Goal: Task Accomplishment & Management: Use online tool/utility

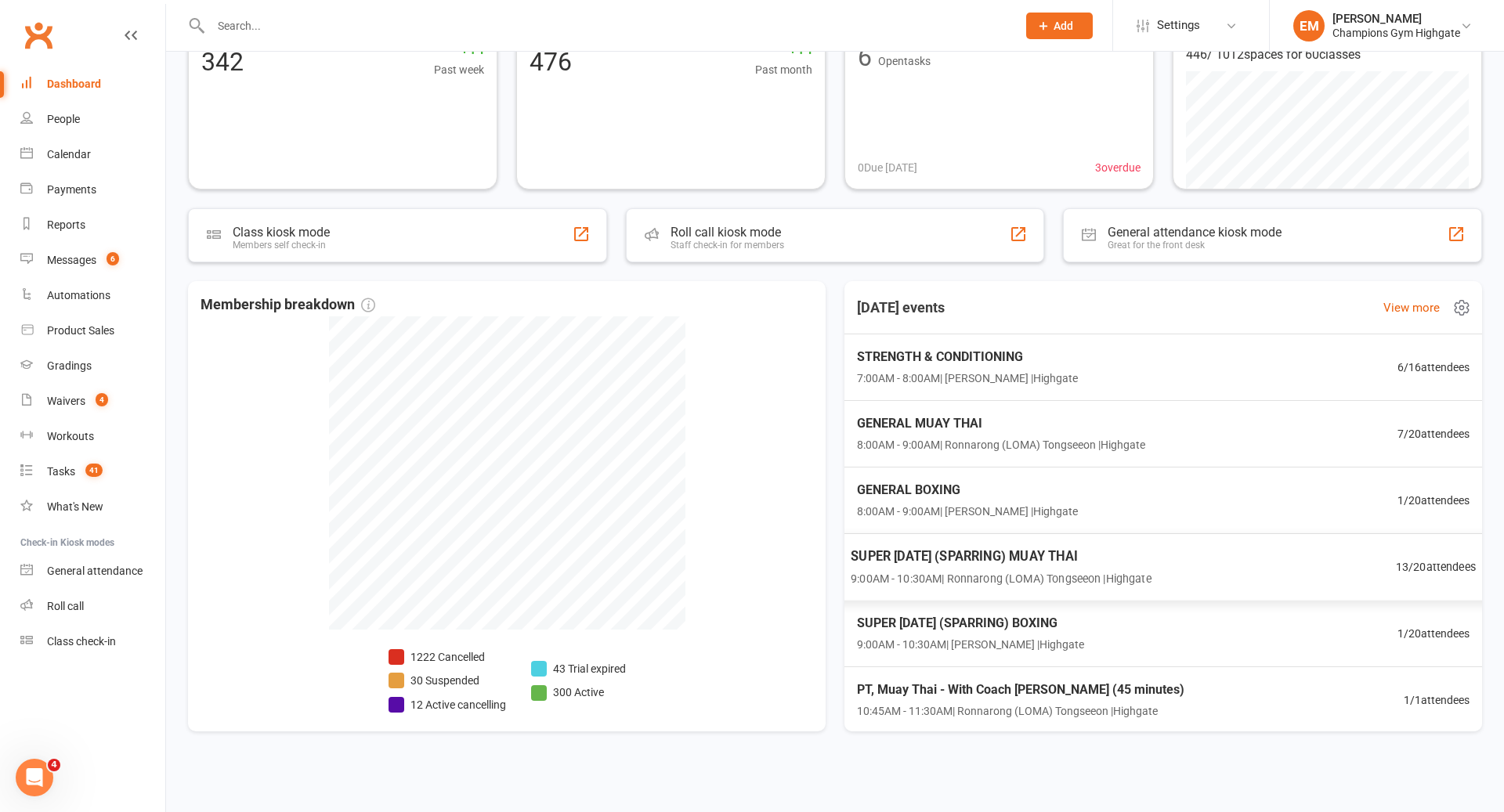
click at [1120, 547] on span "SUPER [DATE] (SPARRING) MUAY THAI" at bounding box center [1001, 555] width 301 height 20
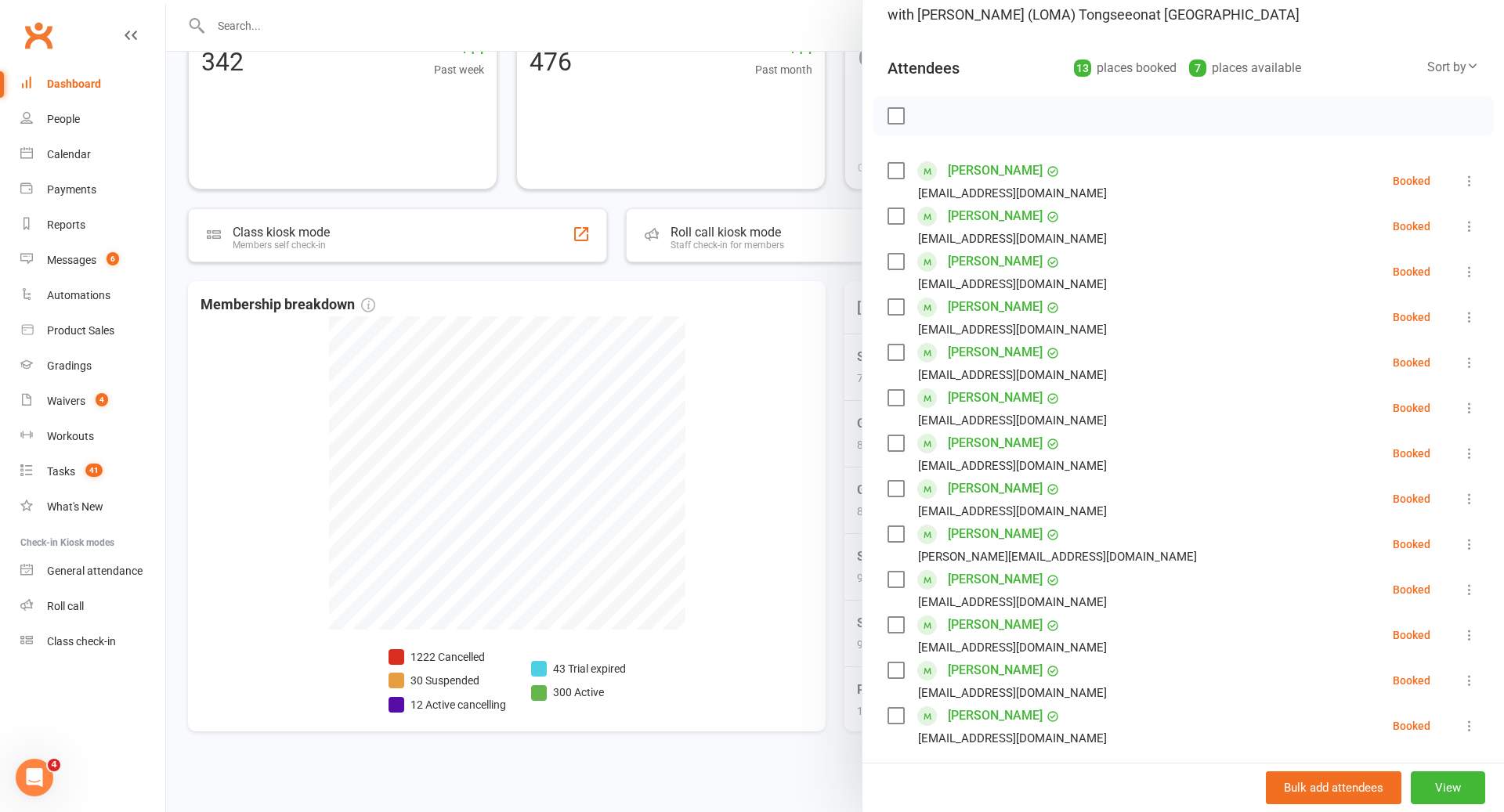
scroll to position [30, 0]
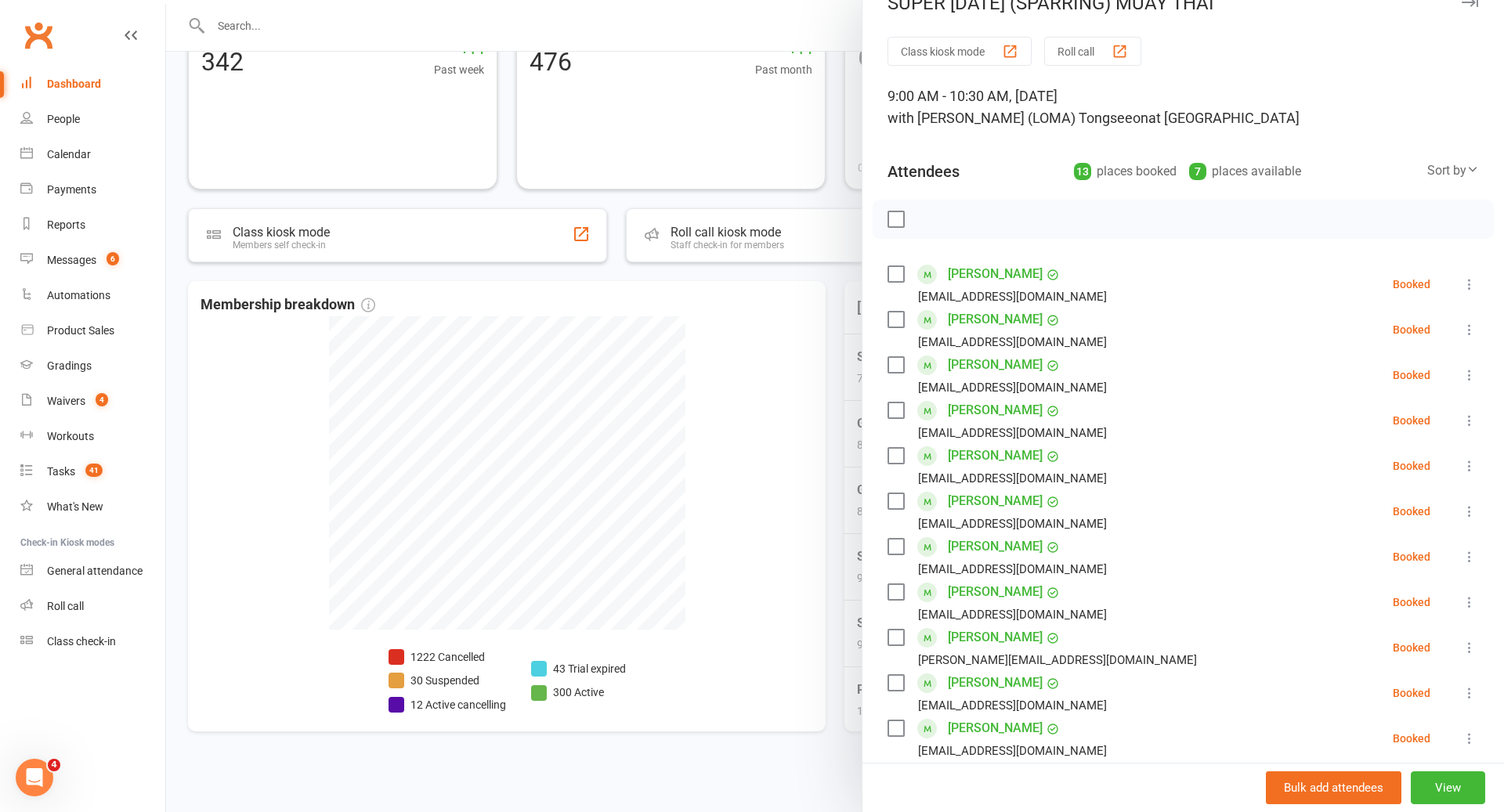
click at [794, 518] on div at bounding box center [836, 406] width 1338 height 812
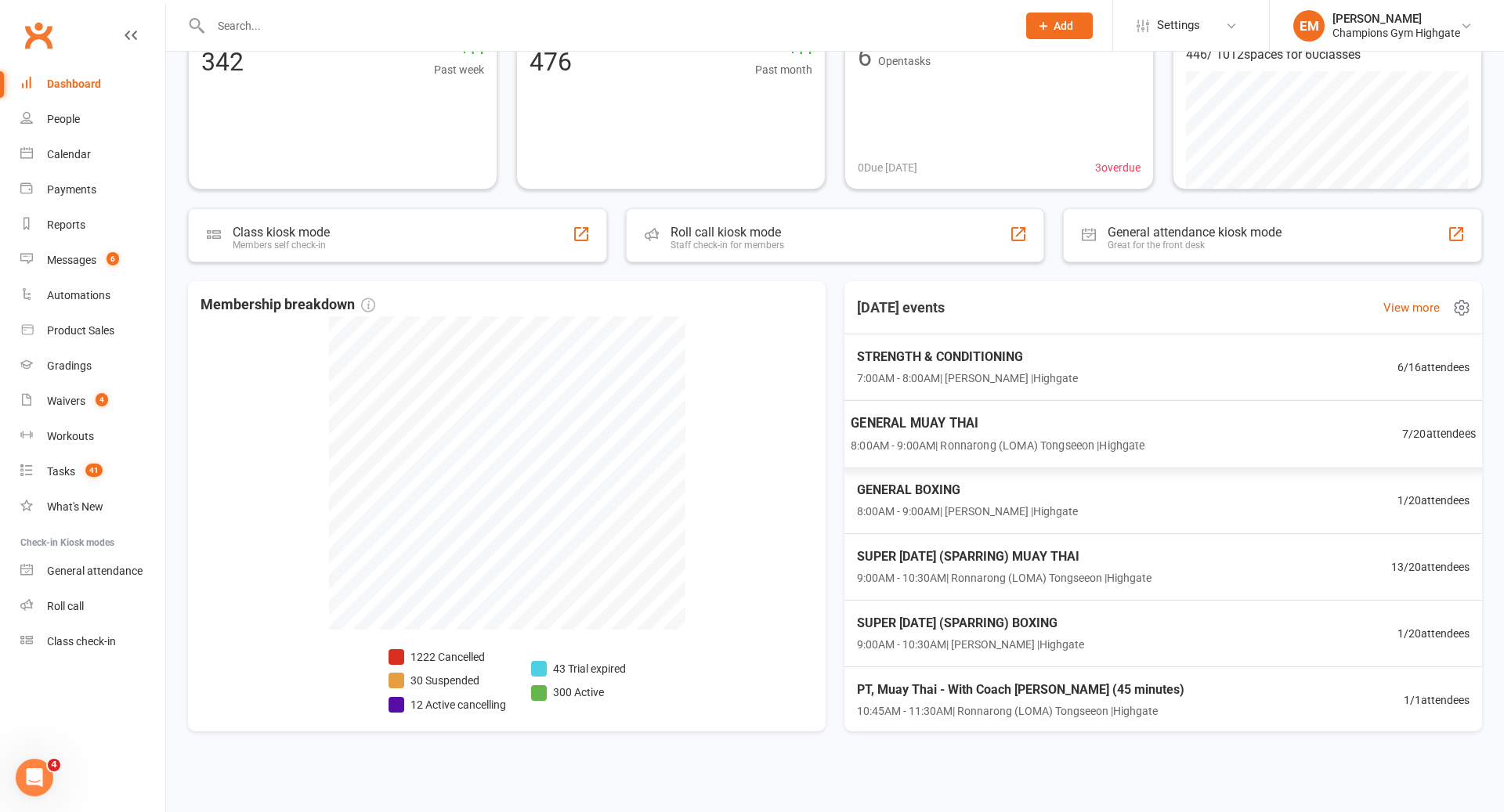
click at [1189, 448] on div "GENERAL MUAY THAI 8:00AM - 9:00AM | Ronnarong ([GEOGRAPHIC_DATA]) [GEOGRAPHIC_D…" at bounding box center [1164, 434] width 664 height 68
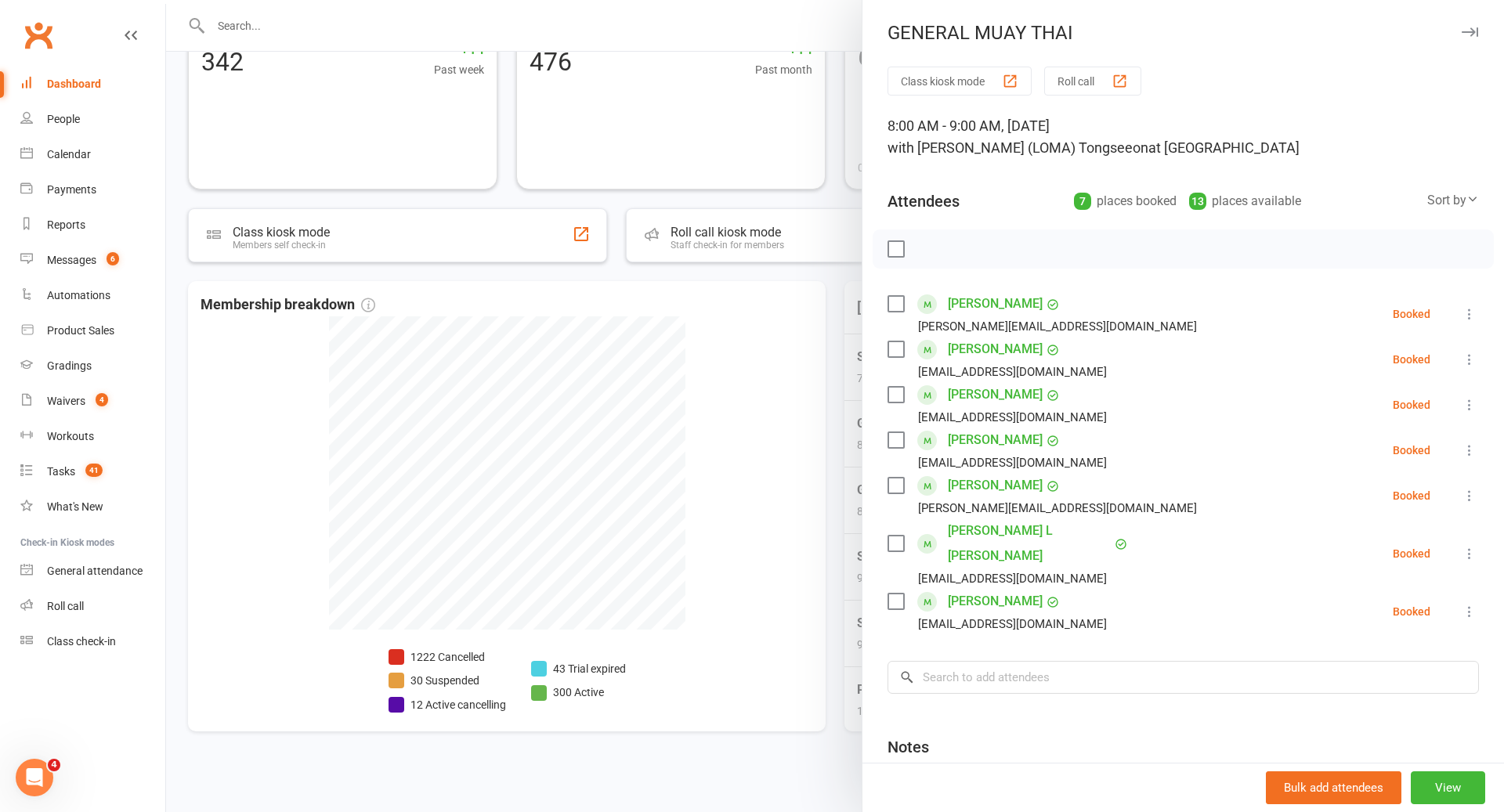
click at [742, 510] on div at bounding box center [836, 406] width 1338 height 812
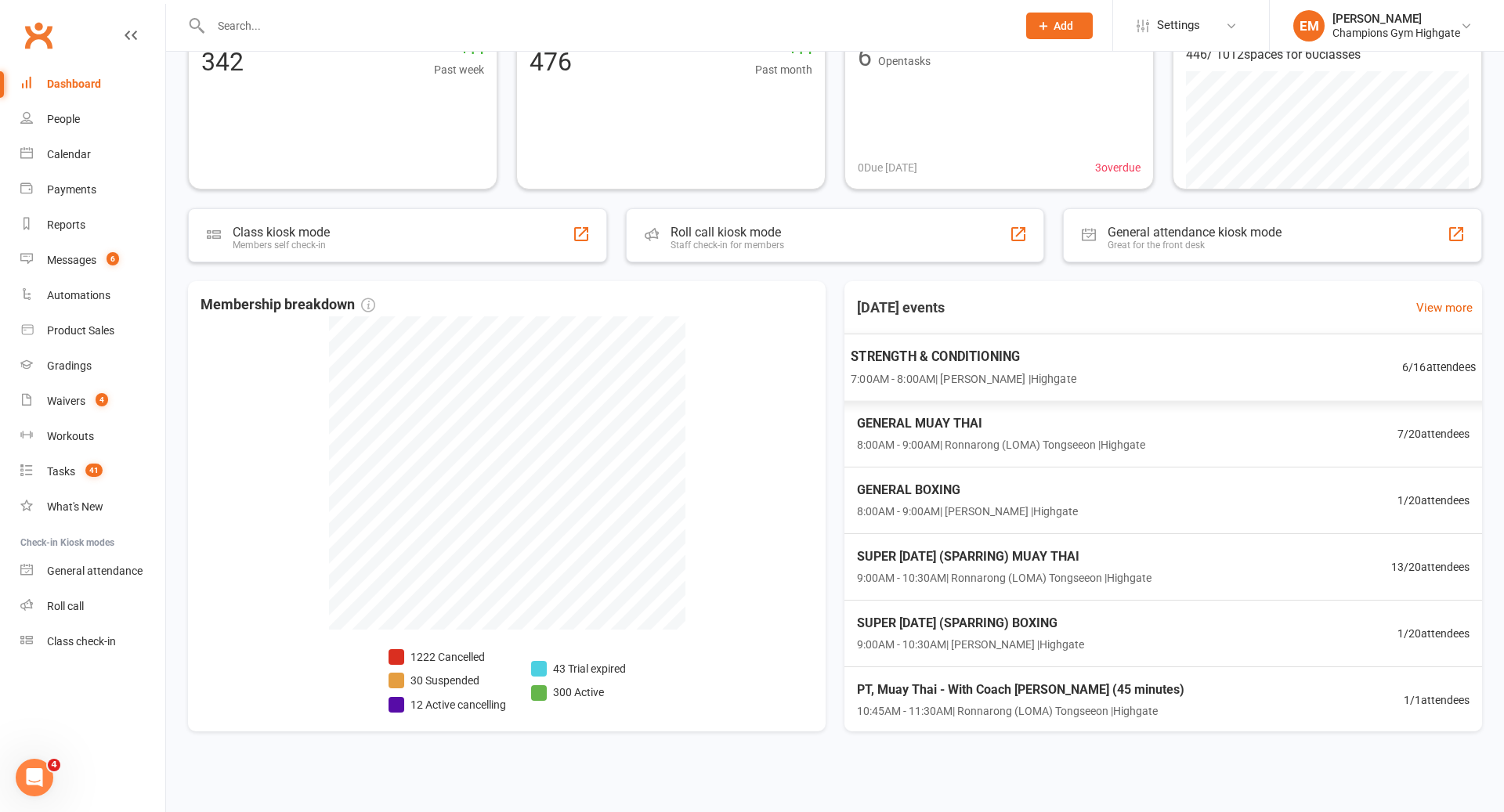
click at [1197, 351] on div "STRENGTH & CONDITIONING 7:00AM - 8:00AM | [PERSON_NAME] | Highgate 6 / 16 atten…" at bounding box center [1164, 367] width 664 height 68
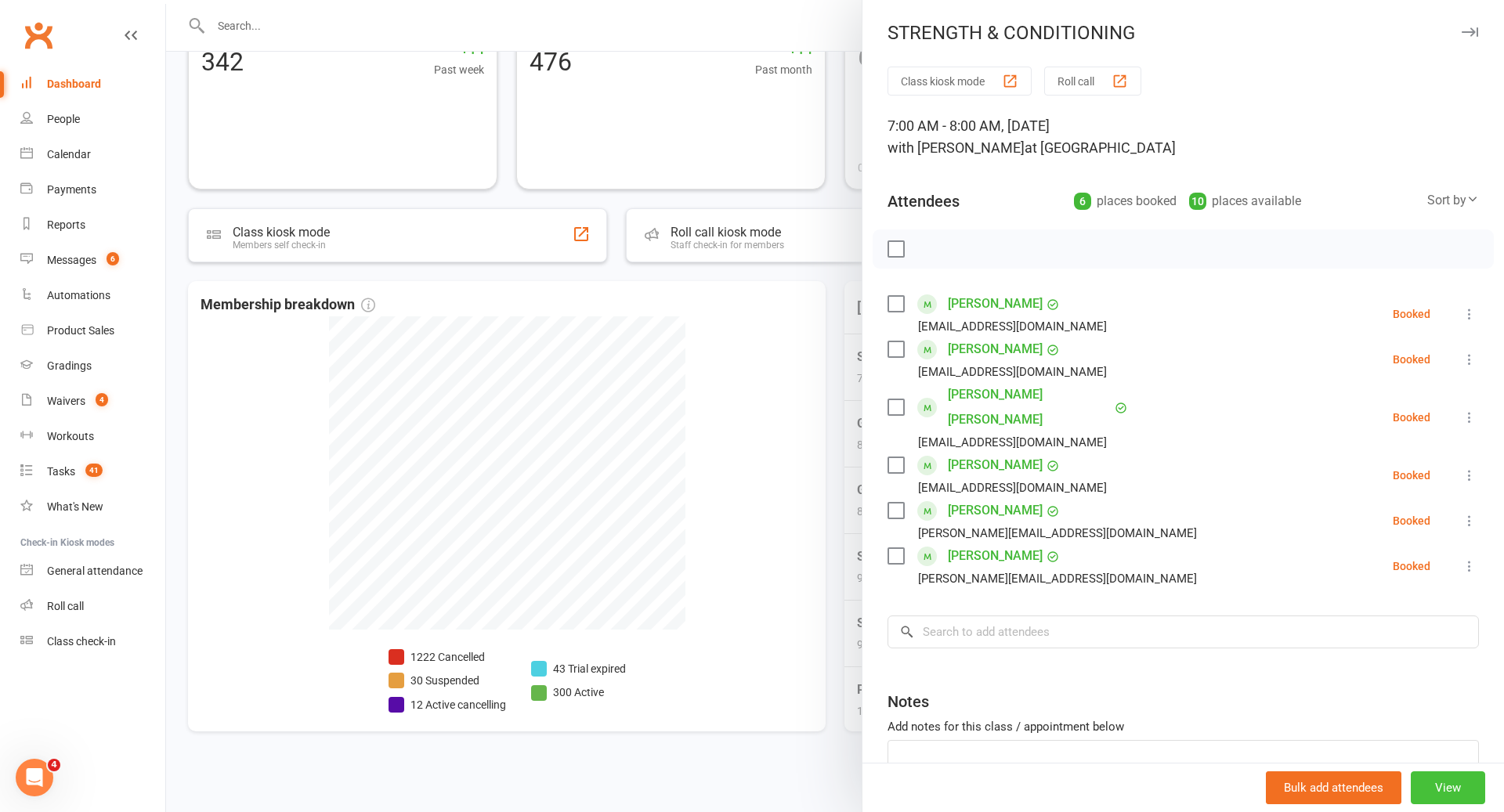
click at [1445, 774] on button "View" at bounding box center [1448, 787] width 74 height 33
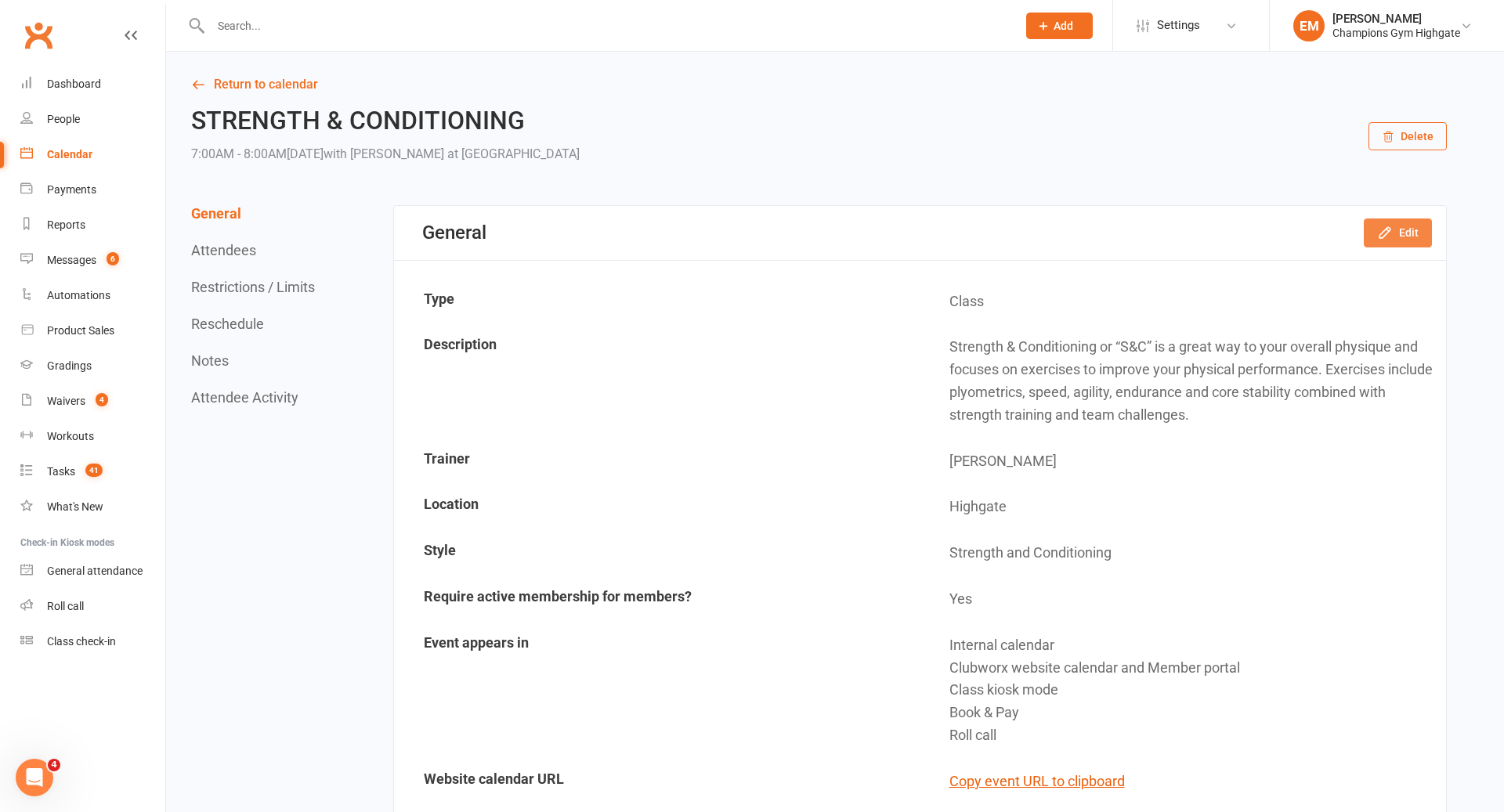
click at [1390, 234] on icon "button" at bounding box center [1386, 233] width 16 height 16
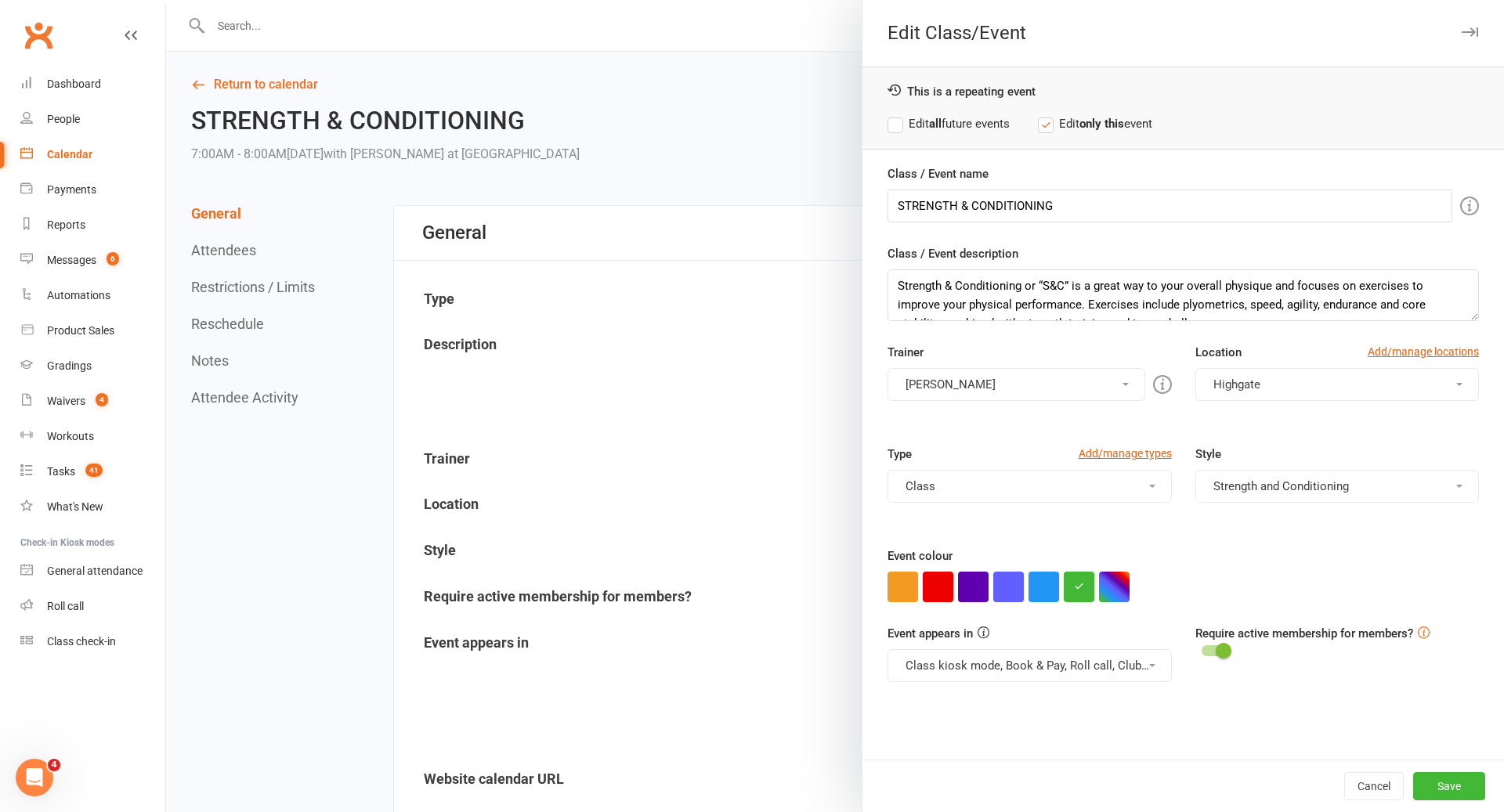
click at [984, 383] on button "[PERSON_NAME]" at bounding box center [1016, 384] width 257 height 33
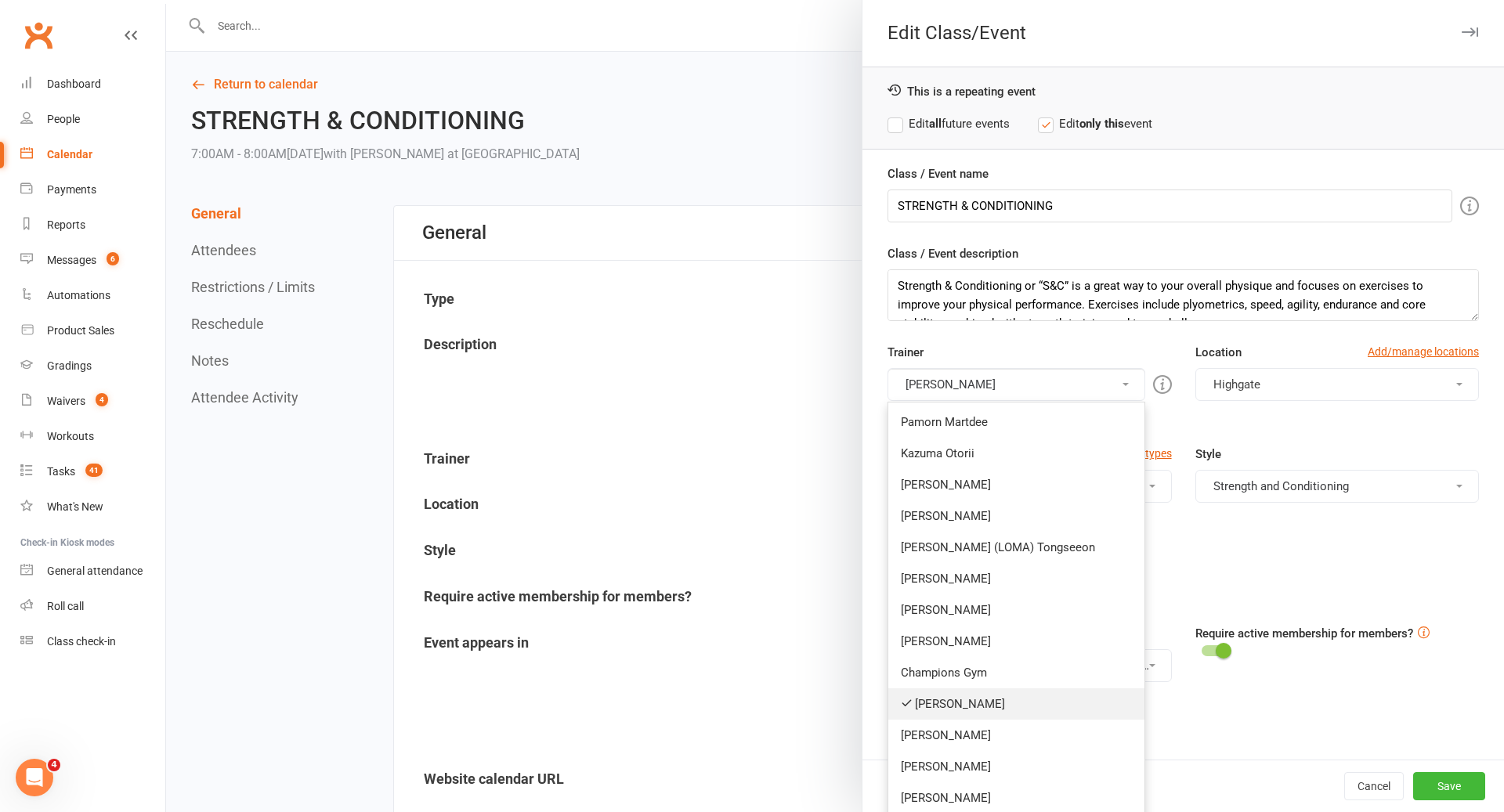
click at [949, 695] on link "[PERSON_NAME]" at bounding box center [1016, 703] width 255 height 31
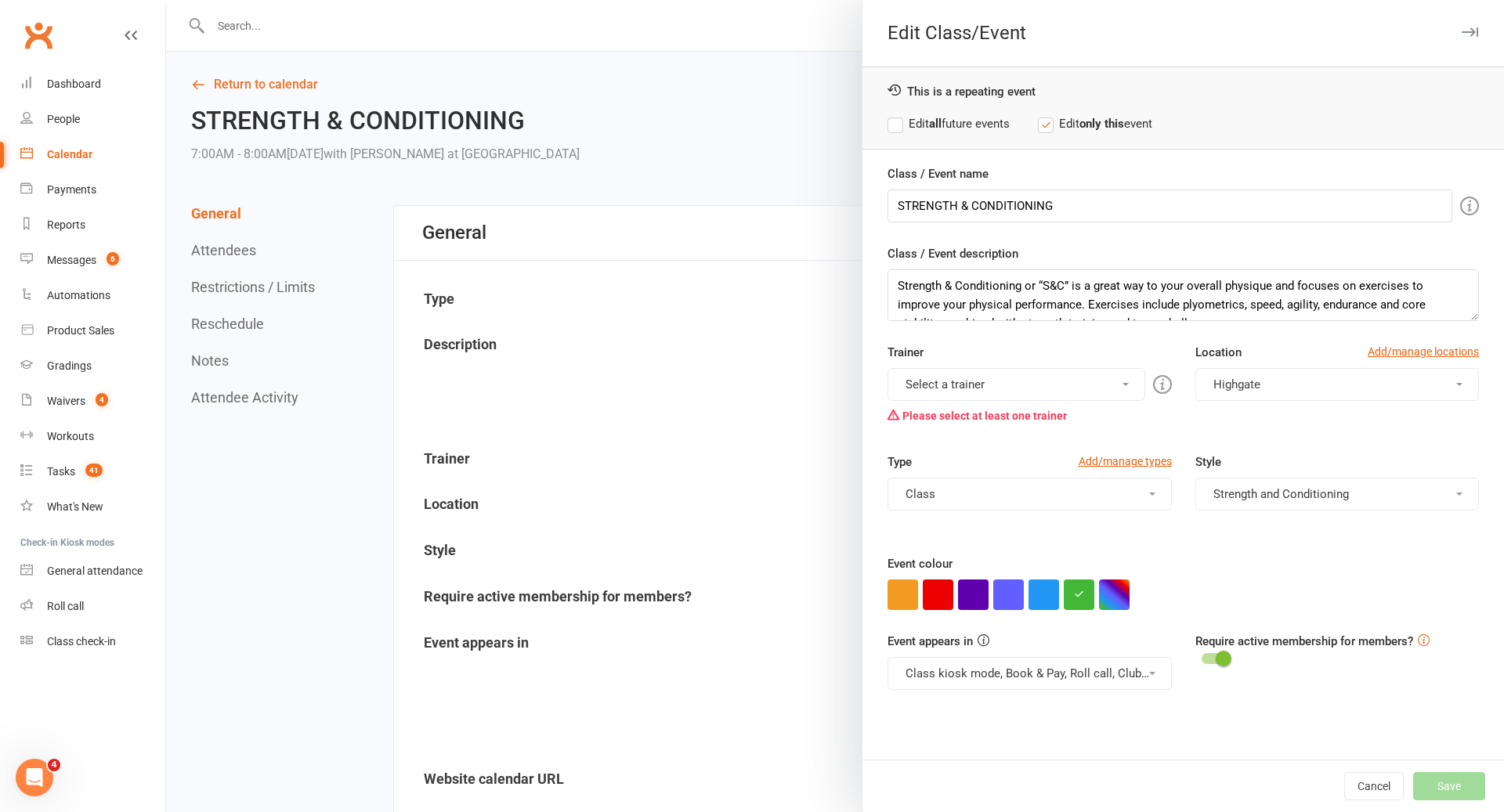
click at [997, 382] on button "Select a trainer" at bounding box center [1016, 384] width 257 height 33
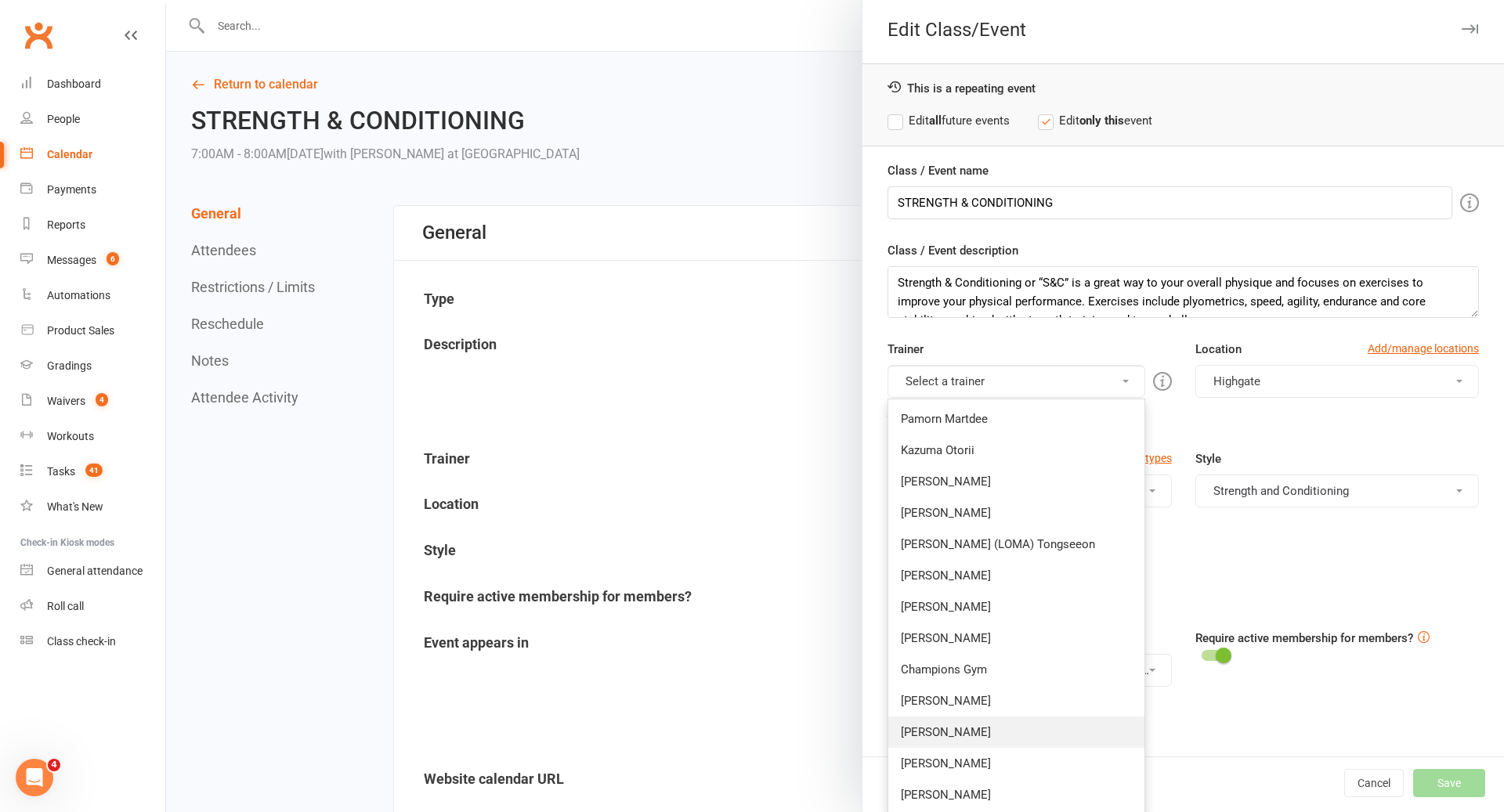
scroll to position [1, 0]
click at [976, 762] on link "[PERSON_NAME]" at bounding box center [1016, 766] width 255 height 31
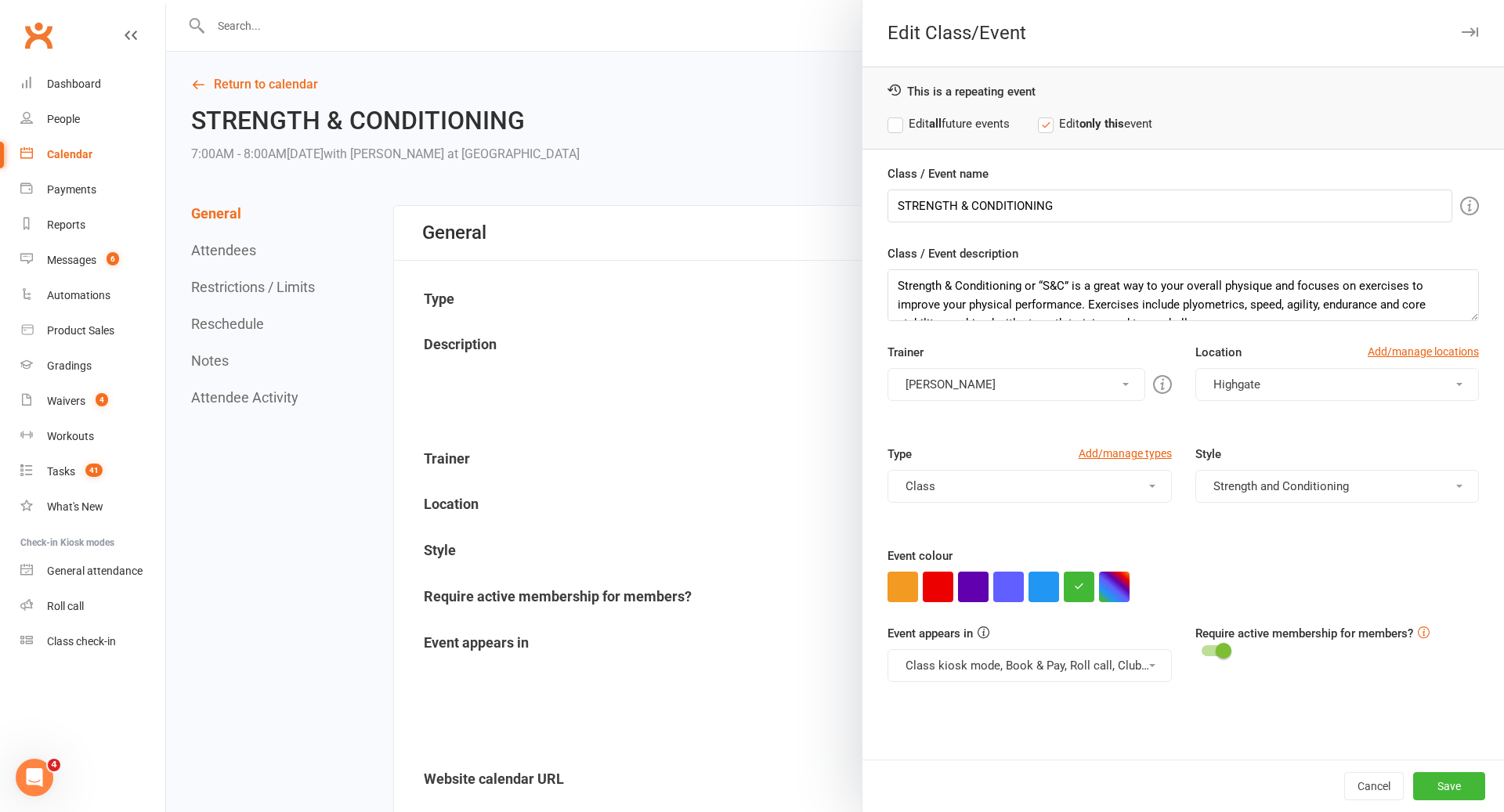
click at [973, 118] on label "Edit all future events" at bounding box center [949, 123] width 122 height 18
click at [1449, 783] on button "Save" at bounding box center [1450, 786] width 72 height 28
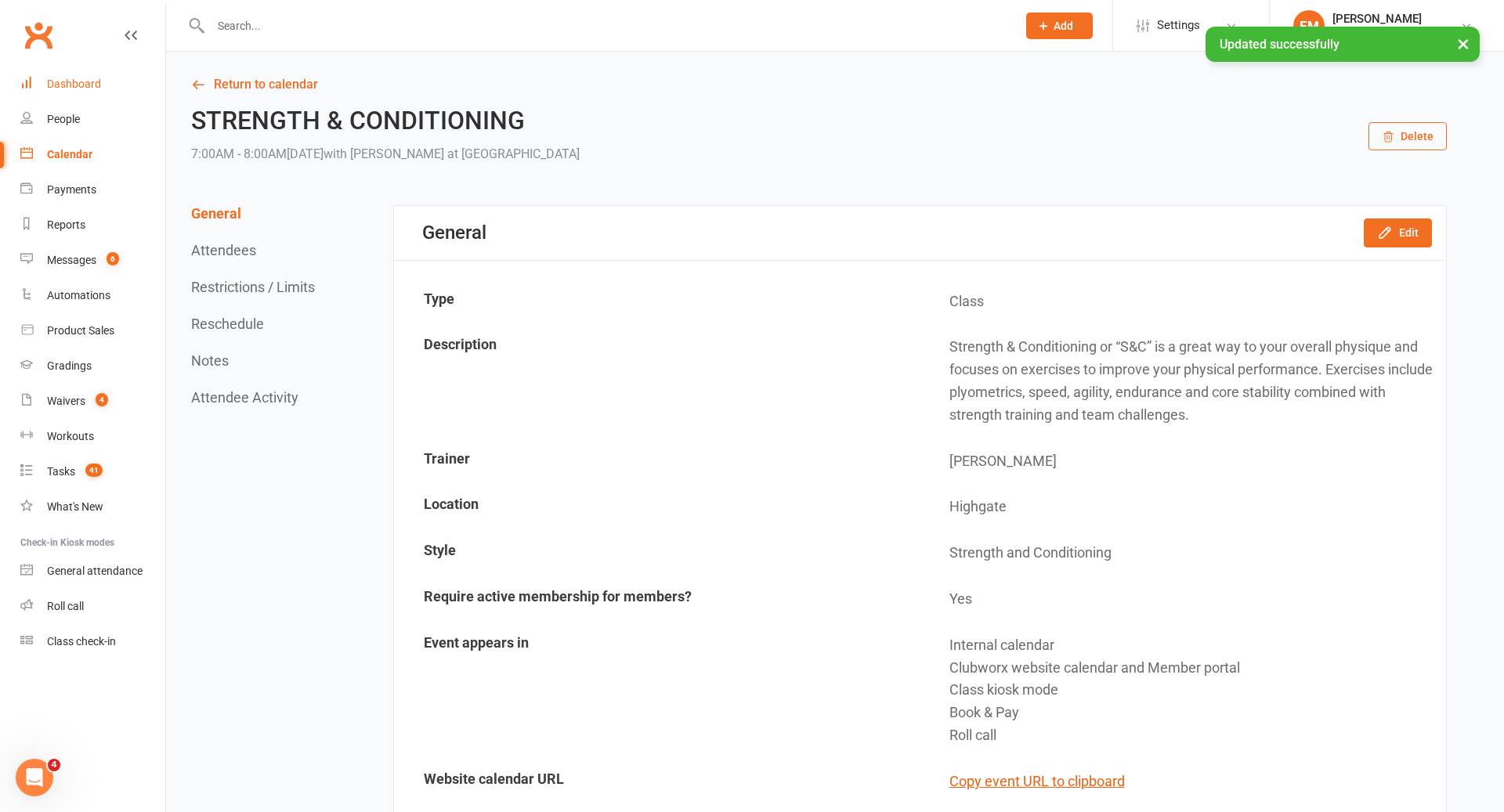
click at [76, 79] on div "Dashboard" at bounding box center [74, 84] width 54 height 13
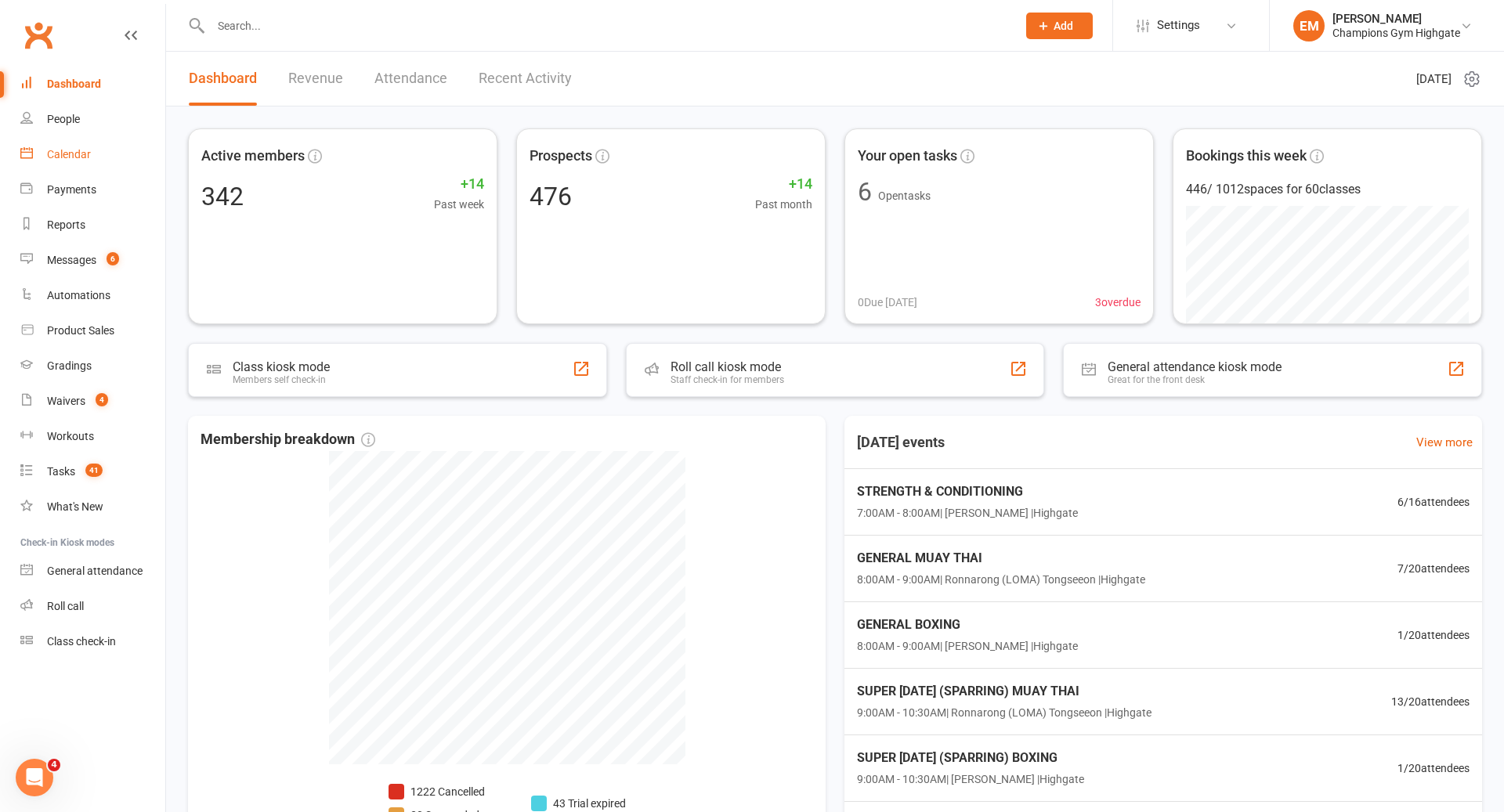
drag, startPoint x: 69, startPoint y: 158, endPoint x: 106, endPoint y: 162, distance: 37.2
click at [69, 158] on div "Calendar" at bounding box center [69, 154] width 44 height 13
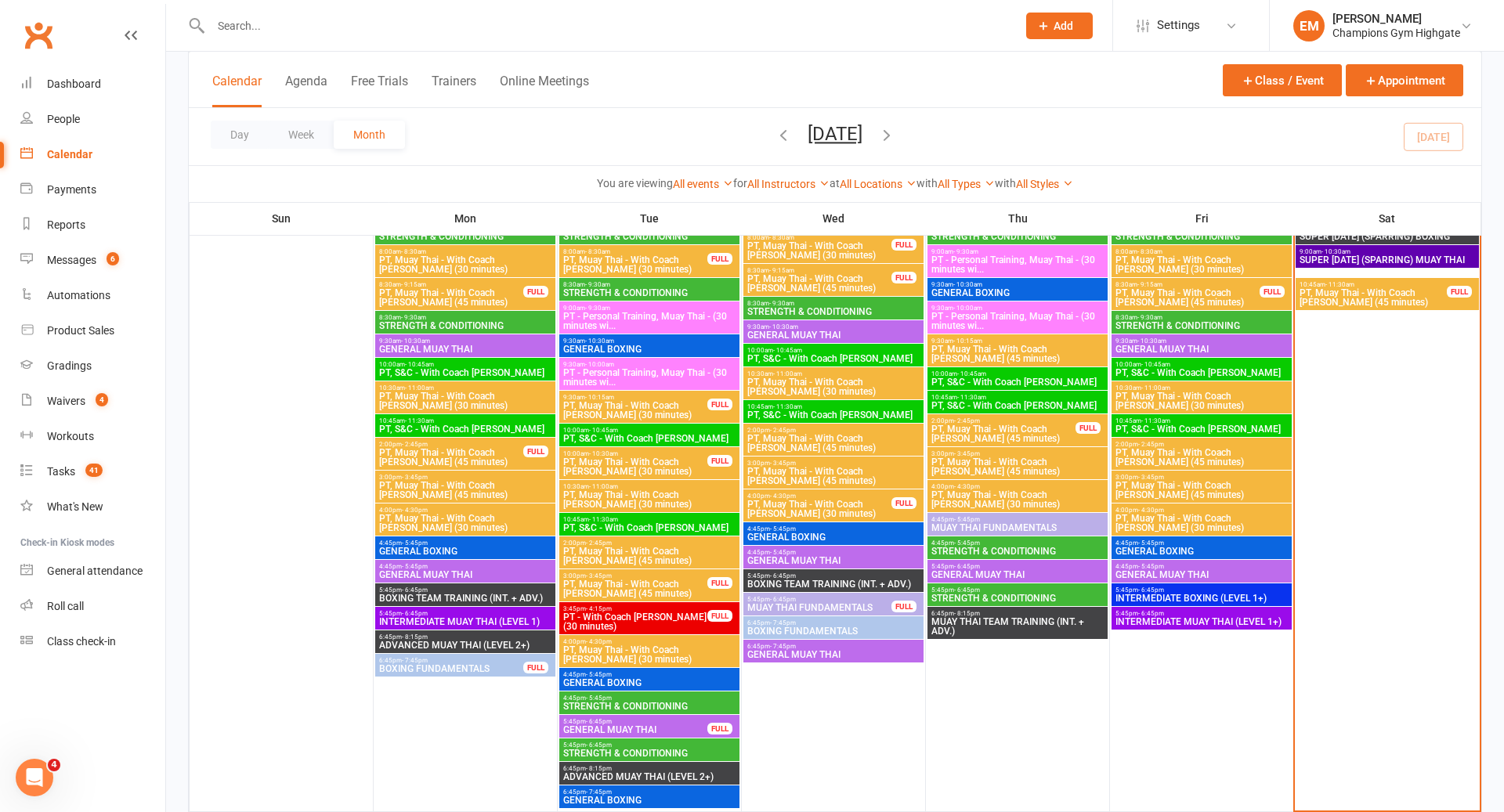
scroll to position [708, 0]
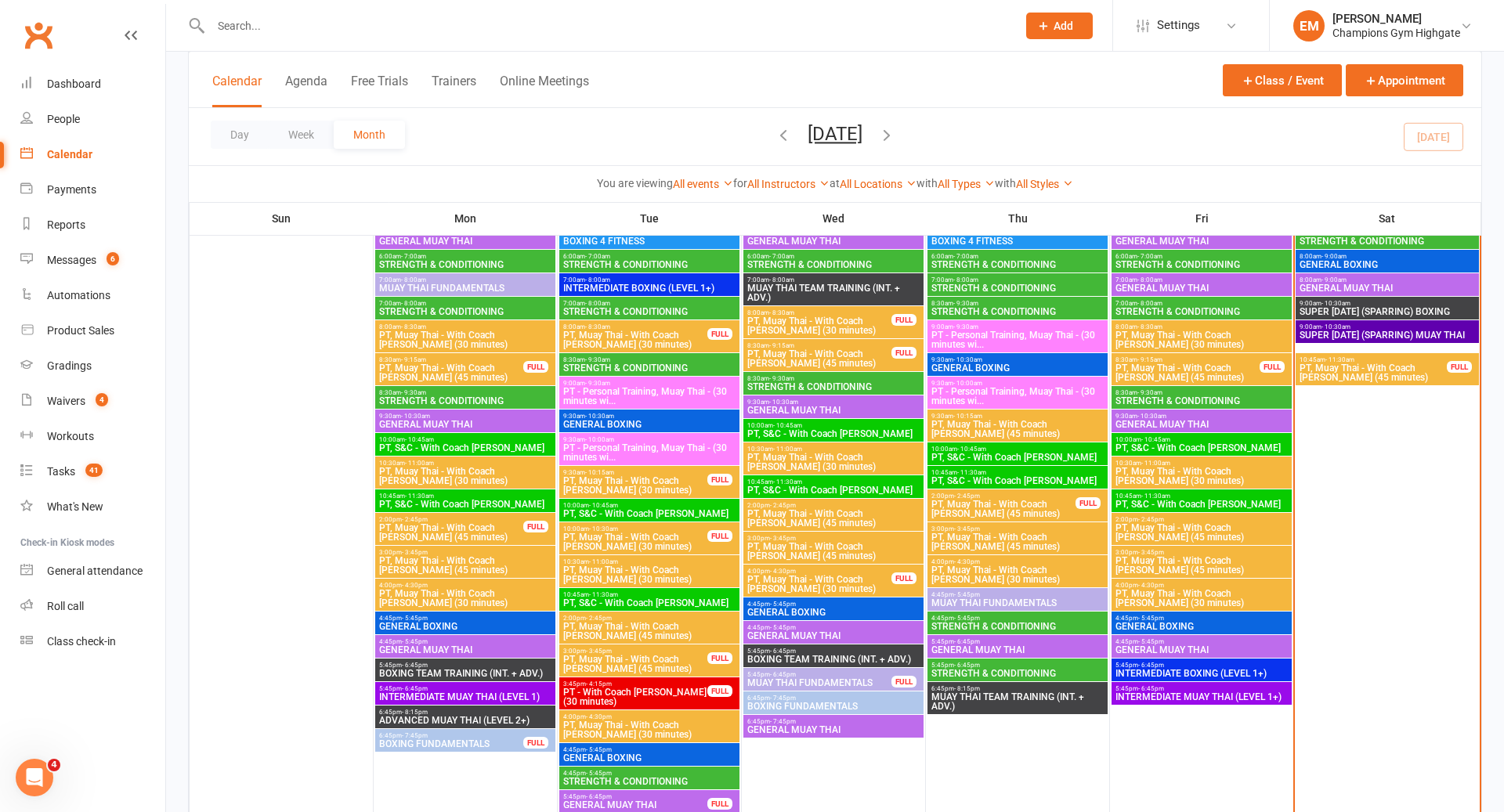
click at [718, 35] on input "text" at bounding box center [605, 26] width 800 height 22
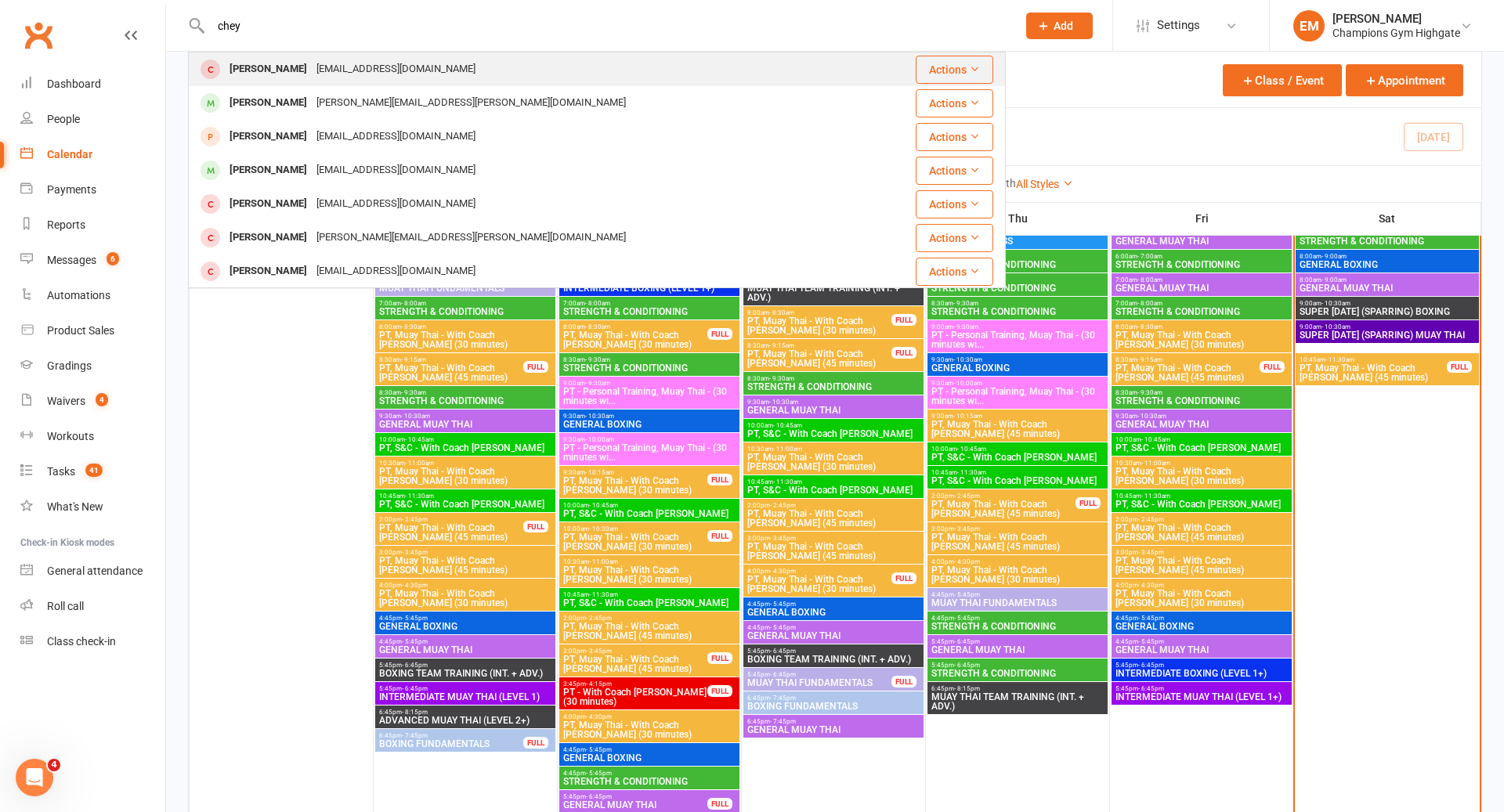
type input "chey"
click at [522, 62] on div "Chey Larner cheylarmer13@gmail.com" at bounding box center [529, 70] width 679 height 32
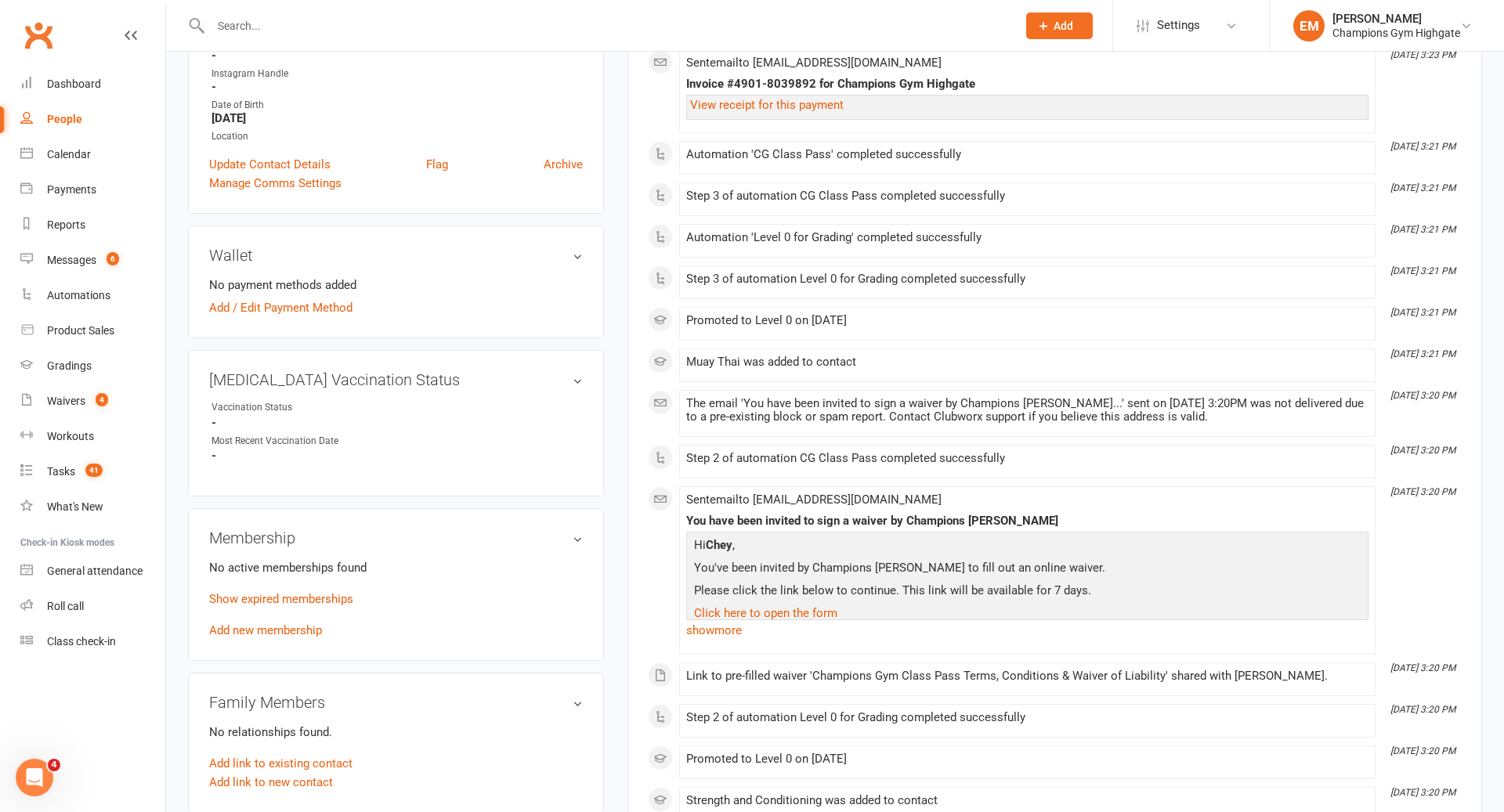
scroll to position [362, 0]
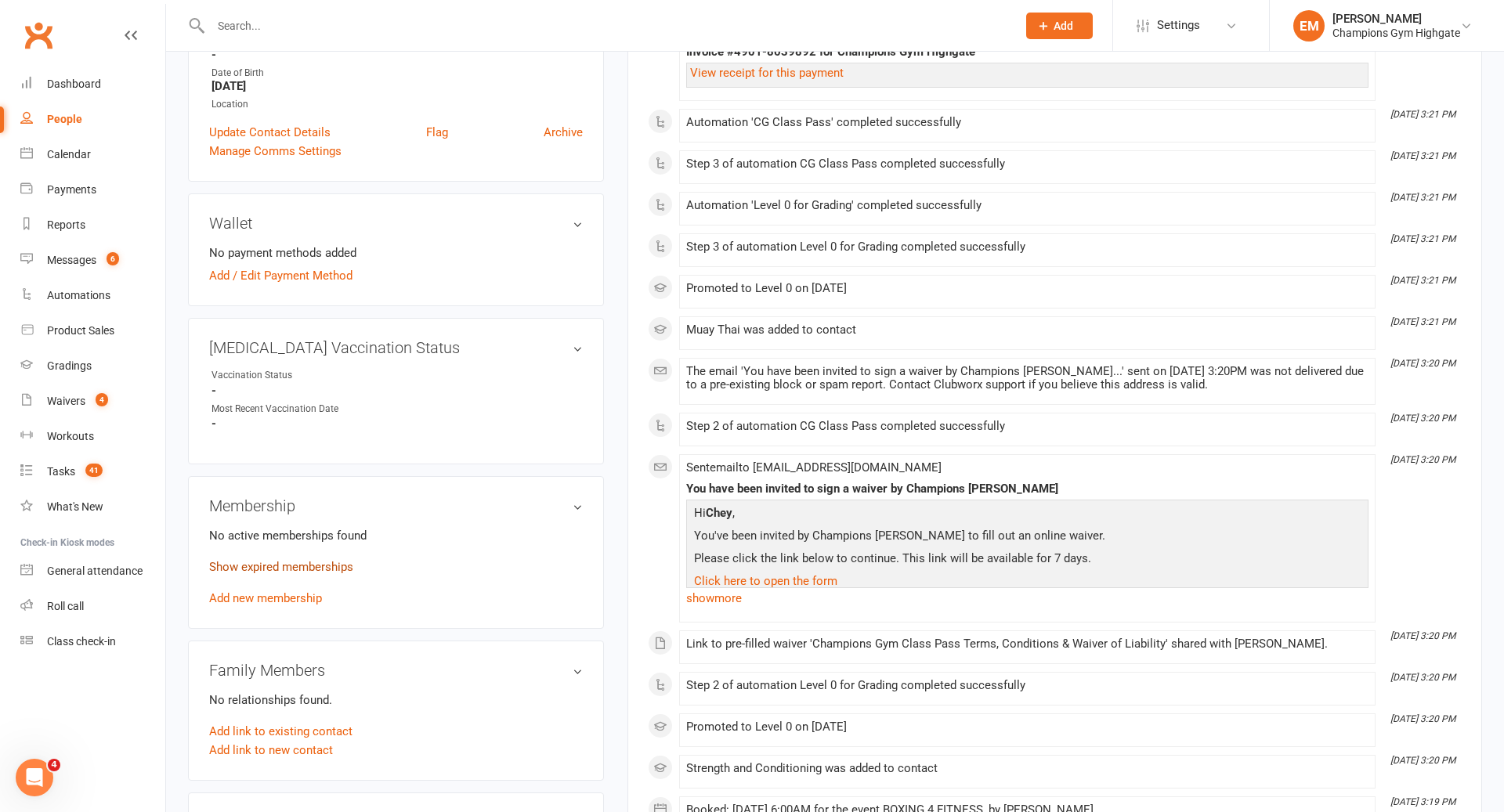
click at [271, 563] on link "Show expired memberships" at bounding box center [281, 567] width 144 height 14
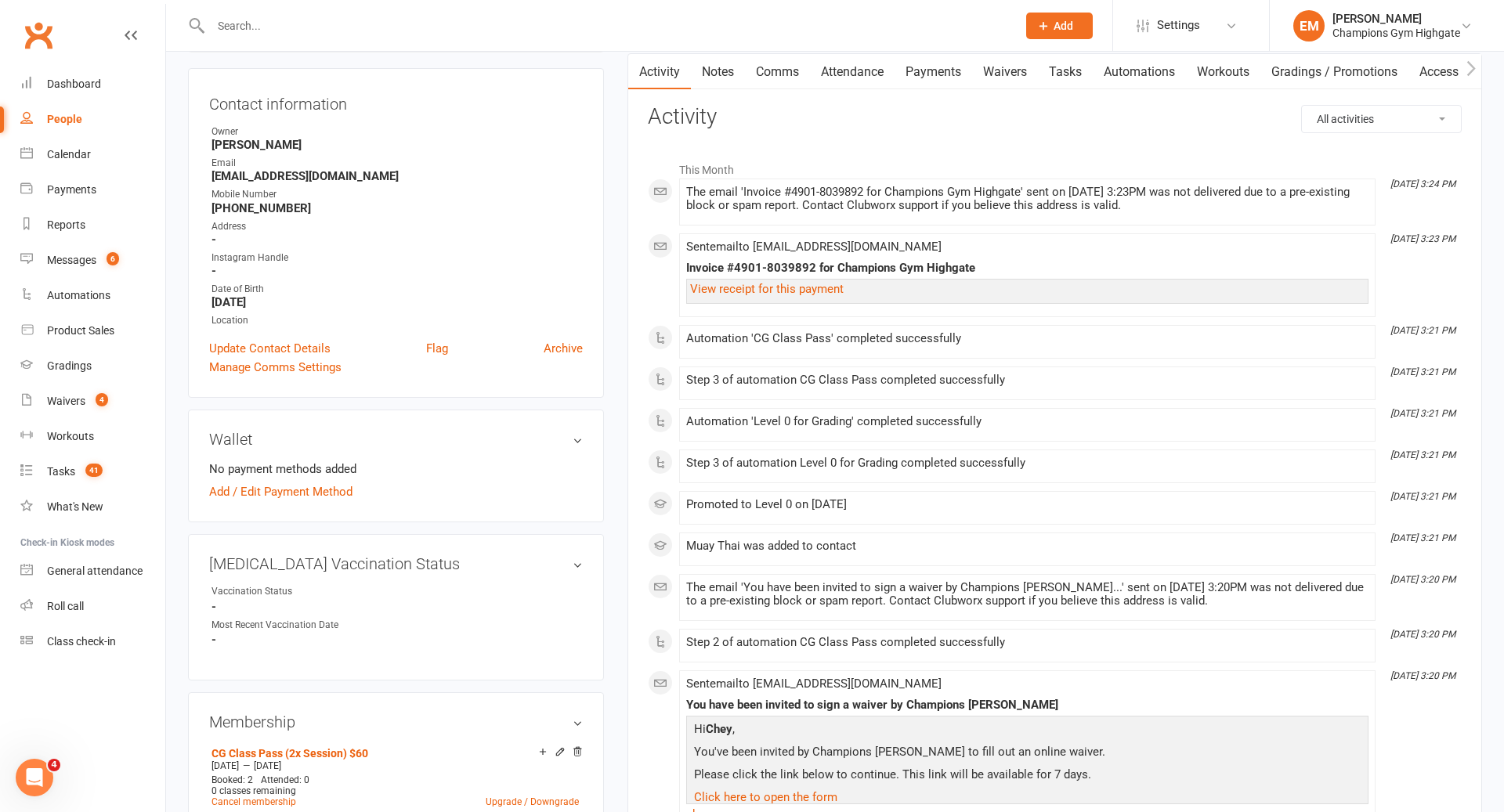
scroll to position [0, 0]
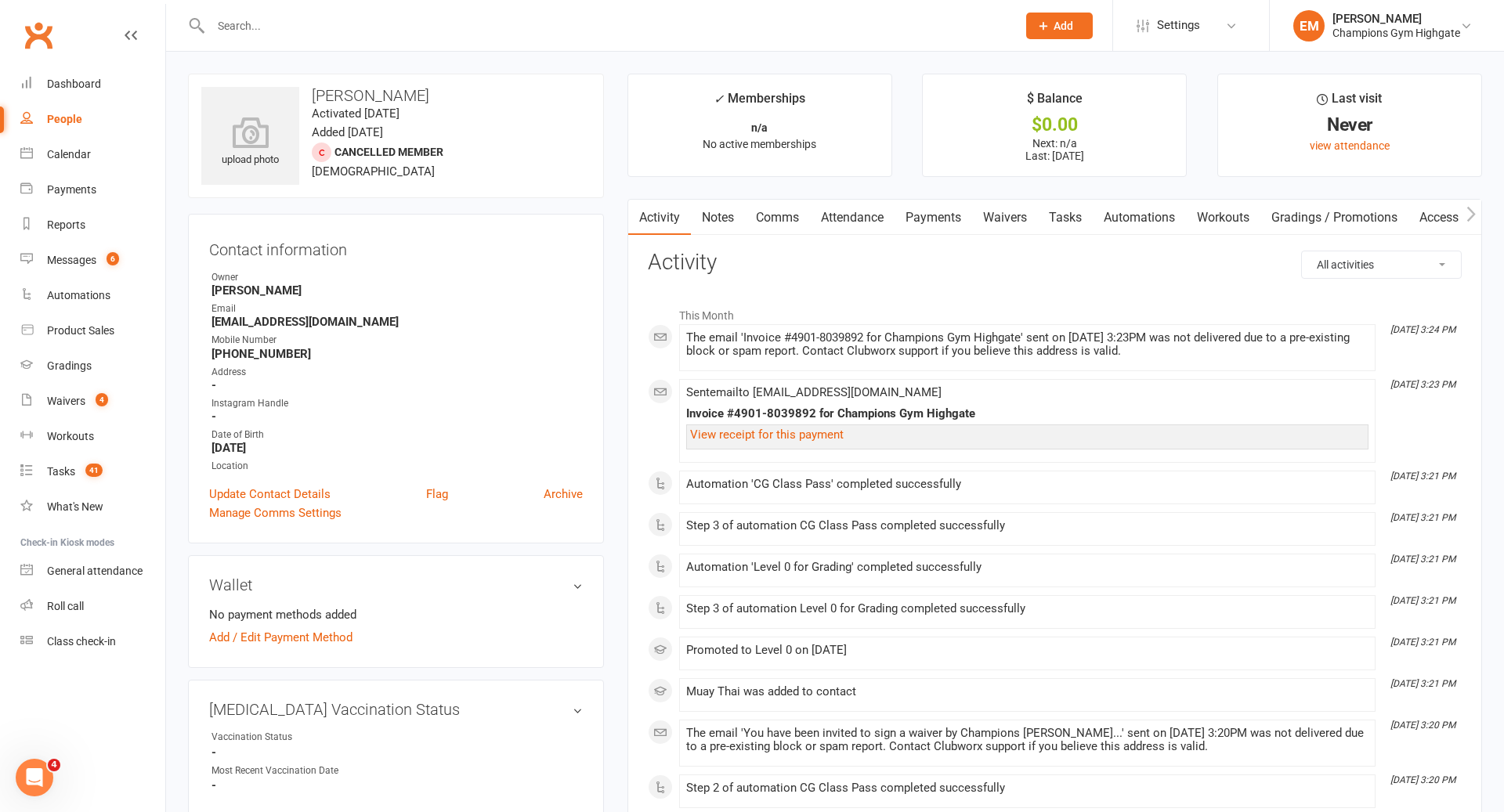
click at [889, 210] on link "Attendance" at bounding box center [852, 218] width 85 height 36
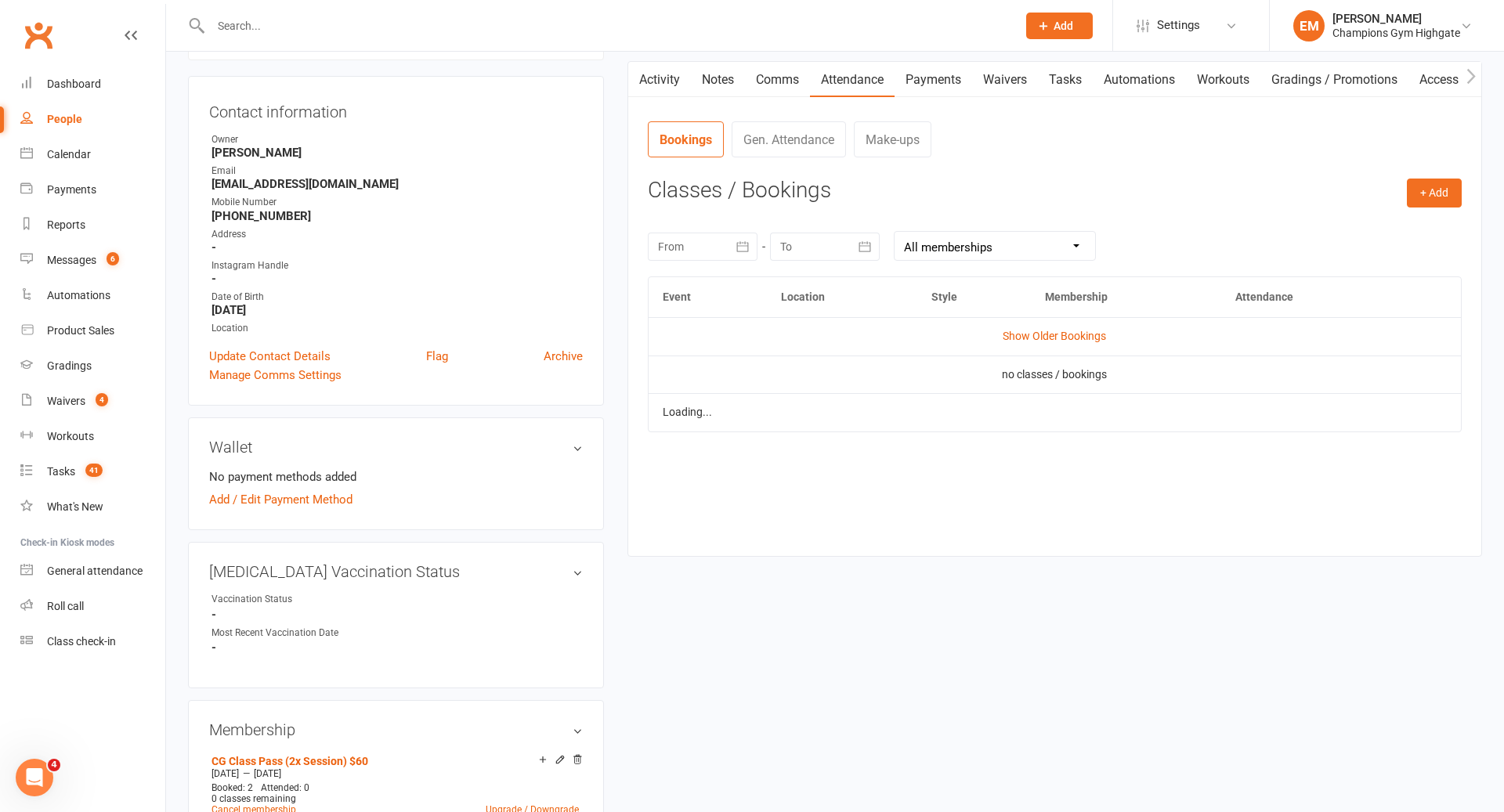
scroll to position [240, 0]
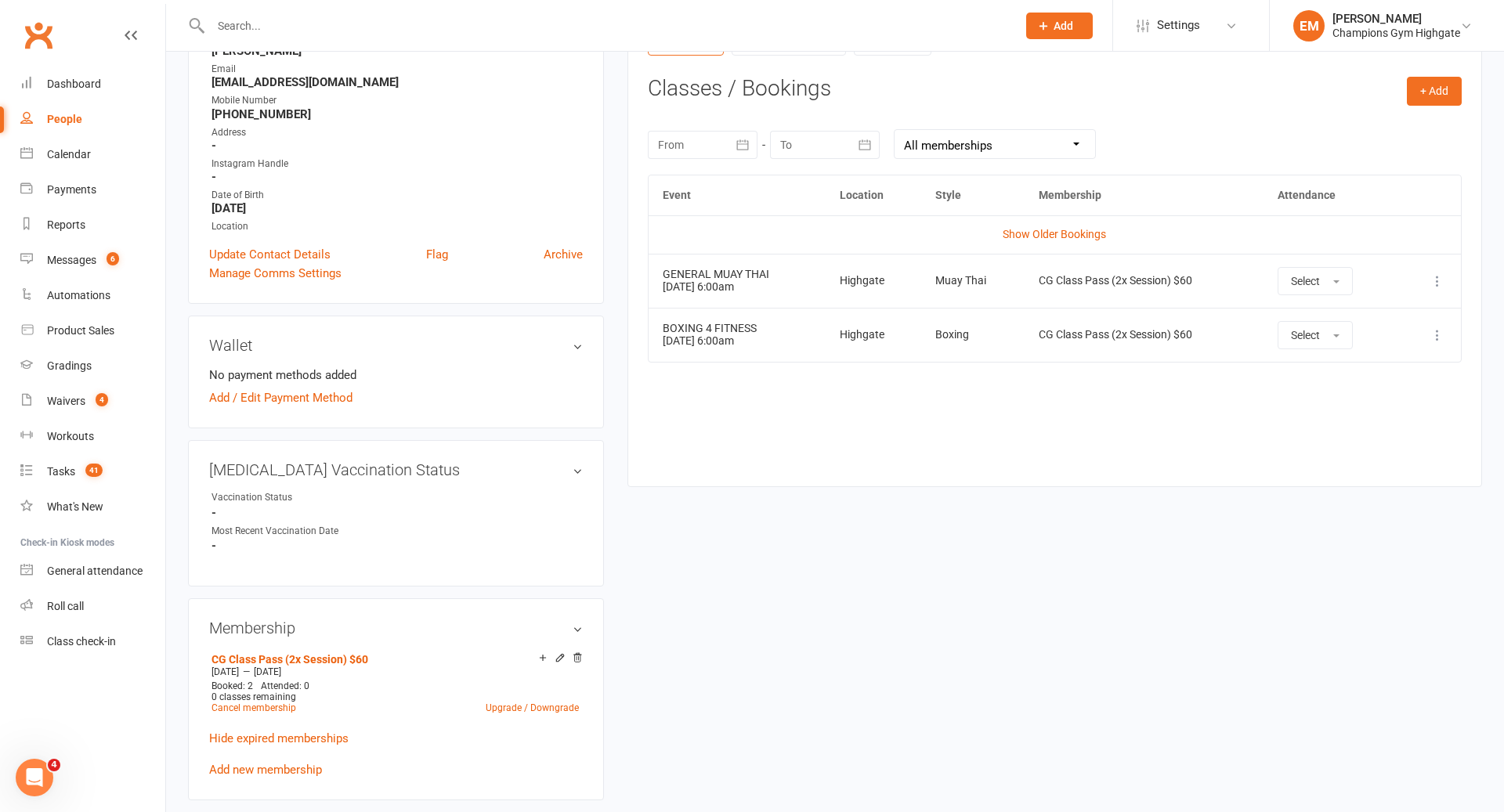
click at [1061, 240] on td "Show Older Bookings" at bounding box center [1054, 234] width 812 height 38
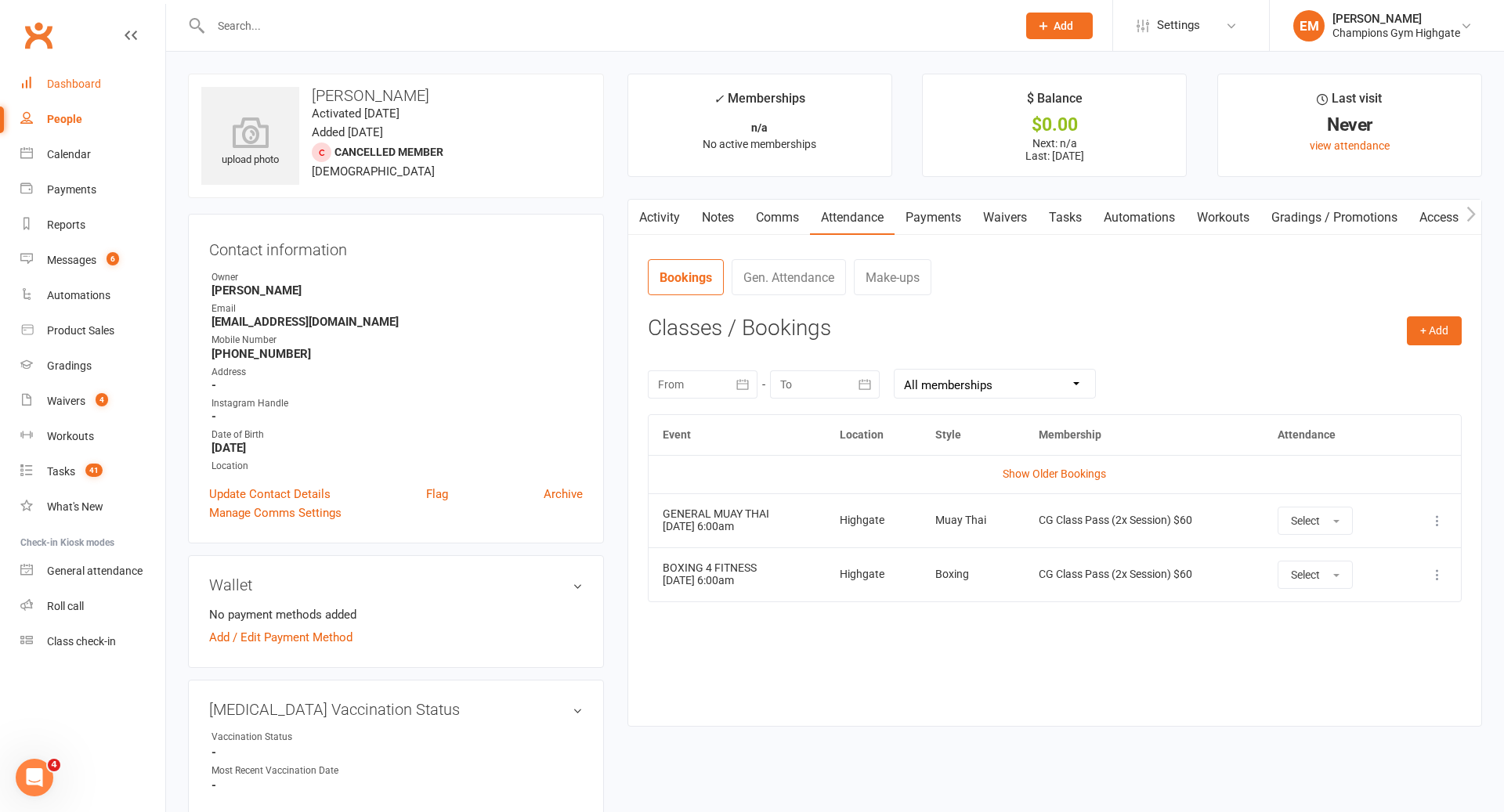
click at [66, 87] on div "Dashboard" at bounding box center [74, 84] width 54 height 13
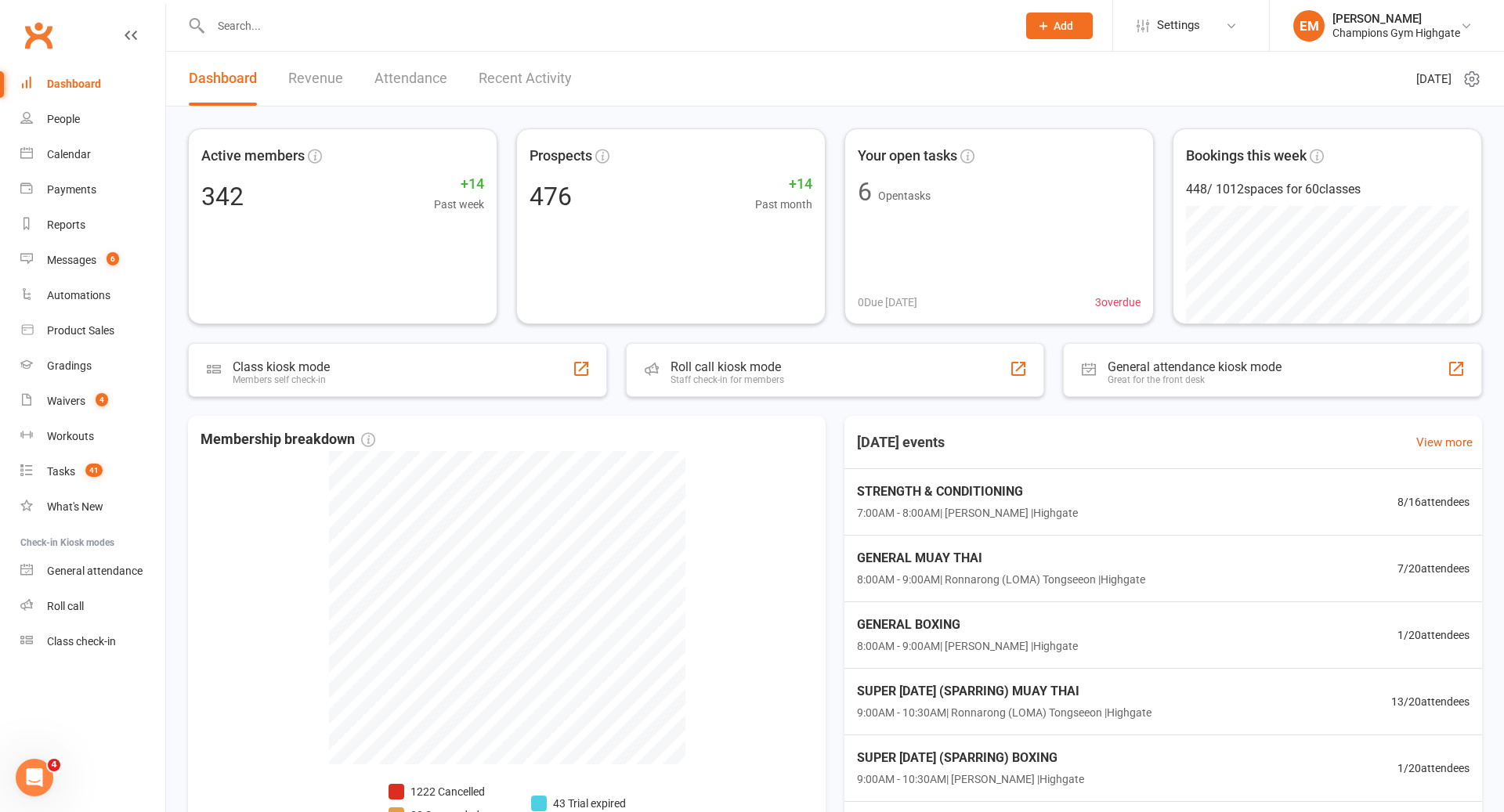
click at [427, 17] on input "text" at bounding box center [605, 26] width 800 height 22
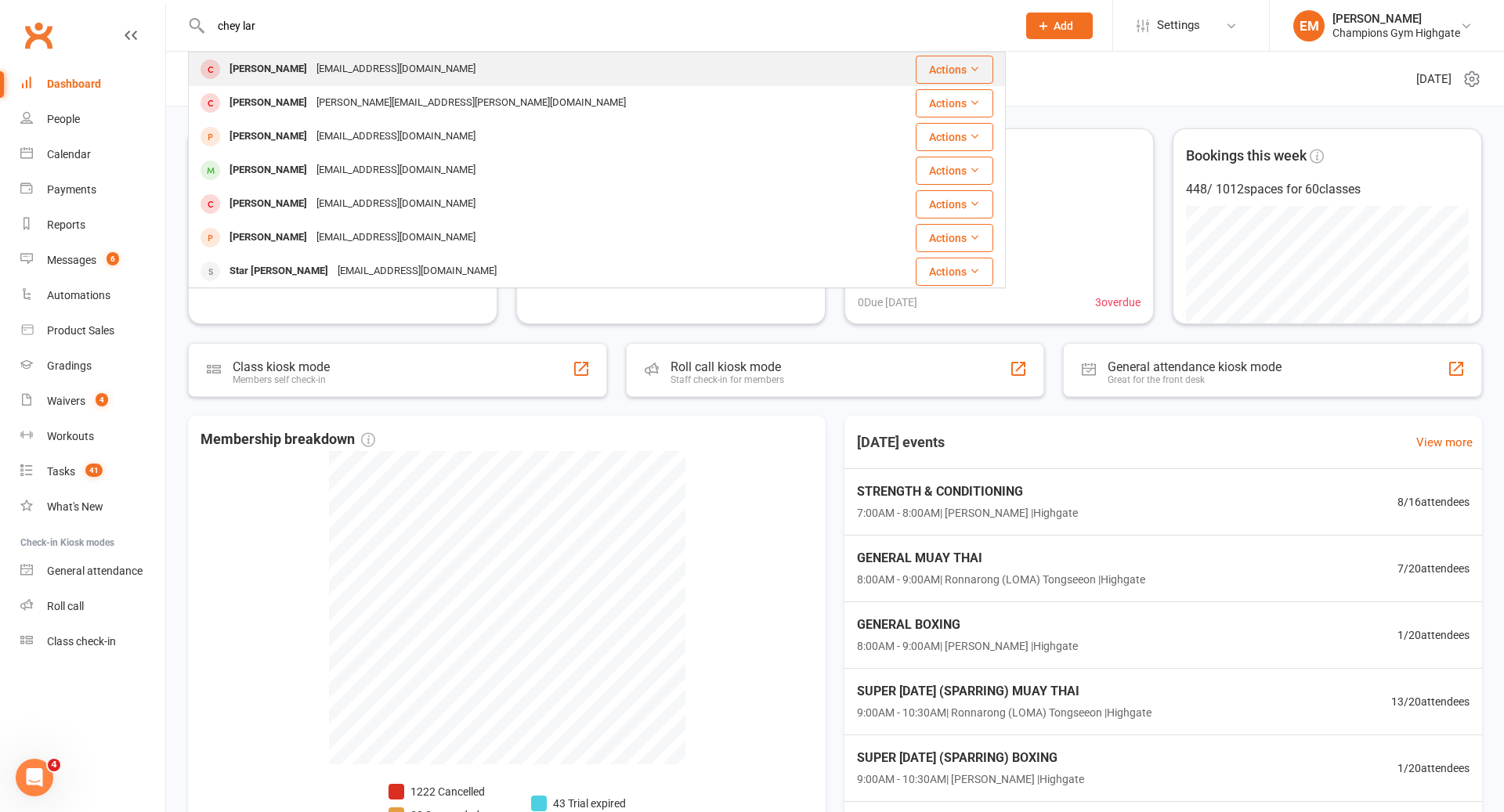
type input "chey lar"
click at [398, 82] on div "Chey Larner cheylarmer13@gmail.com" at bounding box center [529, 70] width 679 height 32
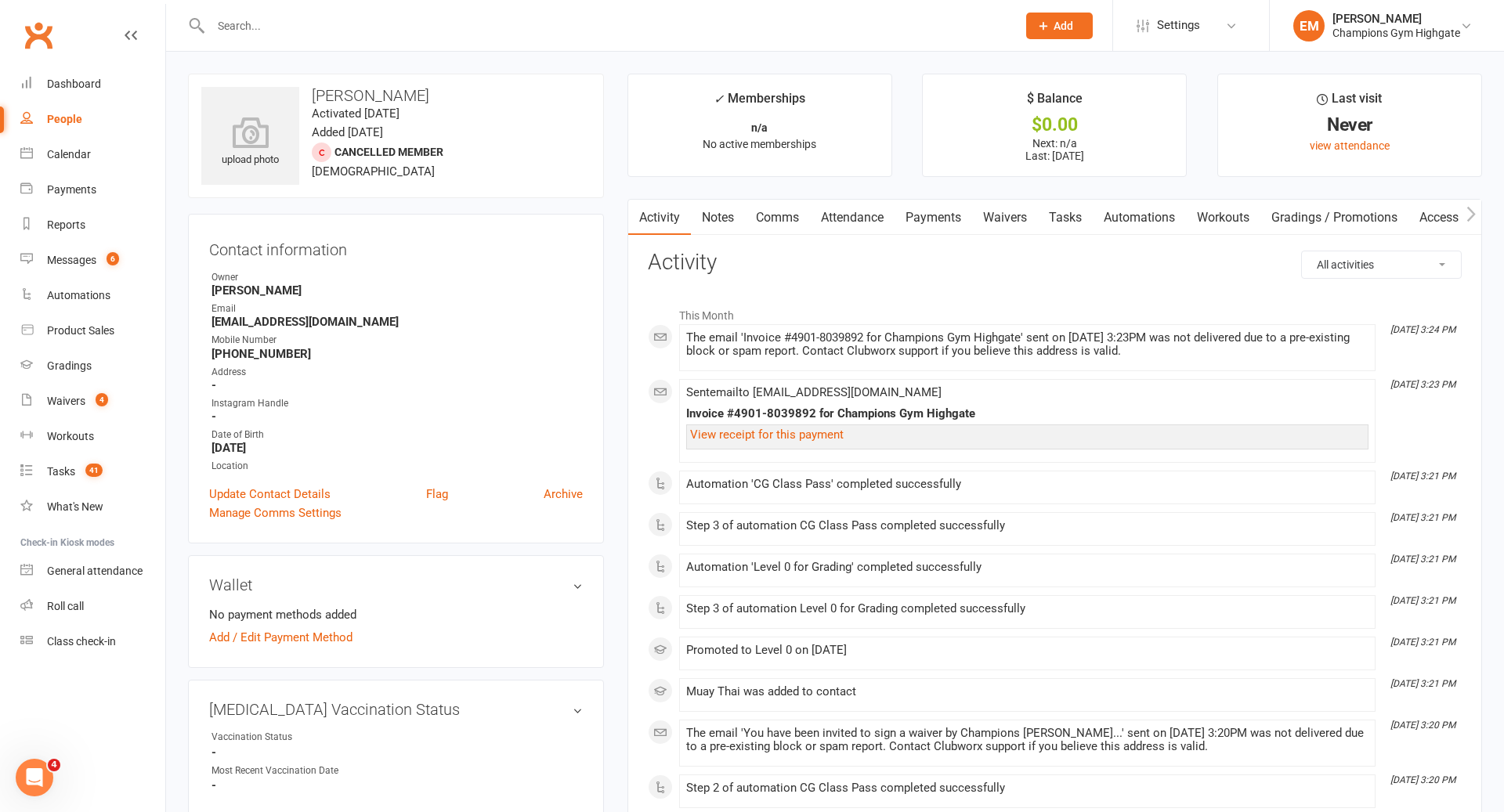
click at [736, 223] on link "Notes" at bounding box center [718, 218] width 54 height 36
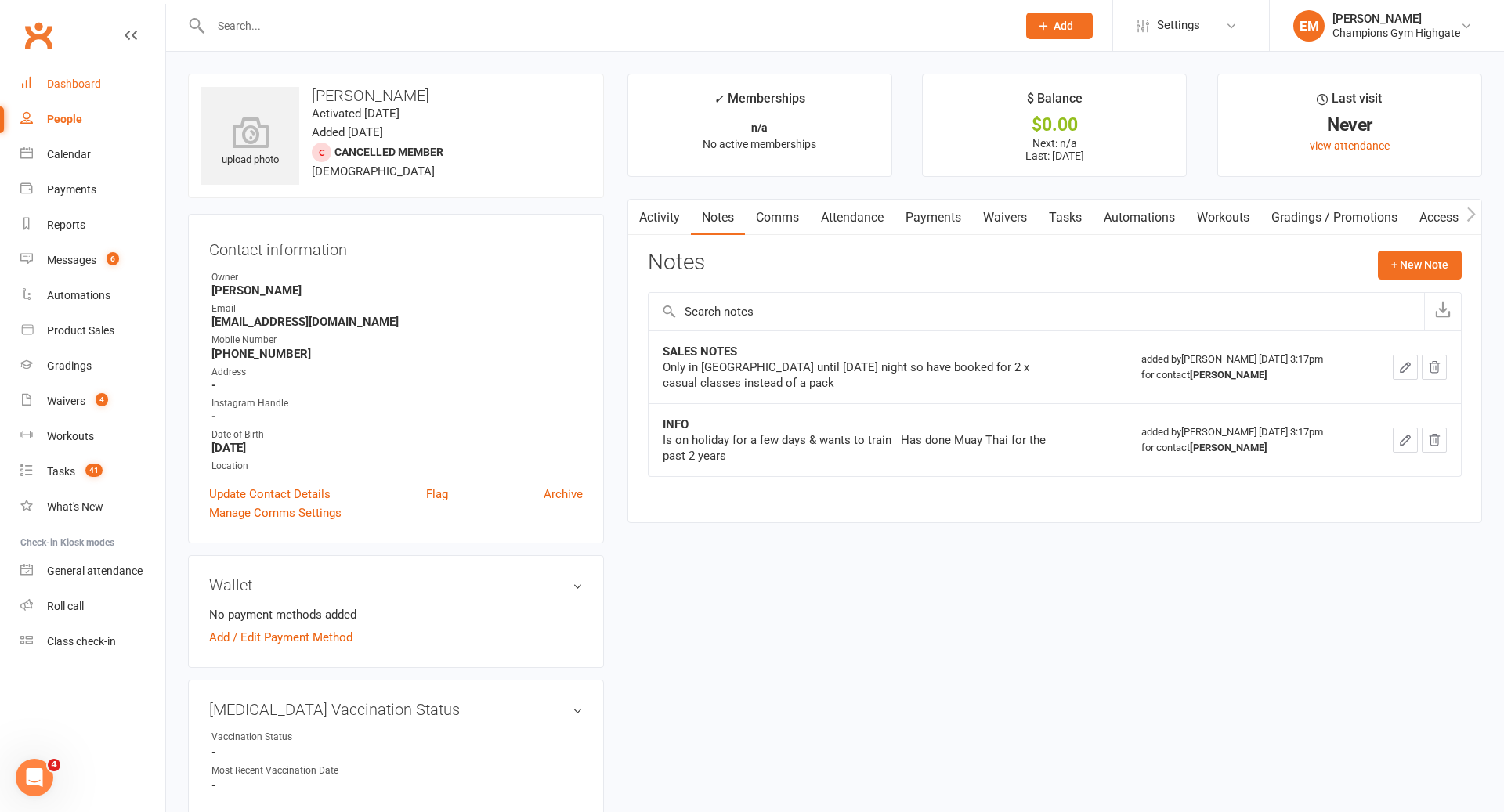
click at [94, 75] on link "Dashboard" at bounding box center [92, 84] width 145 height 35
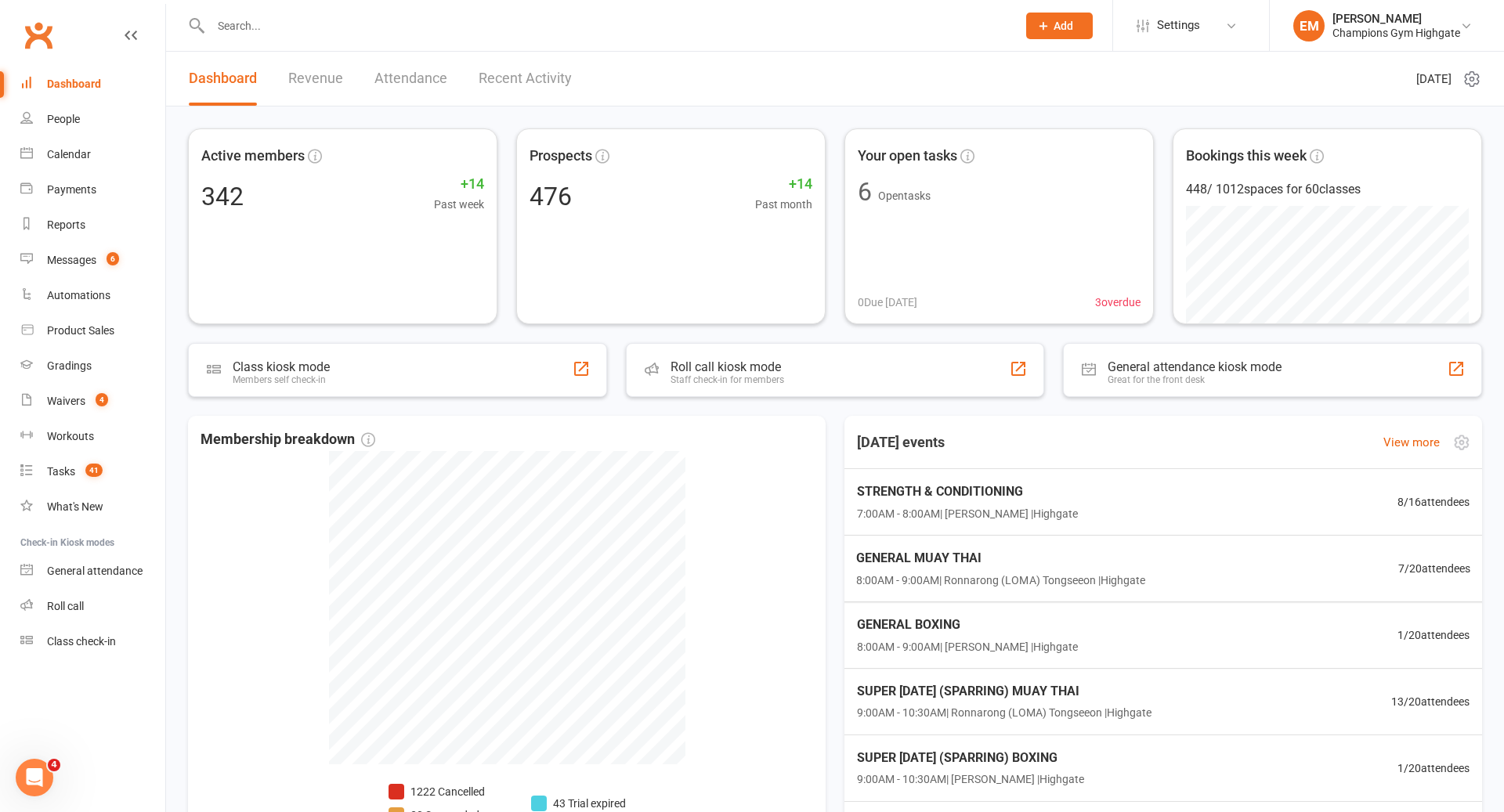
scroll to position [54, 0]
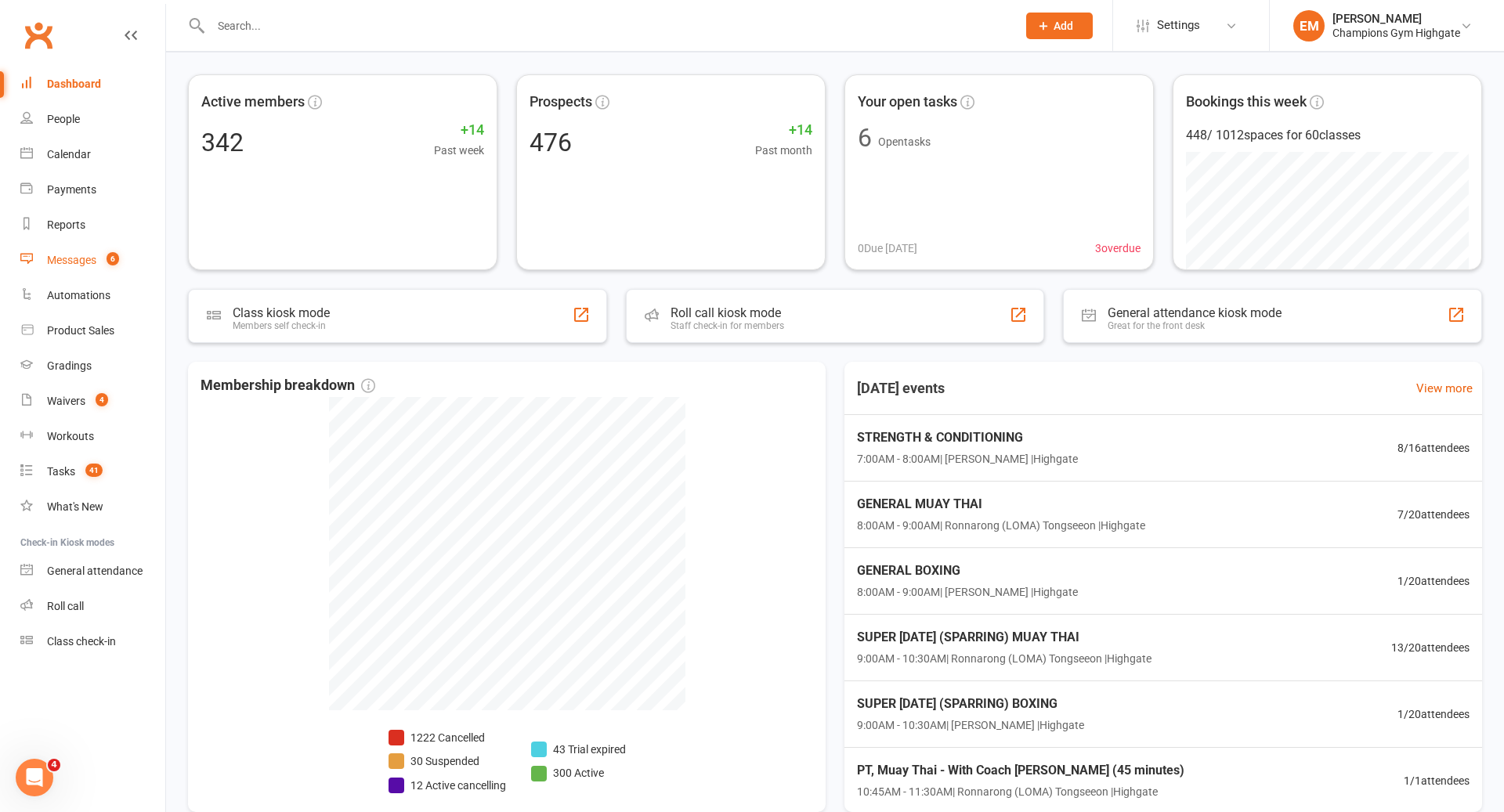
click at [93, 246] on link "Messages 6" at bounding box center [92, 260] width 145 height 35
click at [93, 277] on link "Messages 6" at bounding box center [92, 260] width 145 height 35
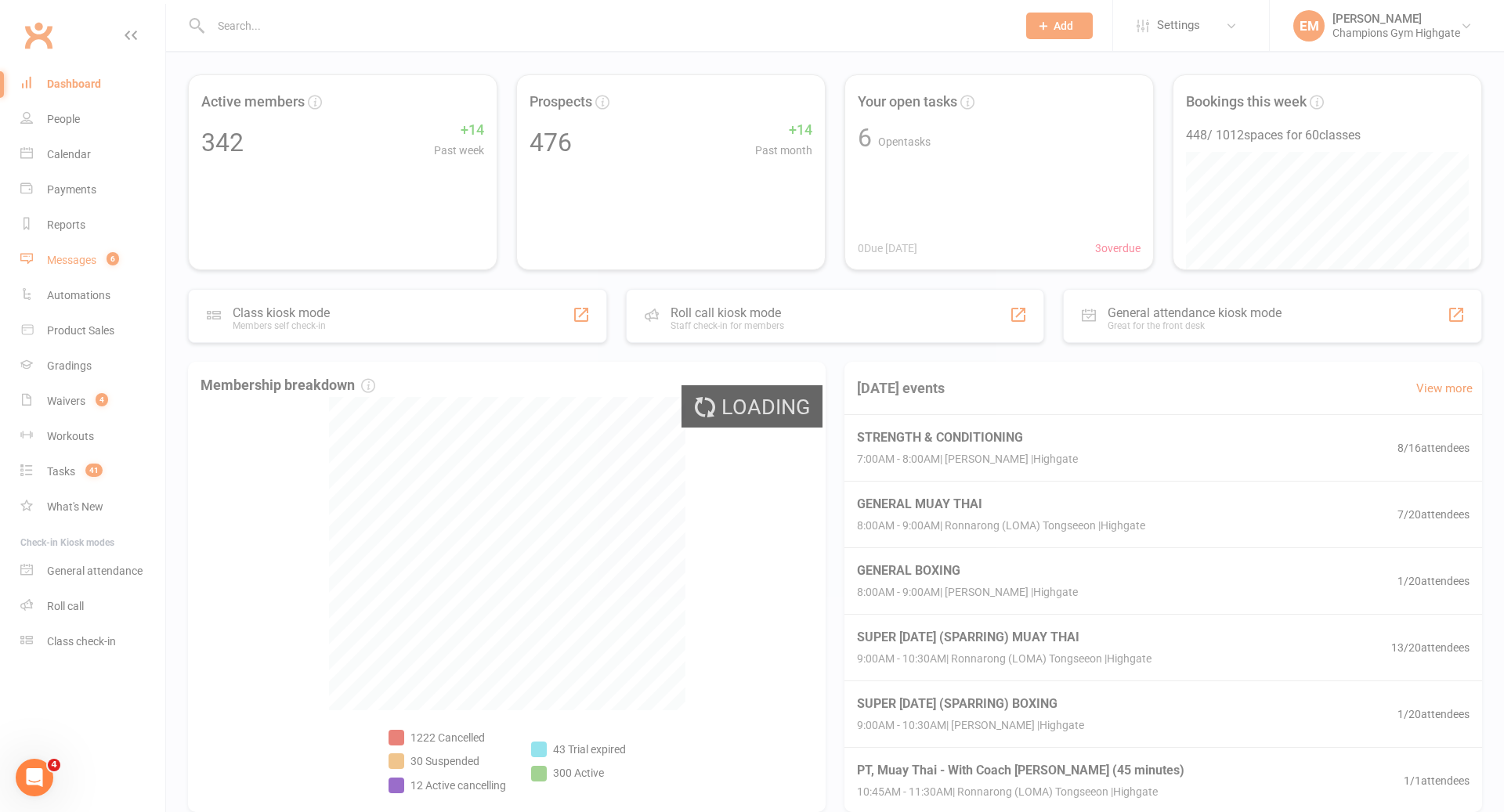
click at [93, 268] on ui-view "Prospect Member Non-attending contact Class / event Appointment Grading event T…" at bounding box center [752, 410] width 1504 height 922
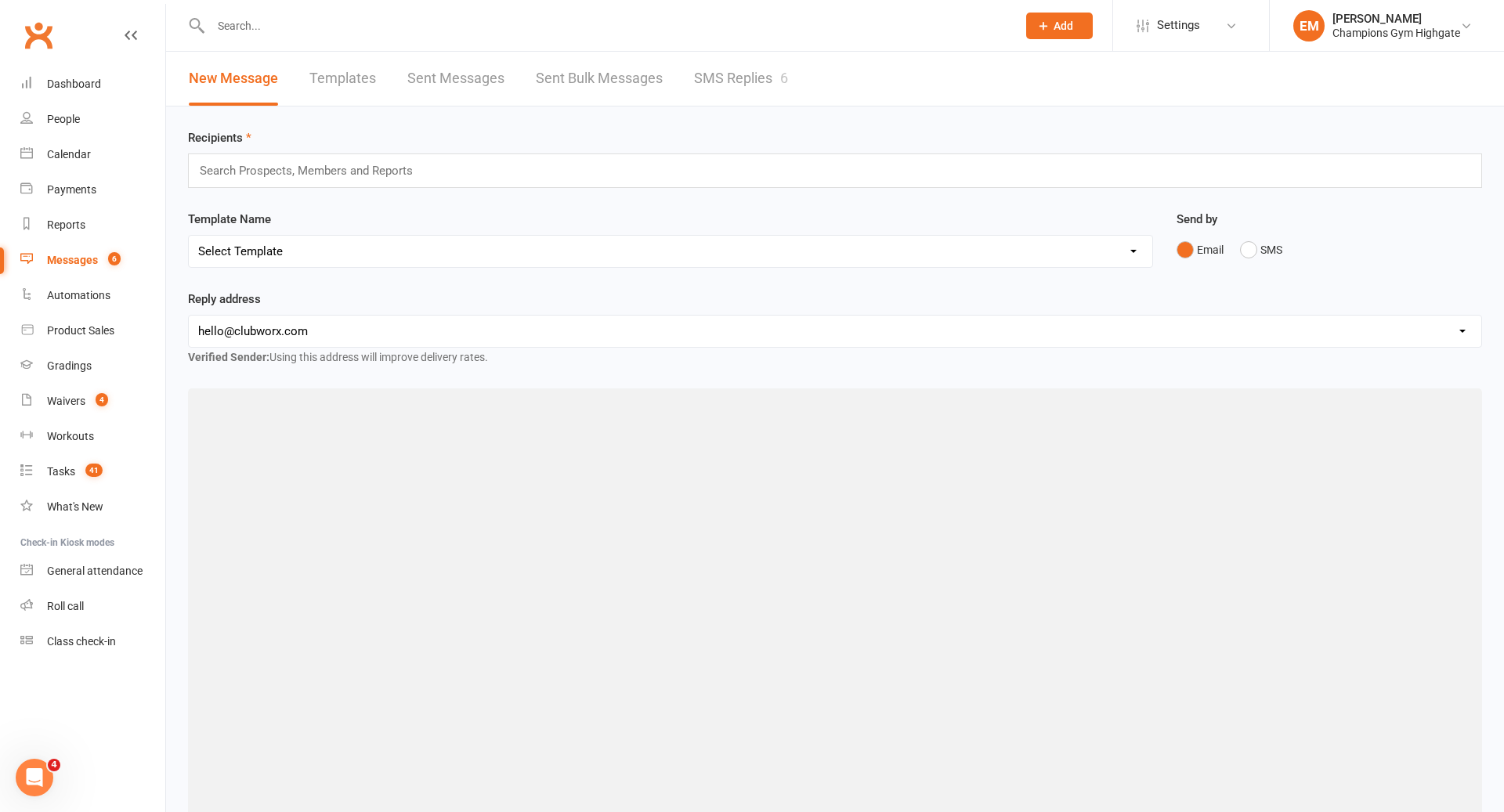
click at [756, 73] on link "SMS Replies 6" at bounding box center [740, 79] width 94 height 54
click at [0, 0] on div "Loading" at bounding box center [0, 0] width 0 height 0
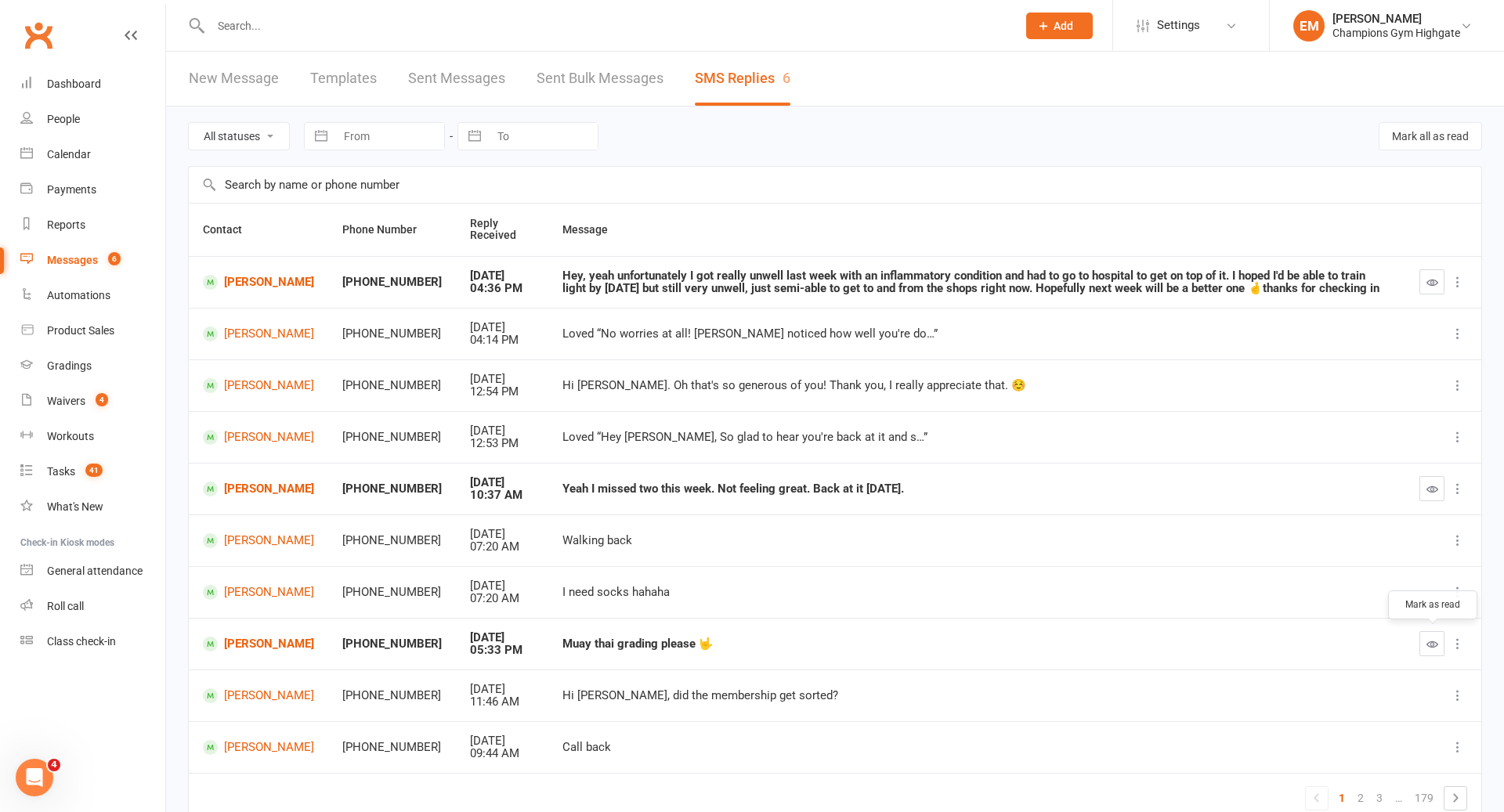
click at [1439, 642] on button "button" at bounding box center [1432, 643] width 25 height 25
click at [55, 403] on div "Waivers" at bounding box center [66, 401] width 38 height 13
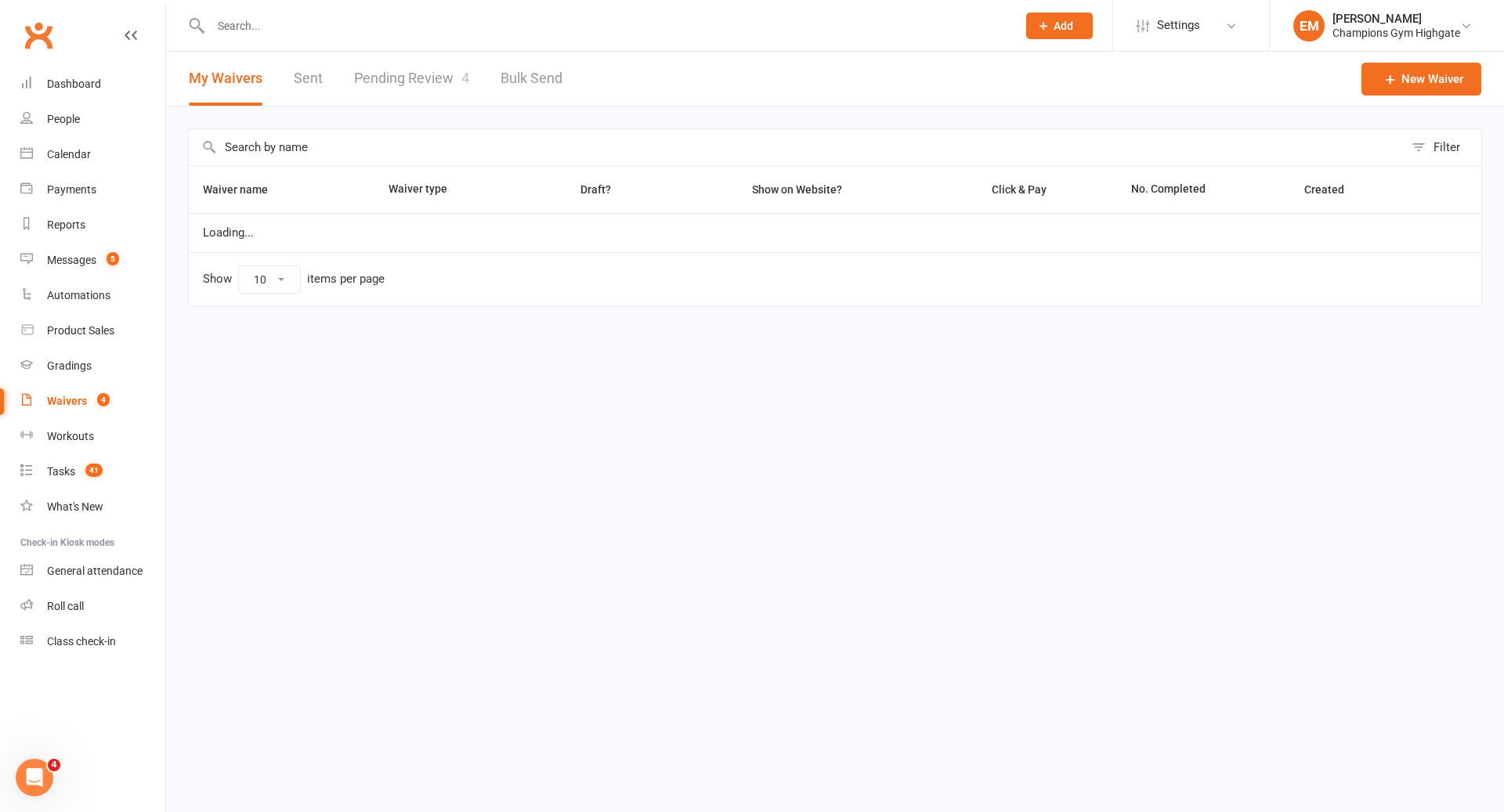
click at [444, 66] on link "Pending Review 4" at bounding box center [411, 79] width 115 height 54
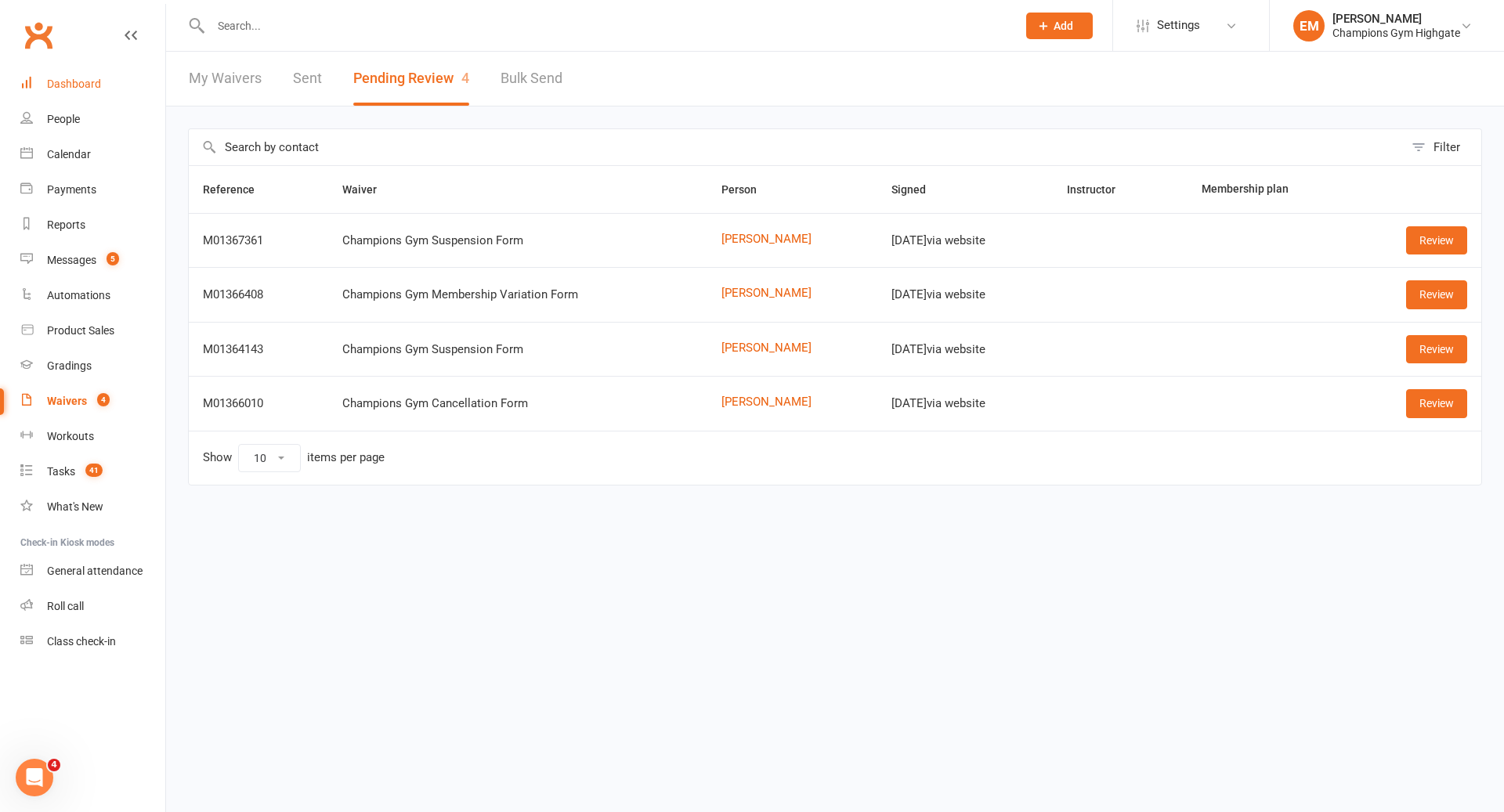
click at [90, 86] on div "Dashboard" at bounding box center [74, 84] width 54 height 13
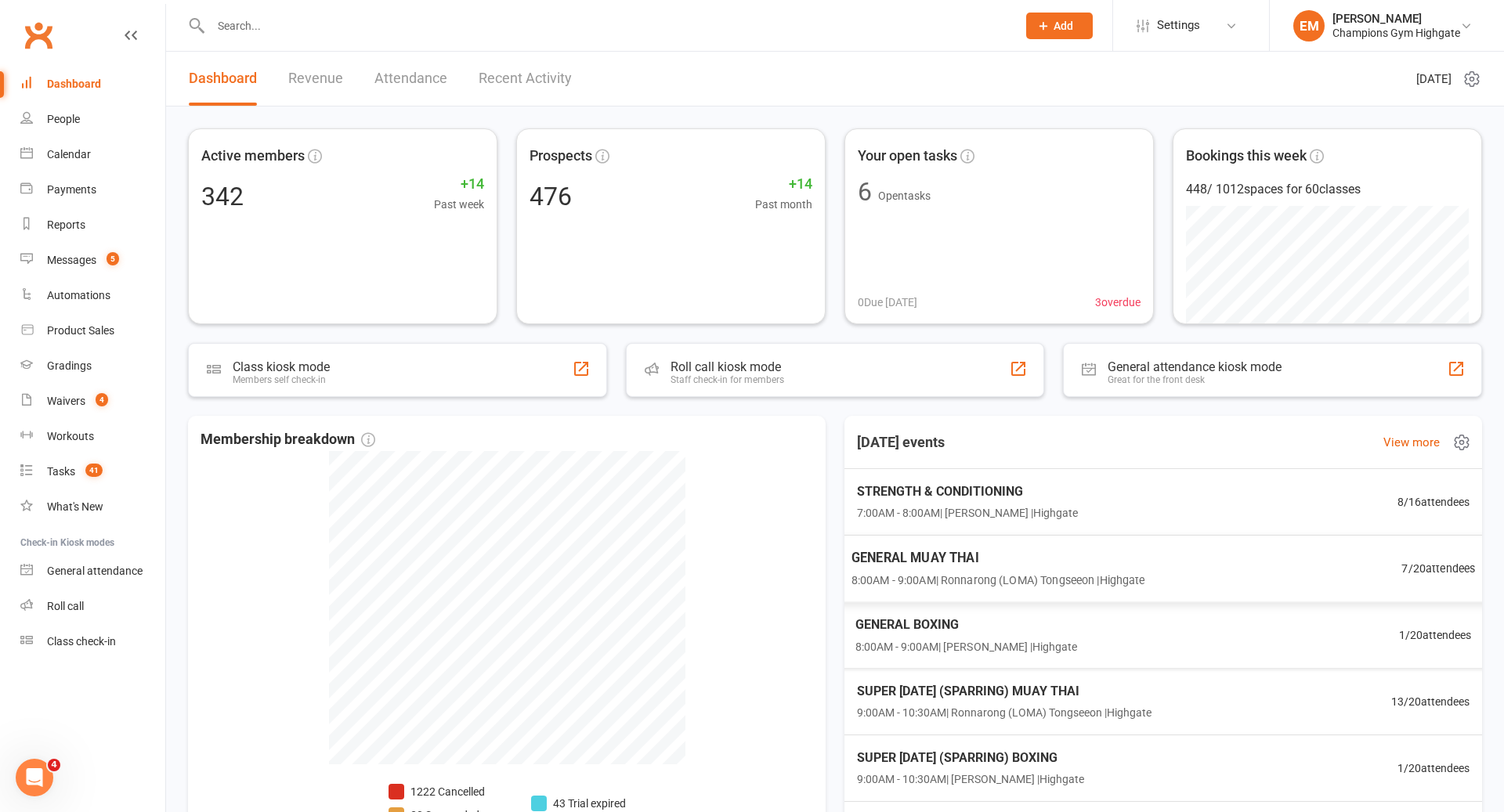
click at [1271, 574] on div "GENERAL MUAY THAI 8:00AM - 9:00AM | Ronnarong (LOMA) Tongseeon | Highgate 7 / 2…" at bounding box center [1163, 569] width 662 height 68
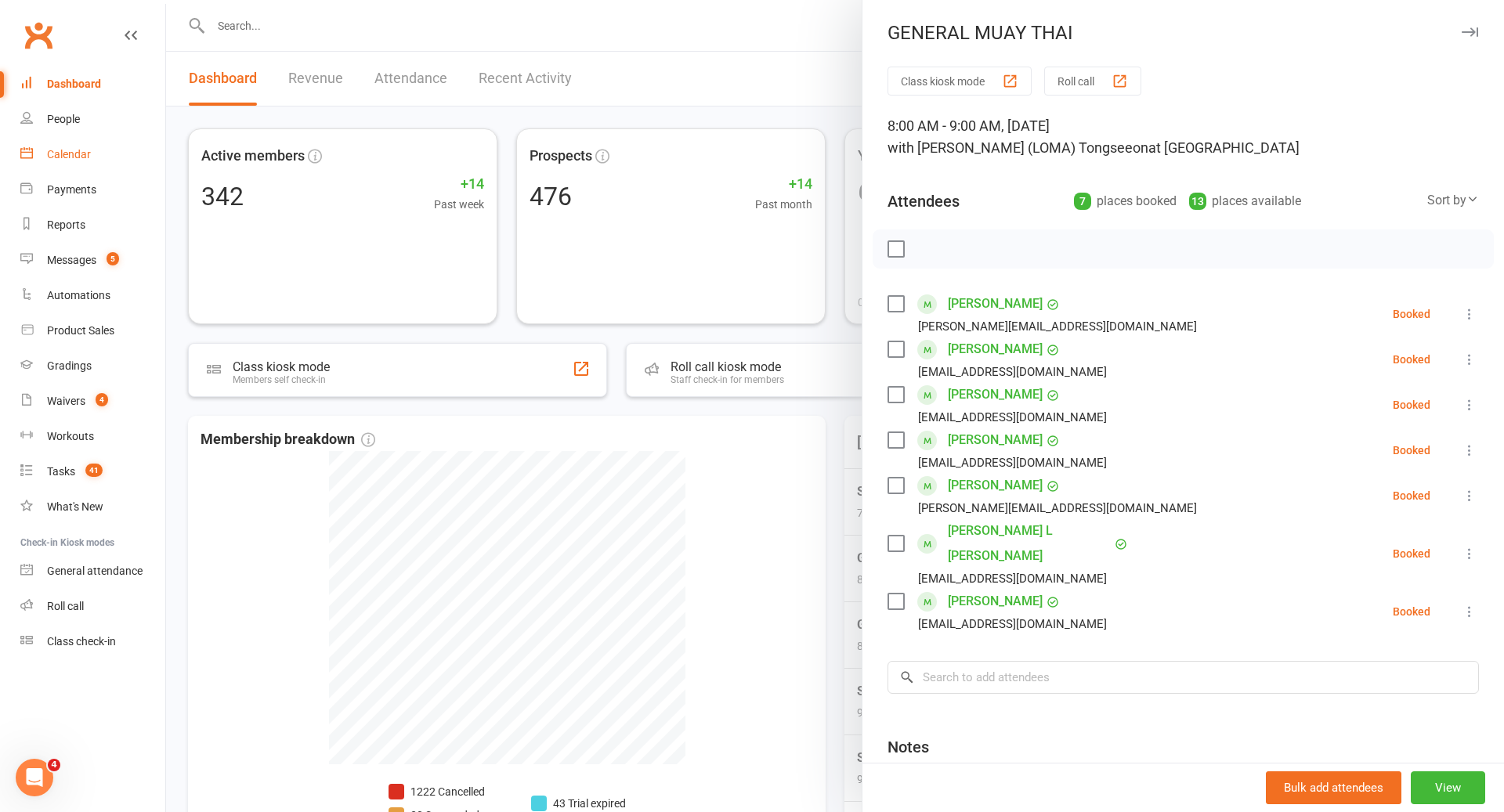
click at [63, 140] on link "Calendar" at bounding box center [92, 154] width 145 height 35
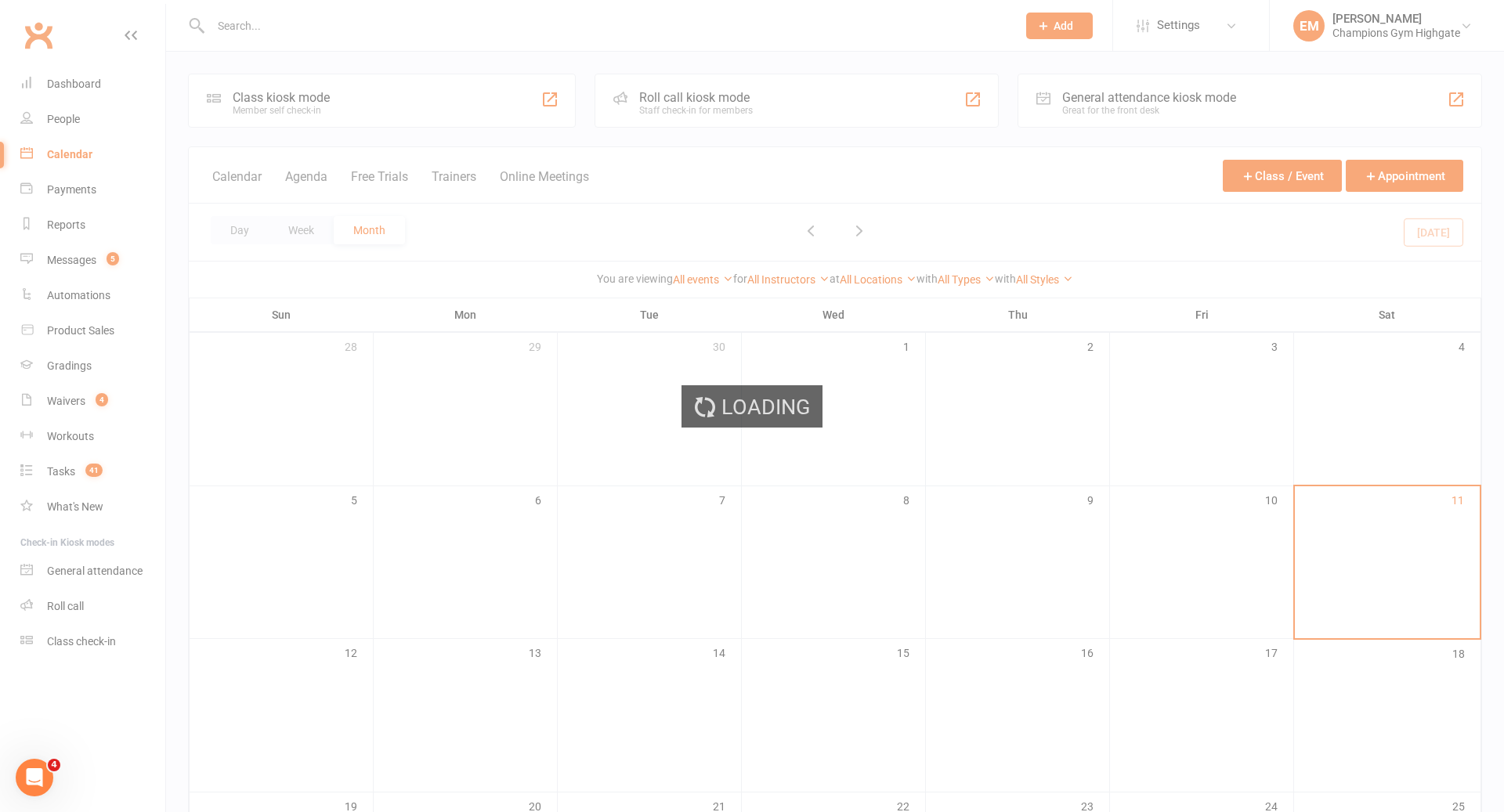
click at [63, 150] on div "Loading" at bounding box center [752, 406] width 1504 height 812
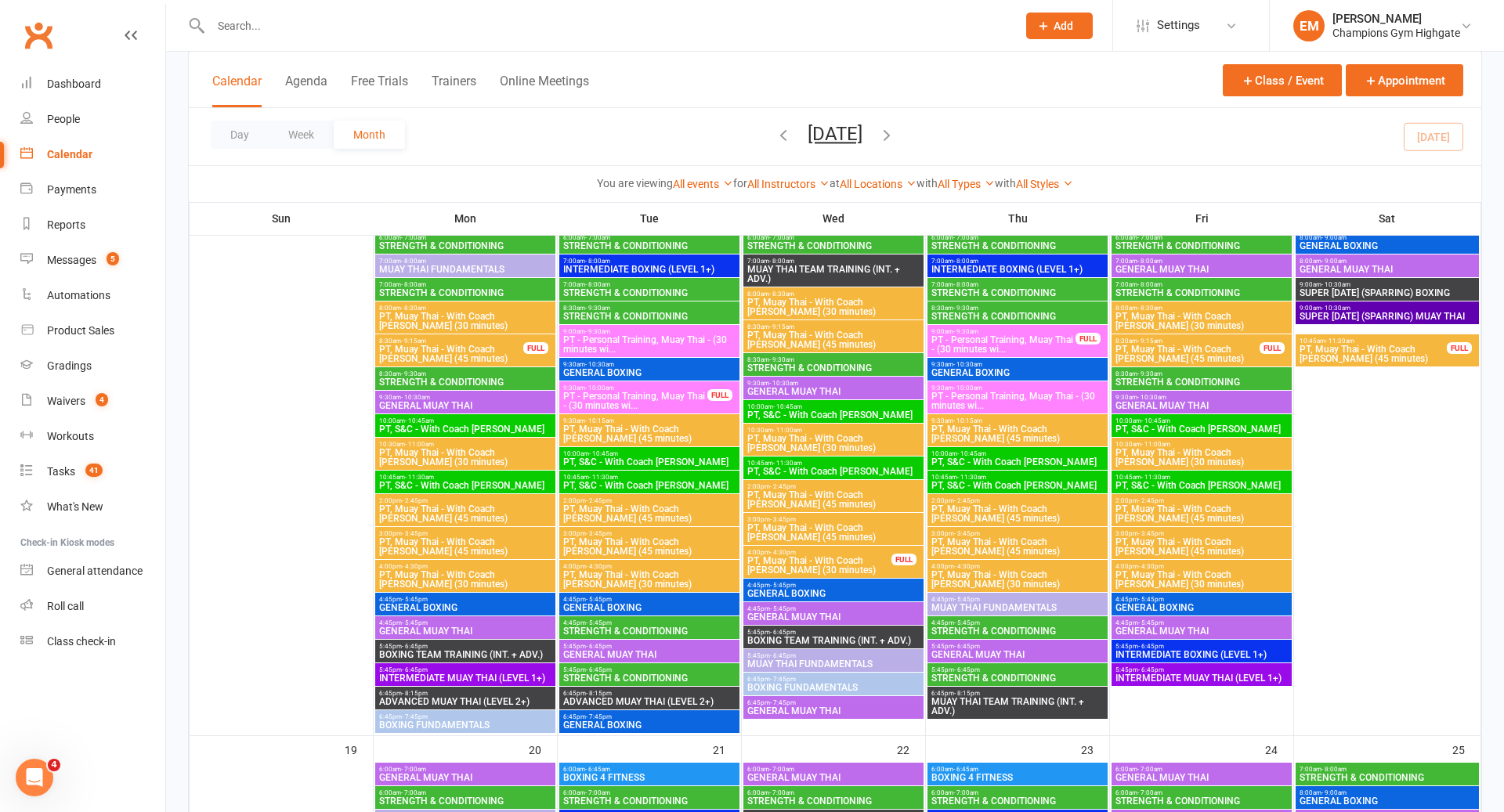
scroll to position [1418, 0]
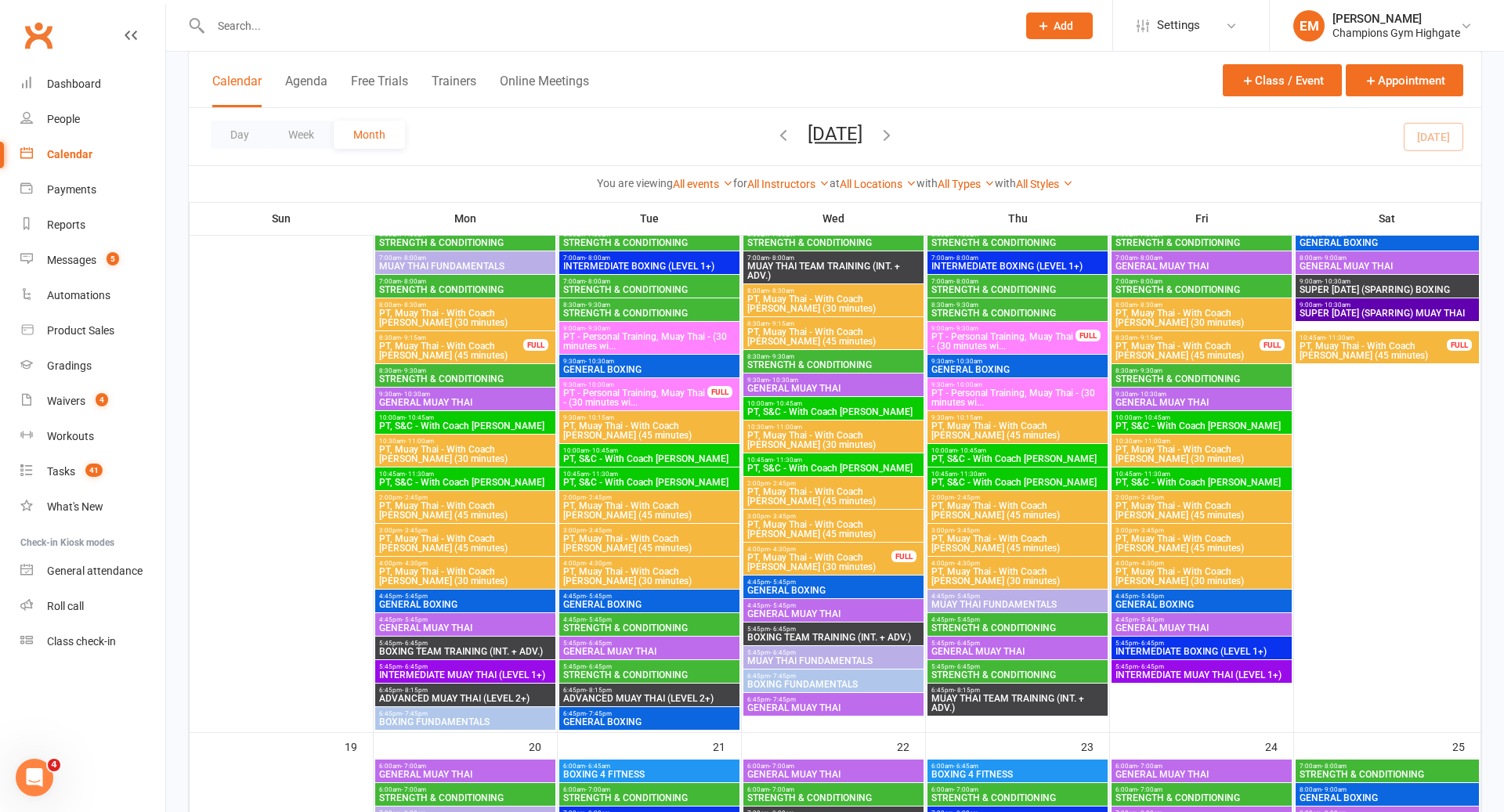
click at [635, 389] on span "PT - Personal Training, Muay Thai - (30 minutes wi..." at bounding box center [636, 397] width 146 height 18
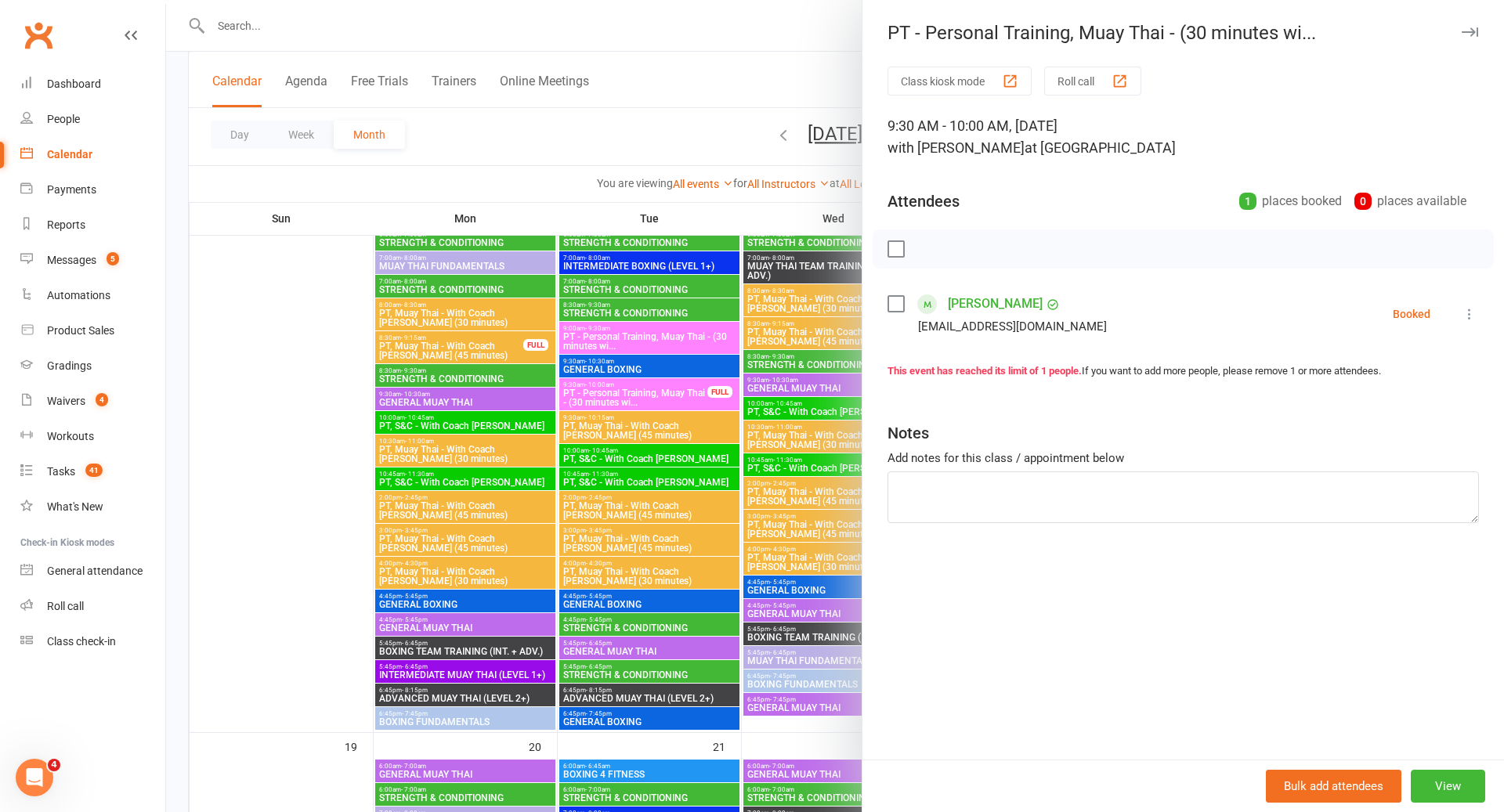
click at [635, 389] on div at bounding box center [836, 406] width 1338 height 812
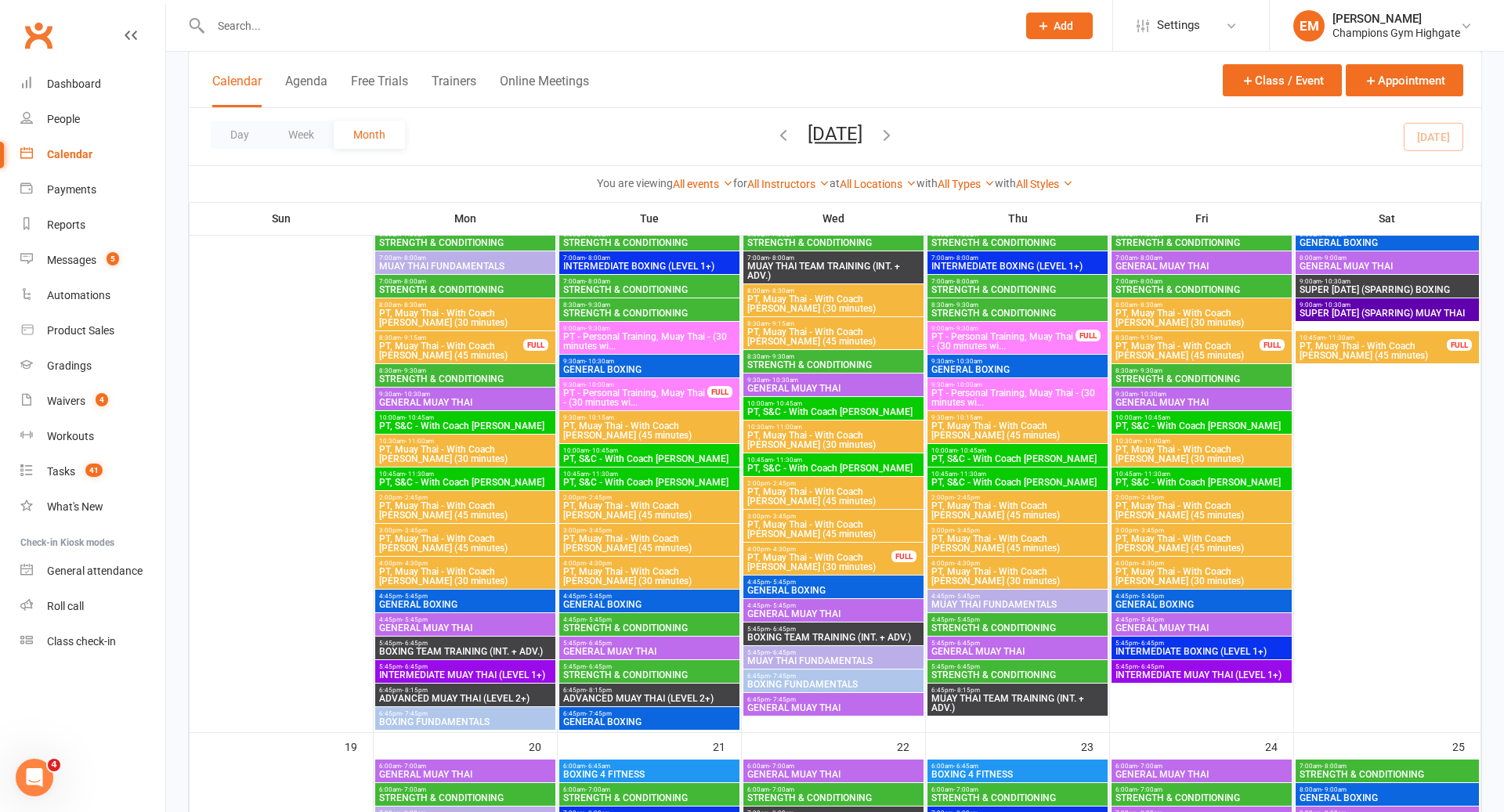
click at [989, 336] on span "PT - Personal Training, Muay Thai - (30 minutes wi..." at bounding box center [1004, 341] width 146 height 18
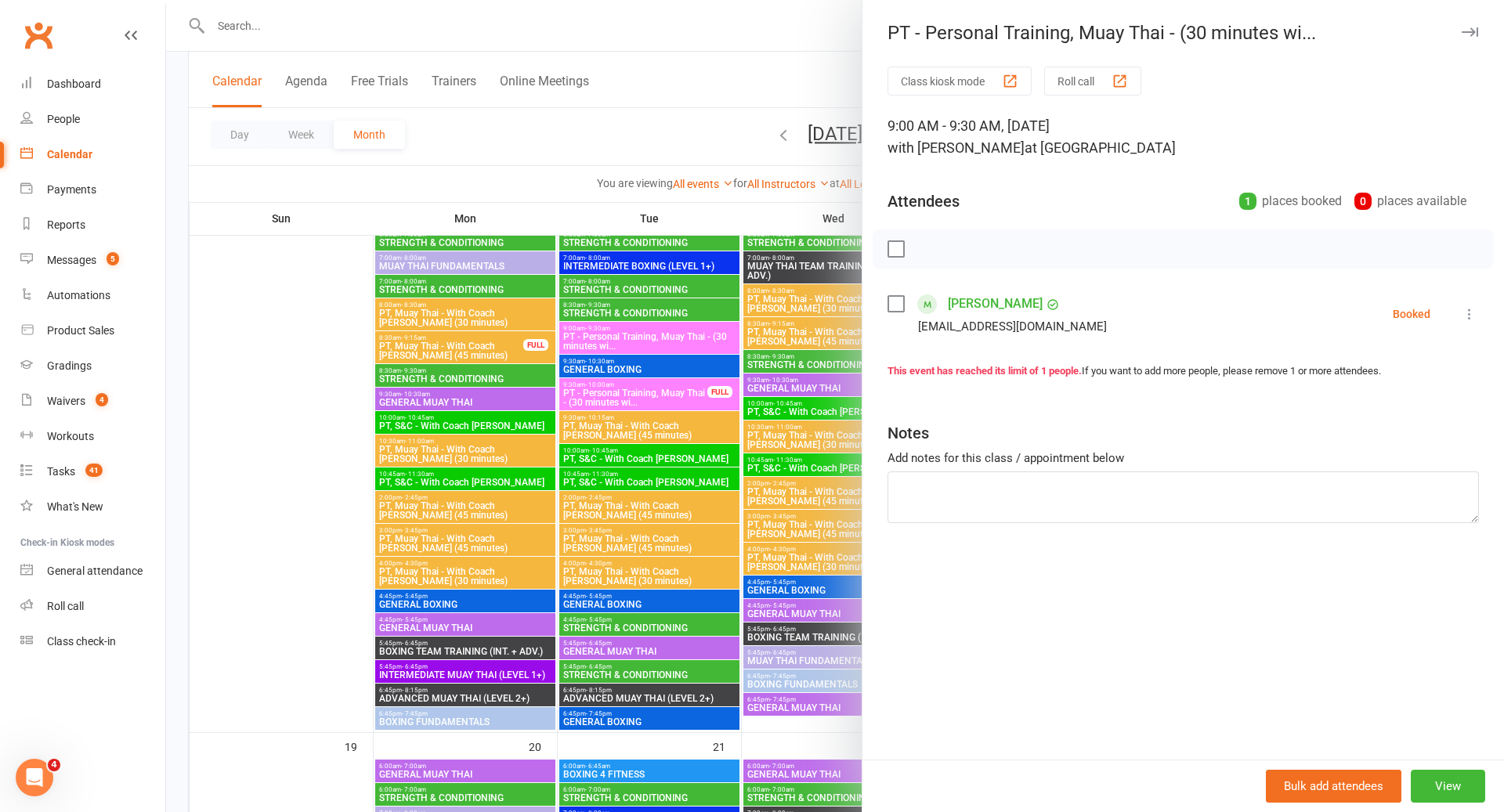
click at [612, 443] on div at bounding box center [836, 406] width 1338 height 812
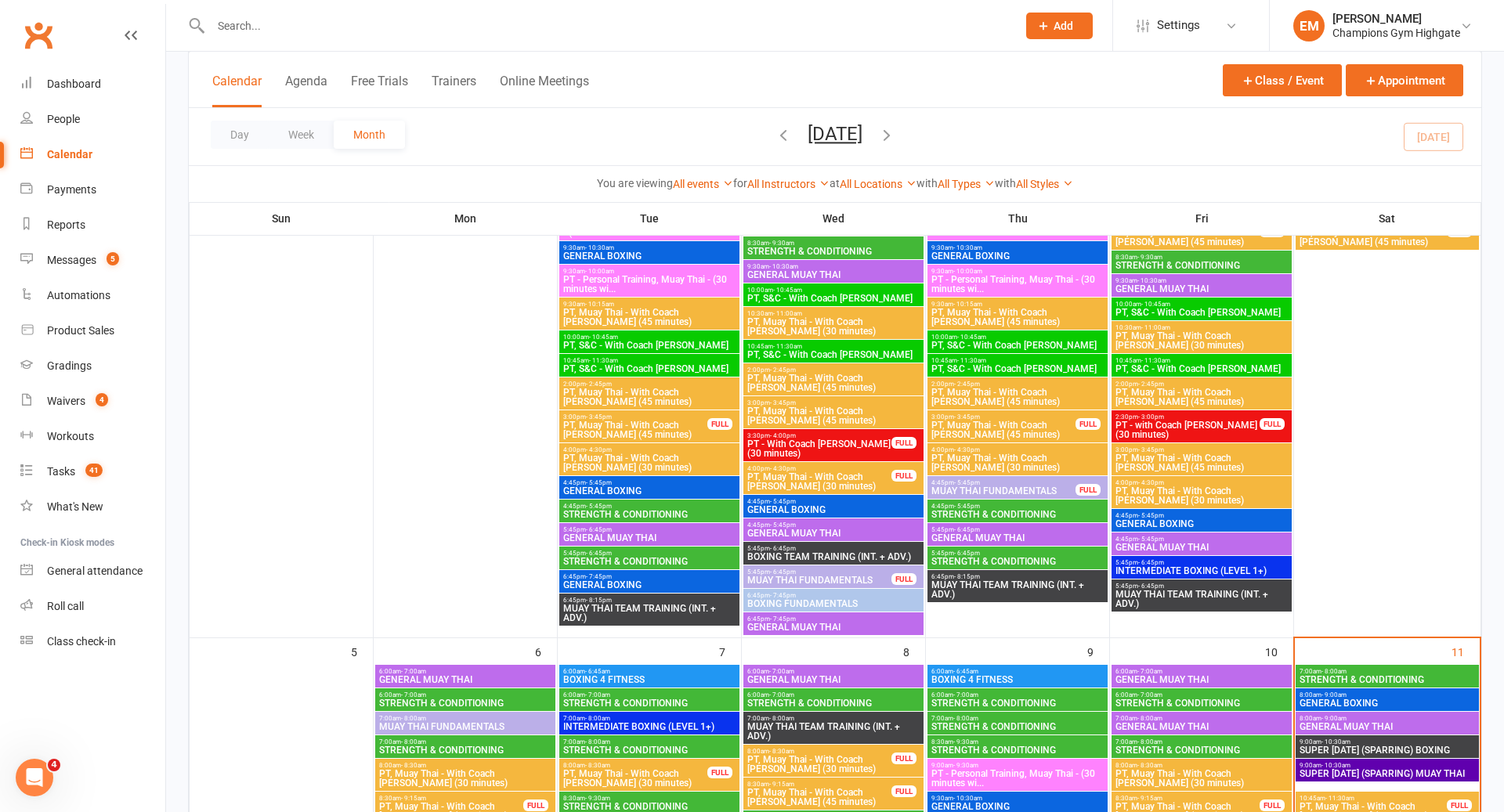
scroll to position [577, 0]
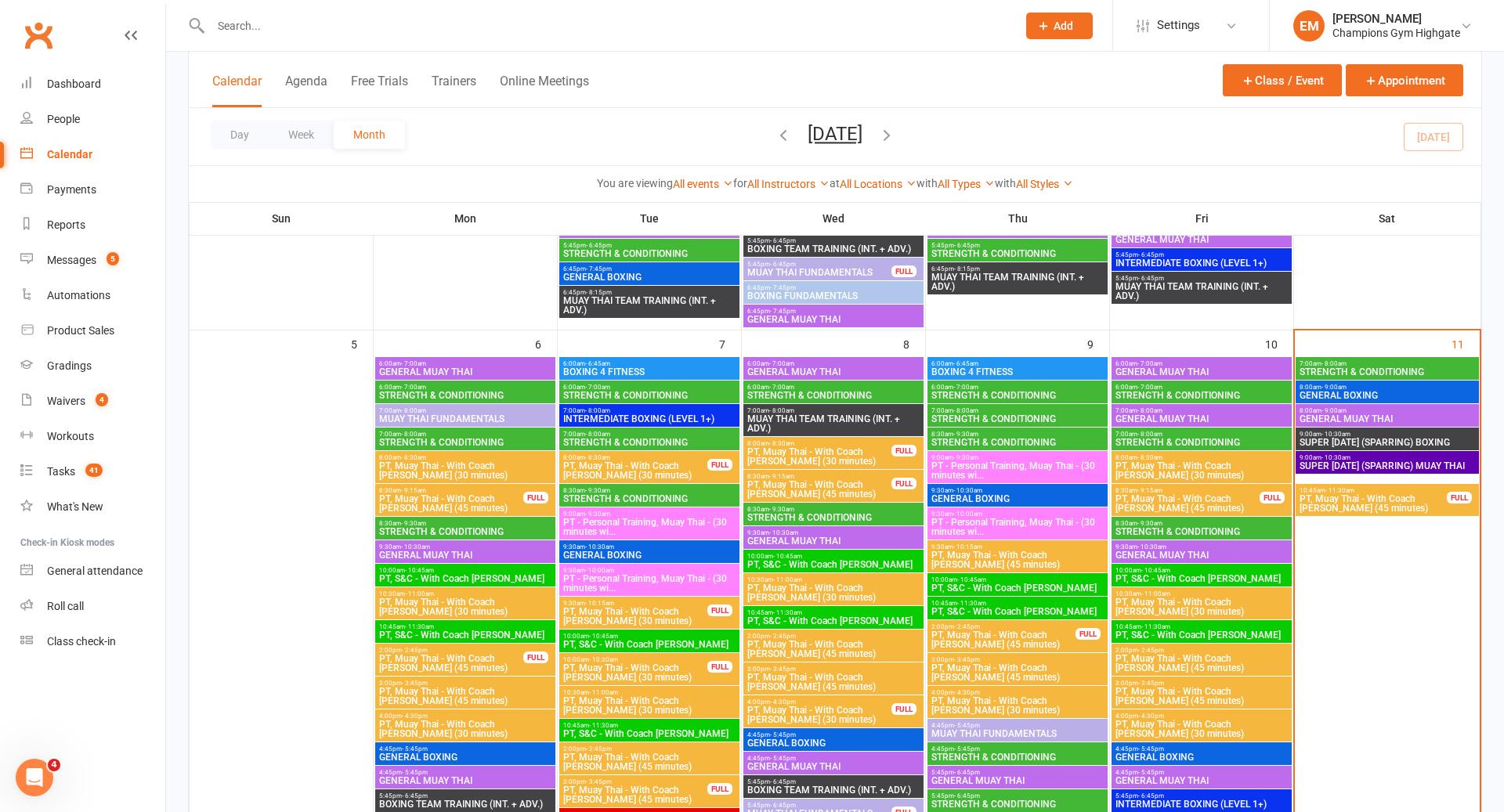
click at [1383, 462] on span "SUPER [DATE] (SPARRING) MUAY THAI" at bounding box center [1388, 466] width 178 height 10
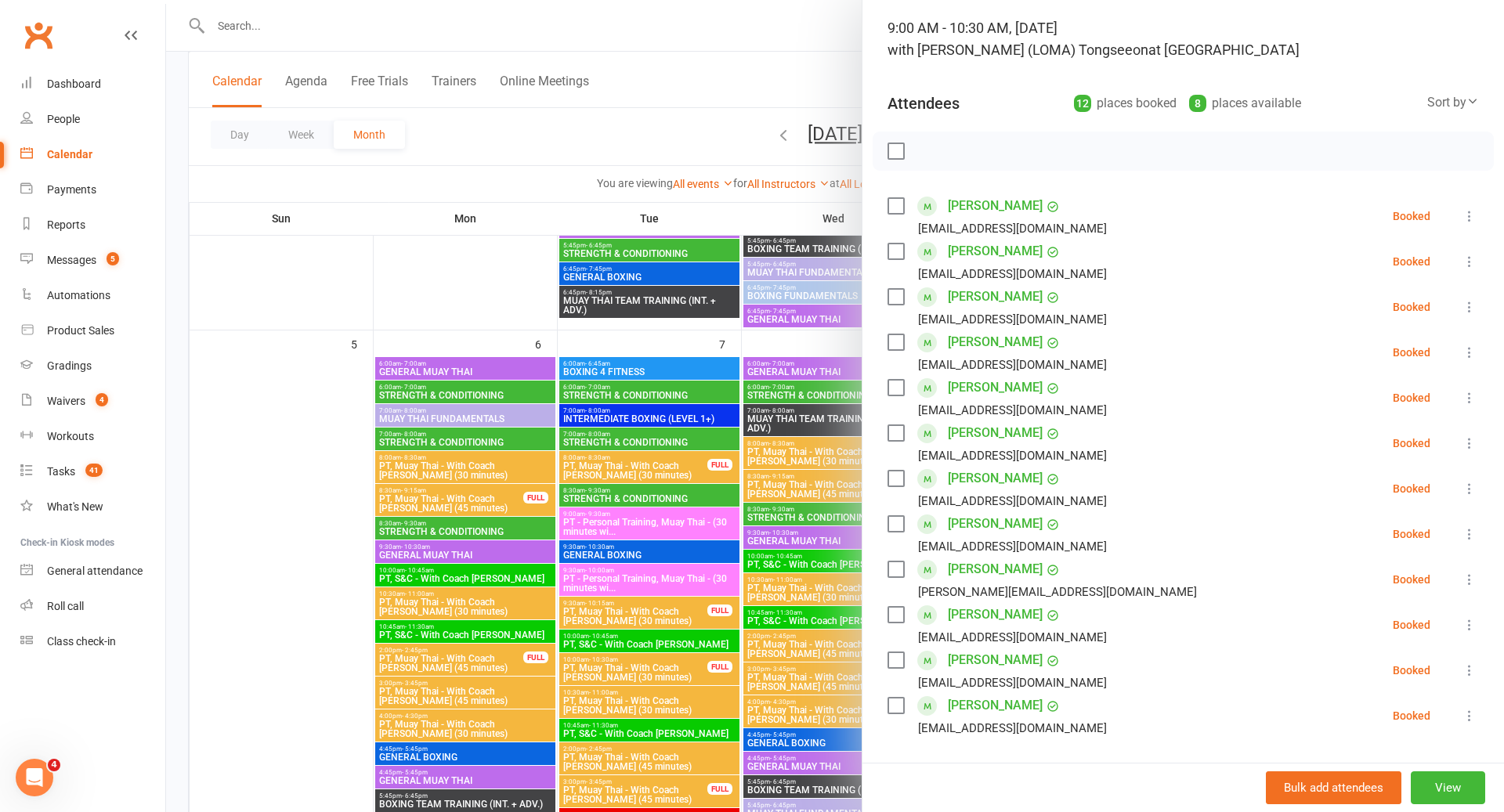
scroll to position [97, 0]
click at [802, 500] on div at bounding box center [836, 406] width 1338 height 812
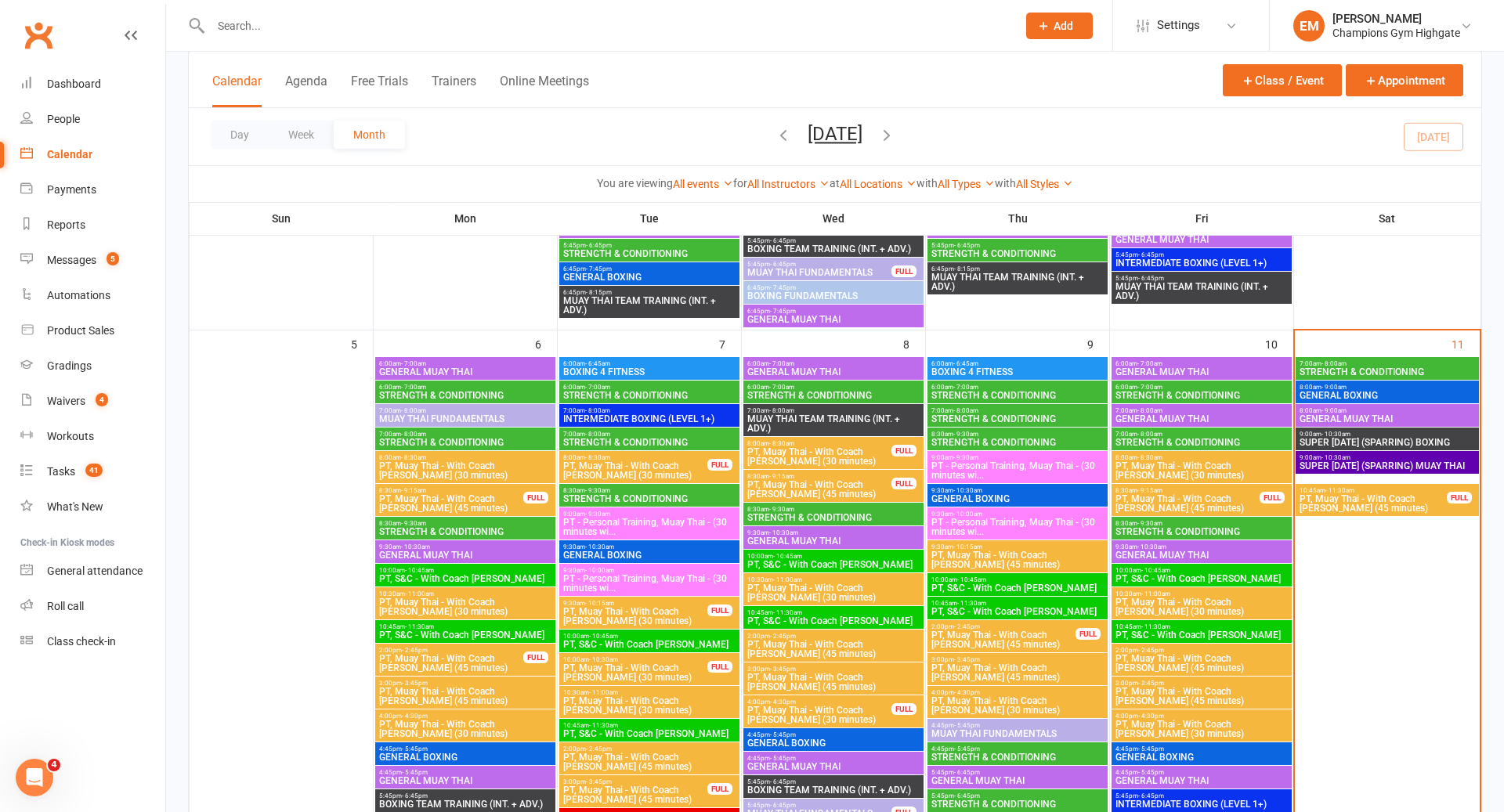
click at [1374, 414] on span "GENERAL MUAY THAI" at bounding box center [1388, 419] width 178 height 10
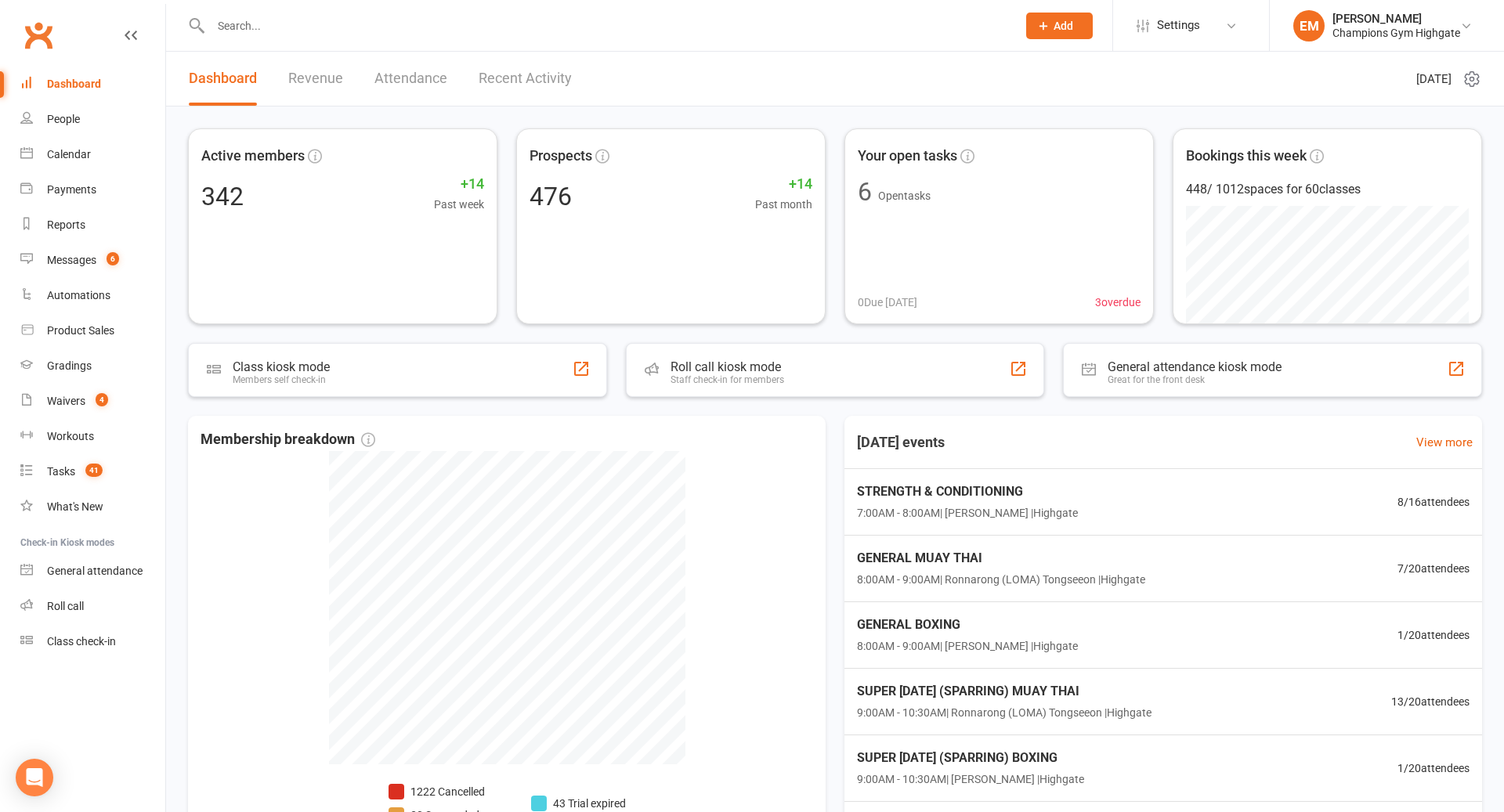
click at [347, 19] on input "text" at bounding box center [605, 26] width 800 height 22
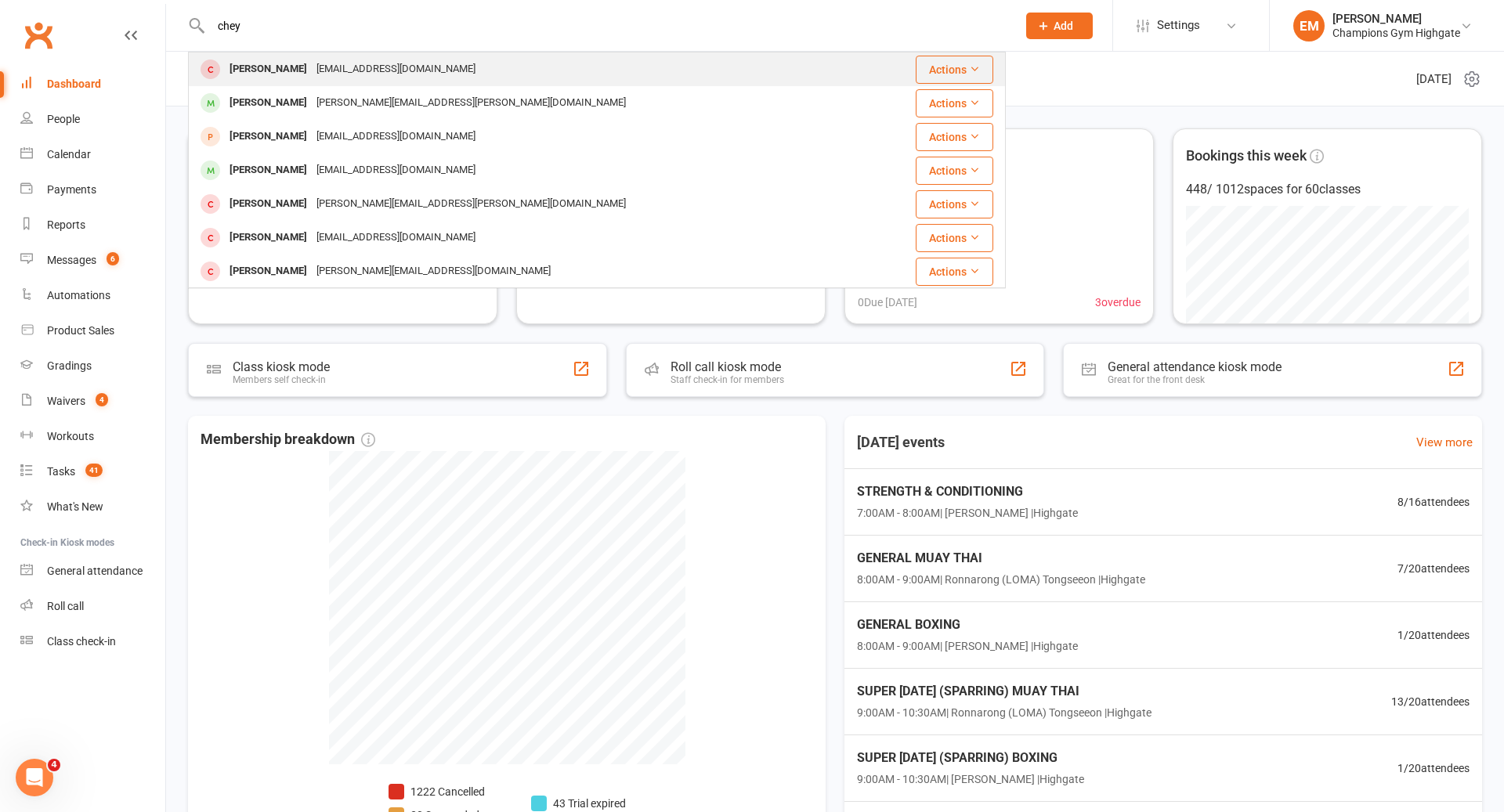
type input "chey"
click at [339, 68] on div "[EMAIL_ADDRESS][DOMAIN_NAME]" at bounding box center [396, 69] width 168 height 22
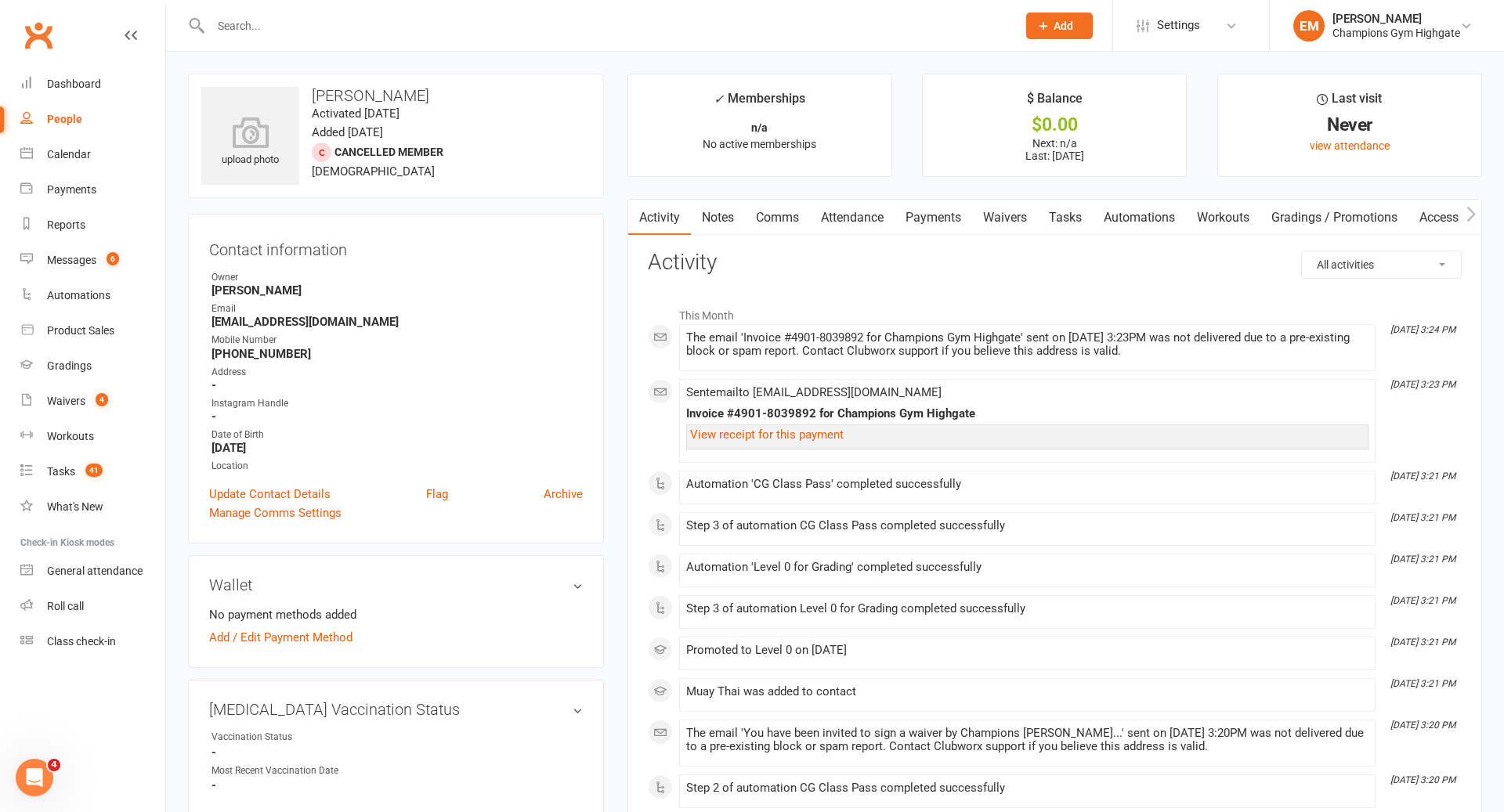
click at [559, 30] on input "text" at bounding box center [605, 26] width 800 height 22
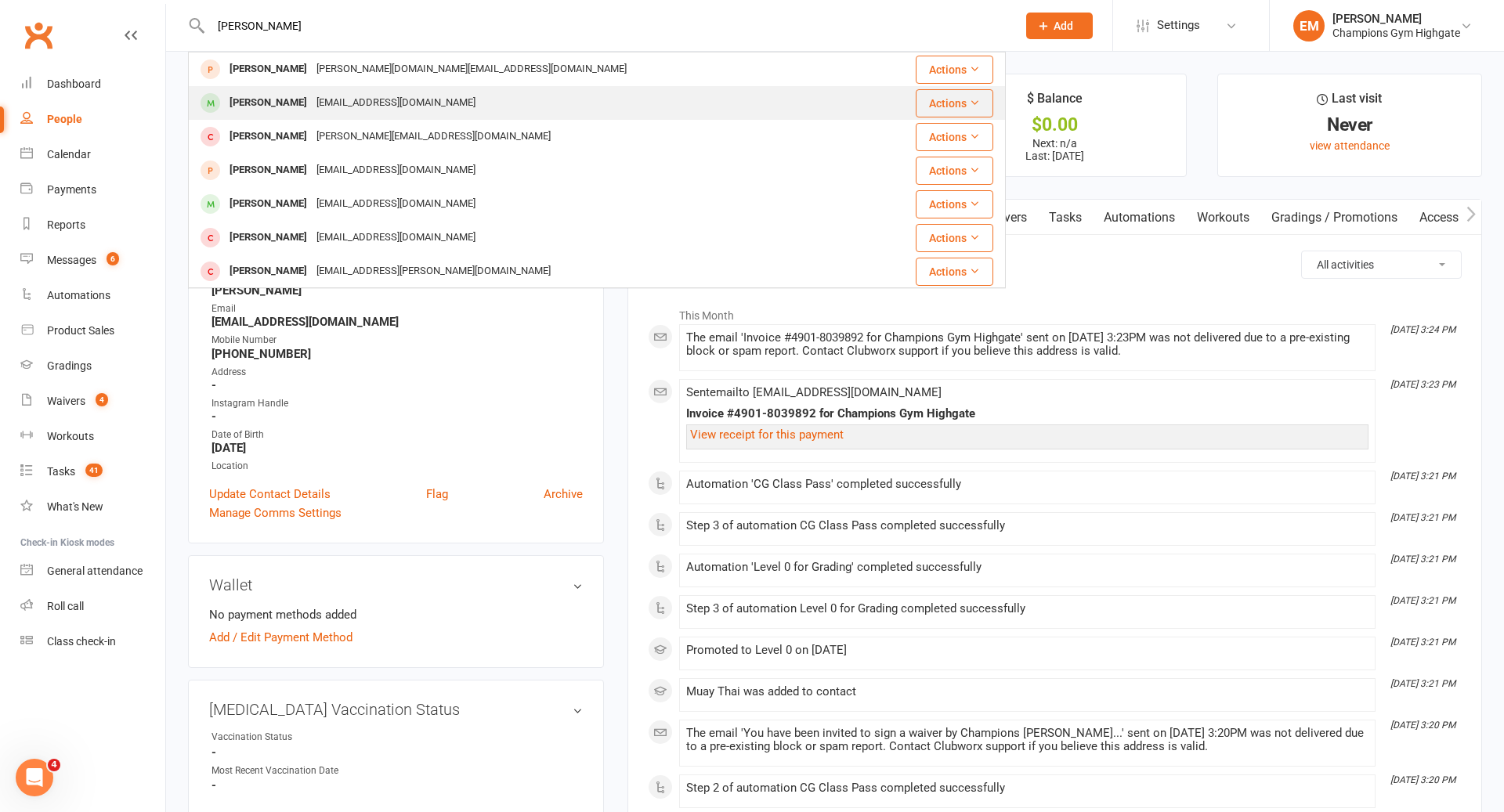
type input "marie g"
click at [515, 100] on div "Marie Guelden marieg2012@icloud.com" at bounding box center [529, 103] width 679 height 32
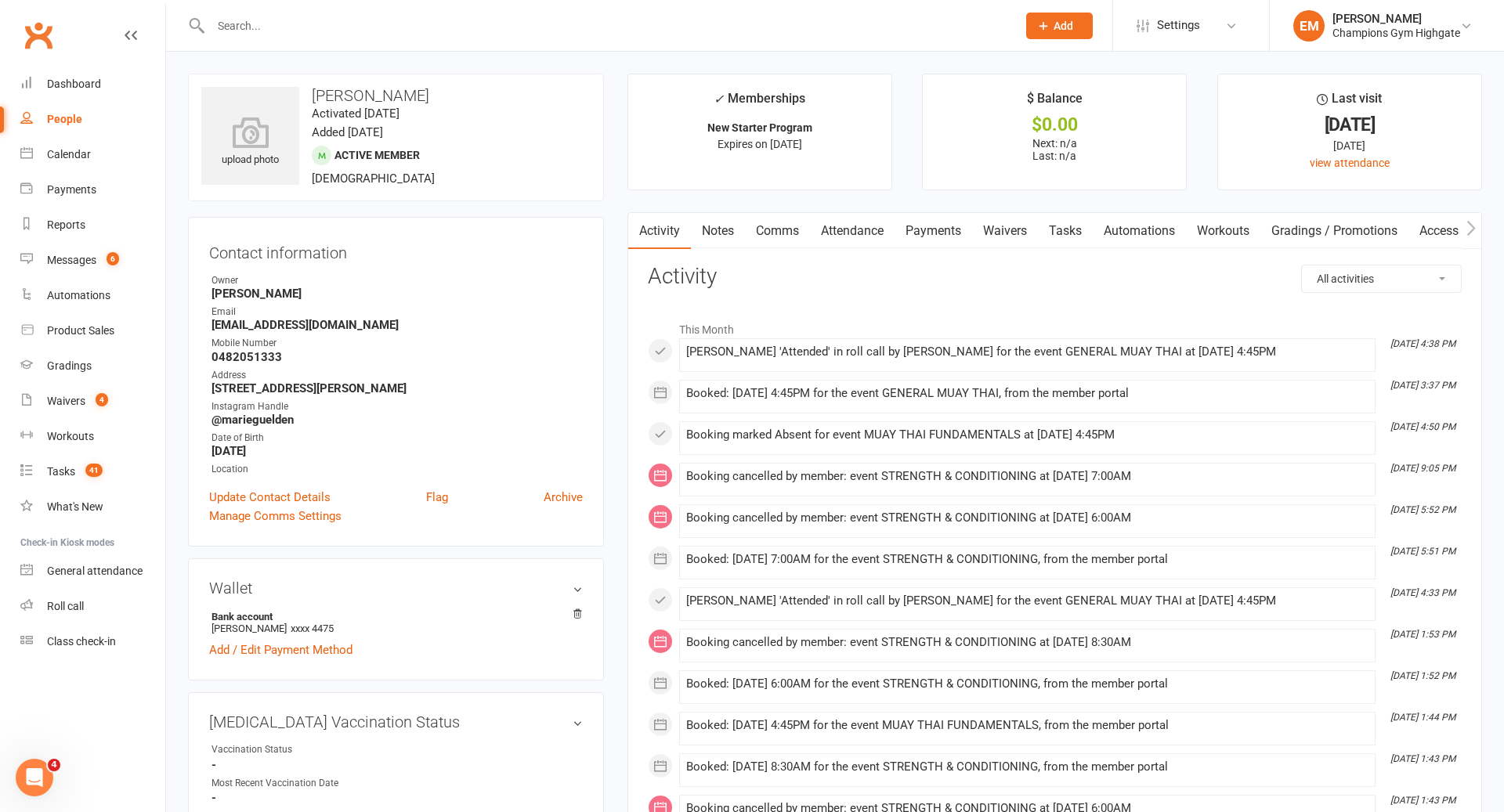
click at [706, 233] on link "Notes" at bounding box center [718, 230] width 54 height 36
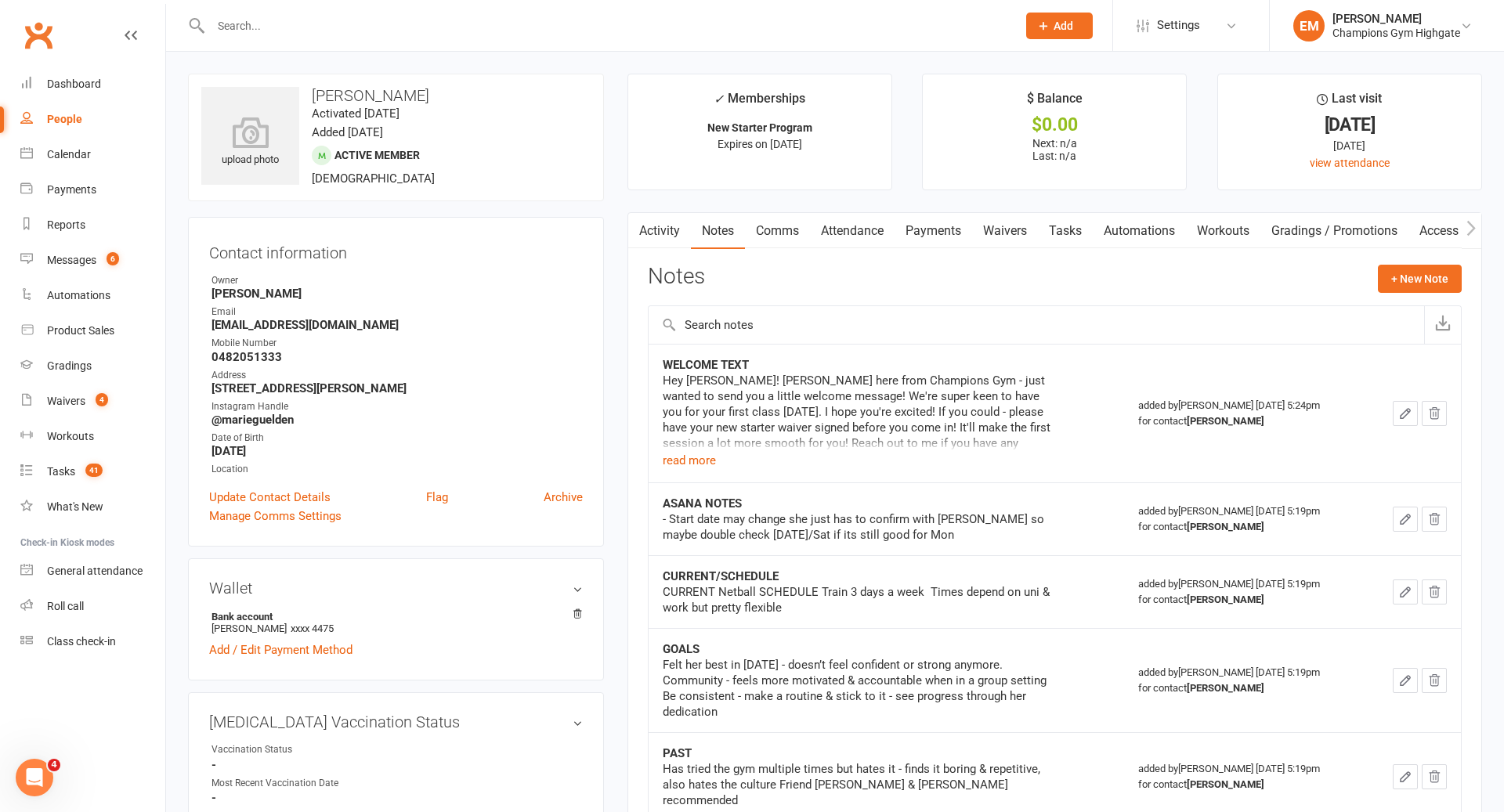
click at [724, 464] on div "Hey Marie! Chiara here from Champions Gym - just wanted to send you a little we…" at bounding box center [858, 421] width 391 height 97
click at [708, 449] on div "Hey Marie! Chiara here from Champions Gym - just wanted to send you a little we…" at bounding box center [858, 412] width 391 height 78
click at [101, 81] on link "Dashboard" at bounding box center [92, 84] width 145 height 35
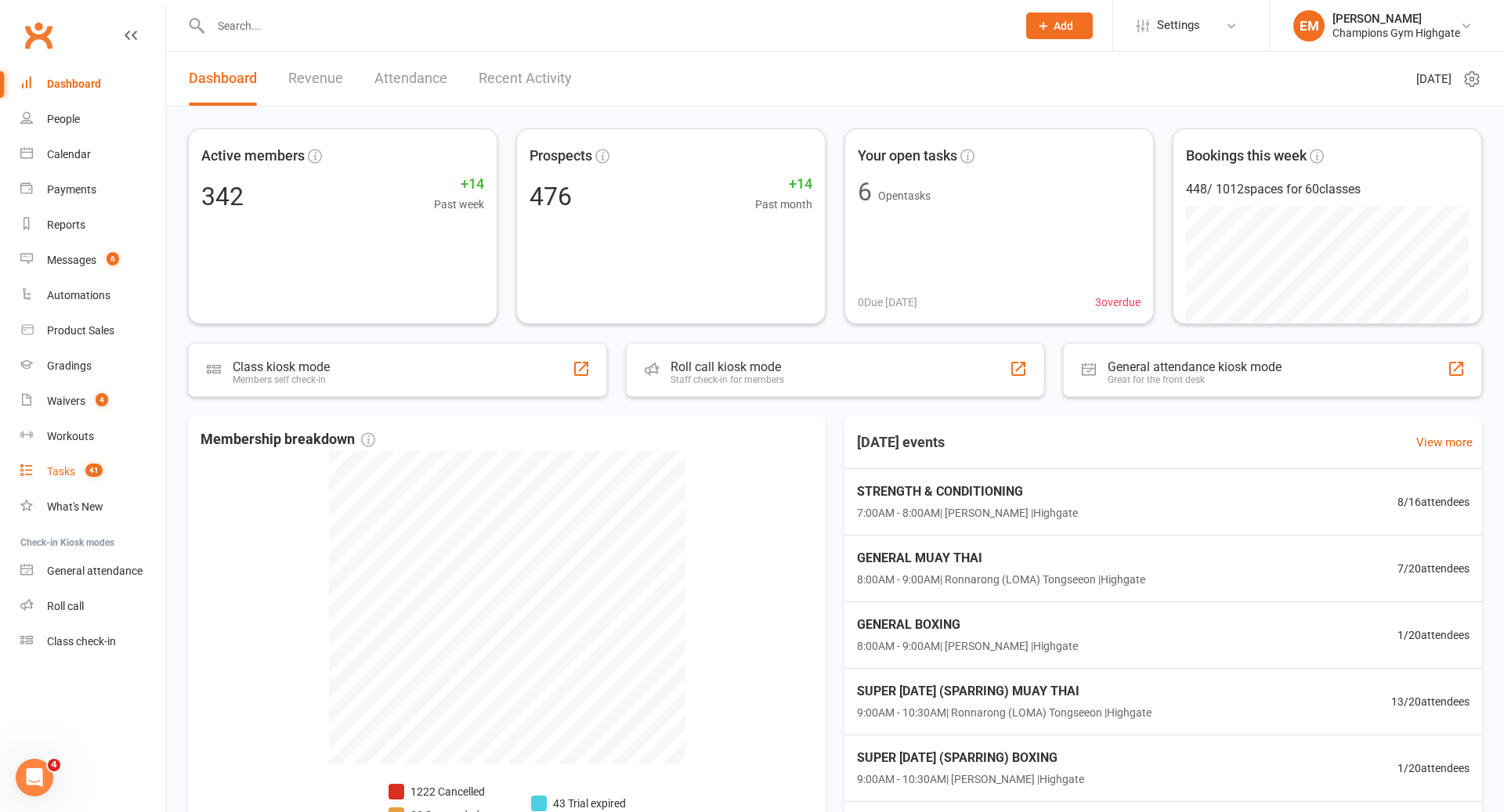
click at [78, 479] on link "Tasks 41" at bounding box center [92, 472] width 145 height 35
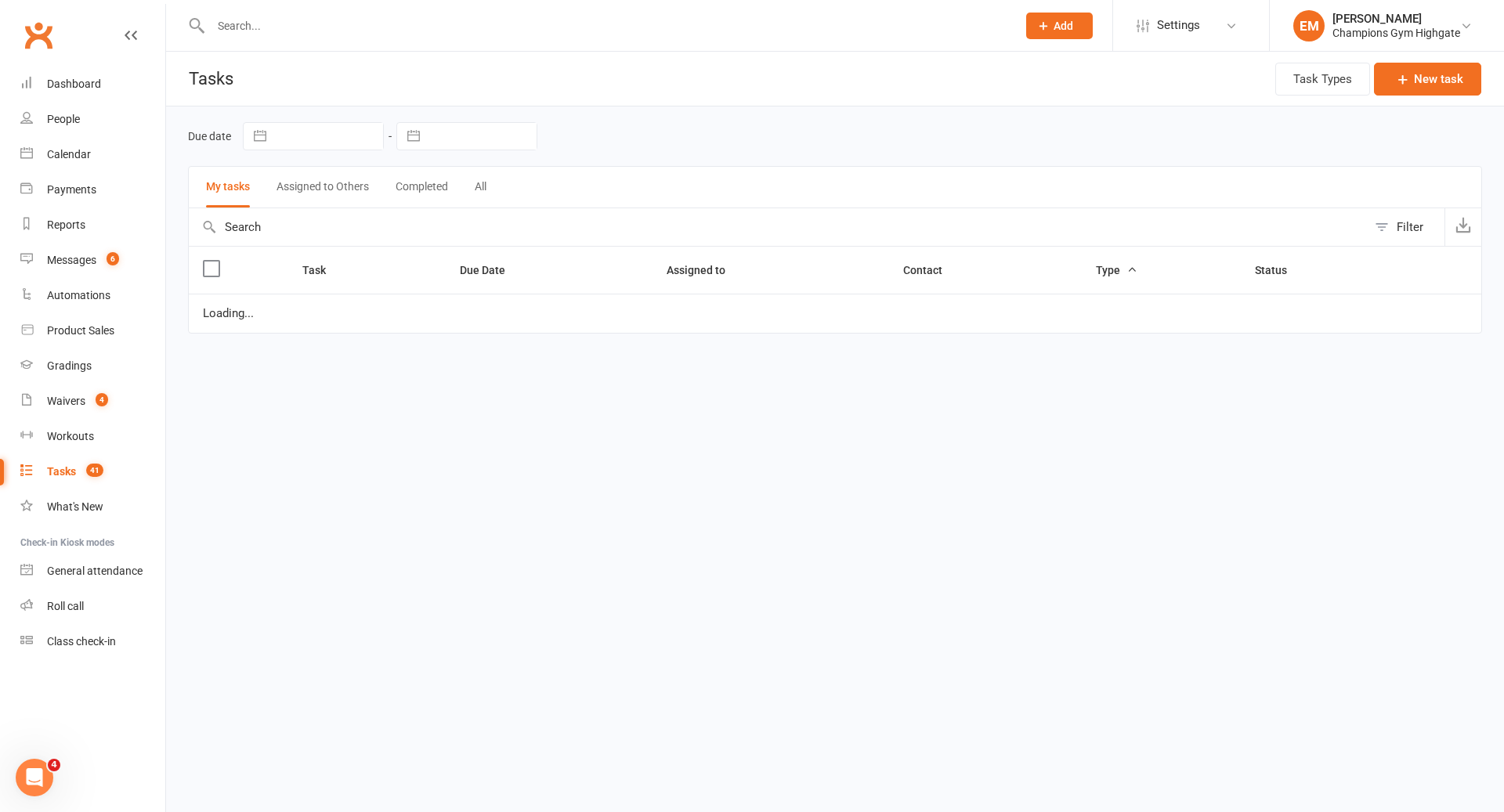
select select "waiting"
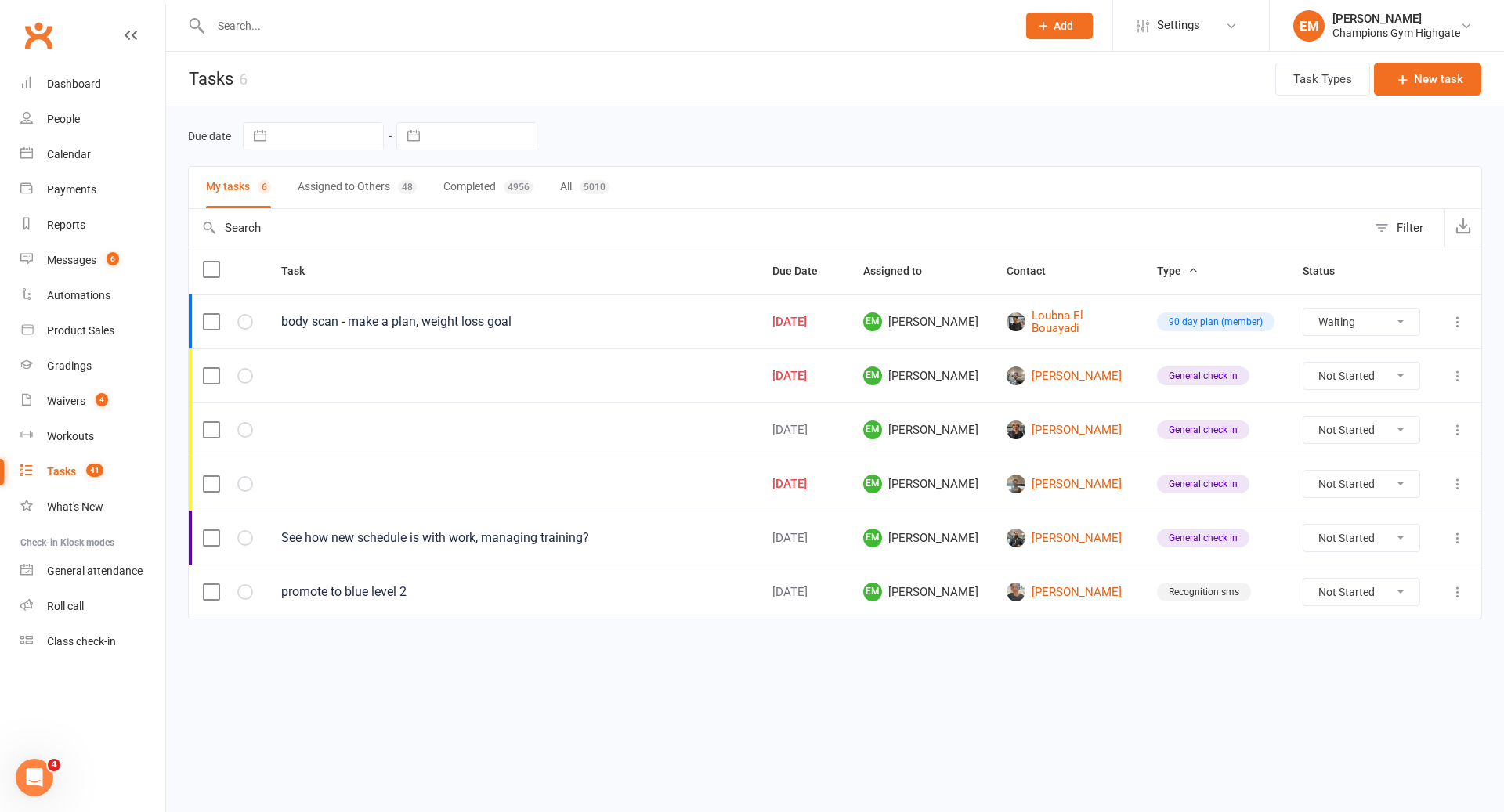
click at [391, 184] on button "Assigned to Others 48" at bounding box center [357, 187] width 119 height 42
select select "waiting"
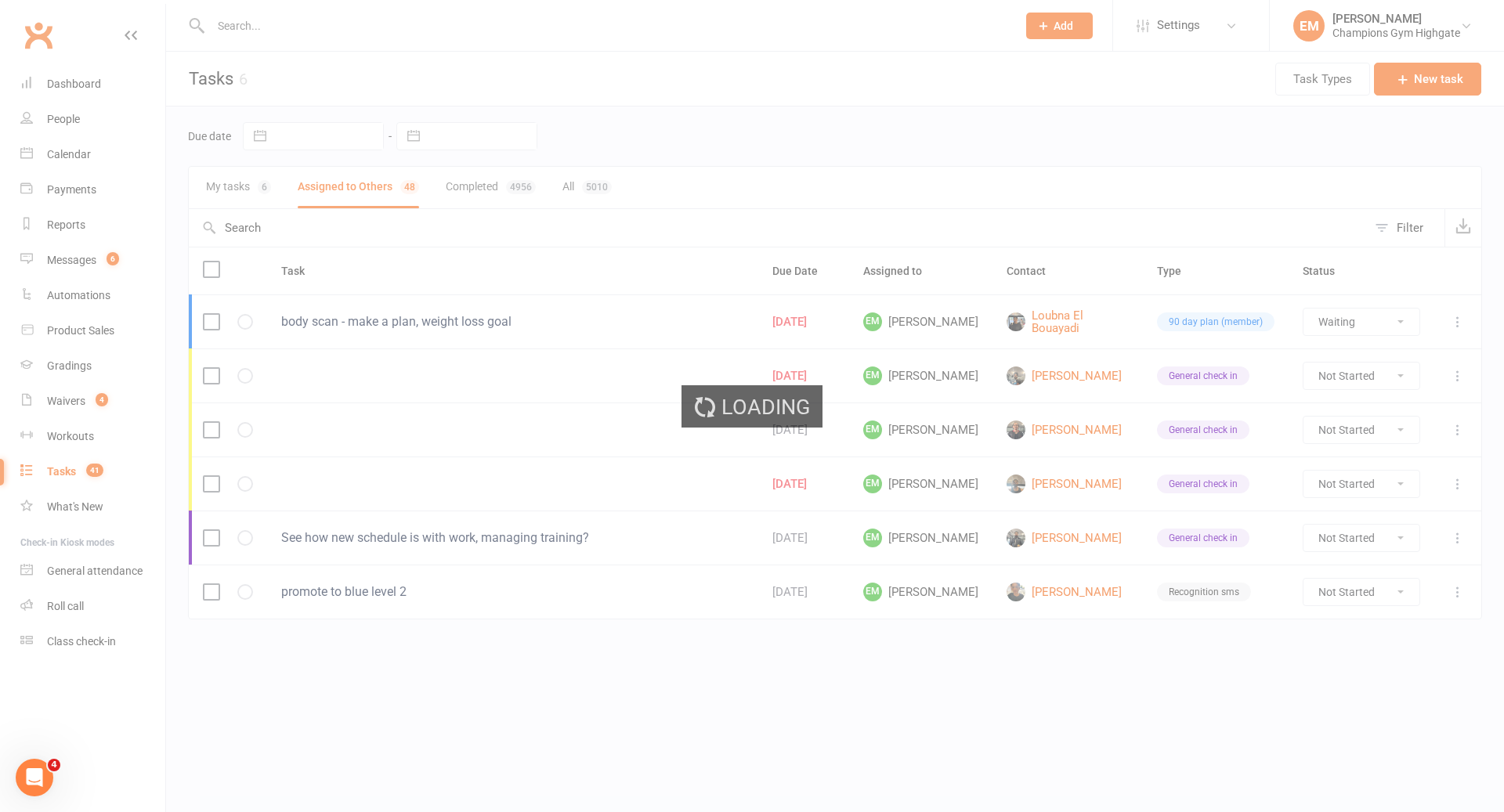
select select "waiting"
select select "started"
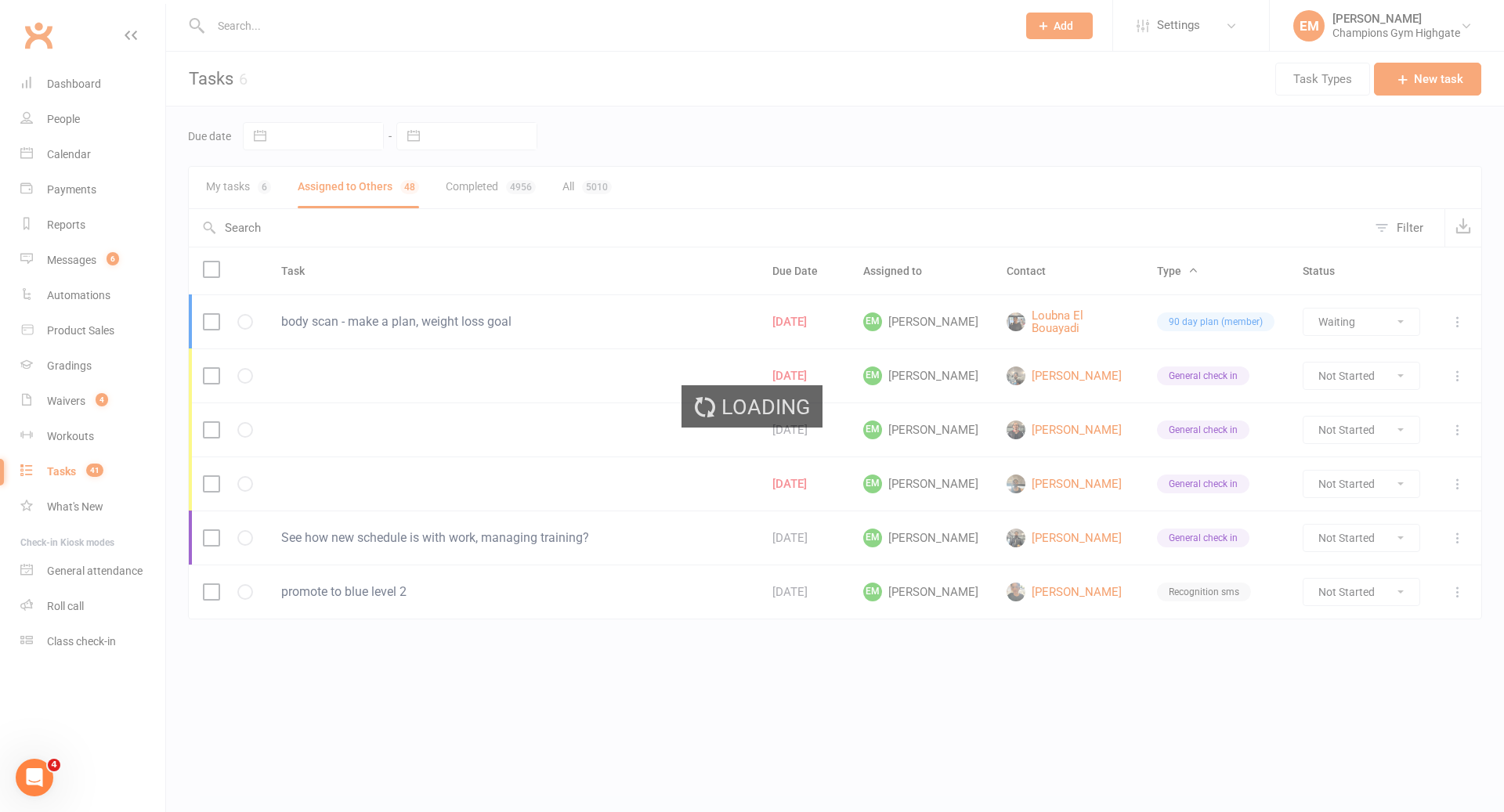
select select "started"
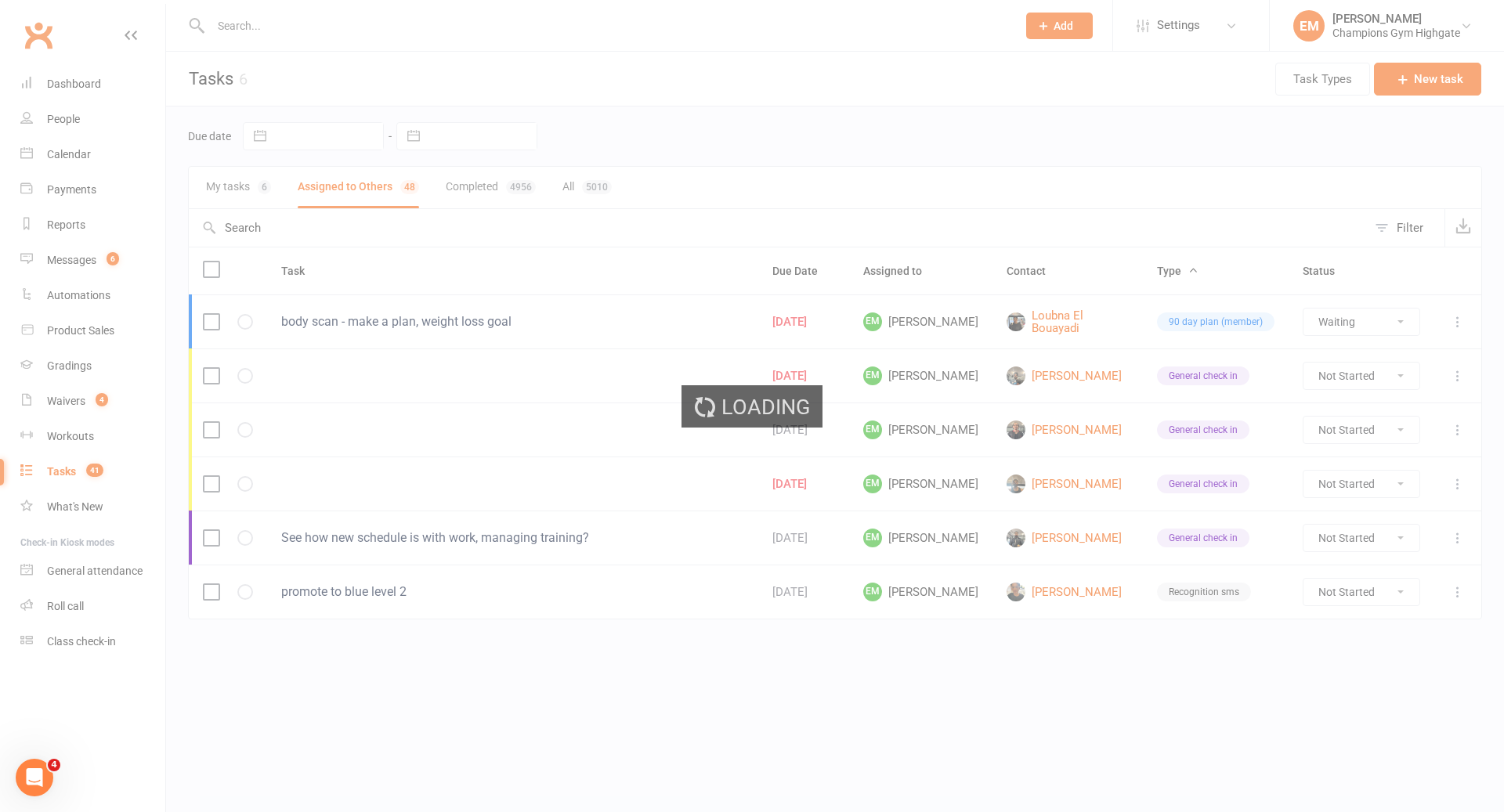
select select "started"
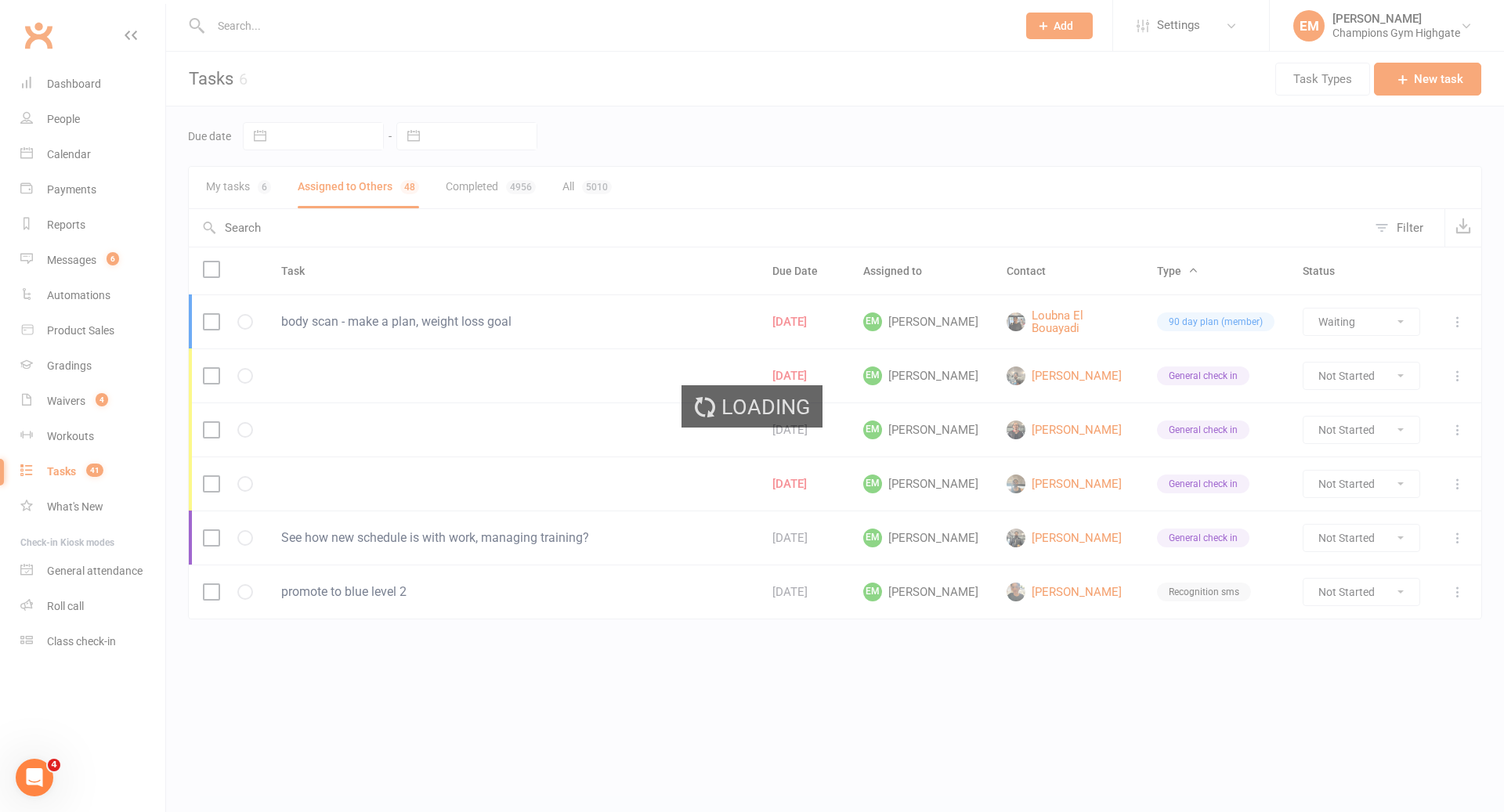
select select "started"
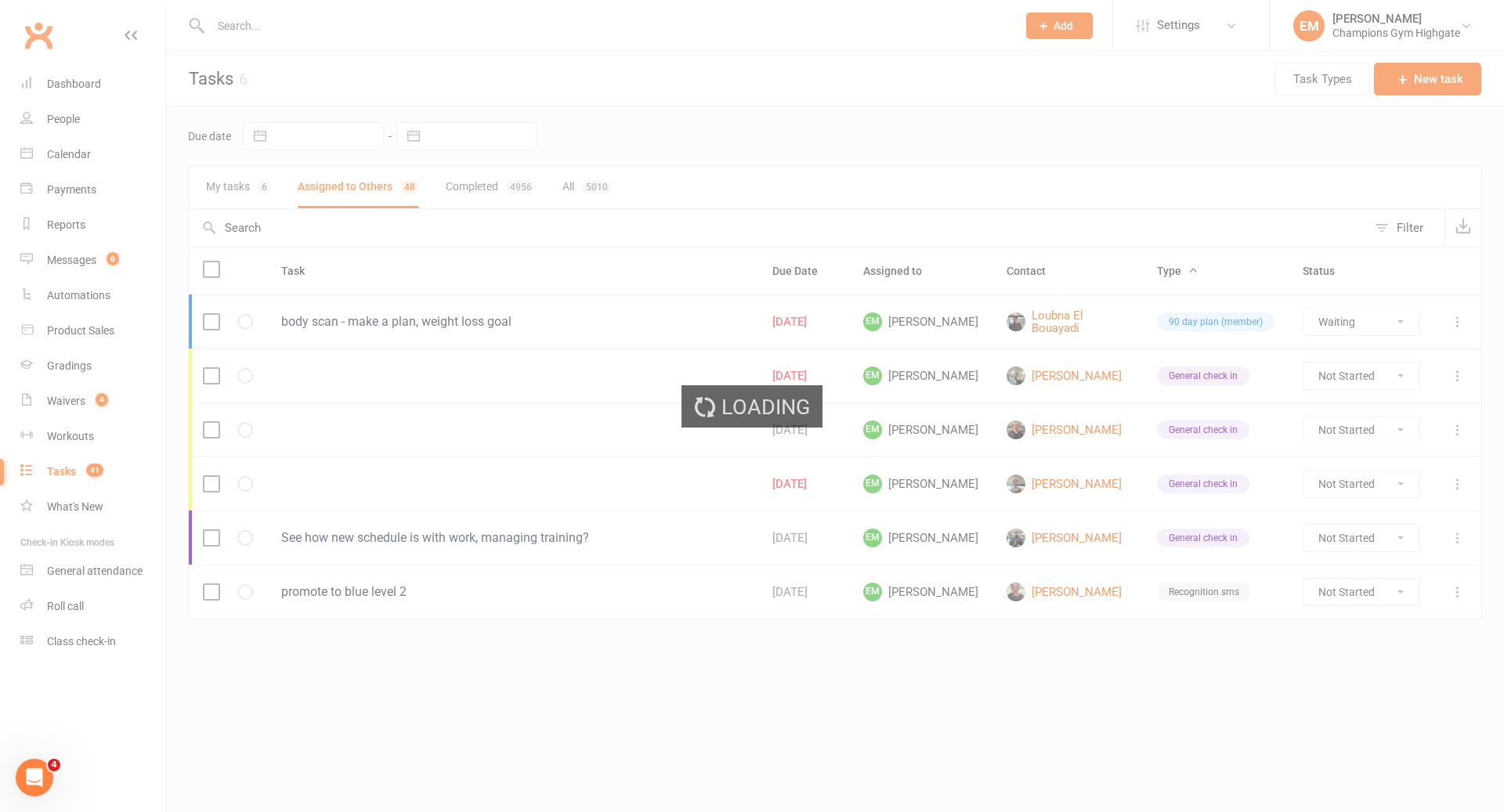
select select "started"
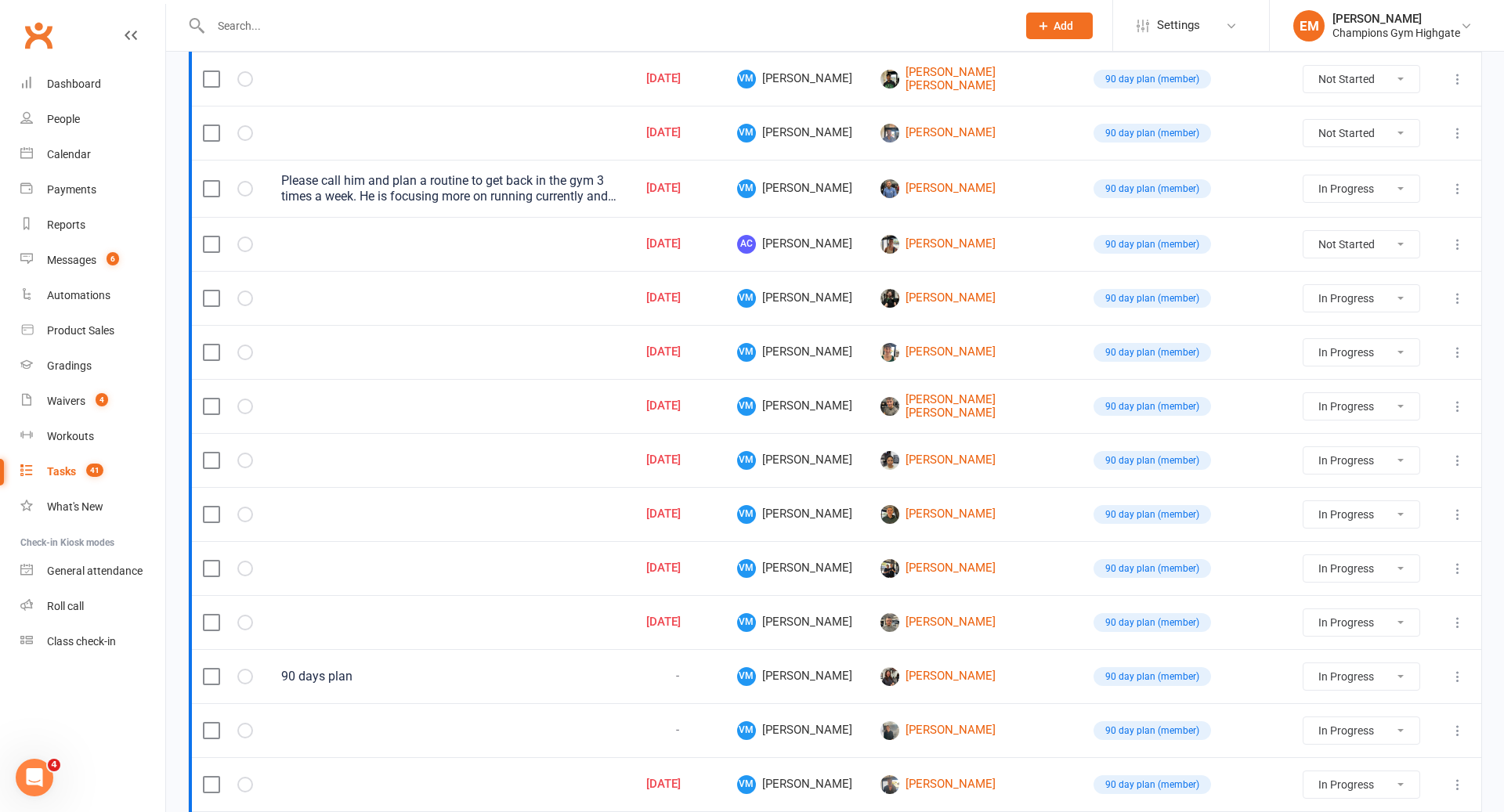
scroll to position [931, 0]
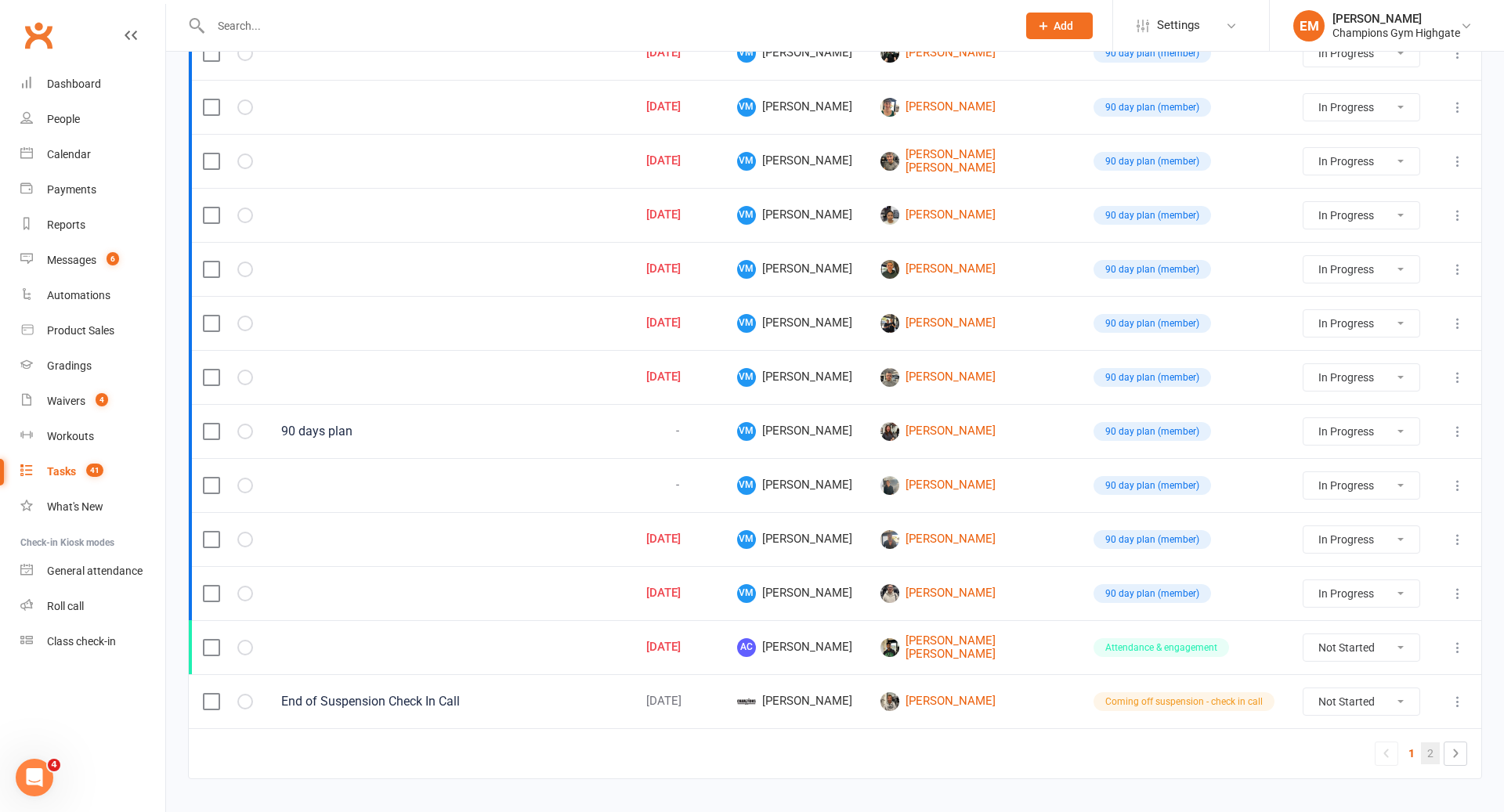
click at [1434, 742] on link "2" at bounding box center [1430, 753] width 18 height 22
select select "started"
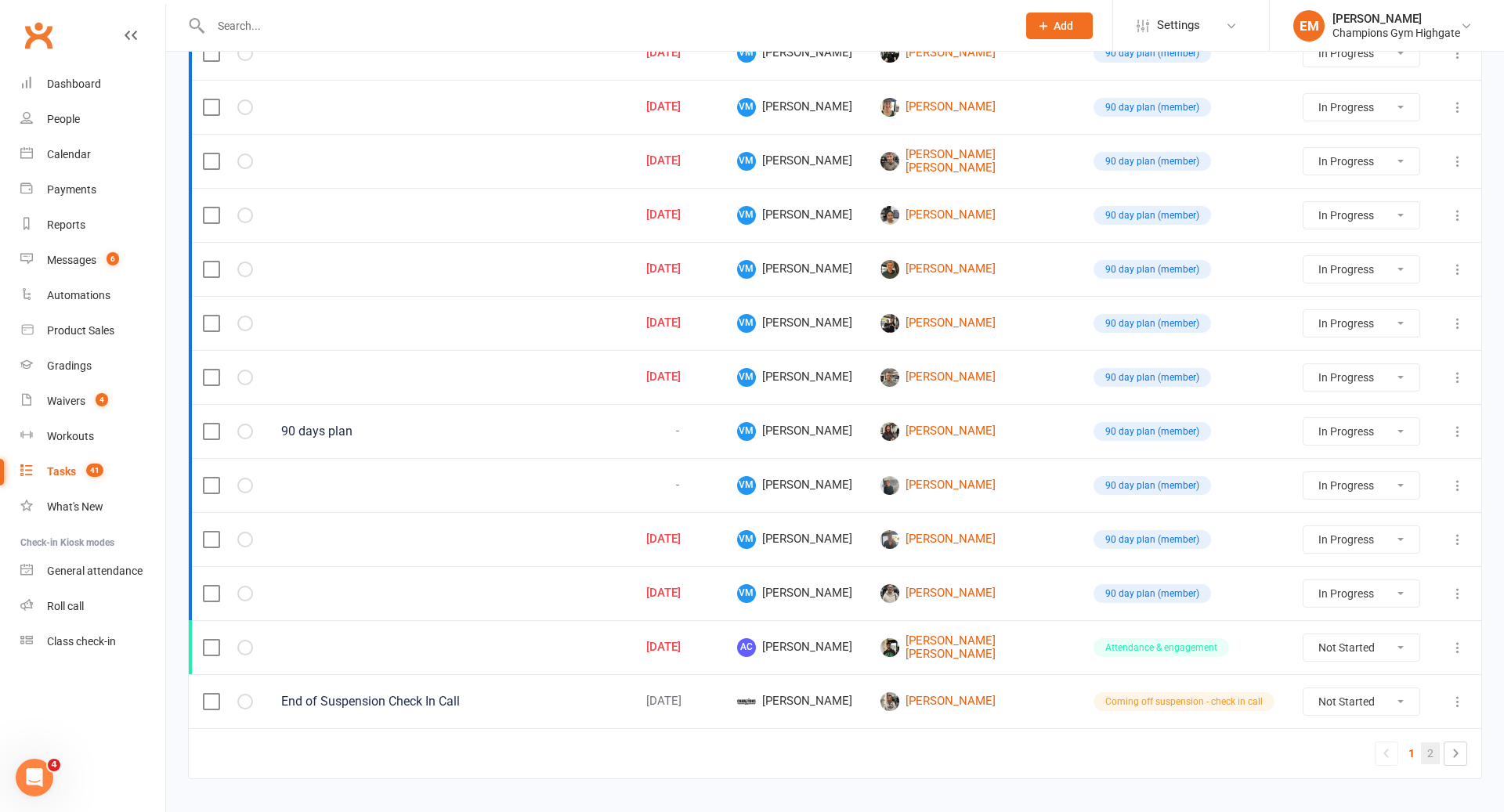
select select "started"
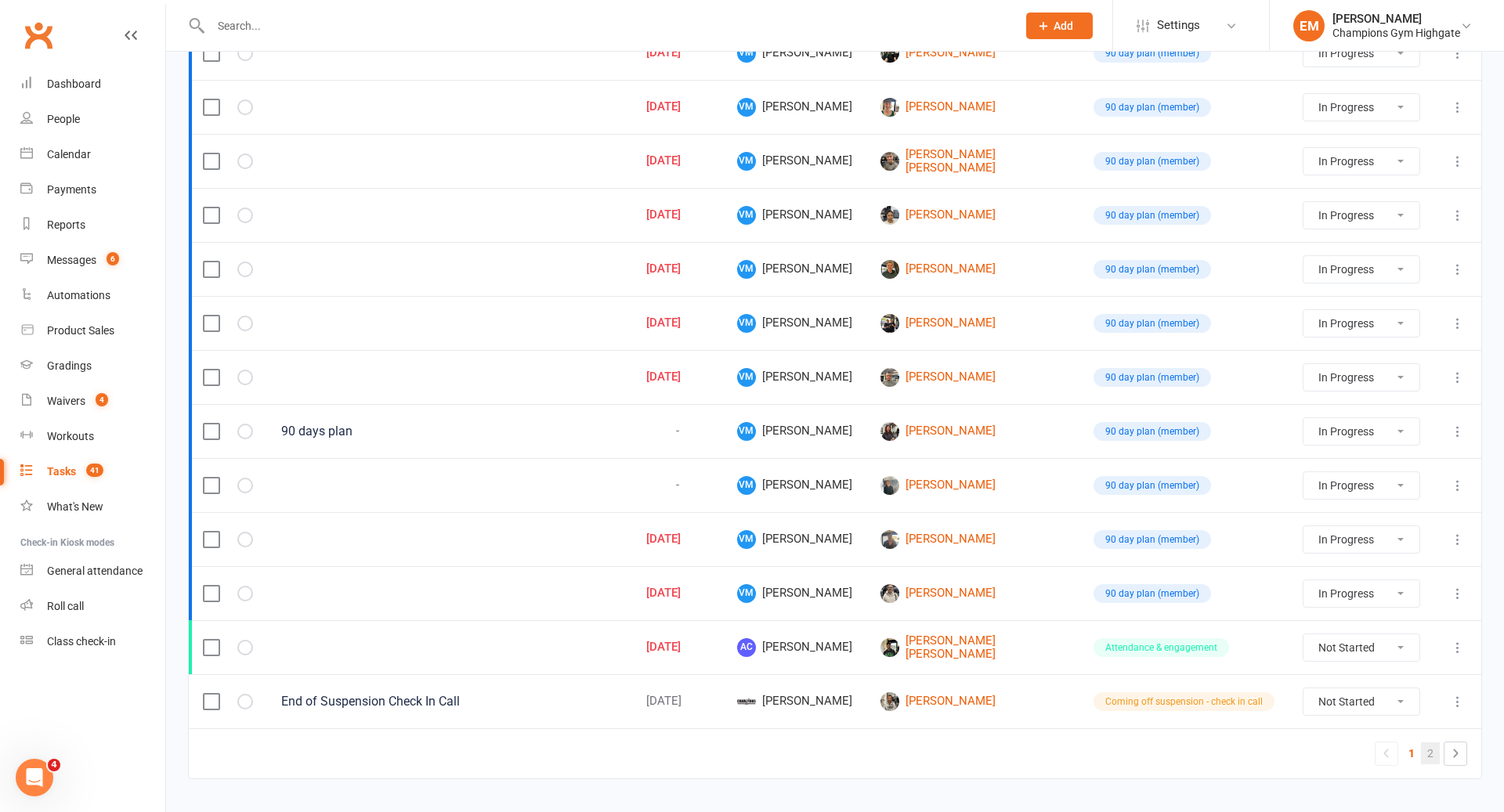
select select "started"
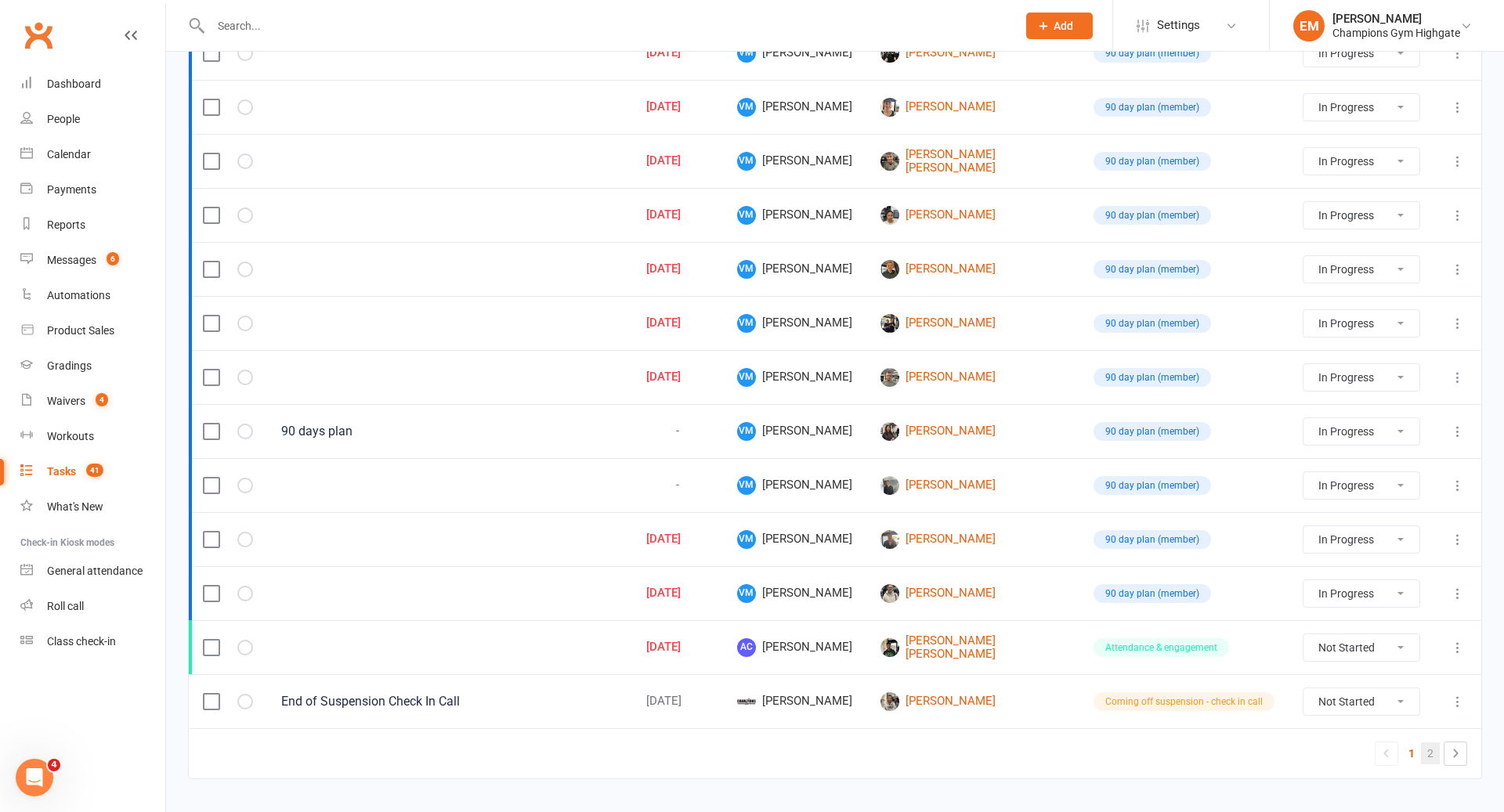
select select "started"
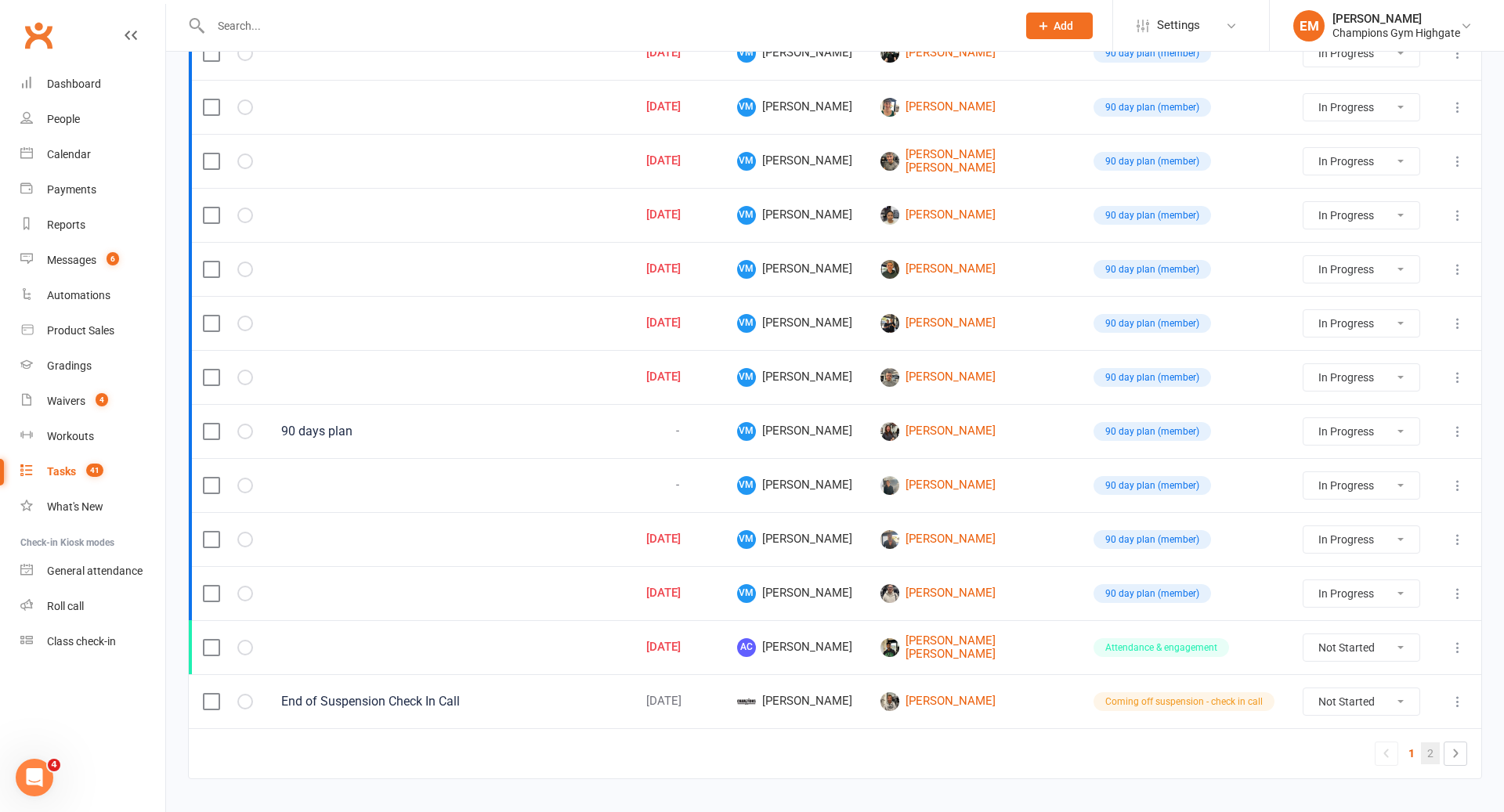
select select "started"
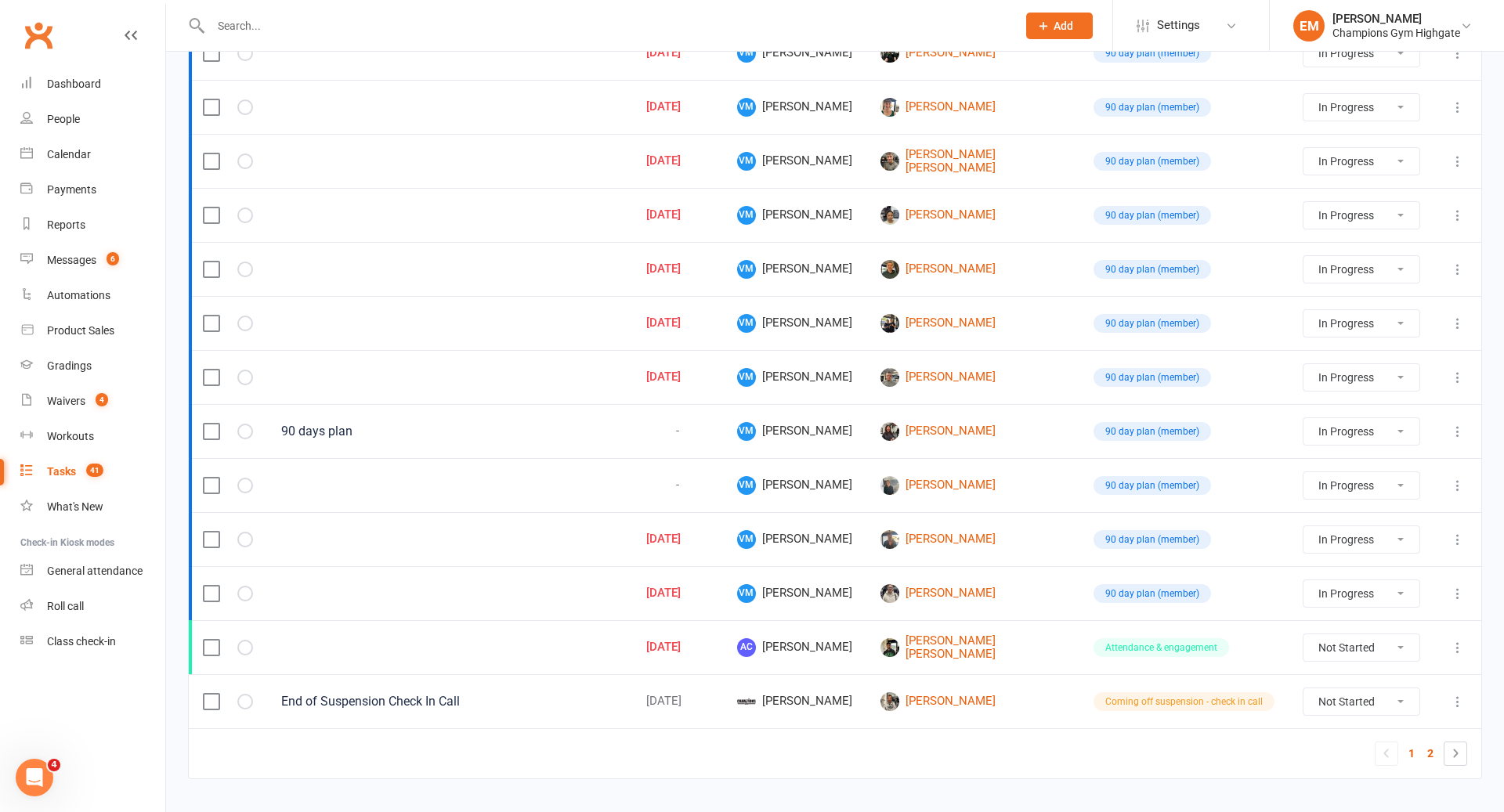
select select "started"
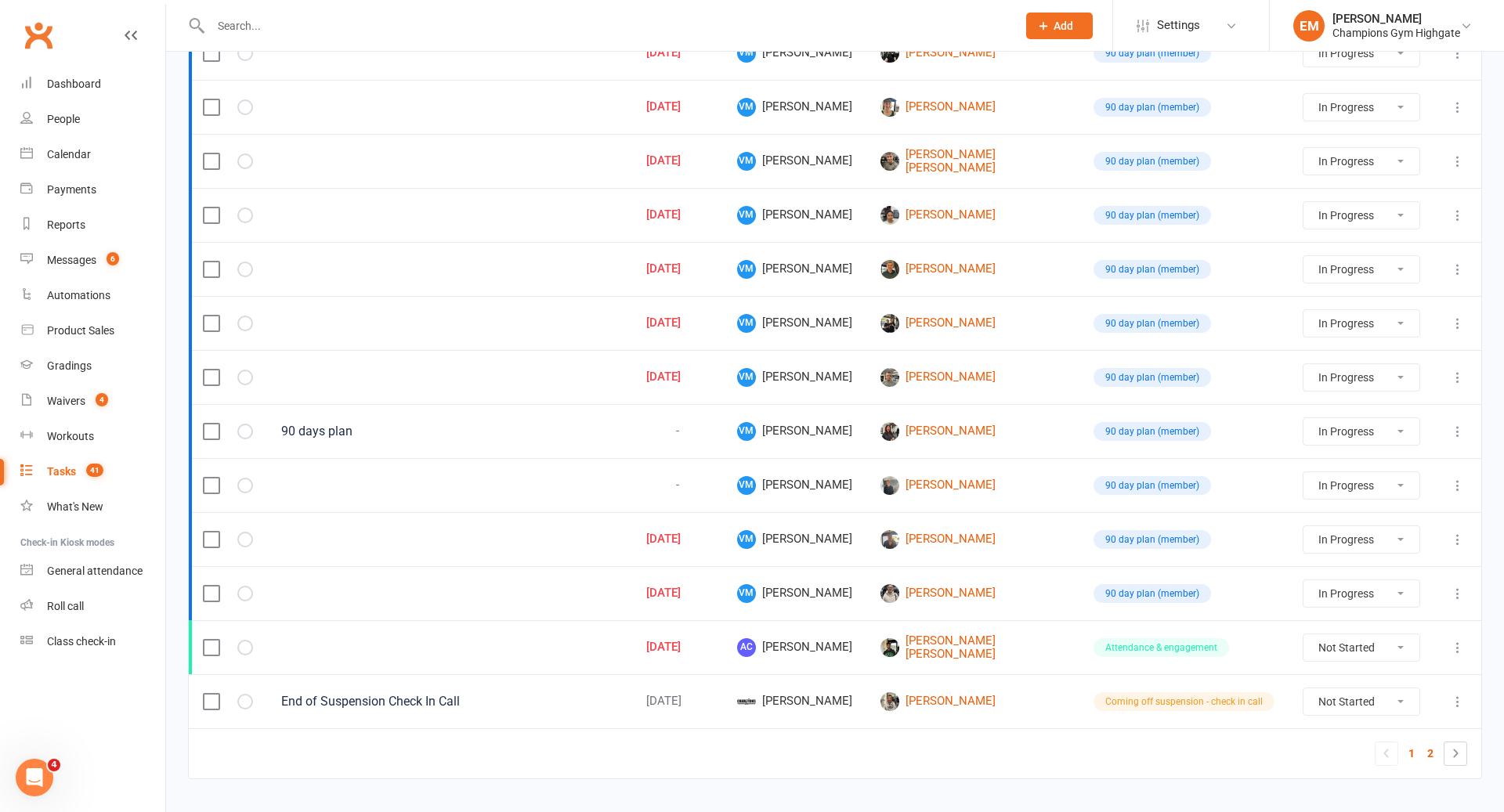
select select "started"
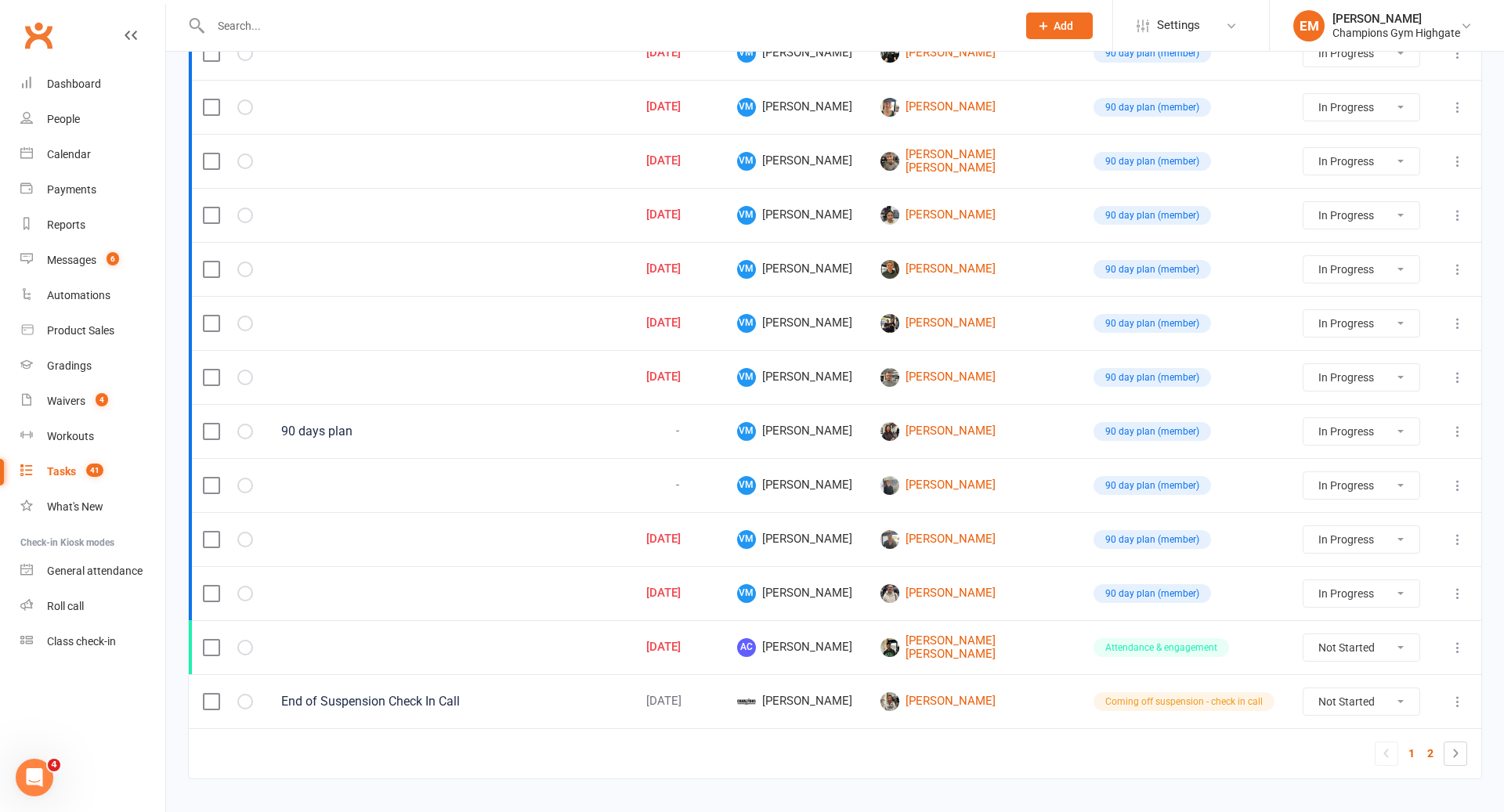
select select "started"
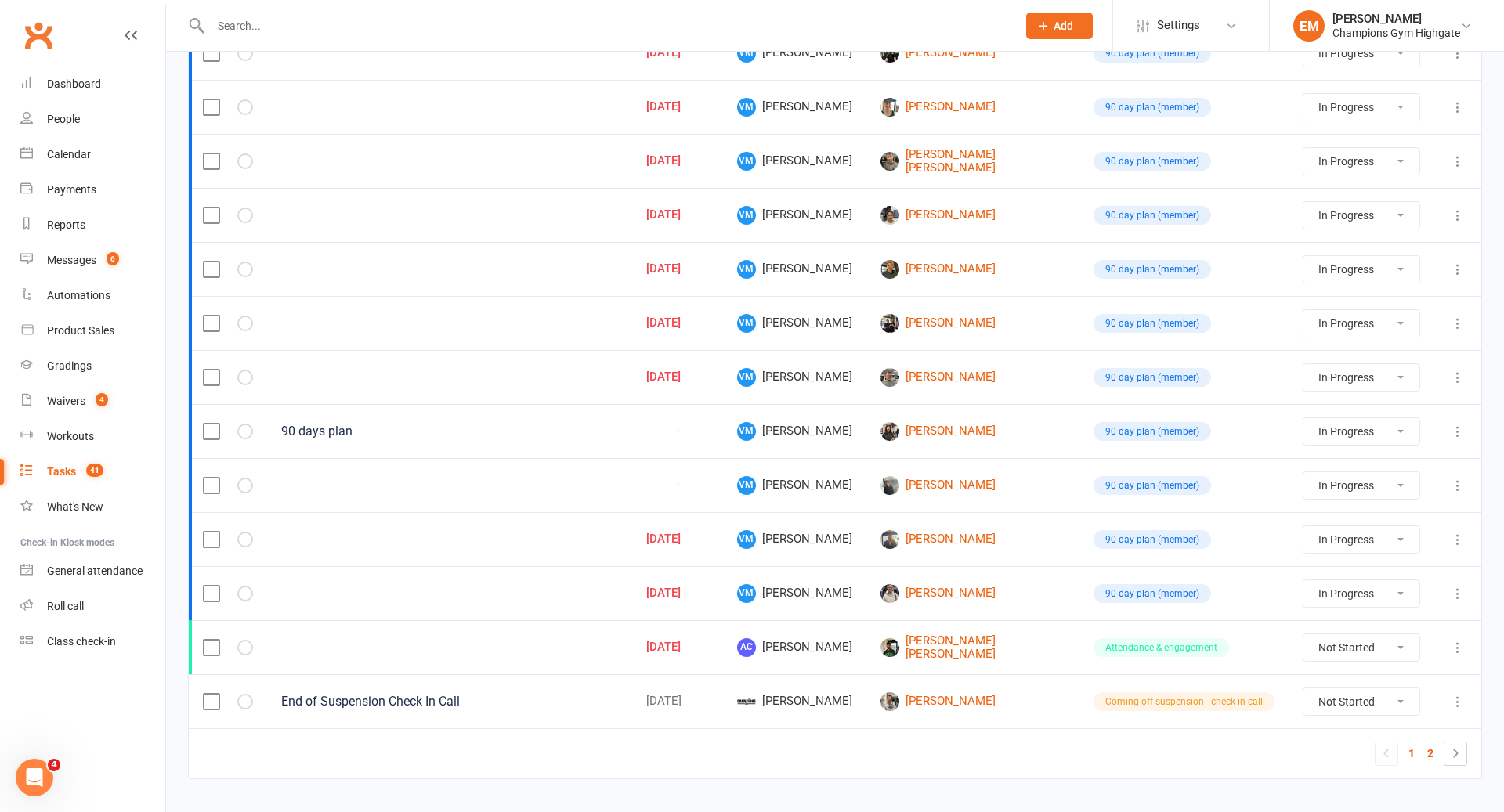
select select "started"
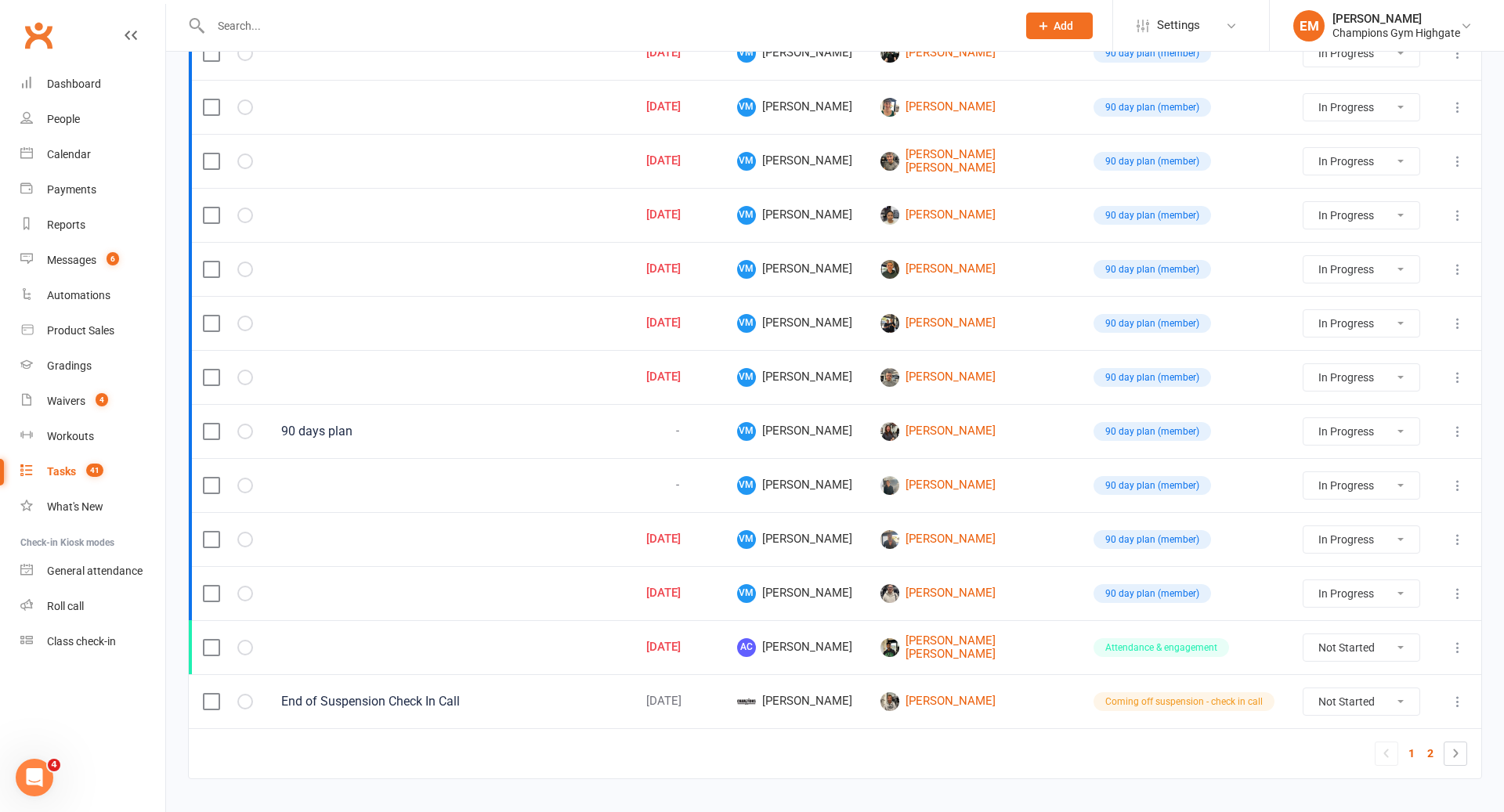
select select "started"
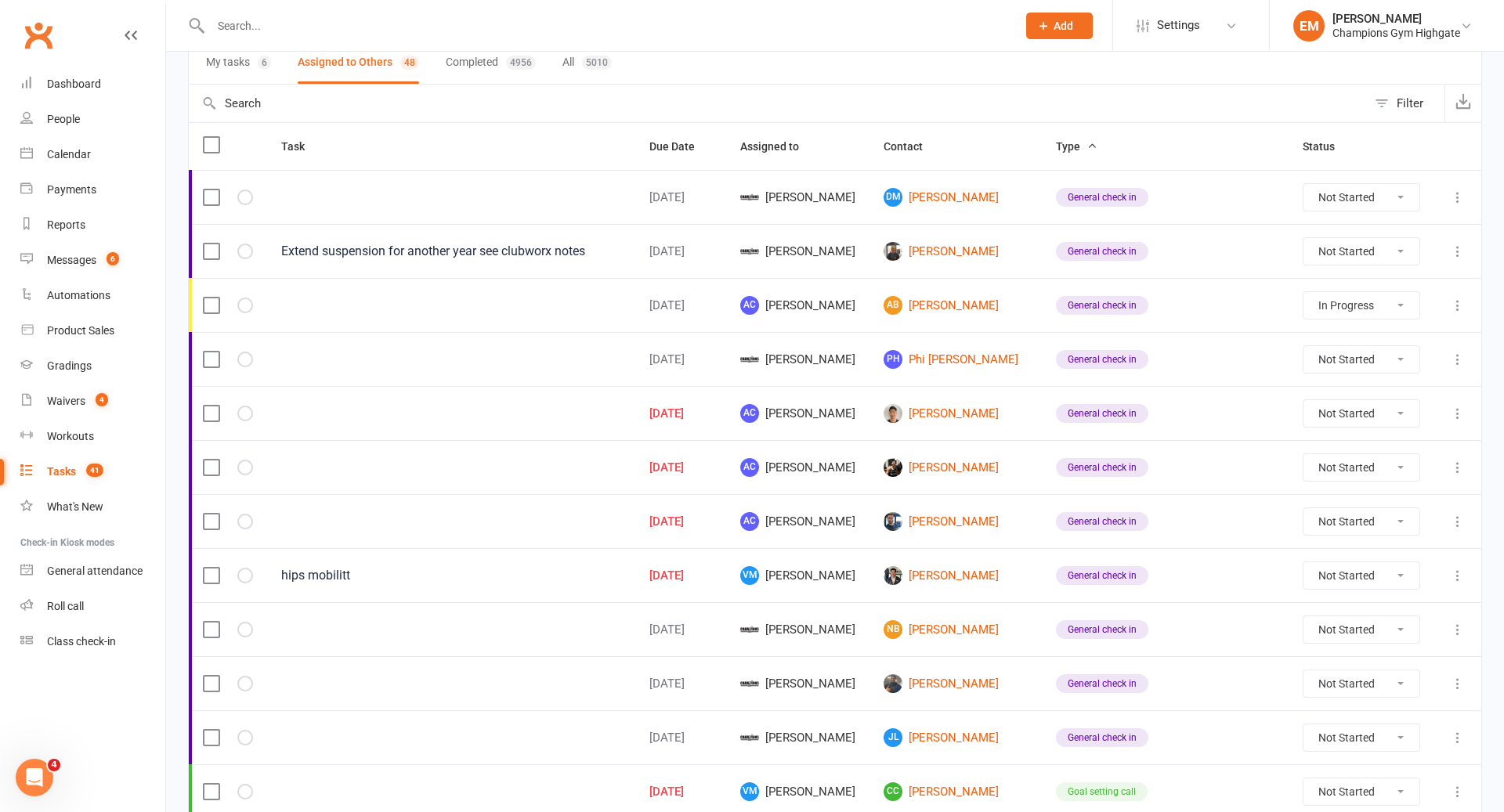
scroll to position [0, 0]
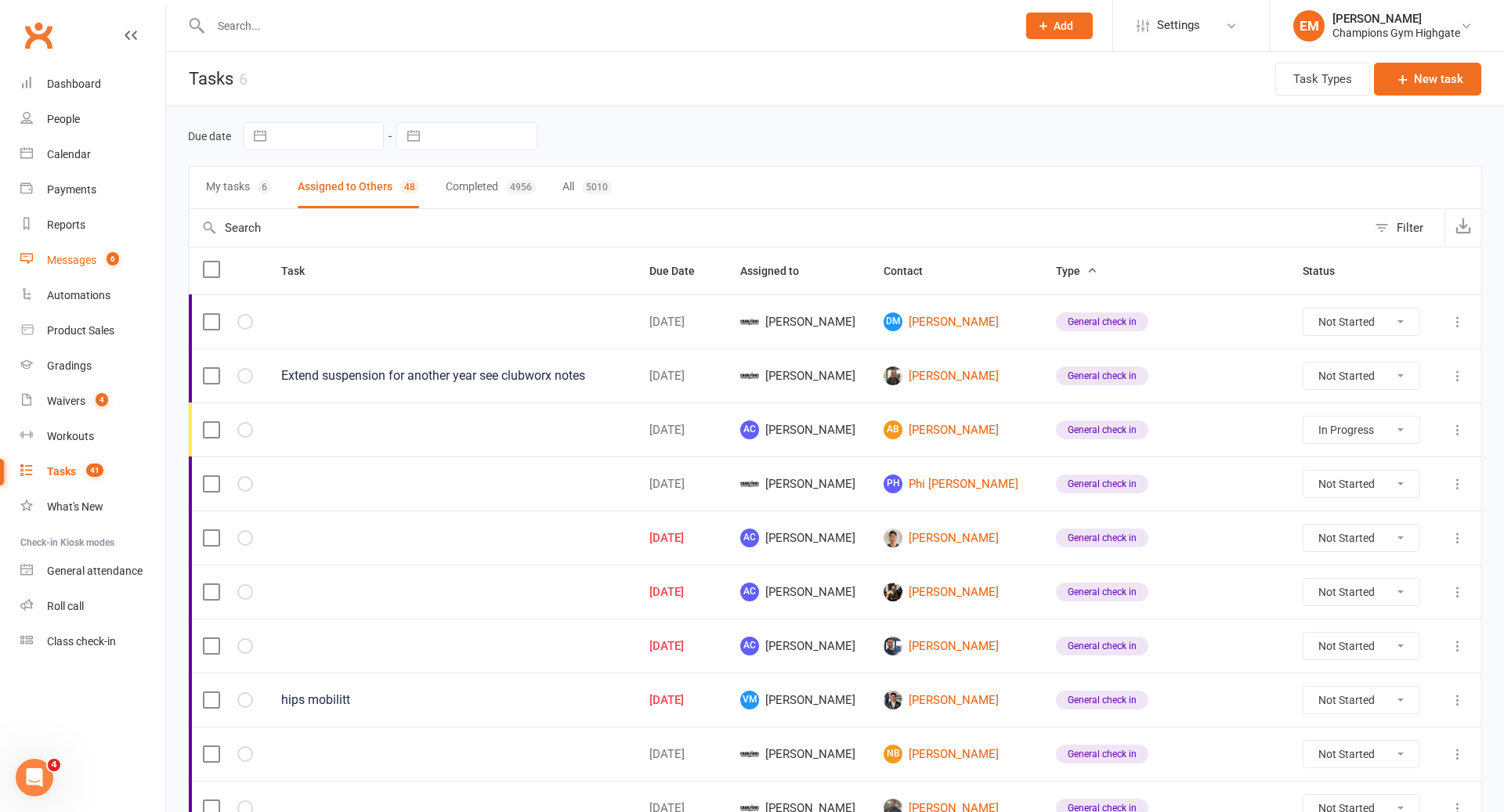
click at [74, 274] on link "Messages 6" at bounding box center [92, 260] width 145 height 35
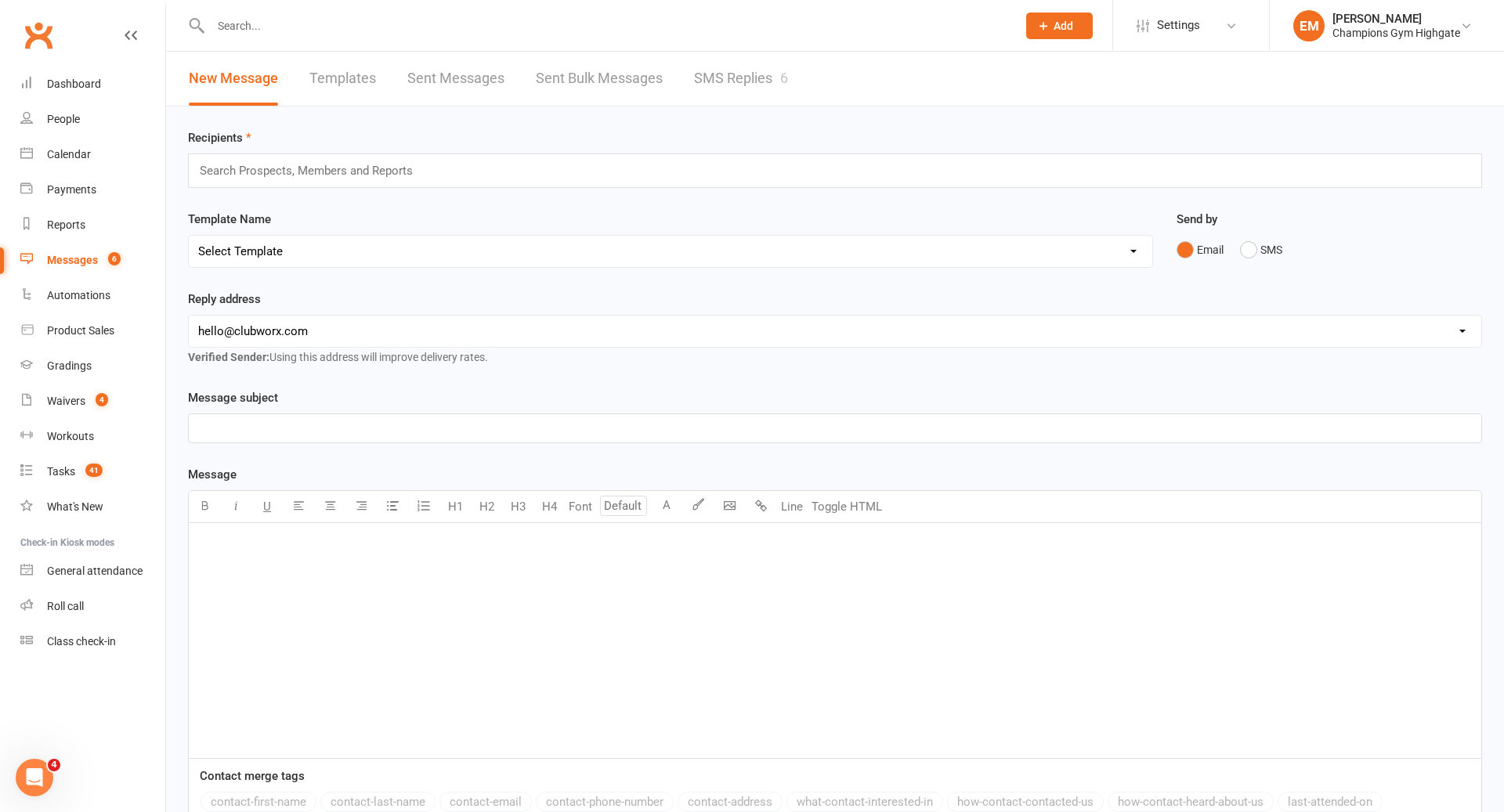
click at [752, 98] on link "SMS Replies 6" at bounding box center [740, 79] width 94 height 54
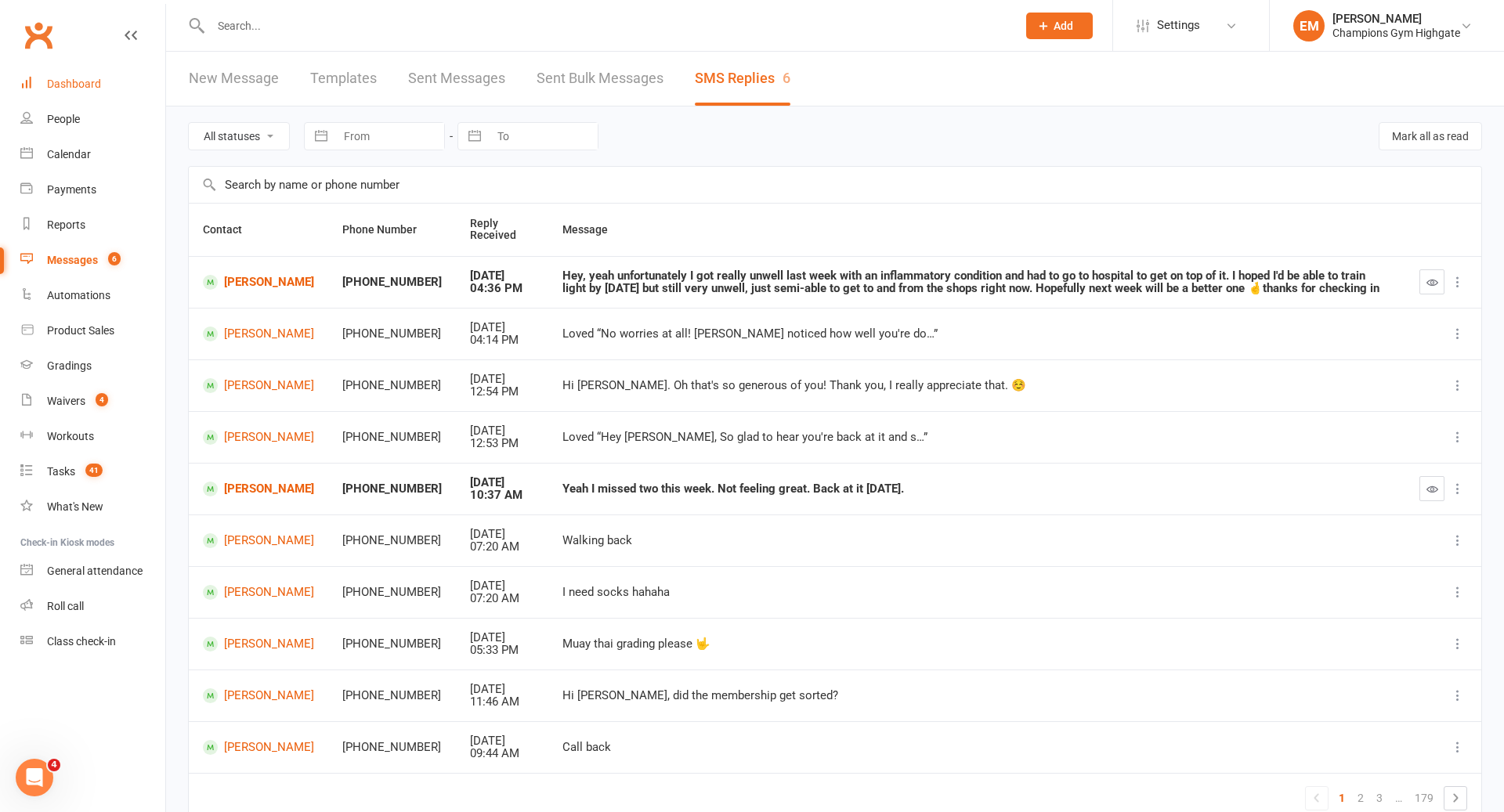
click at [84, 78] on div "Dashboard" at bounding box center [74, 84] width 54 height 13
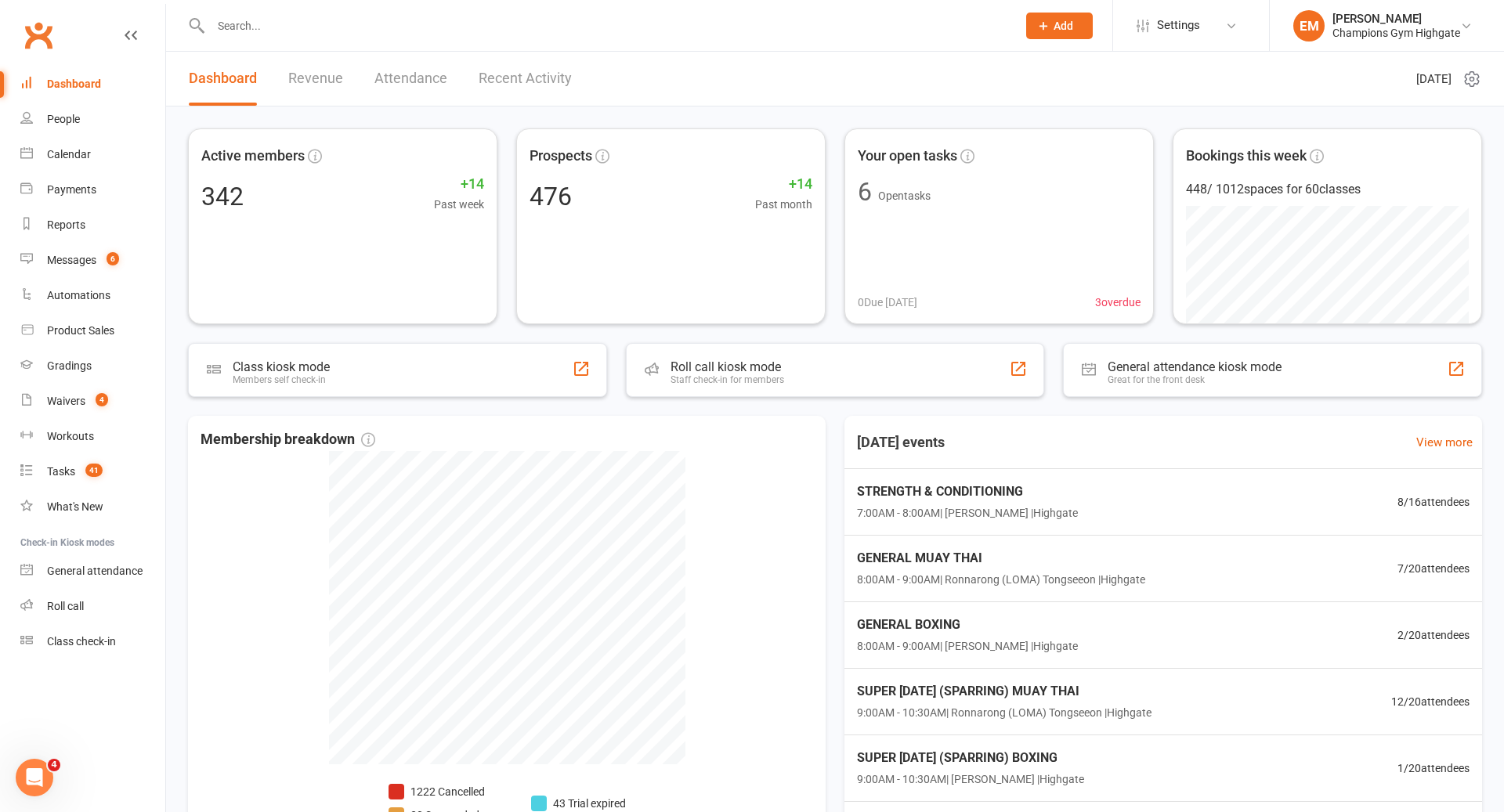
click at [81, 98] on link "Dashboard" at bounding box center [92, 84] width 145 height 35
click at [113, 263] on span "6" at bounding box center [113, 258] width 13 height 14
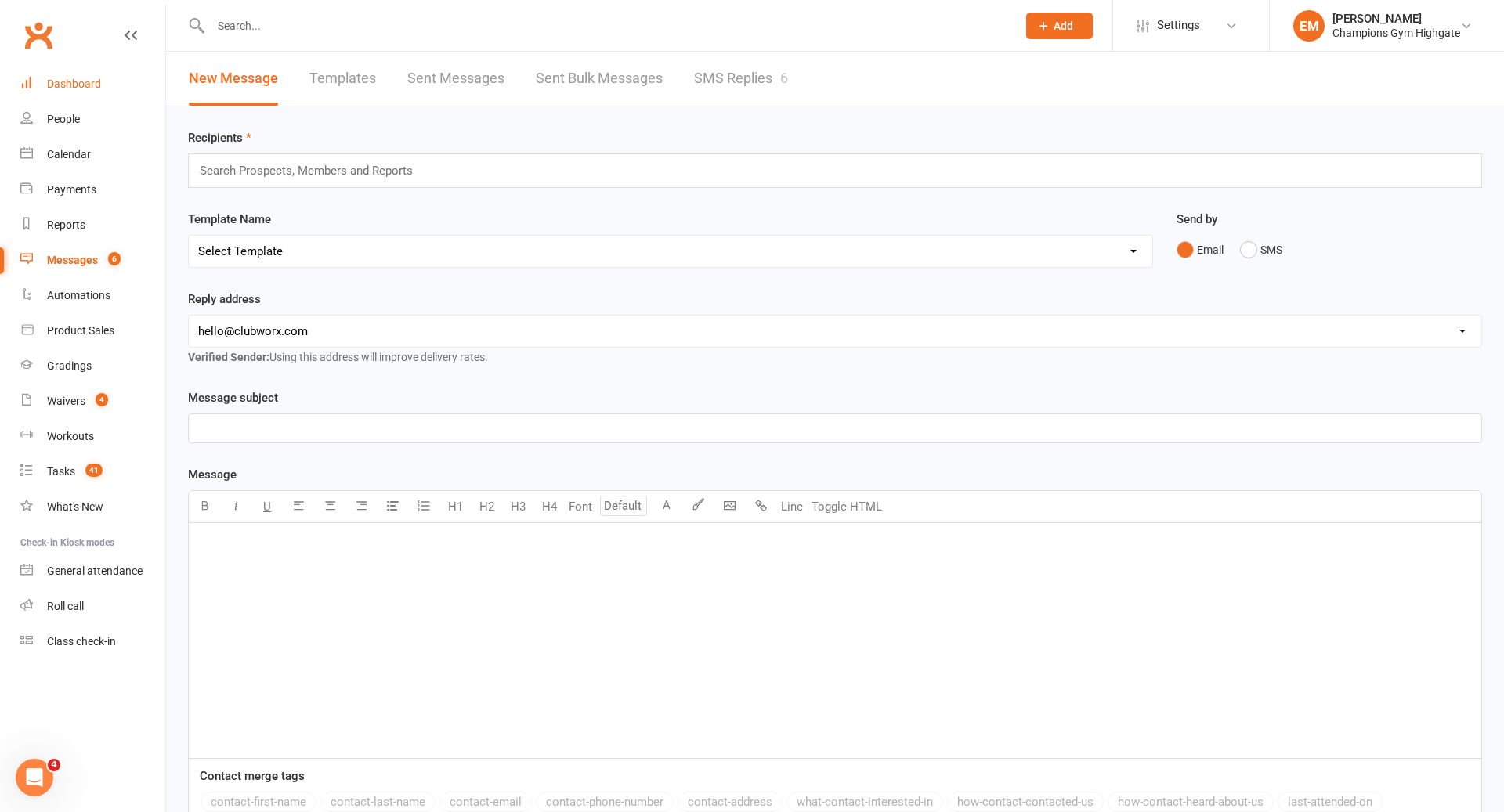
click at [90, 69] on link "Dashboard" at bounding box center [92, 84] width 145 height 35
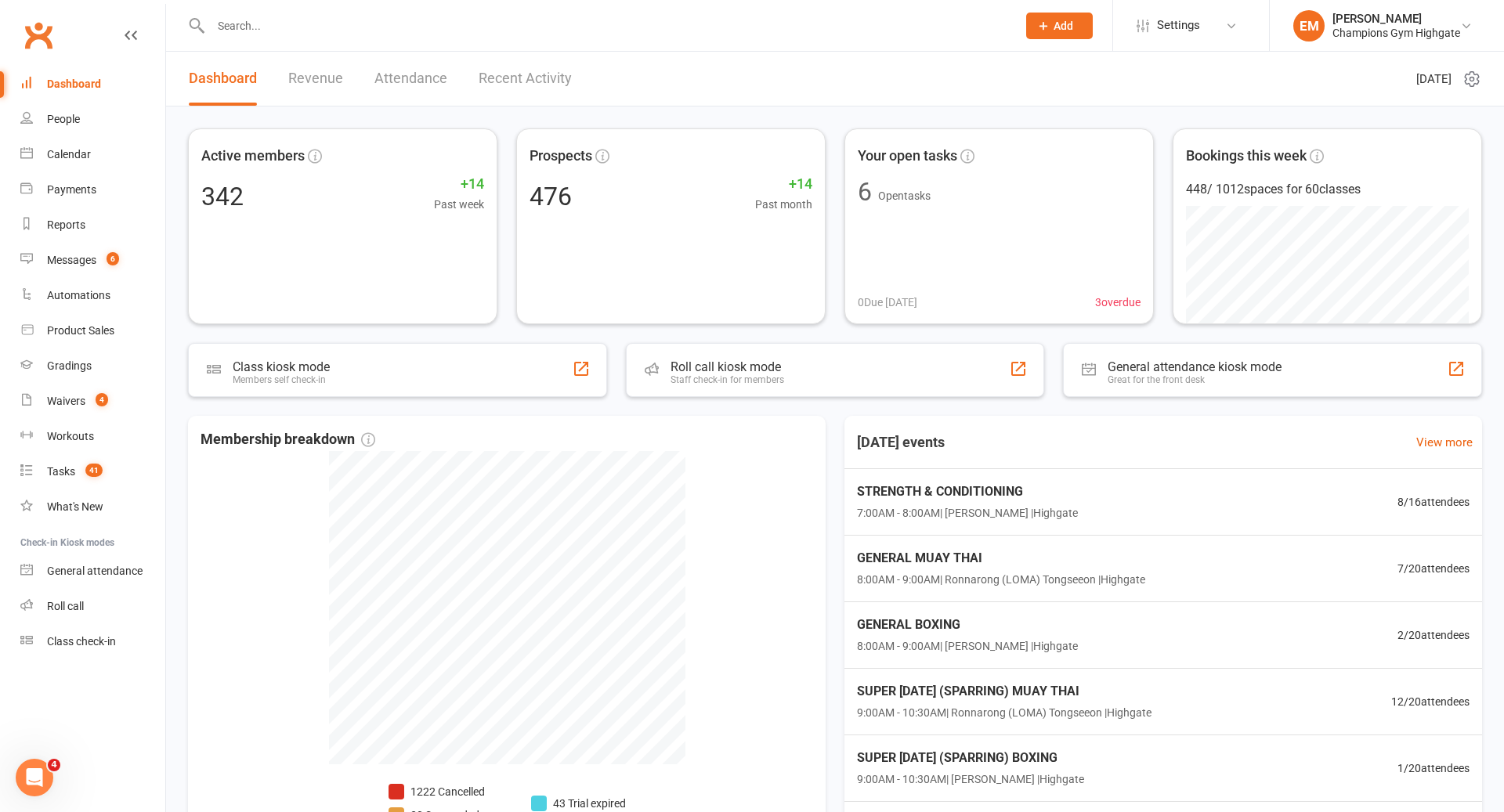
click at [592, 20] on input "text" at bounding box center [605, 26] width 800 height 22
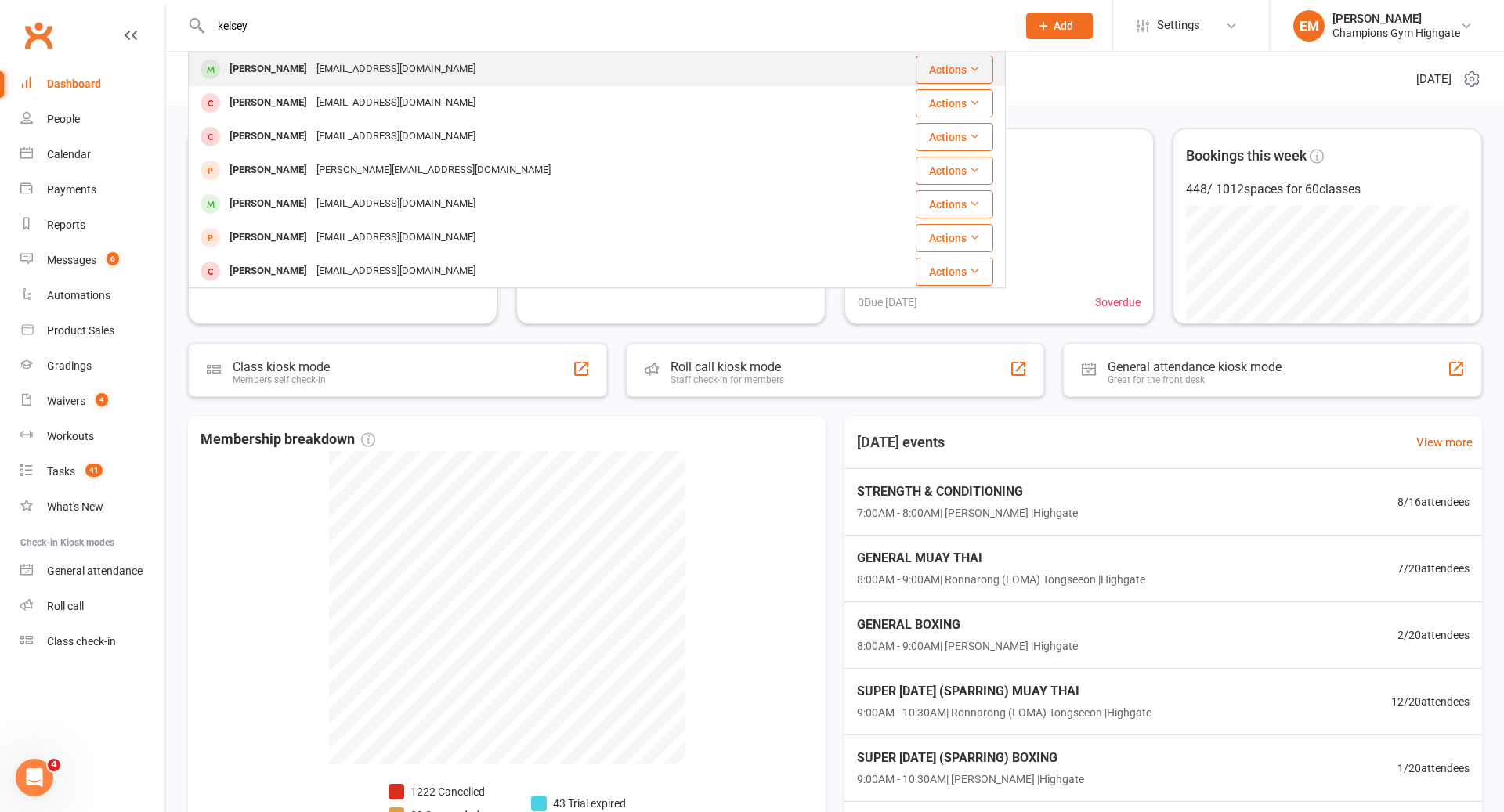
type input "kelsey"
click at [568, 63] on div "Kelsey Lever ktlever03@gmail.com" at bounding box center [518, 70] width 656 height 32
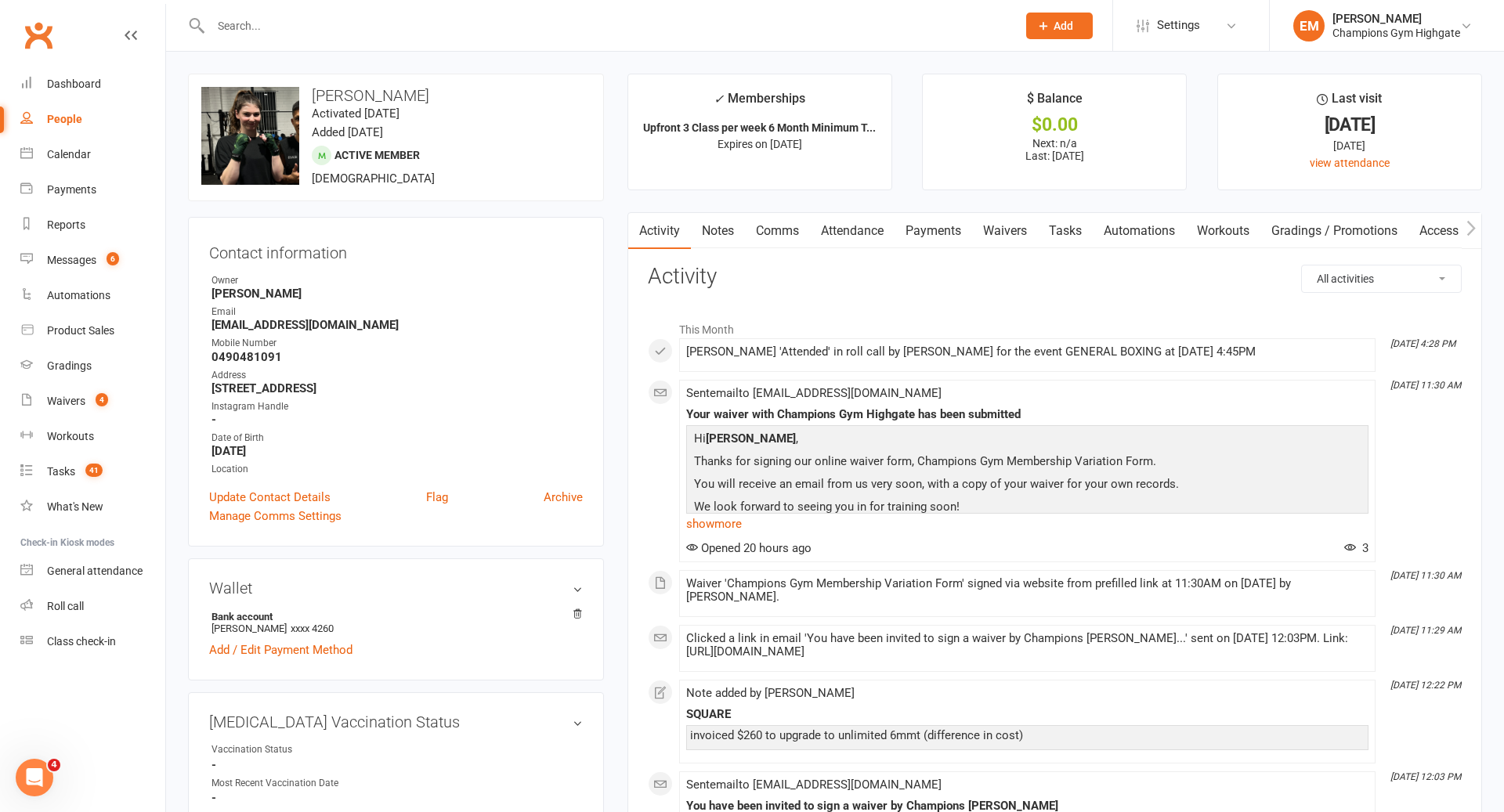
click at [1013, 232] on link "Waivers" at bounding box center [1005, 230] width 66 height 36
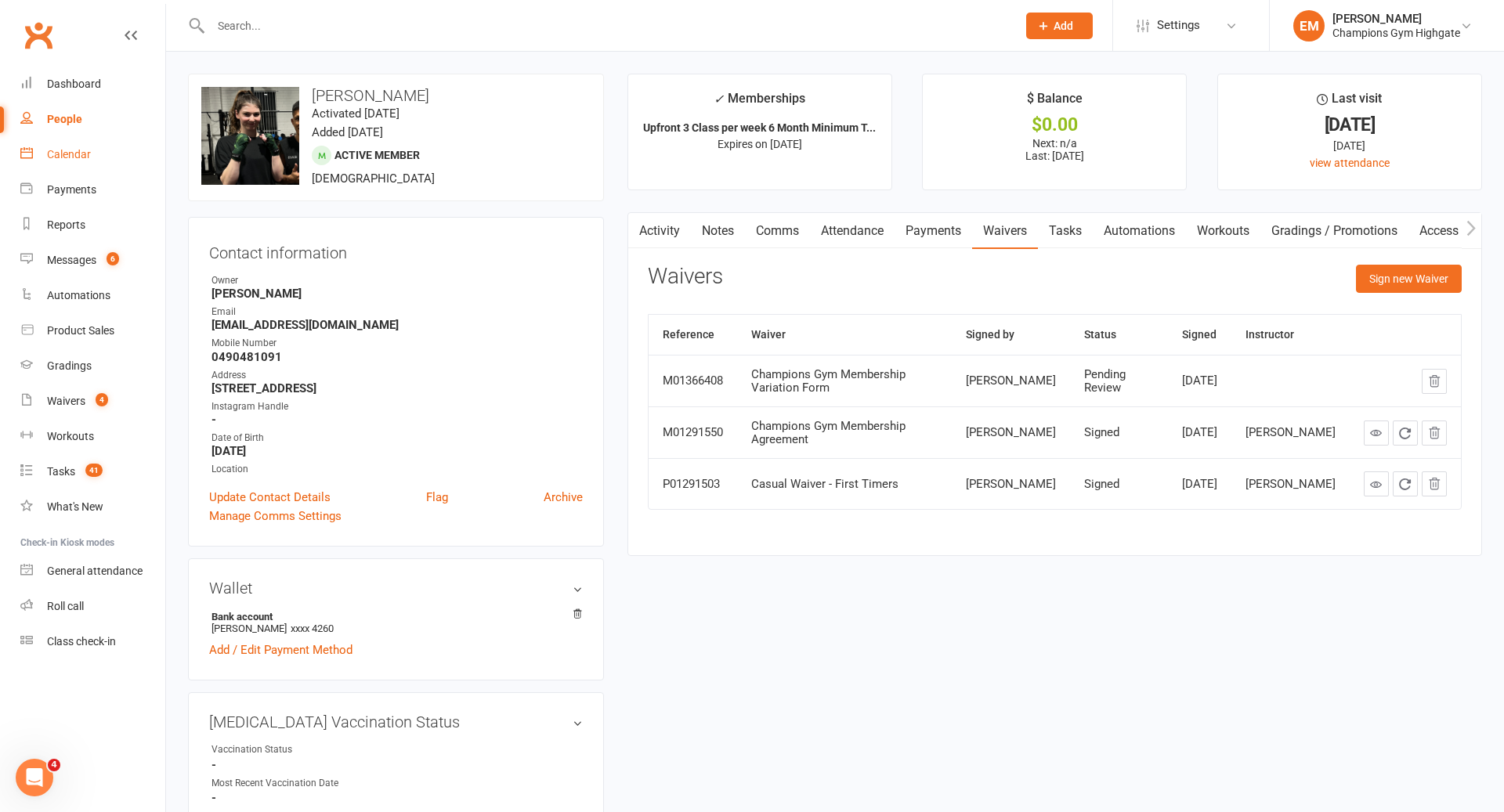
click at [92, 162] on link "Calendar" at bounding box center [92, 154] width 145 height 35
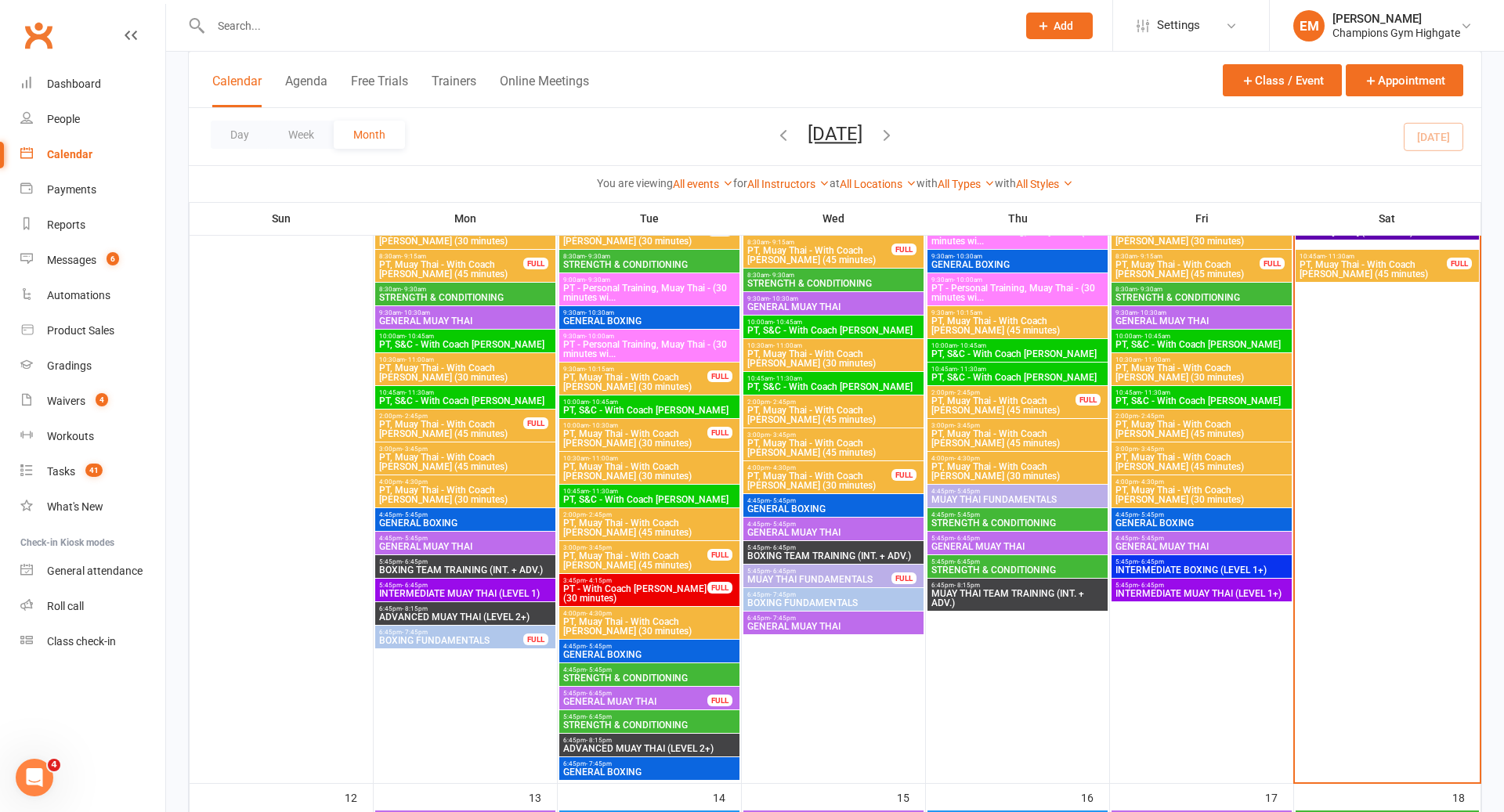
scroll to position [810, 0]
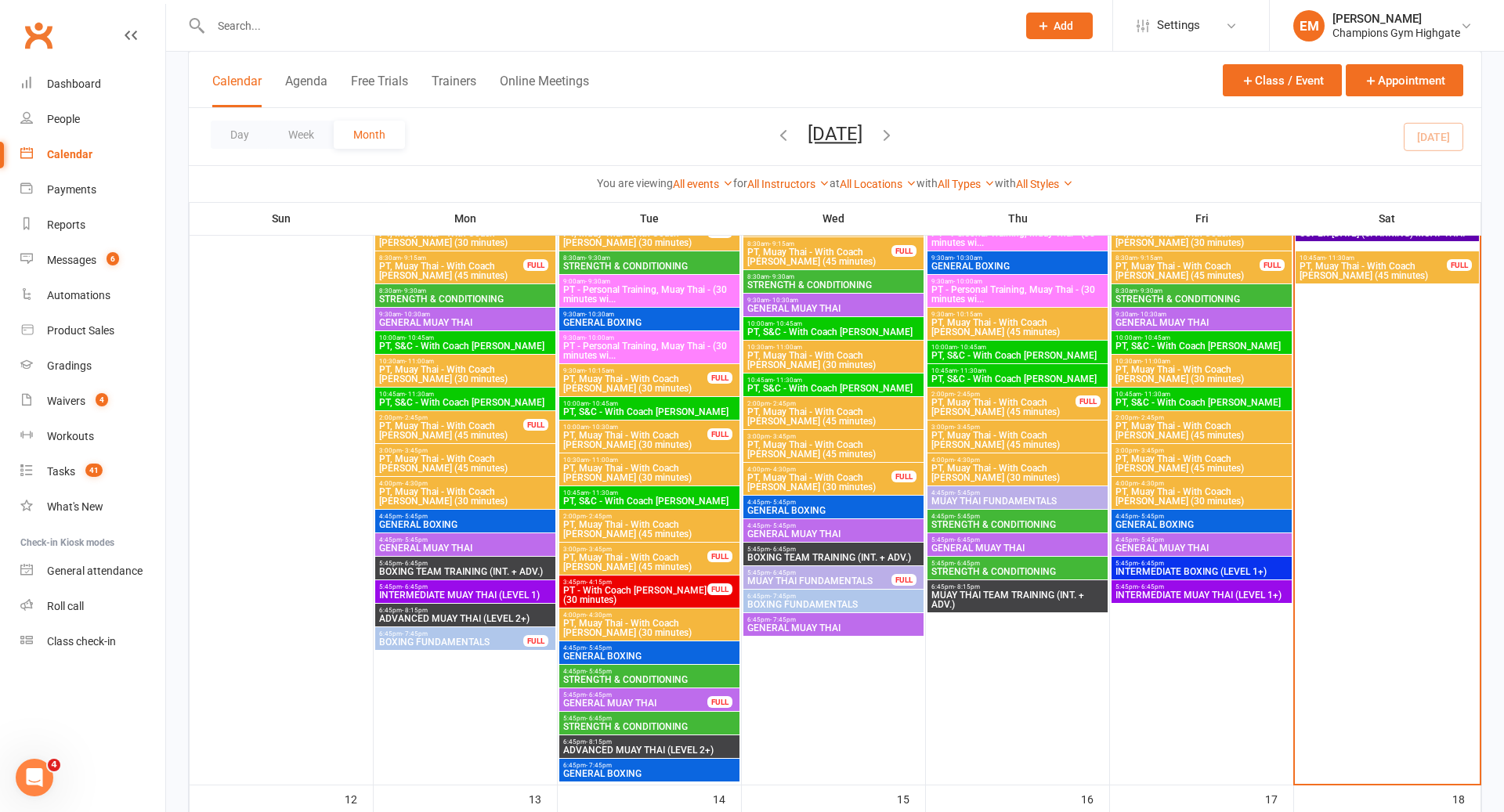
click at [1197, 517] on span "4:45pm - 5:45pm" at bounding box center [1201, 516] width 174 height 7
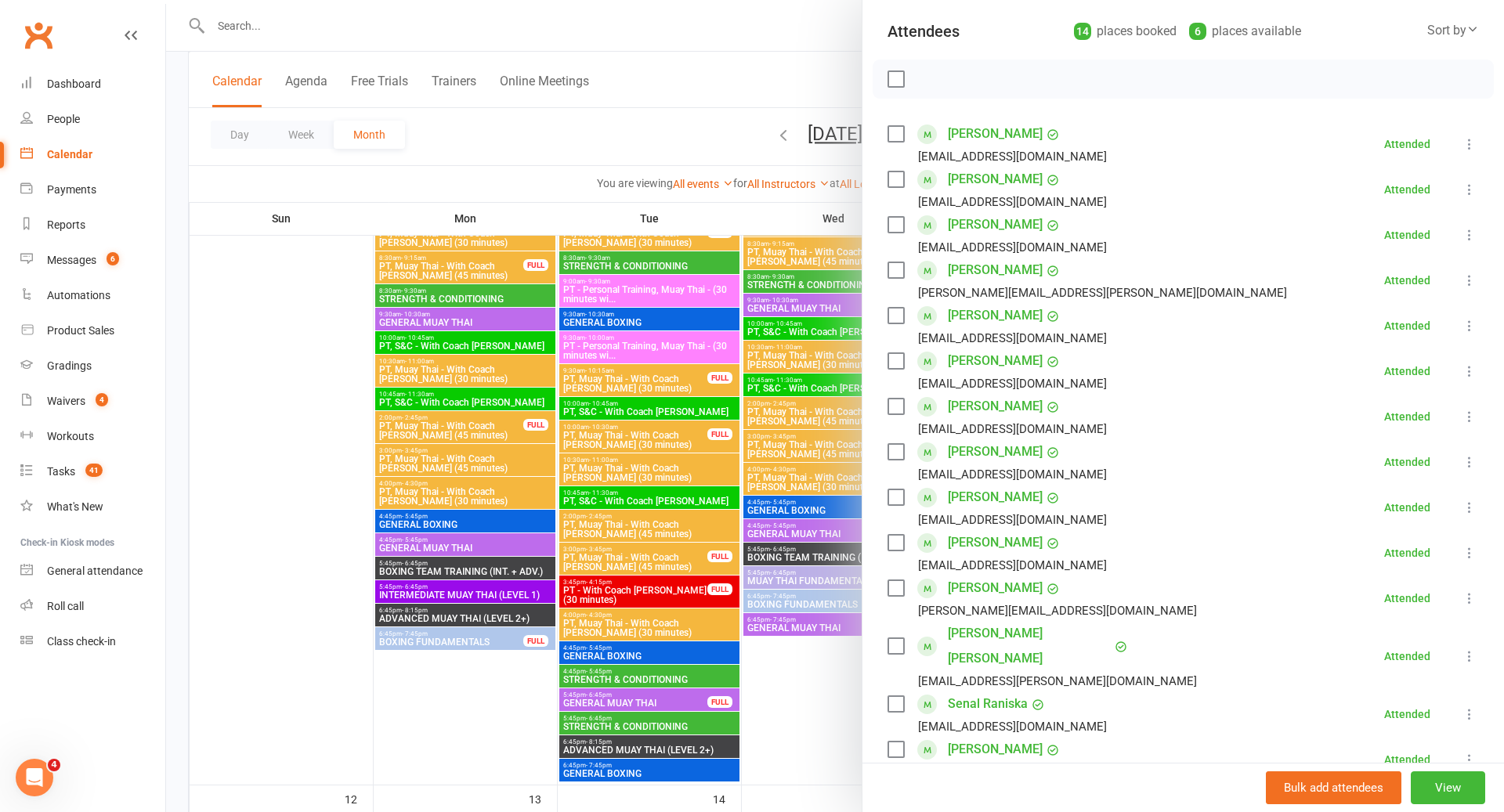
scroll to position [169, 0]
click at [592, 373] on div at bounding box center [836, 406] width 1338 height 812
click at [628, 371] on div at bounding box center [836, 406] width 1338 height 812
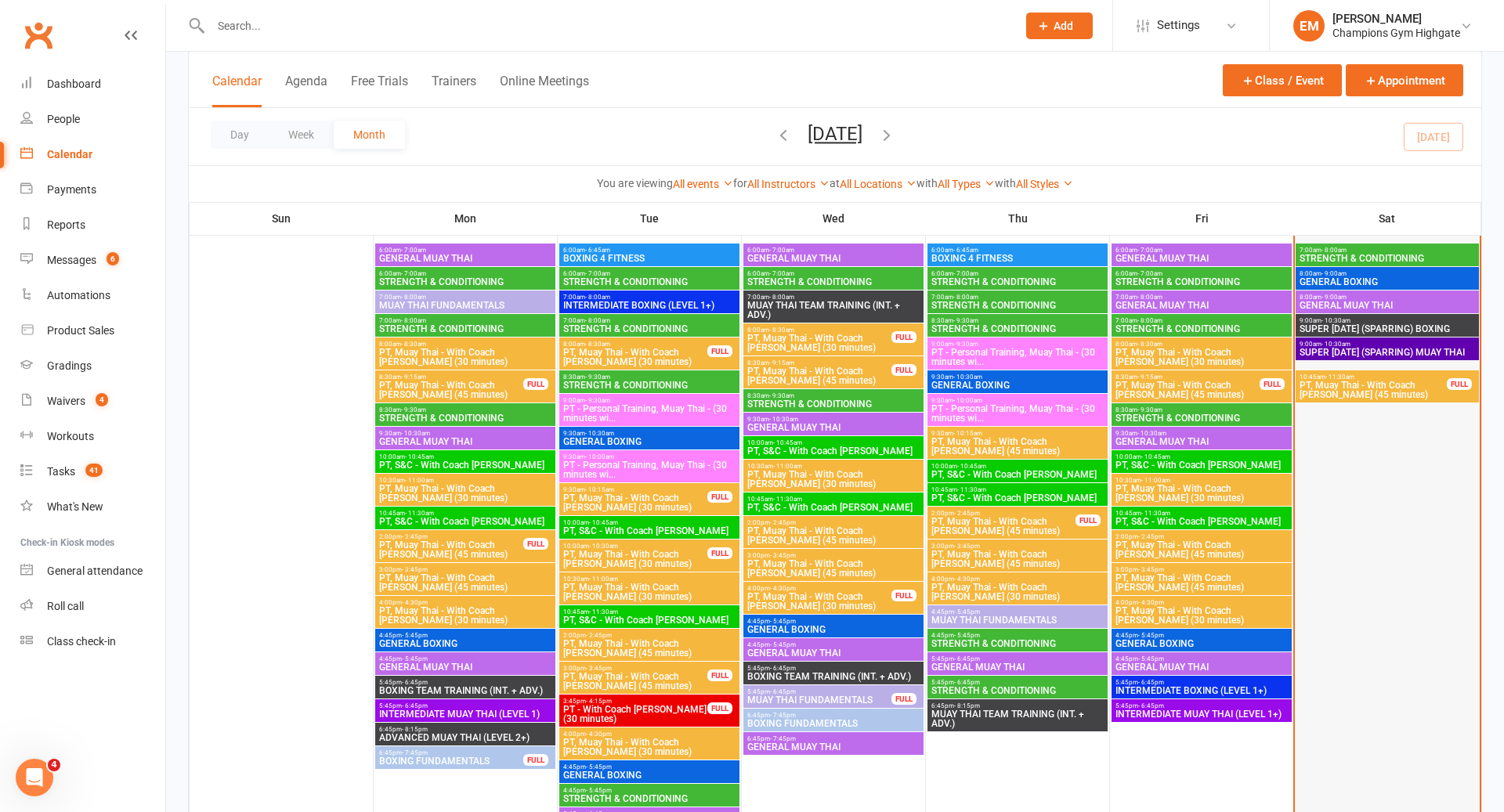
scroll to position [662, 0]
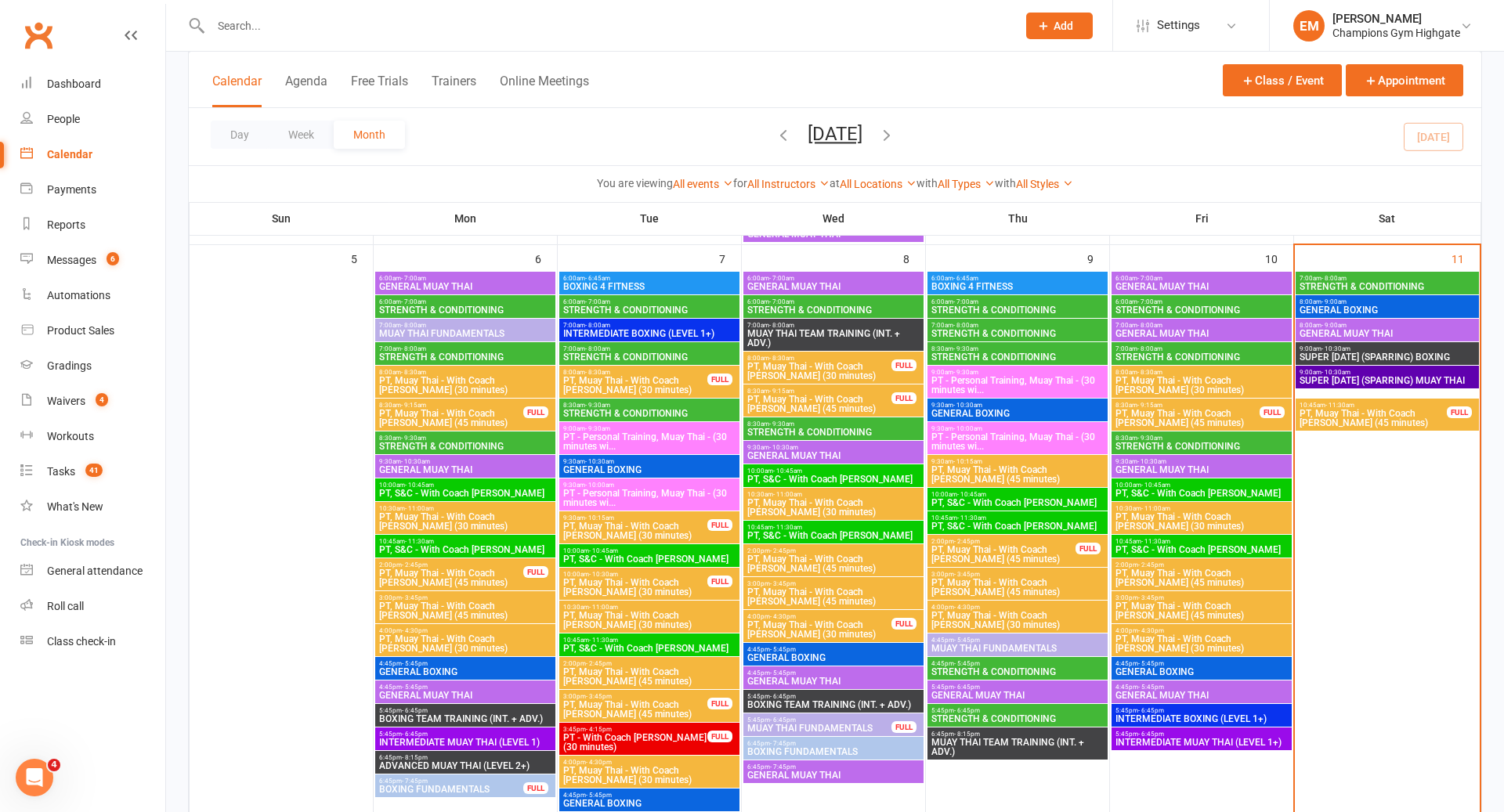
click at [1356, 383] on span "SUPER [DATE] (SPARRING) MUAY THAI" at bounding box center [1388, 381] width 178 height 10
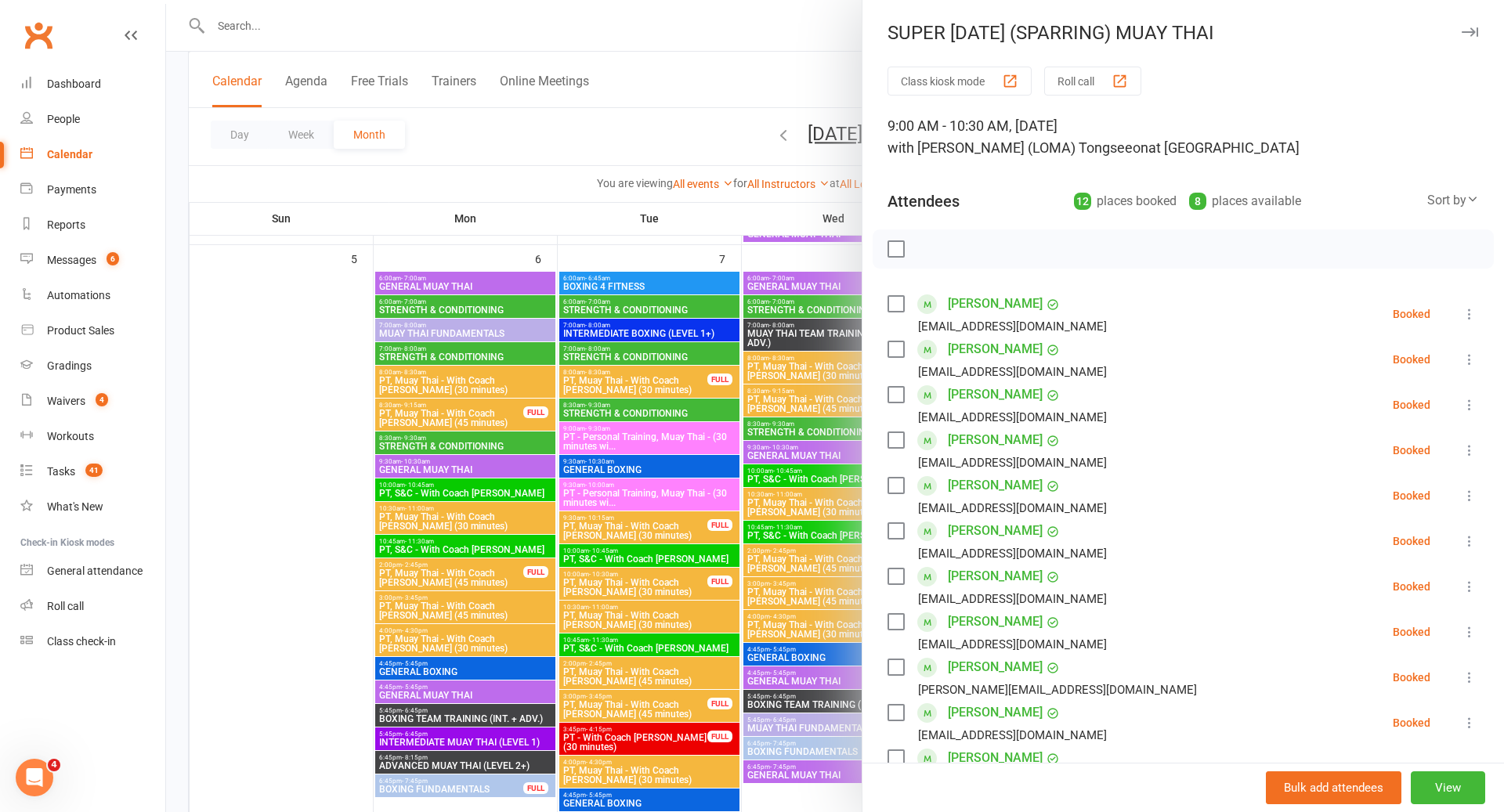
click at [808, 370] on div at bounding box center [836, 406] width 1338 height 812
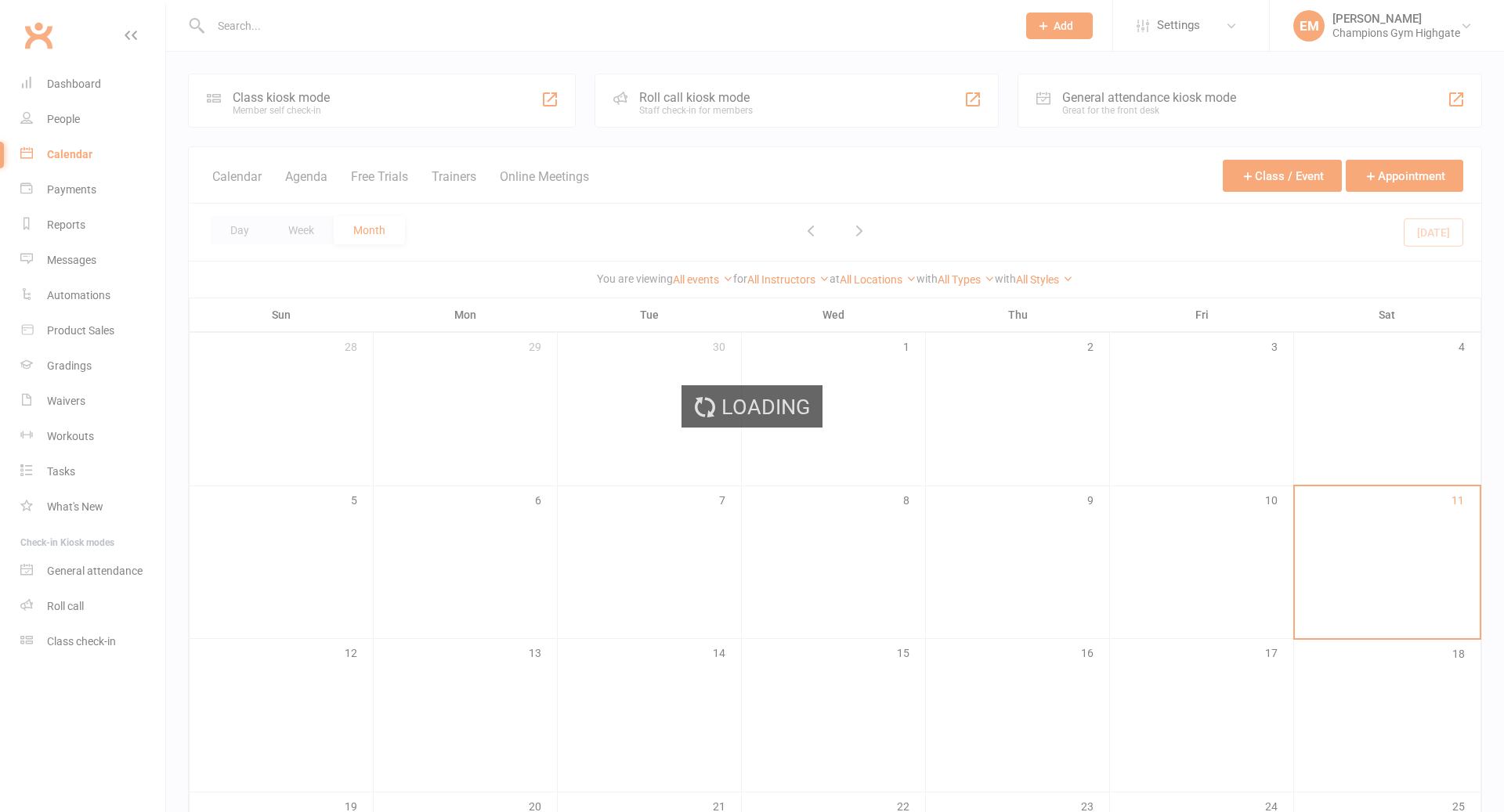
click at [69, 604] on div "Loading" at bounding box center [752, 406] width 1504 height 812
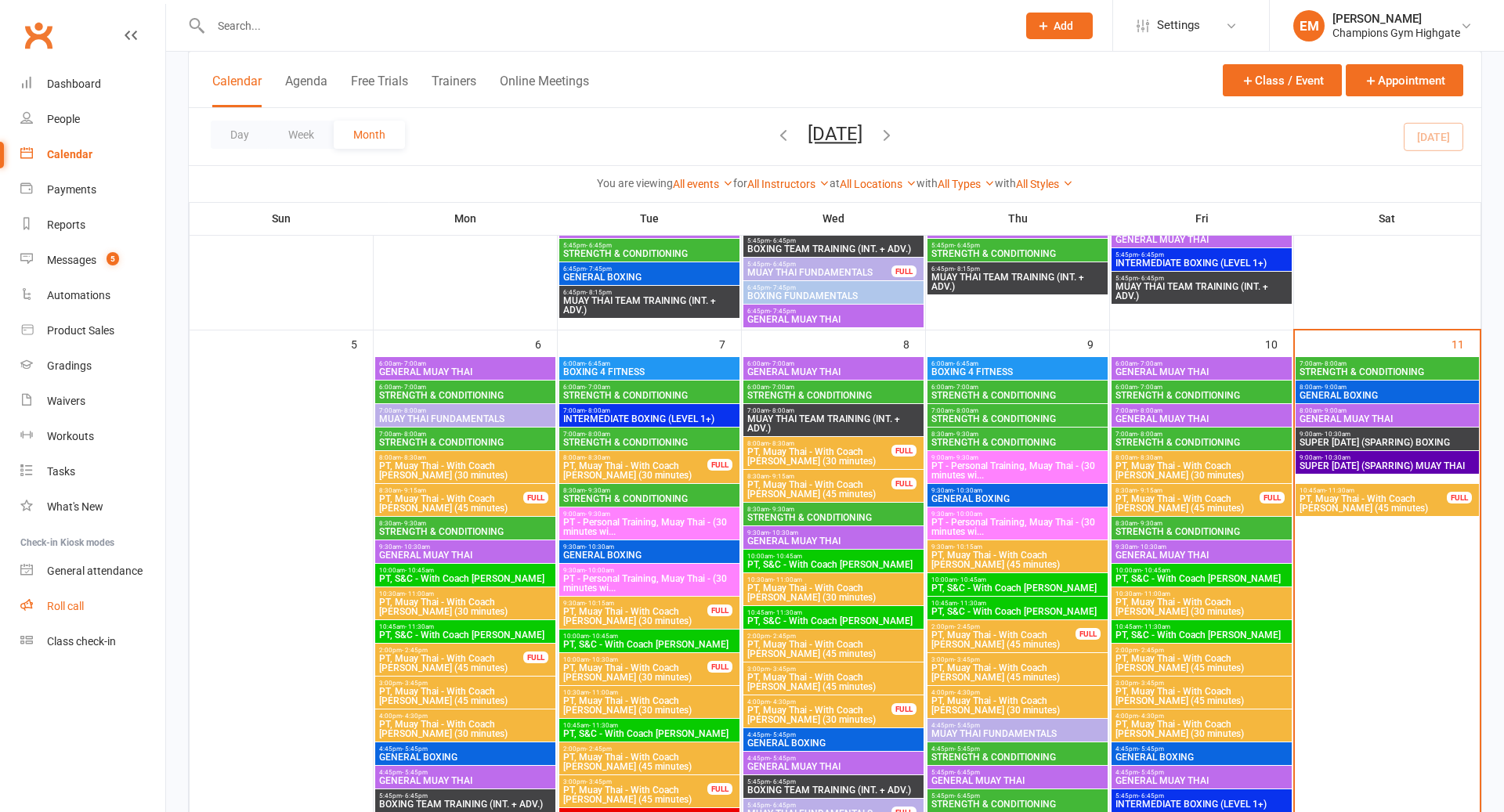
click at [69, 604] on div "Roll call" at bounding box center [66, 606] width 37 height 13
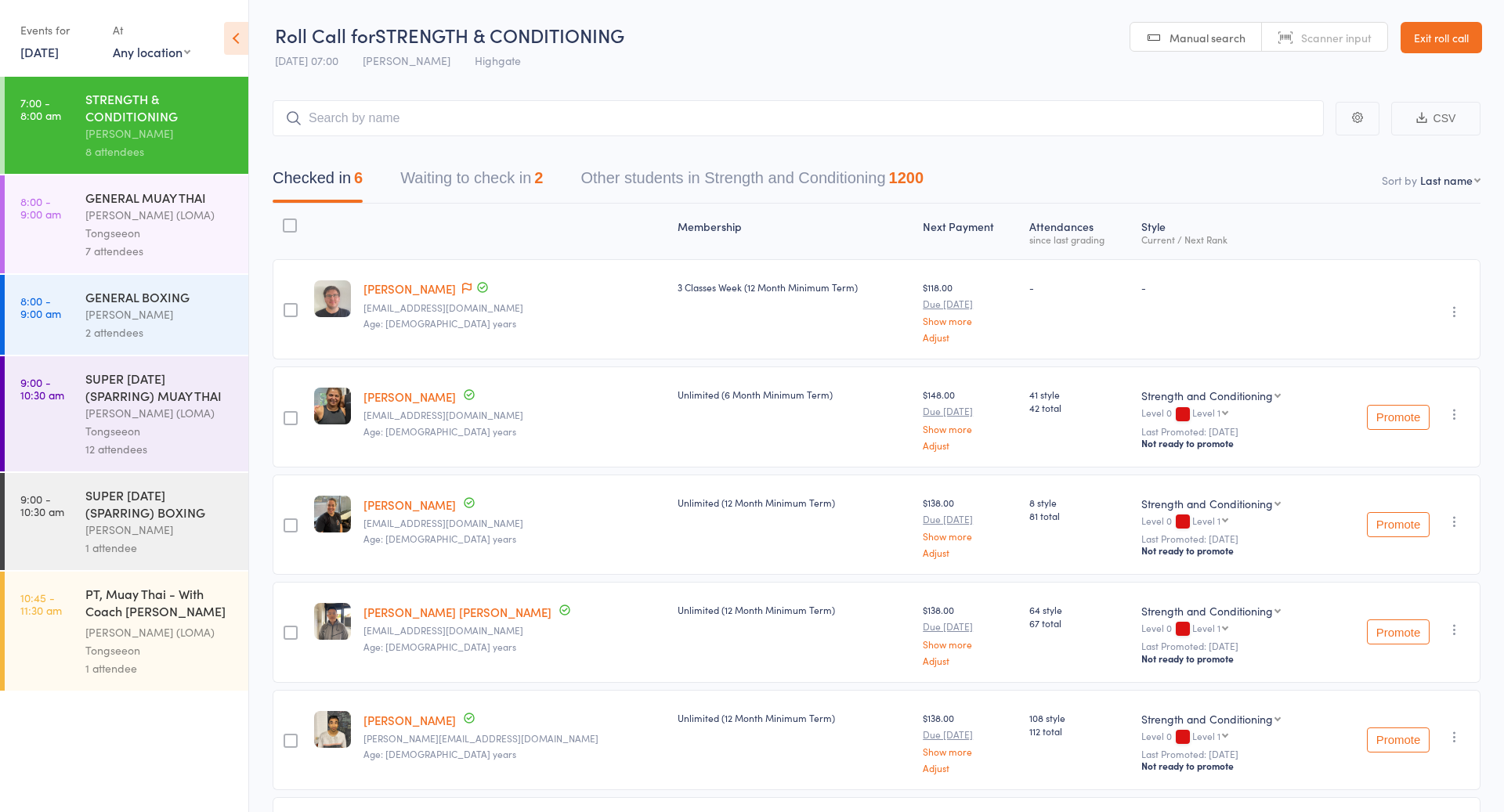
click at [140, 245] on div "7 attendees" at bounding box center [160, 250] width 150 height 18
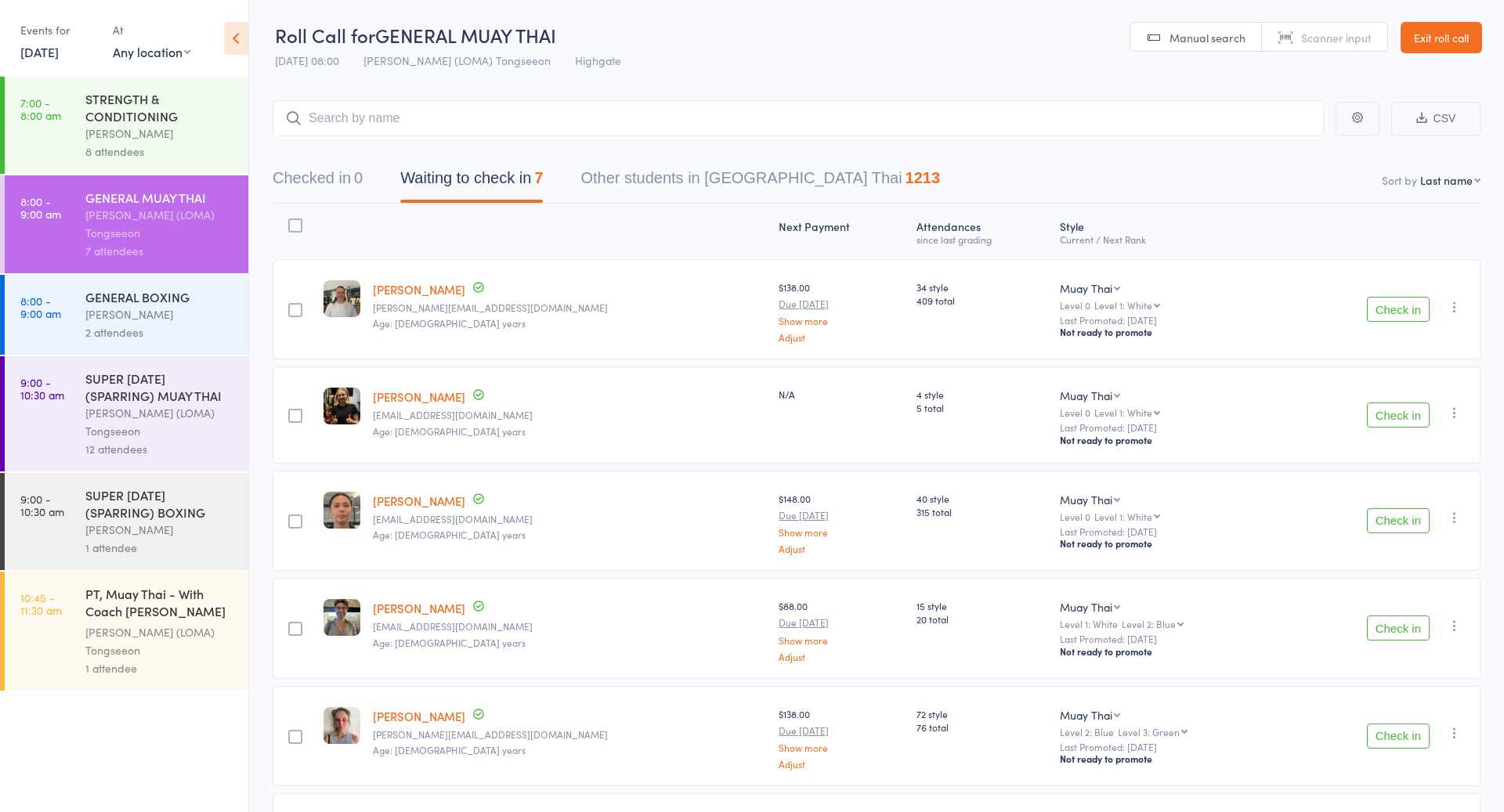
click at [165, 318] on div "[PERSON_NAME]" at bounding box center [160, 314] width 150 height 18
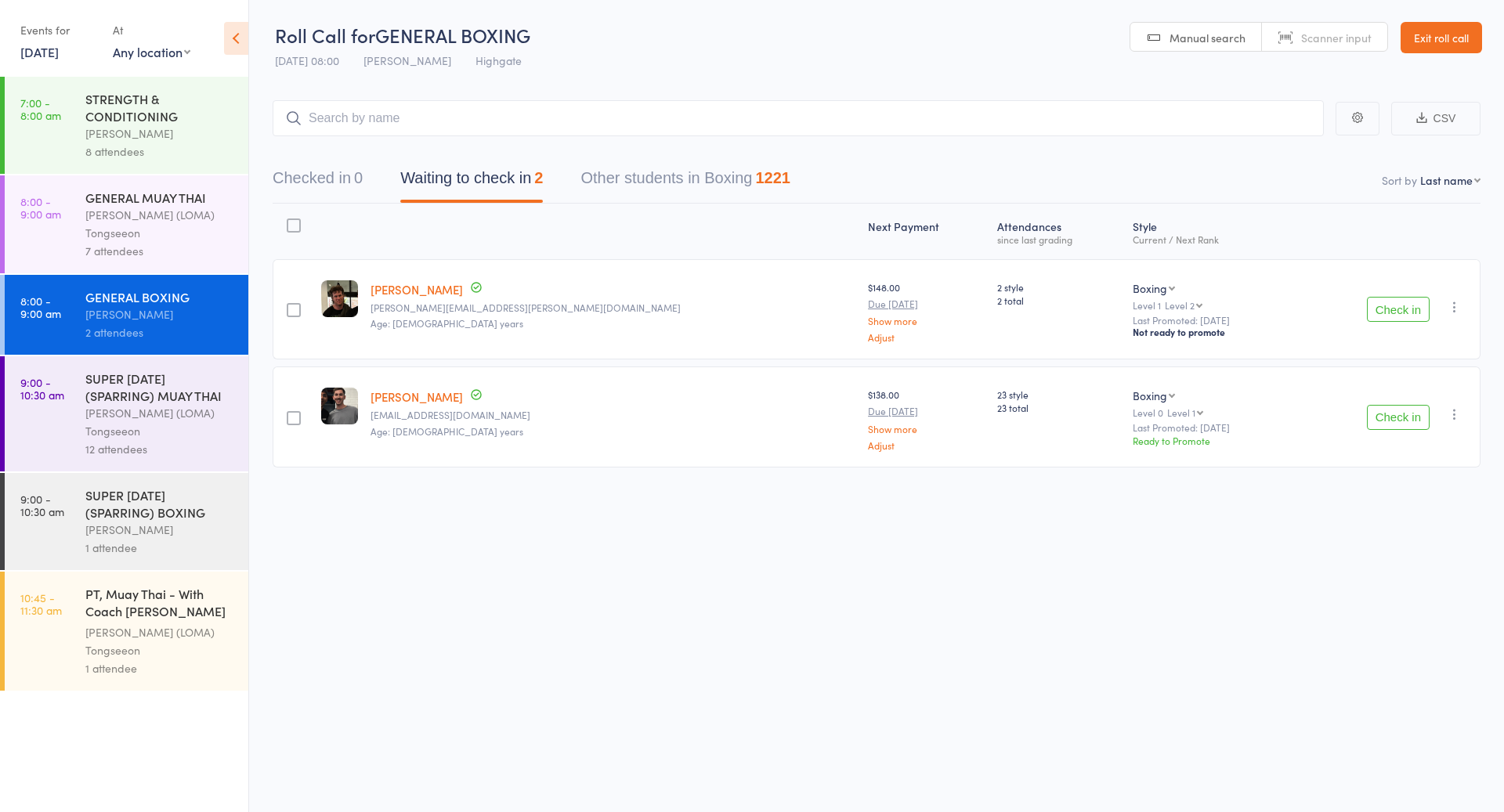
click at [141, 442] on div "12 attendees" at bounding box center [160, 449] width 150 height 18
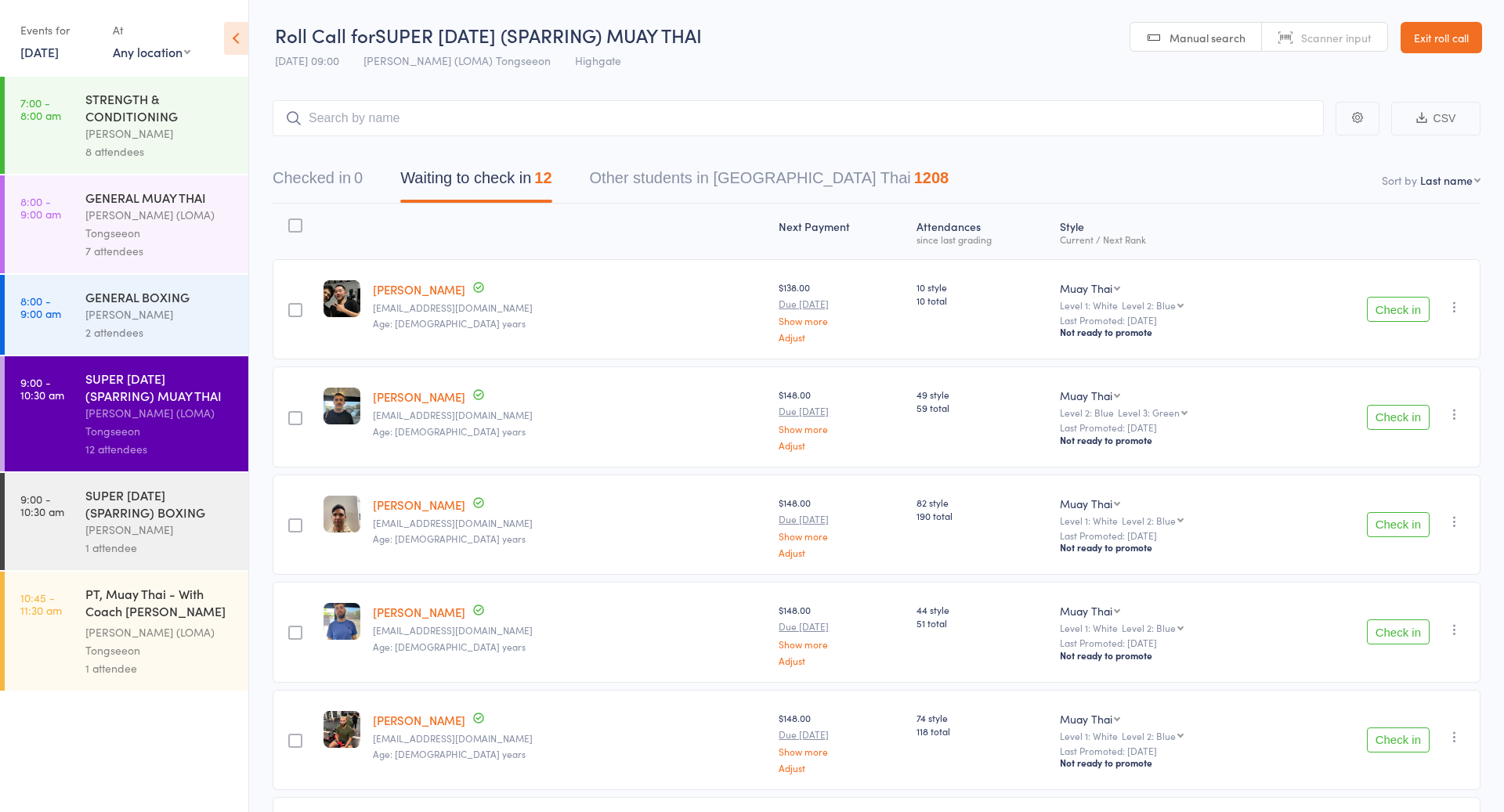
click at [181, 314] on div "[PERSON_NAME]" at bounding box center [160, 314] width 150 height 18
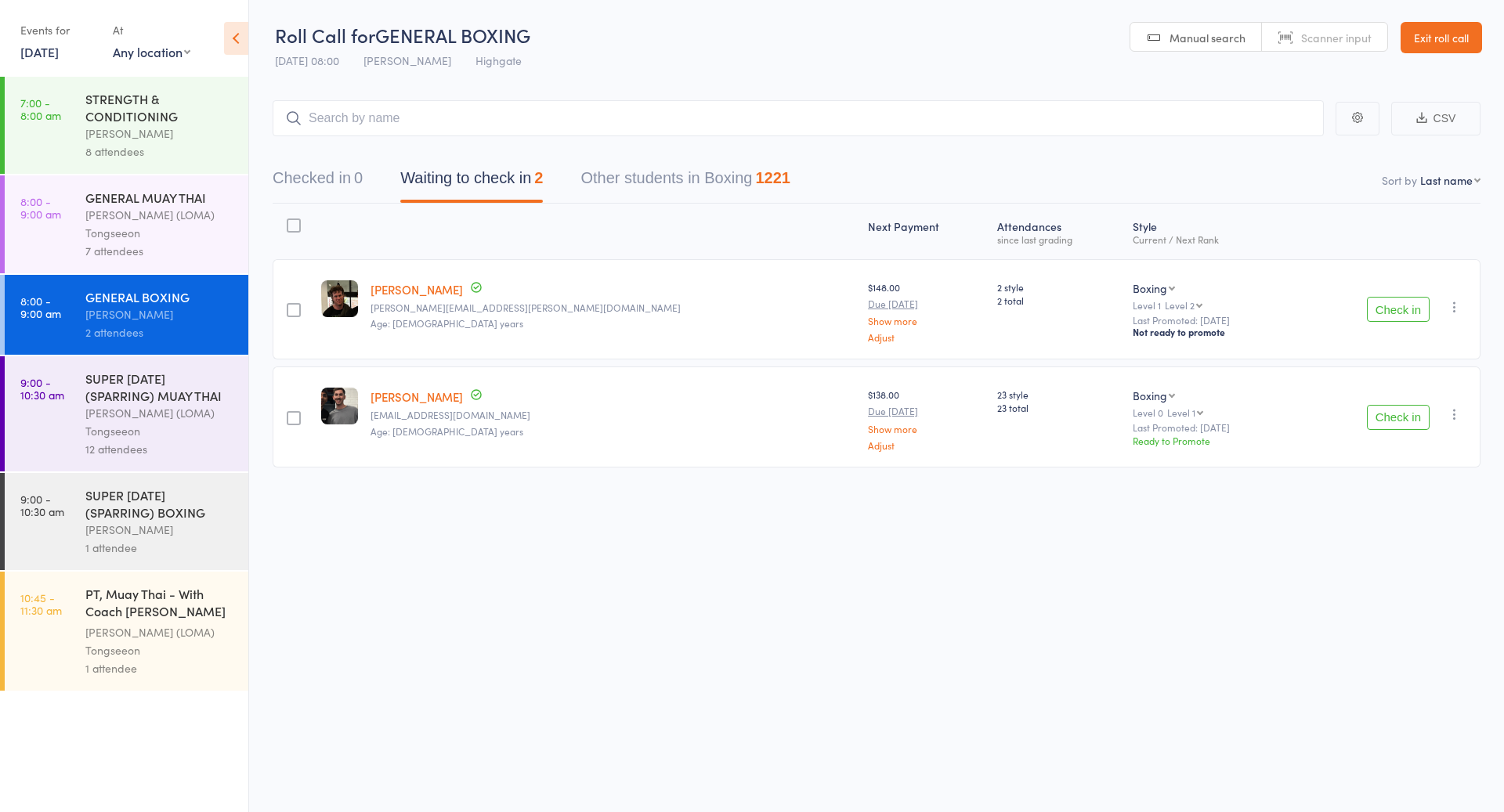
click at [215, 200] on div "GENERAL MUAY THAI" at bounding box center [160, 198] width 150 height 18
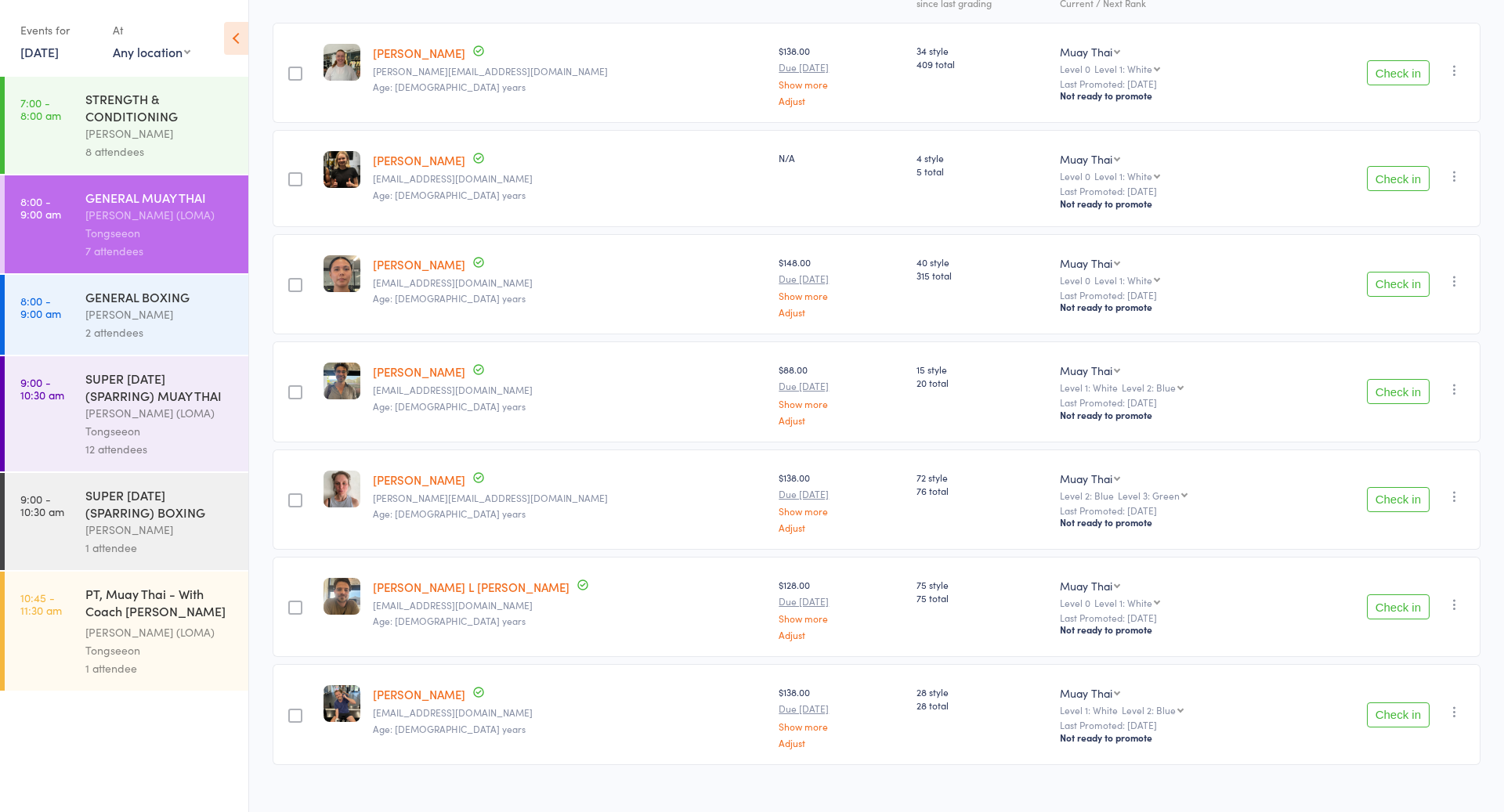
scroll to position [250, 0]
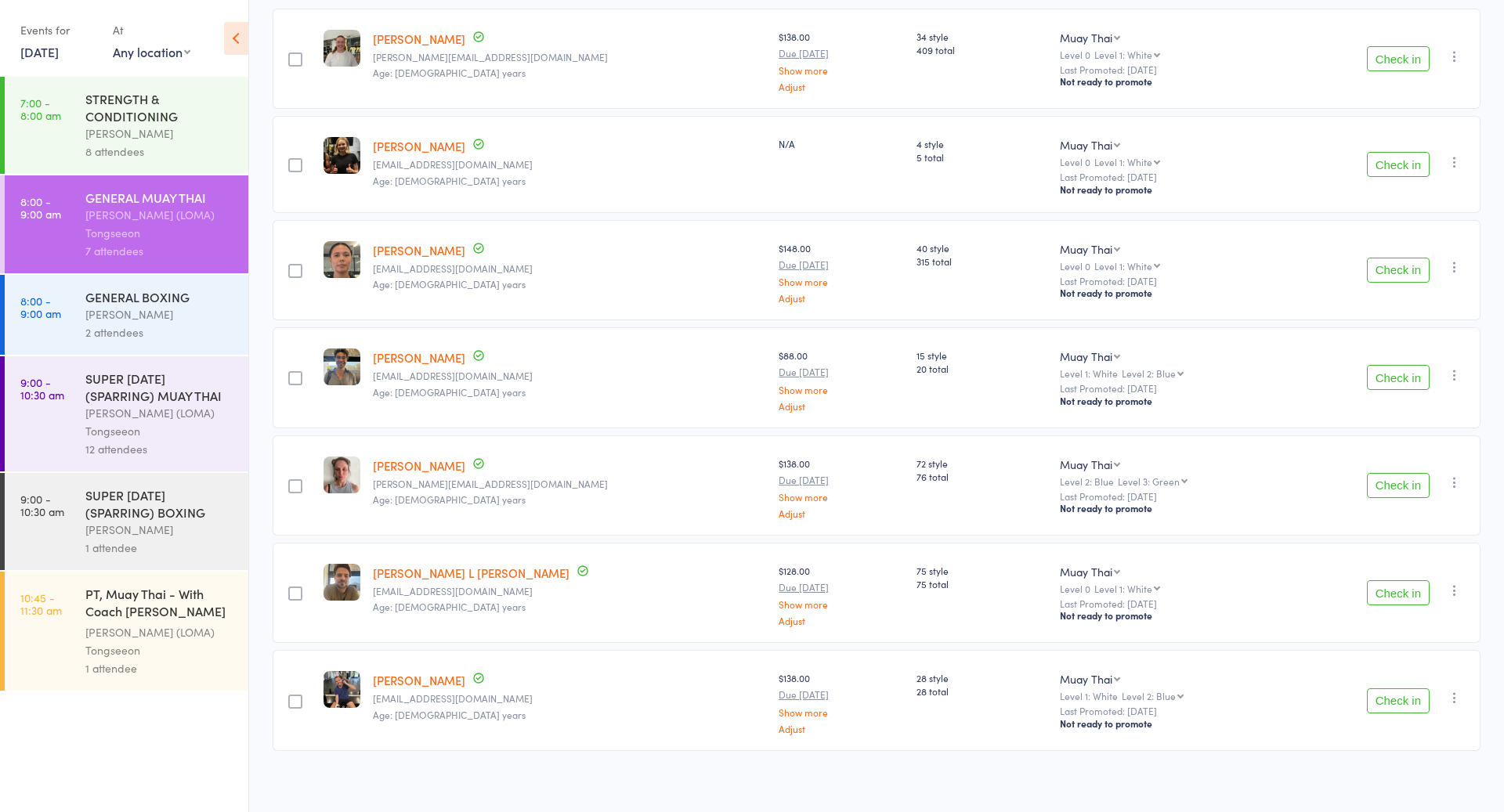
click at [166, 390] on div "SUPER [DATE] (SPARRING) MUAY THAI" at bounding box center [160, 386] width 150 height 34
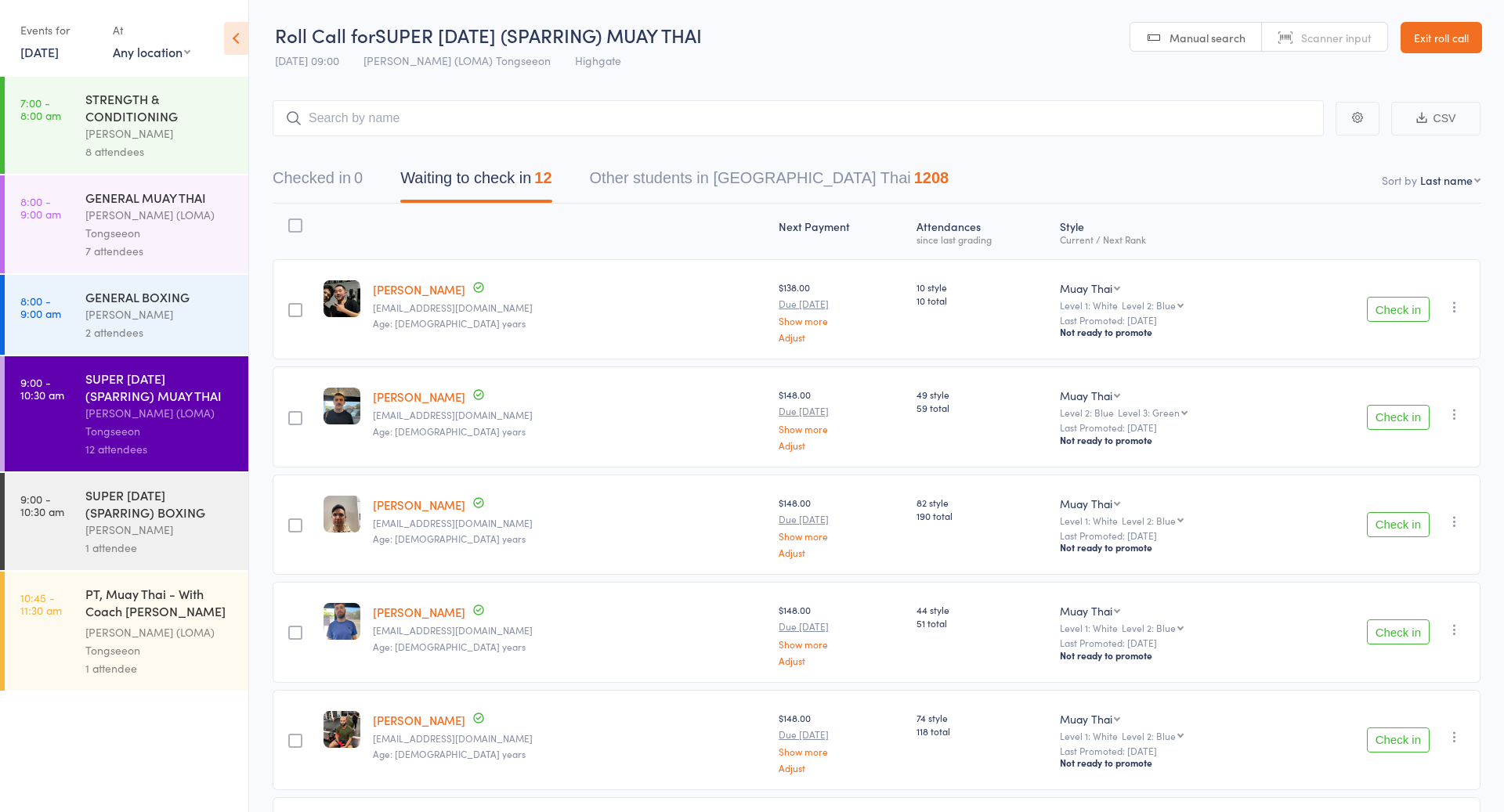
click at [163, 314] on div "[PERSON_NAME]" at bounding box center [160, 314] width 150 height 18
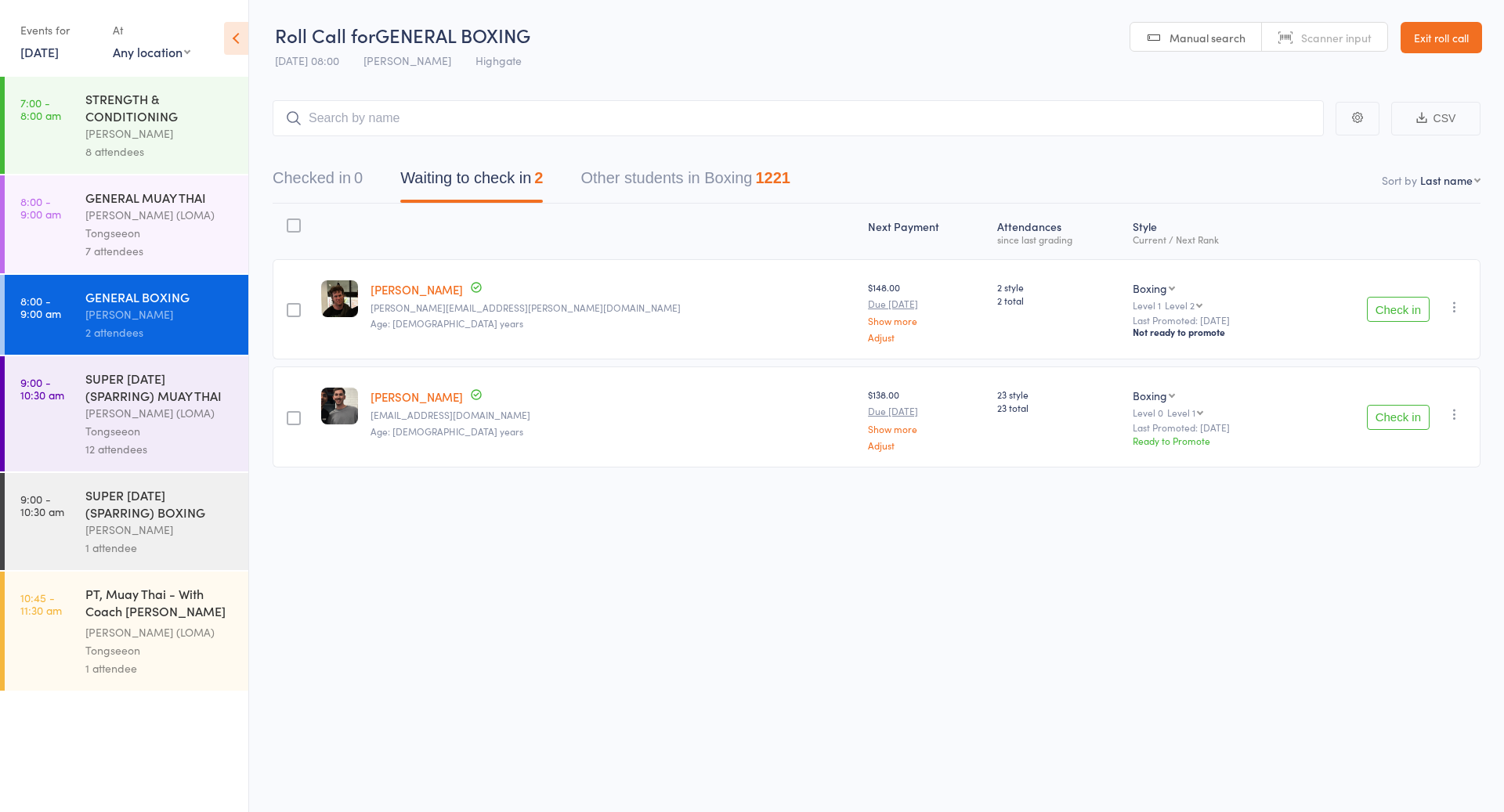
click at [145, 502] on div "SUPER [DATE] (SPARRING) BOXING" at bounding box center [160, 503] width 150 height 34
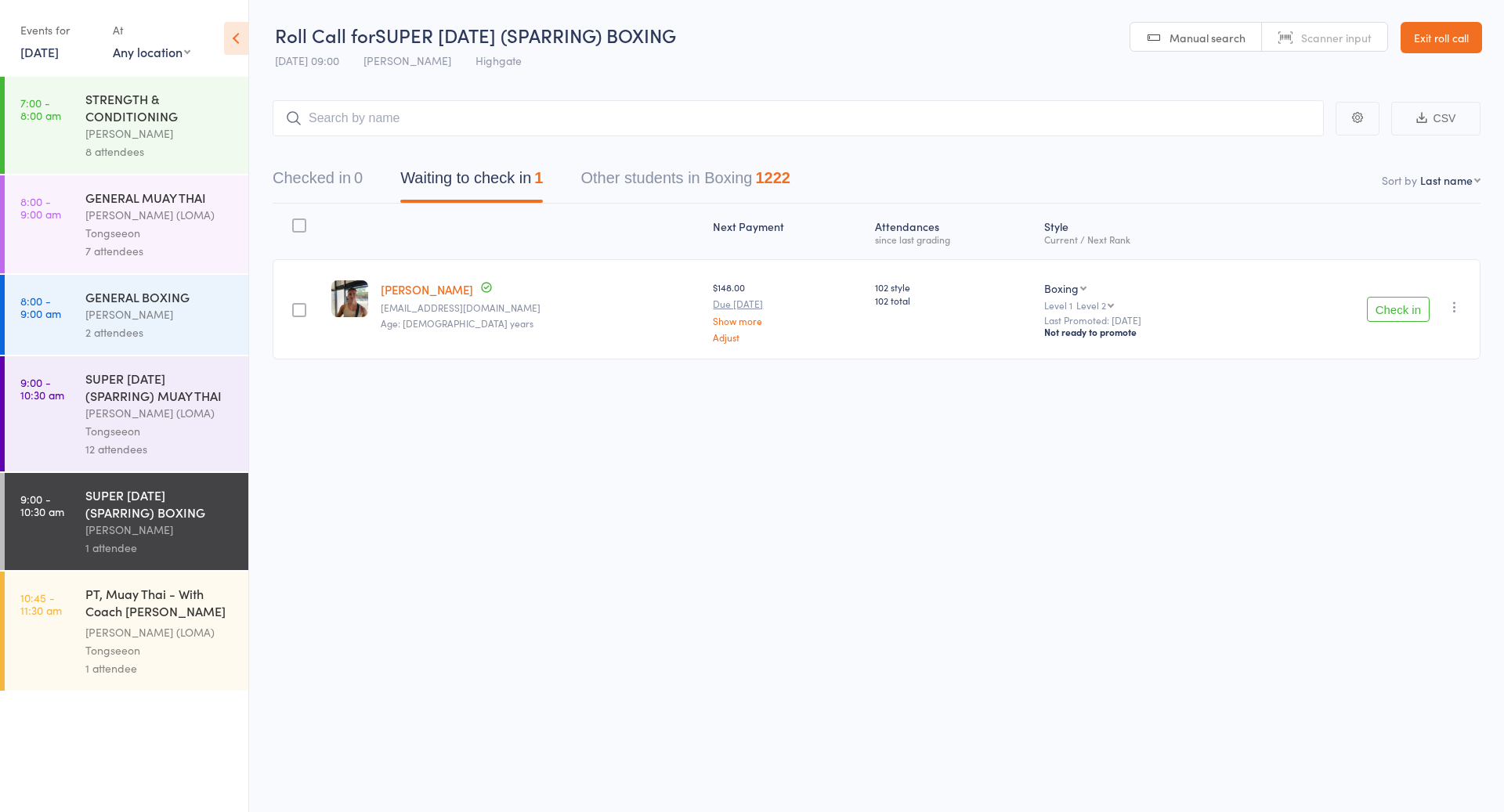
click at [161, 314] on div "[PERSON_NAME]" at bounding box center [160, 314] width 150 height 18
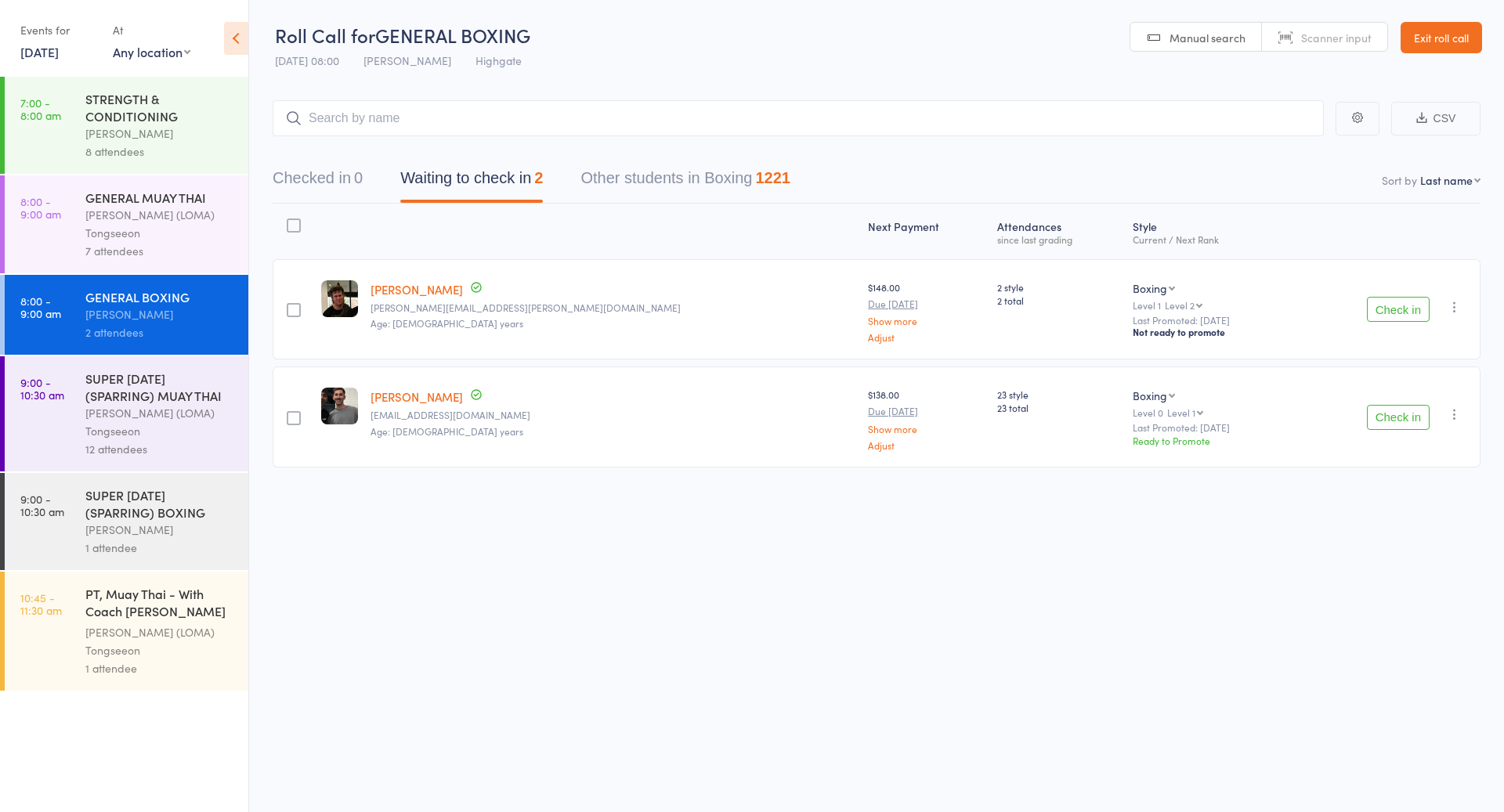
click at [143, 535] on div "[PERSON_NAME]" at bounding box center [160, 530] width 150 height 18
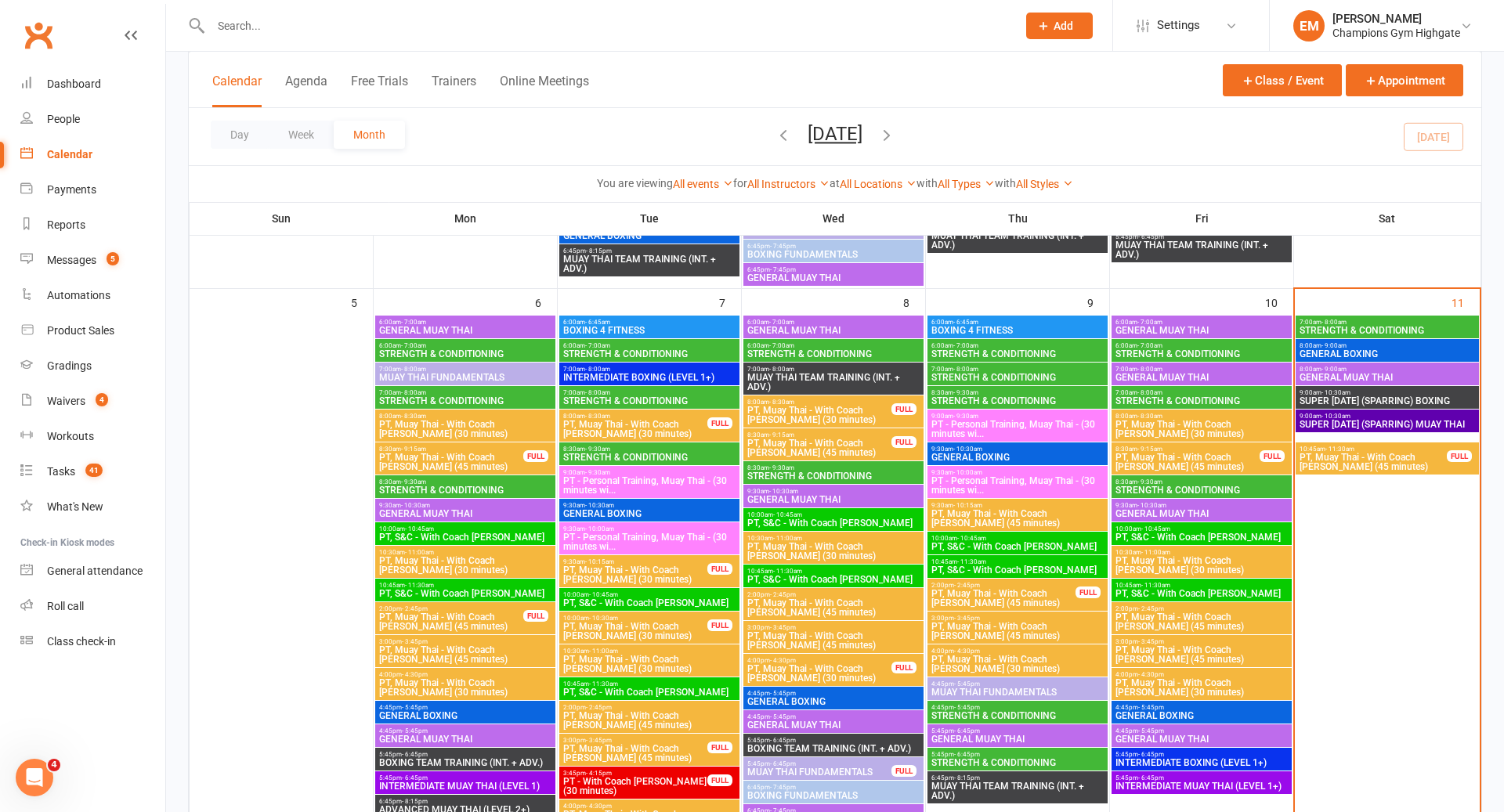
scroll to position [604, 0]
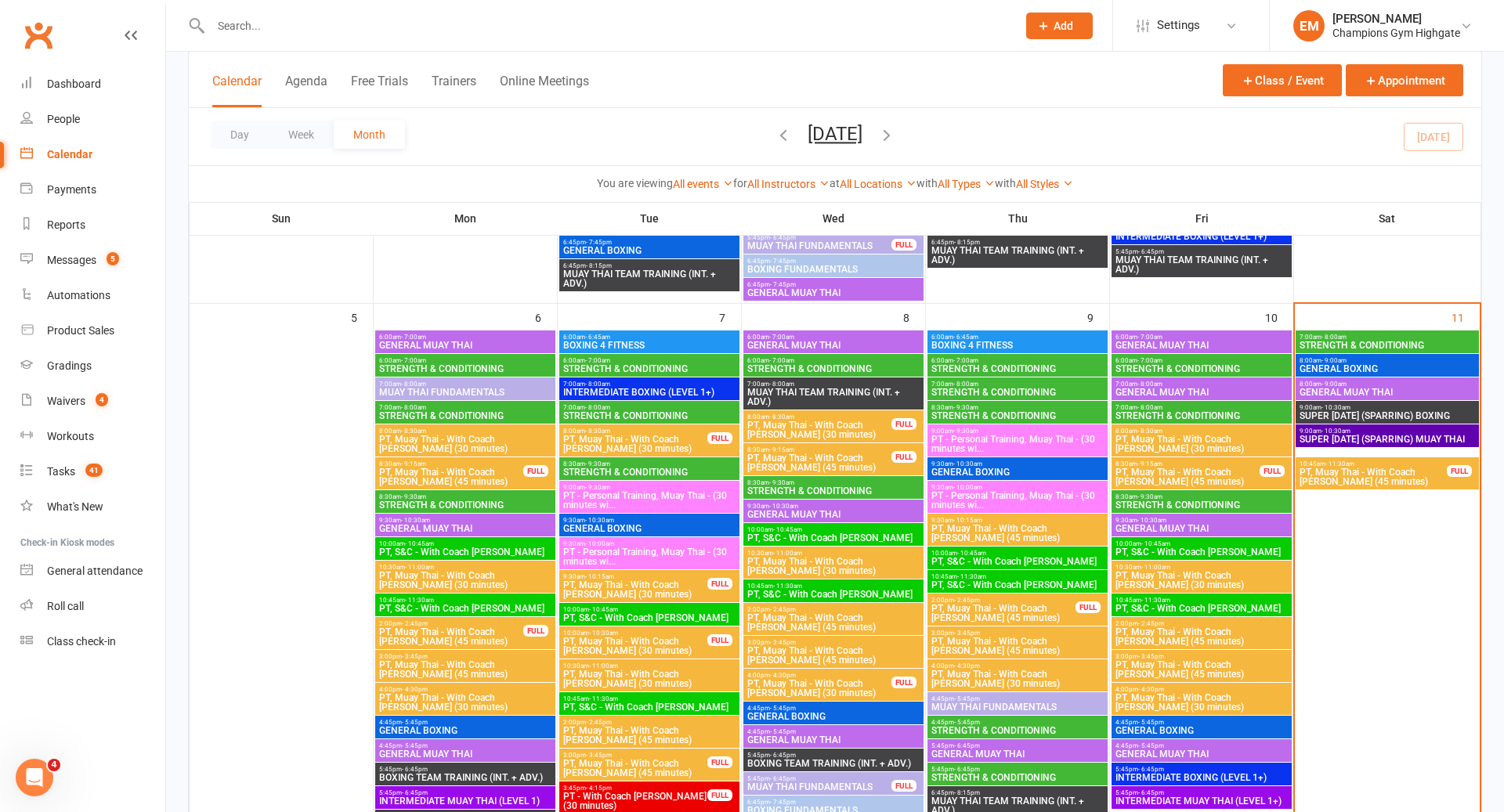
click at [1387, 406] on span "9:00am - 10:30am" at bounding box center [1388, 407] width 178 height 7
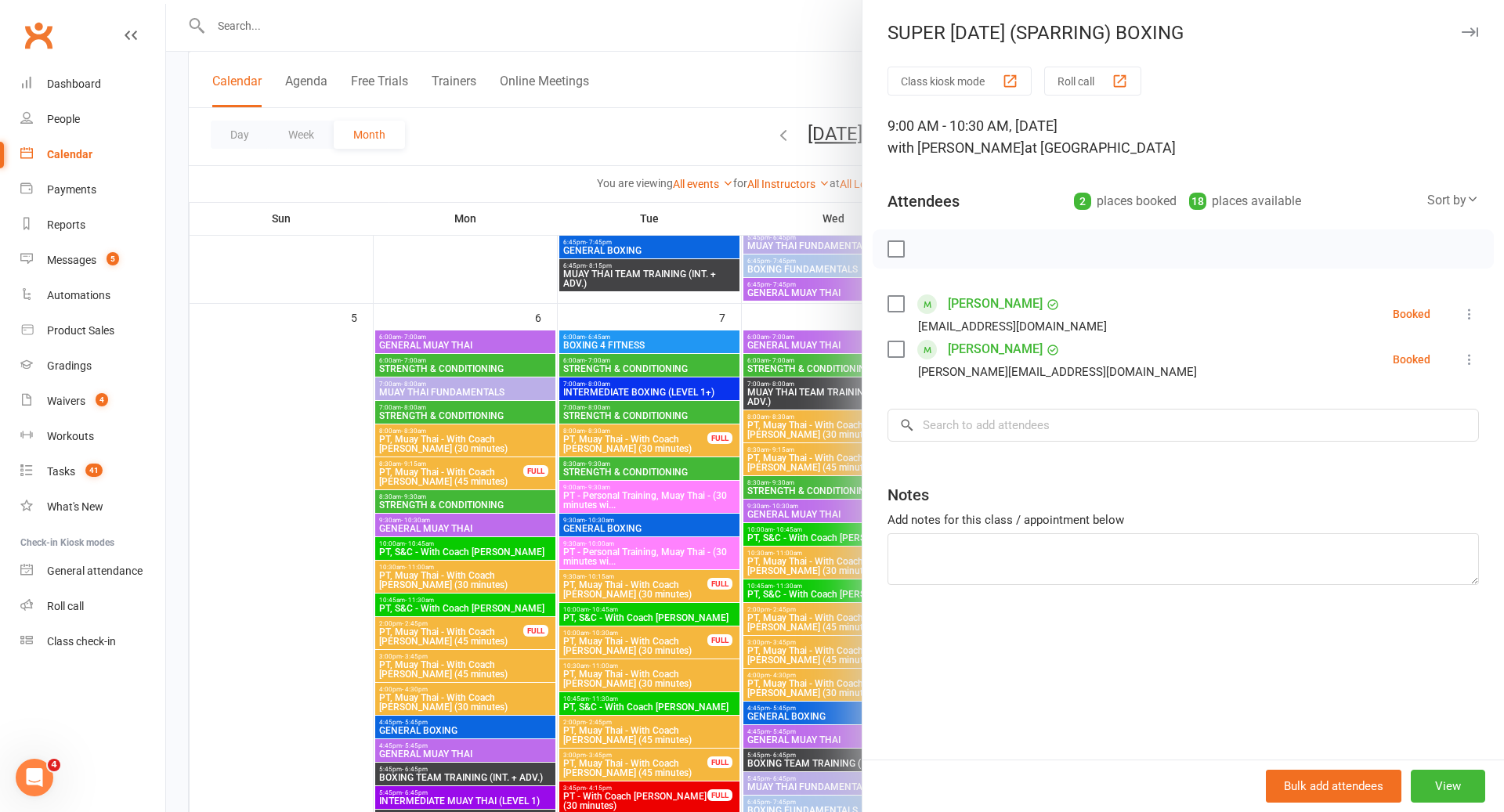
click at [850, 363] on div at bounding box center [836, 406] width 1338 height 812
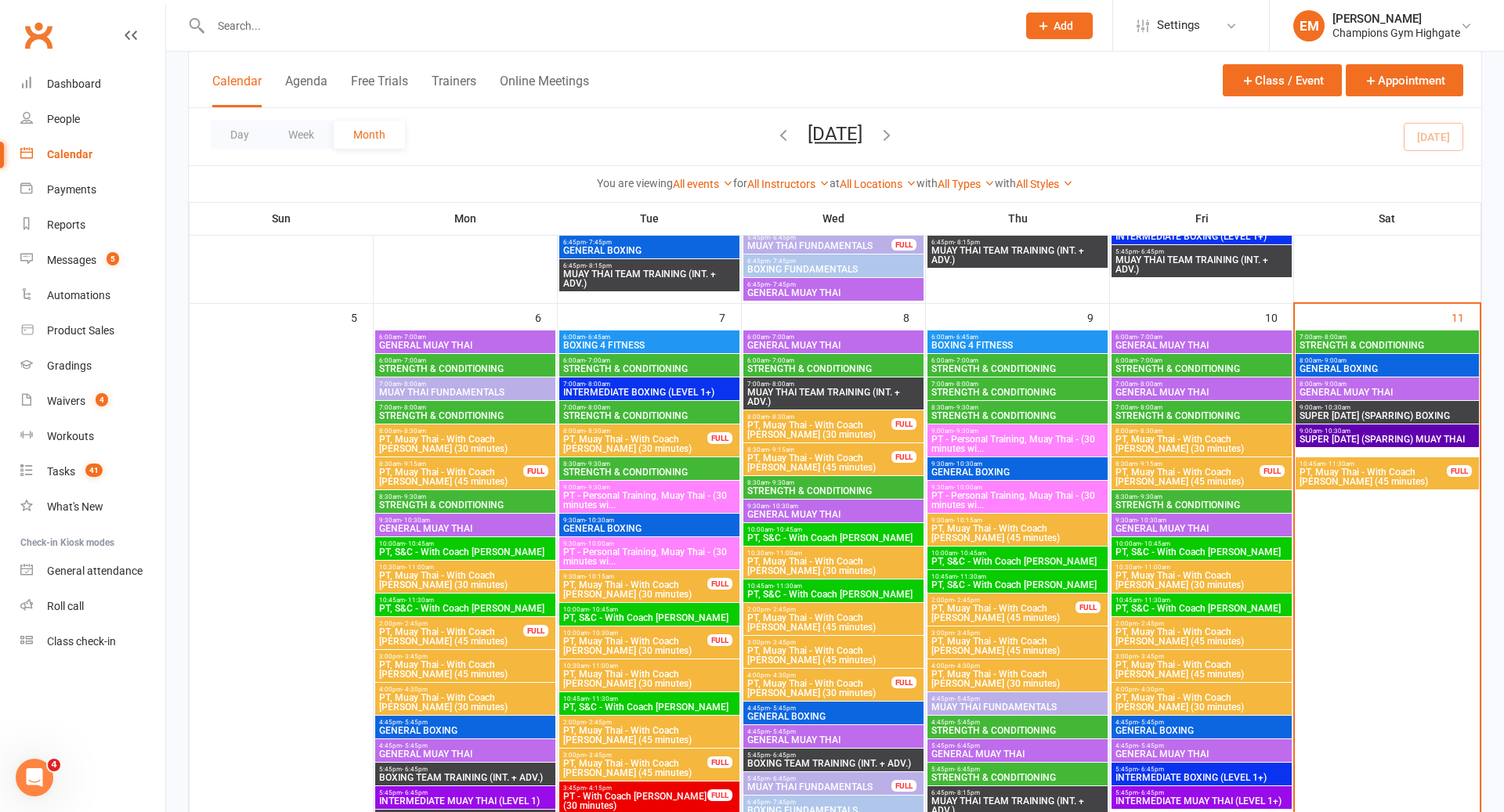
click at [1370, 413] on span "SUPER [DATE] (SPARRING) BOXING" at bounding box center [1388, 416] width 178 height 10
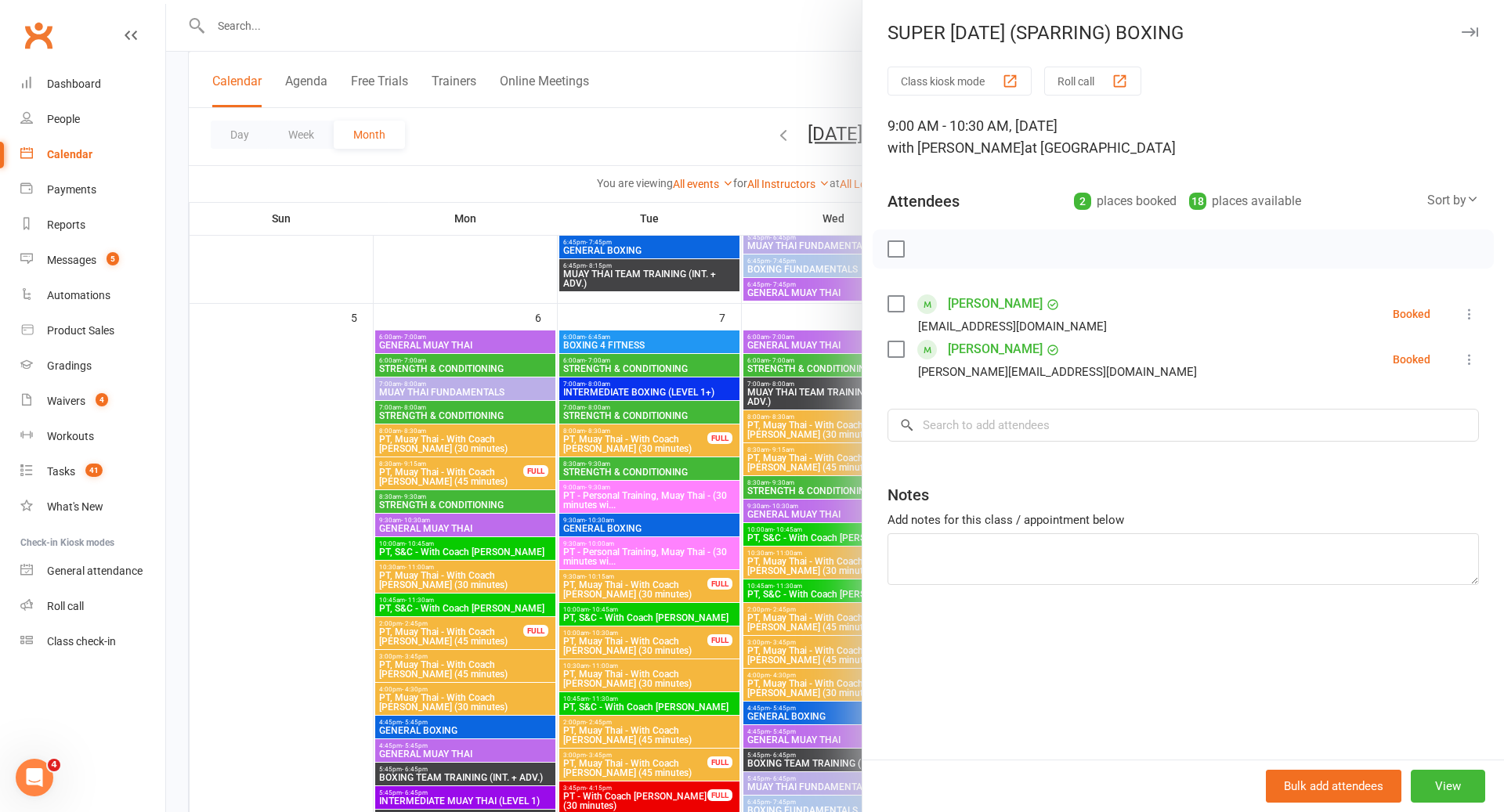
click at [790, 412] on div at bounding box center [836, 406] width 1338 height 812
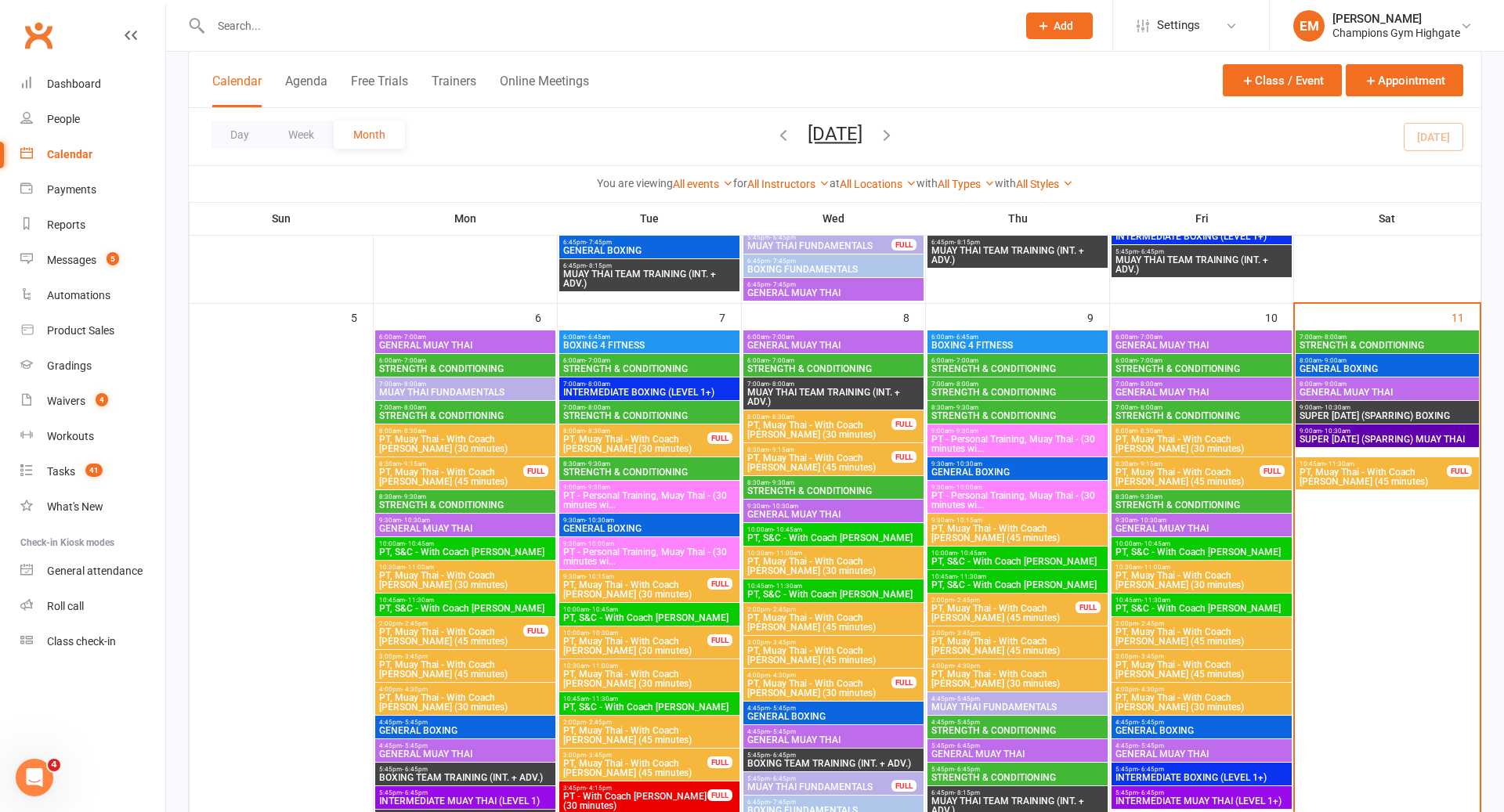
click at [1380, 360] on span "8:00am - 9:00am" at bounding box center [1388, 360] width 178 height 7
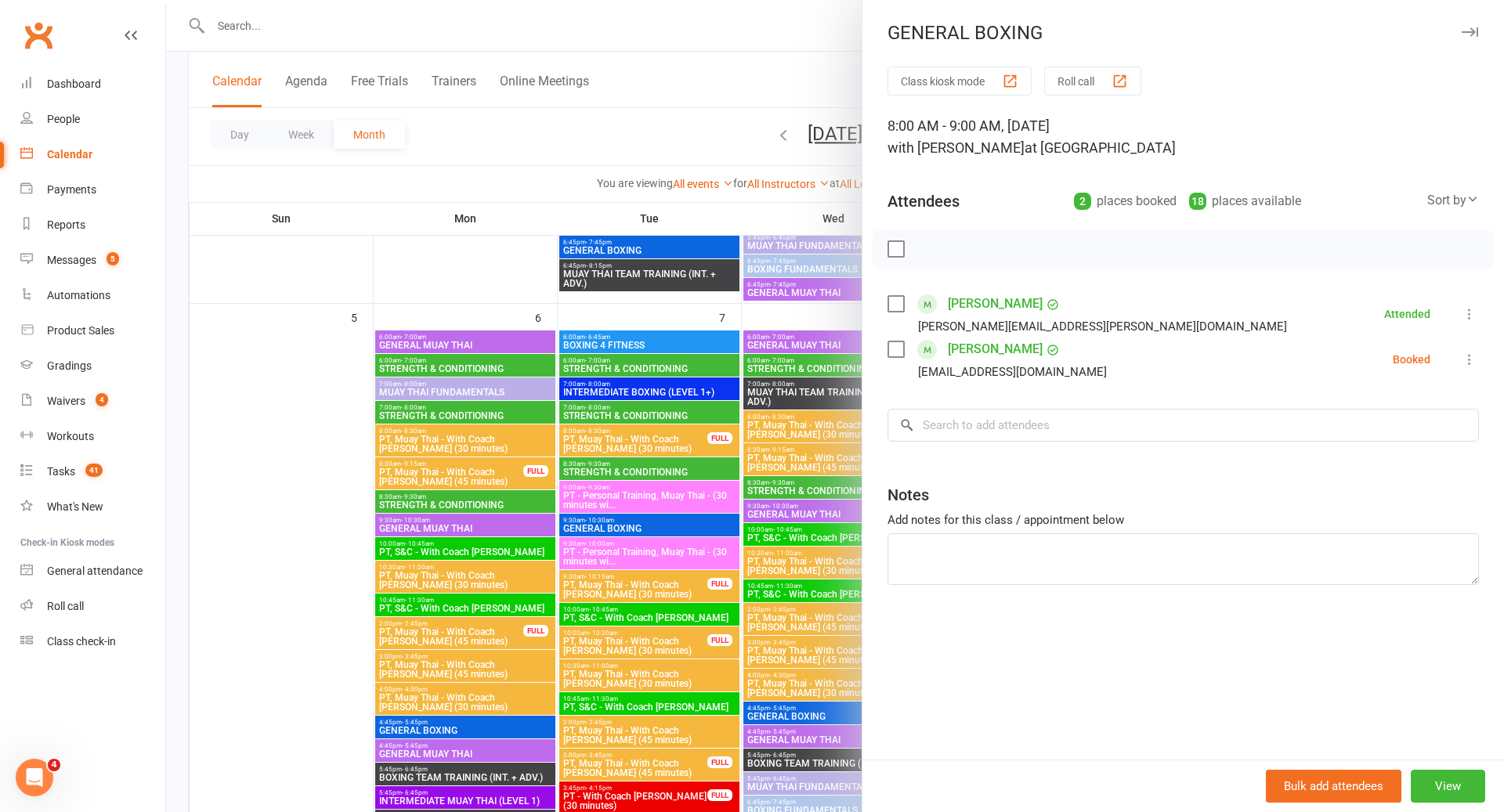
click at [997, 301] on link "[PERSON_NAME]" at bounding box center [995, 303] width 94 height 25
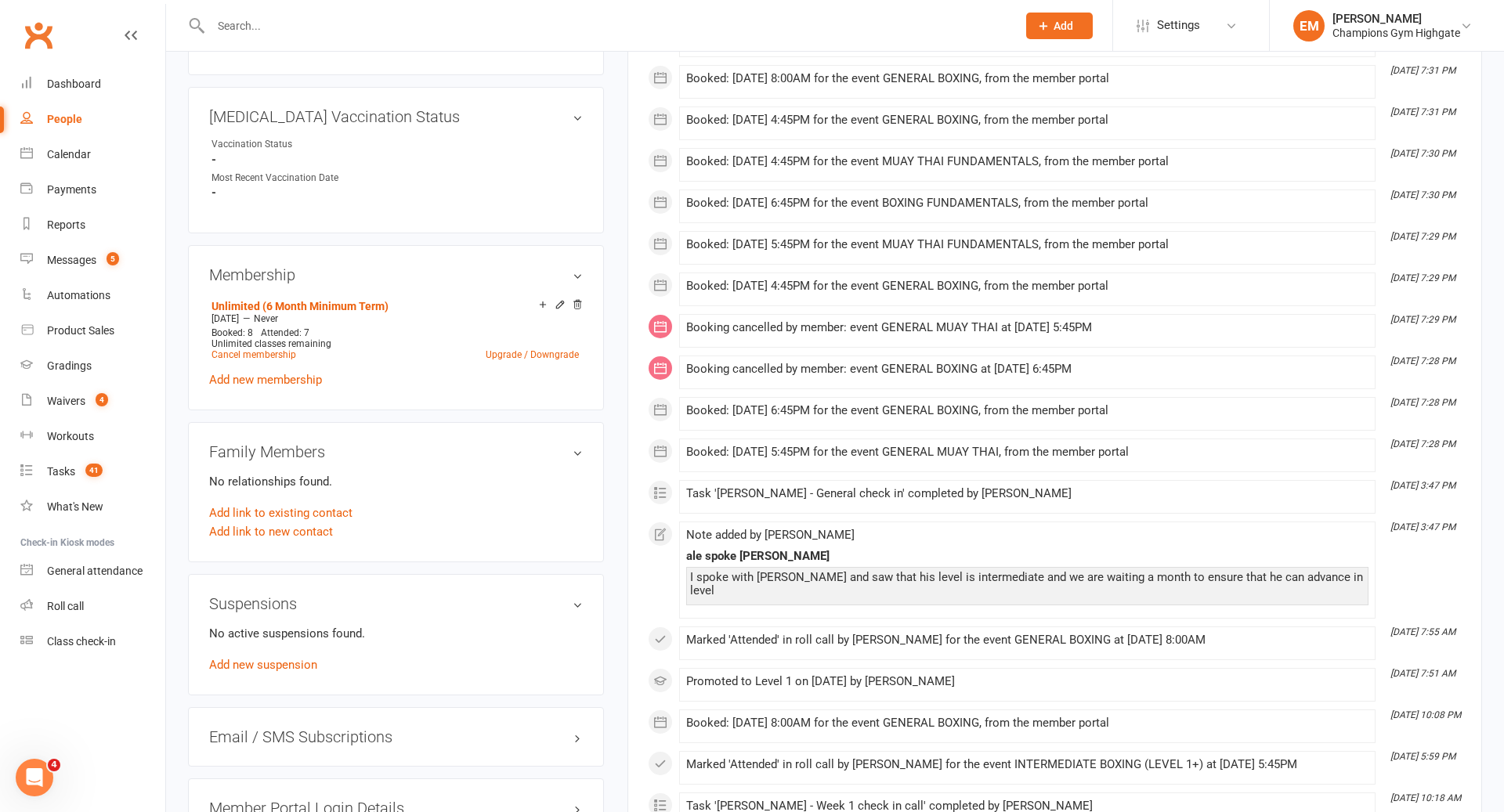
scroll to position [612, 0]
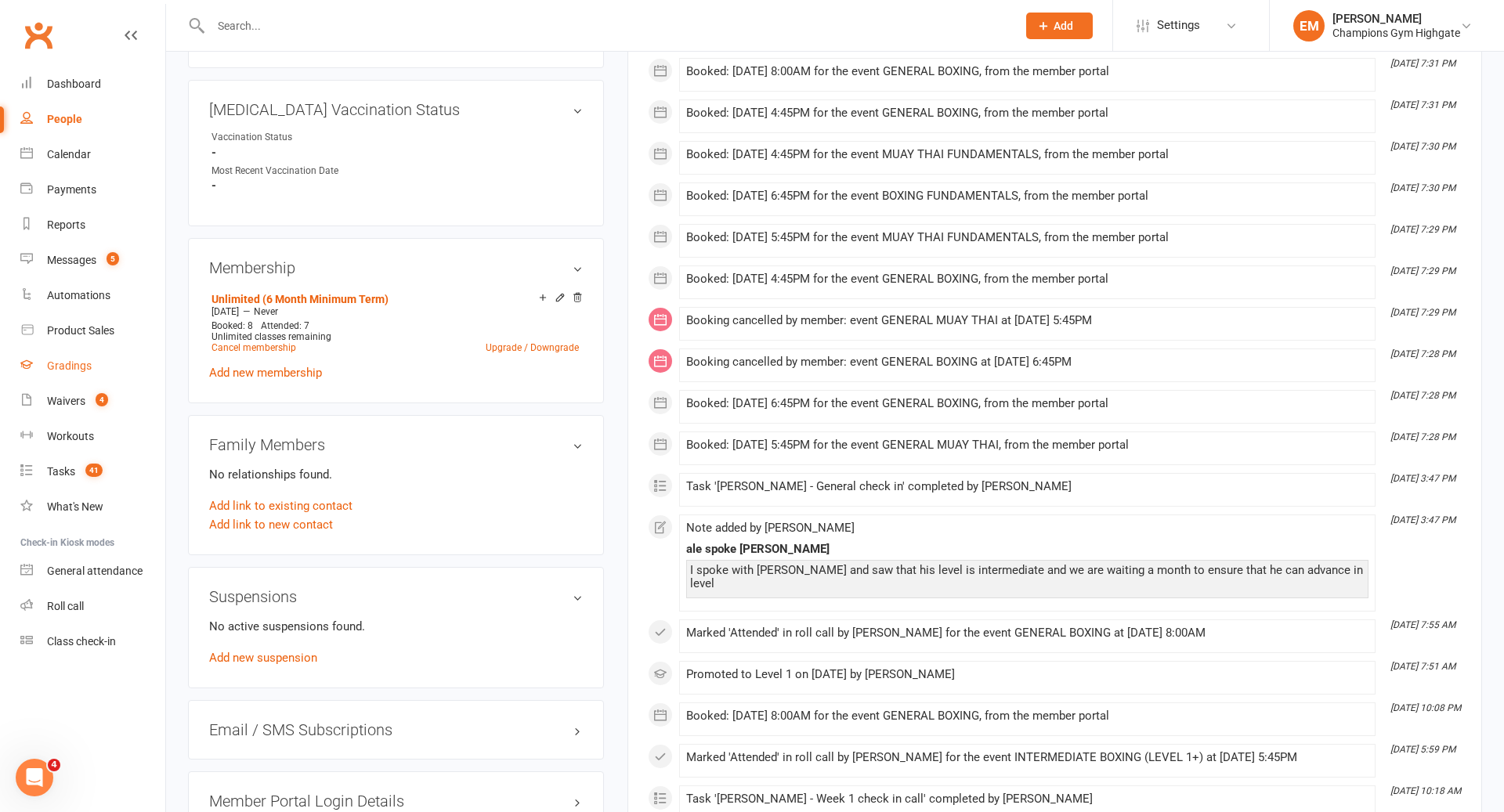
click at [68, 369] on div "Gradings" at bounding box center [70, 366] width 45 height 13
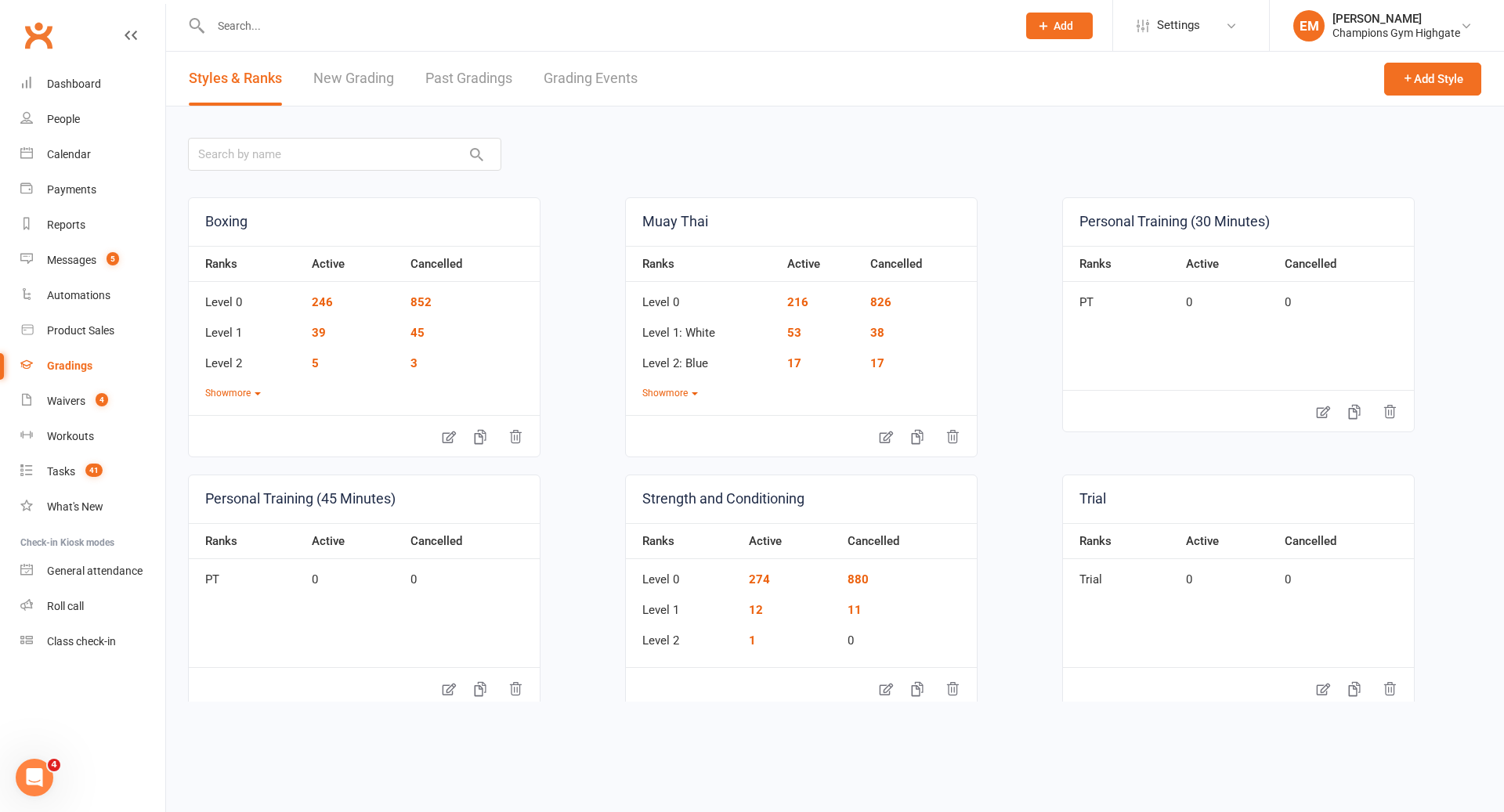
click at [499, 82] on link "Past Gradings" at bounding box center [469, 79] width 87 height 54
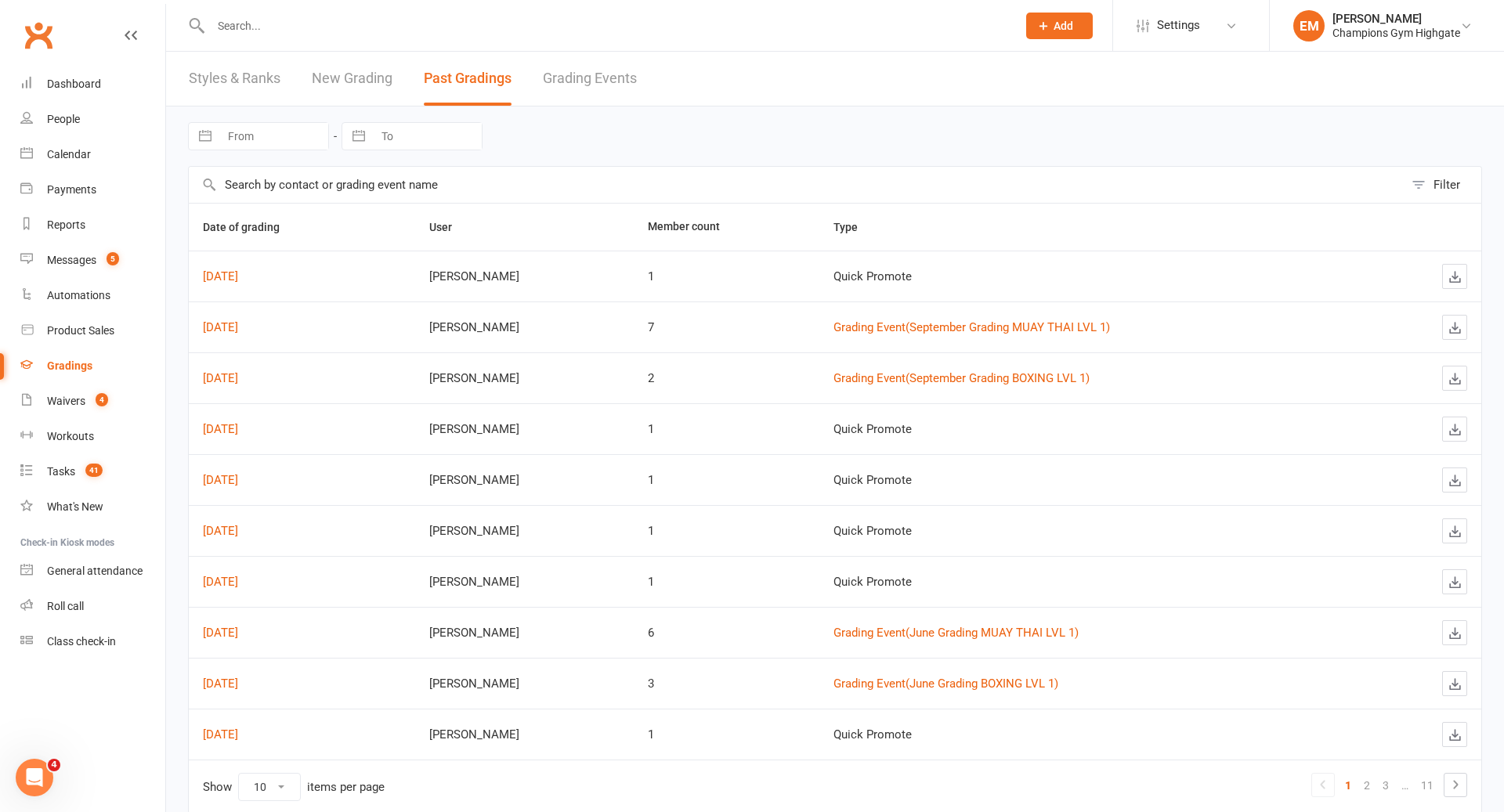
click at [567, 86] on link "Grading Events" at bounding box center [589, 79] width 94 height 54
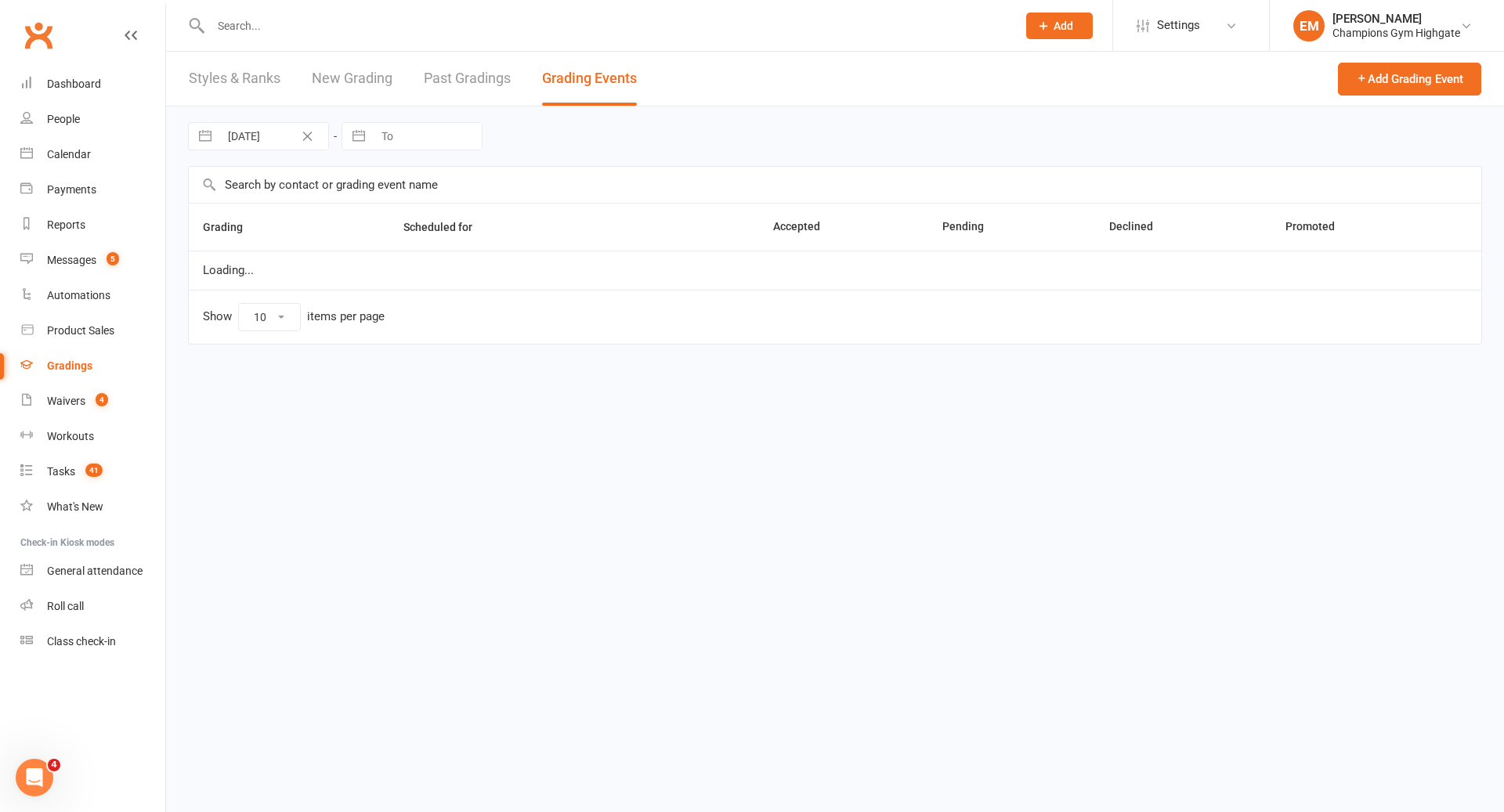
click at [393, 182] on input "text" at bounding box center [835, 184] width 1293 height 36
type input "cory c"
click at [335, 119] on div "04 Oct 2025 Navigate forward to interact with the calendar and select a date. P…" at bounding box center [835, 136] width 1294 height 59
click at [344, 90] on link "New Grading" at bounding box center [352, 79] width 81 height 54
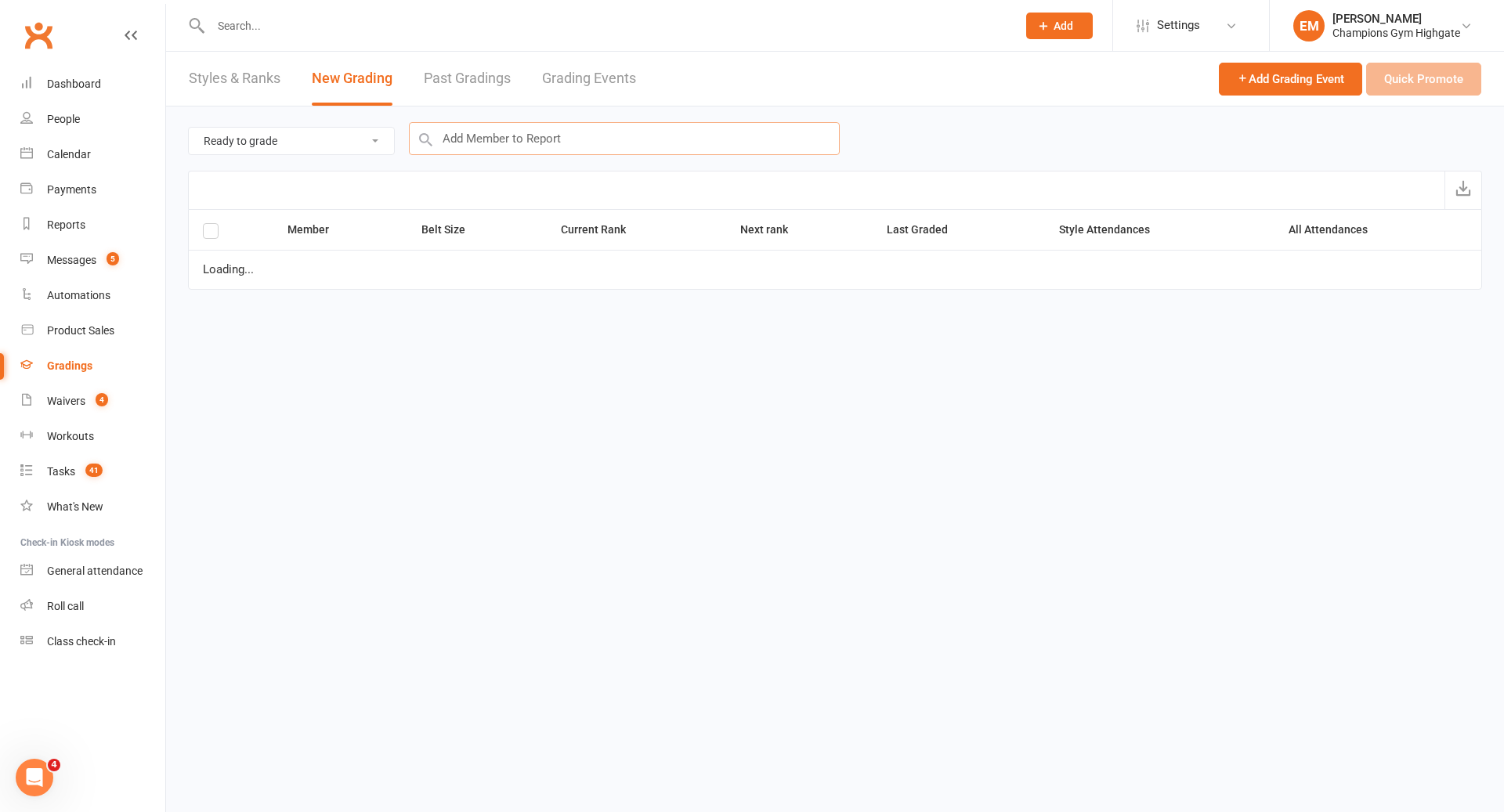
click at [545, 128] on input "text" at bounding box center [624, 138] width 431 height 33
type input "cory co"
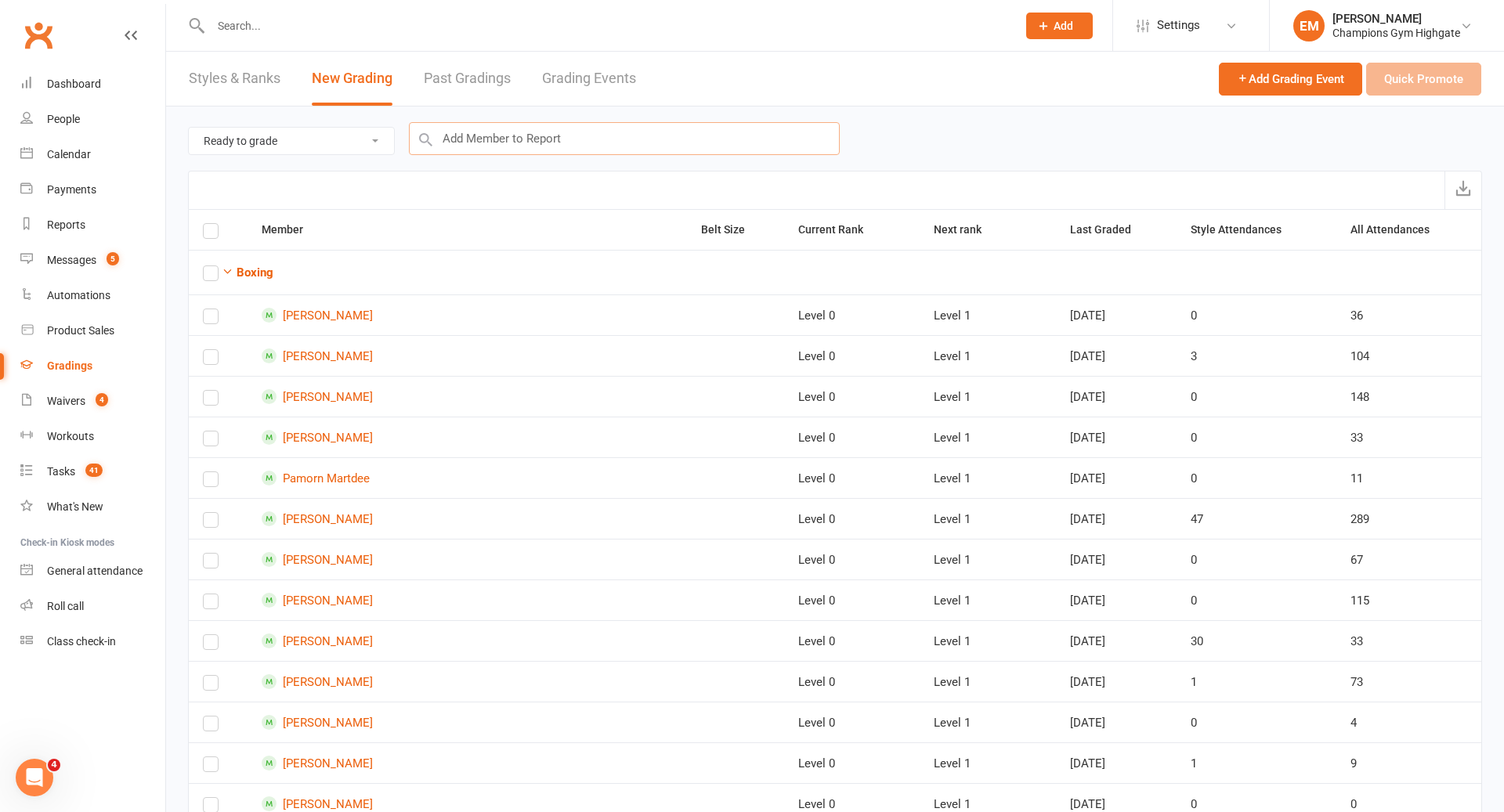
drag, startPoint x: 544, startPoint y: 130, endPoint x: 239, endPoint y: 110, distance: 305.7
click at [239, 110] on div "Ready to grade All members enrolled in a style Active members enrolled in a sty…" at bounding box center [835, 138] width 1294 height 64
click at [684, 18] on input "text" at bounding box center [605, 26] width 800 height 22
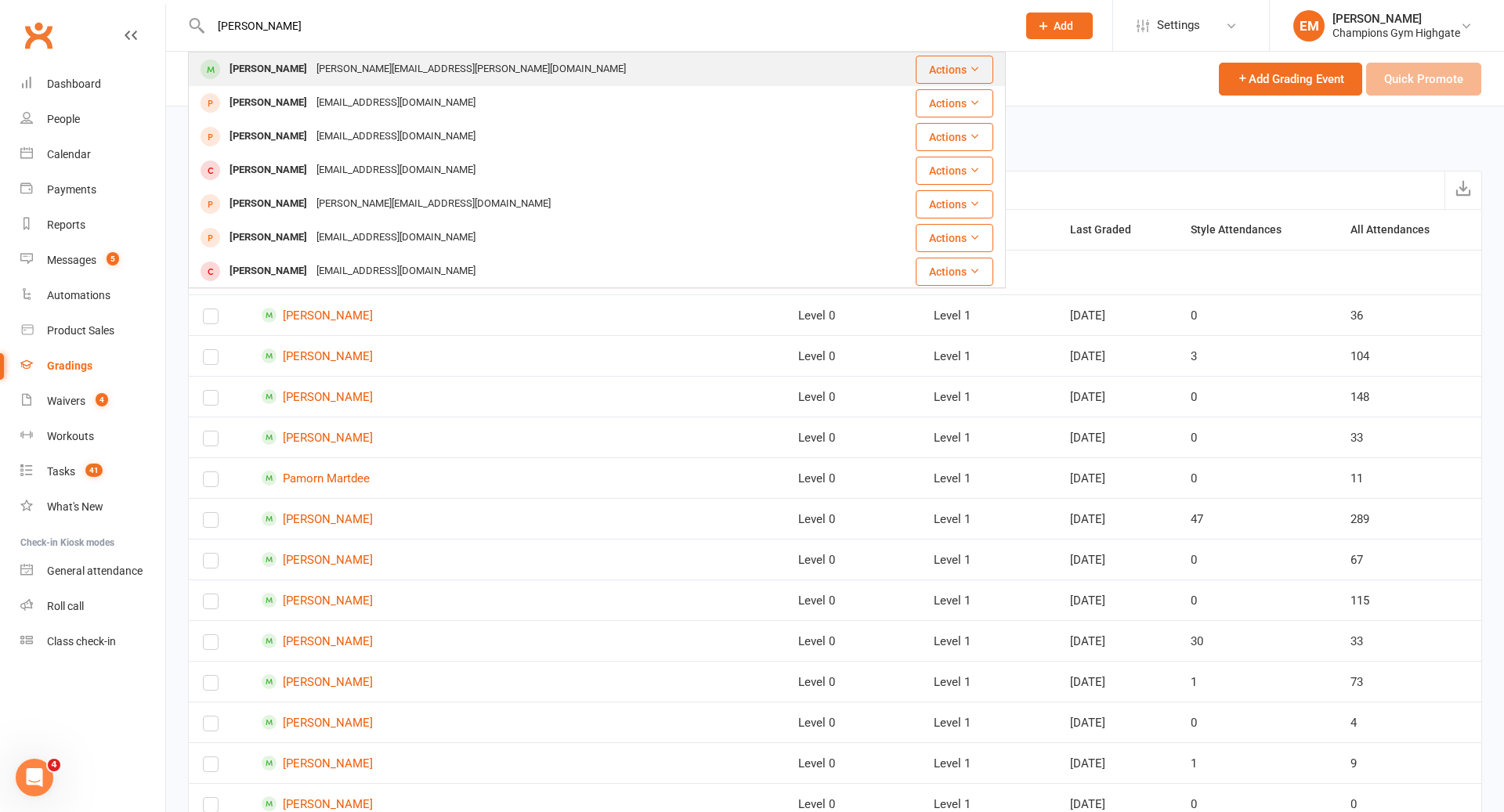
type input "cory c"
click at [564, 57] on div "Cory Coyne cory.j.coyne@gmail.com" at bounding box center [546, 70] width 713 height 32
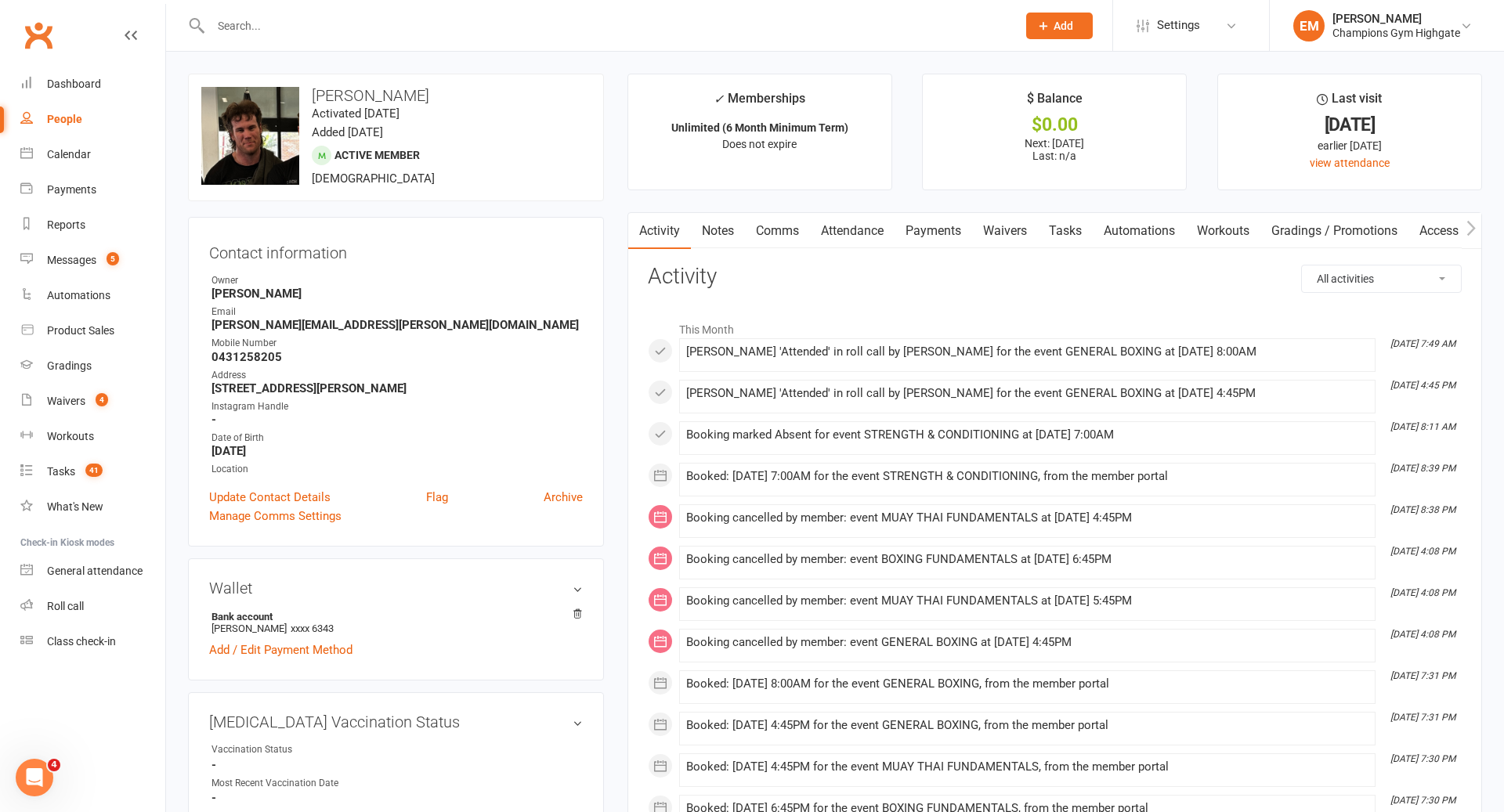
click at [728, 238] on link "Notes" at bounding box center [718, 230] width 54 height 36
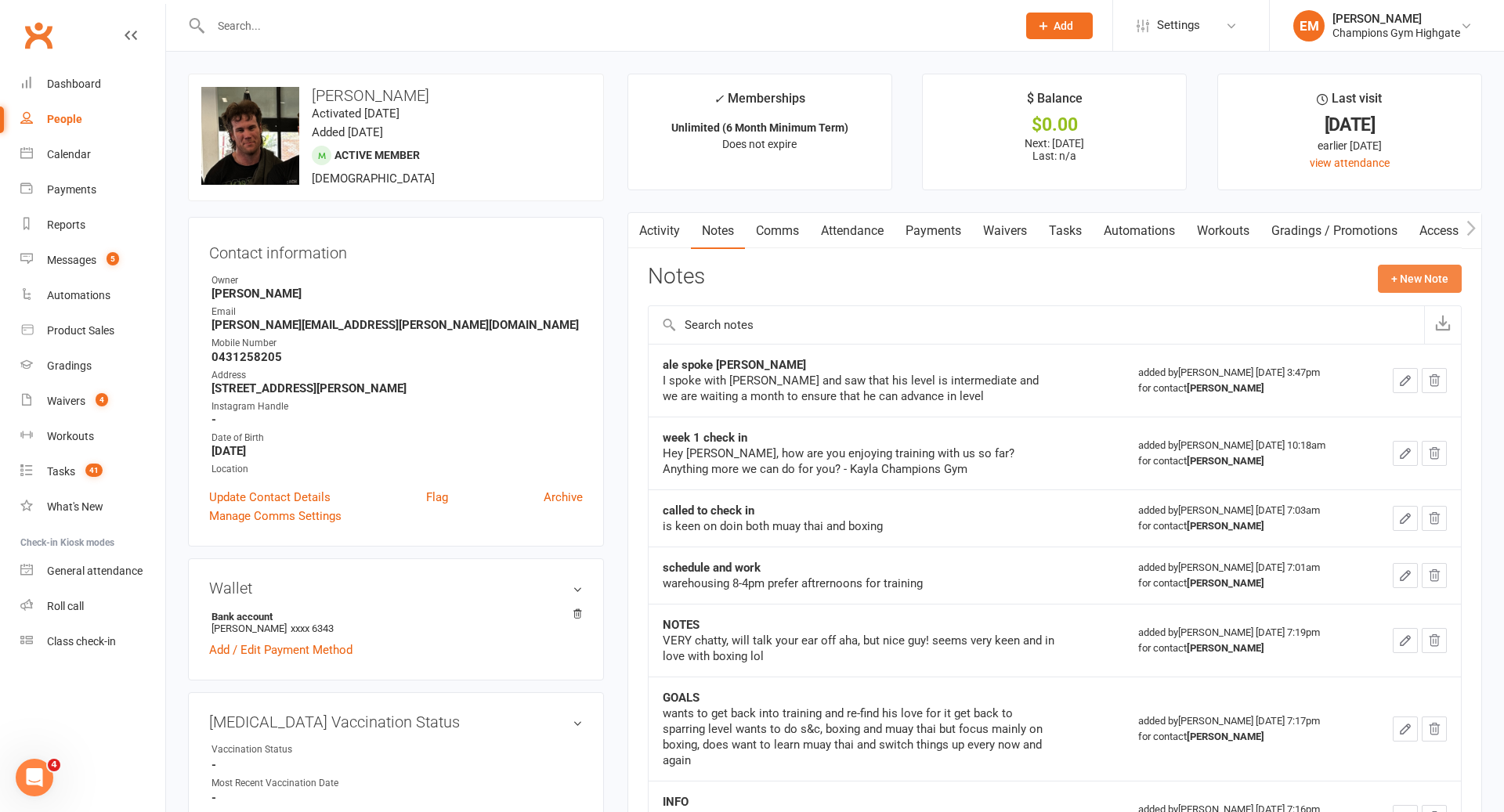
click at [1404, 275] on button "+ New Note" at bounding box center [1420, 278] width 84 height 28
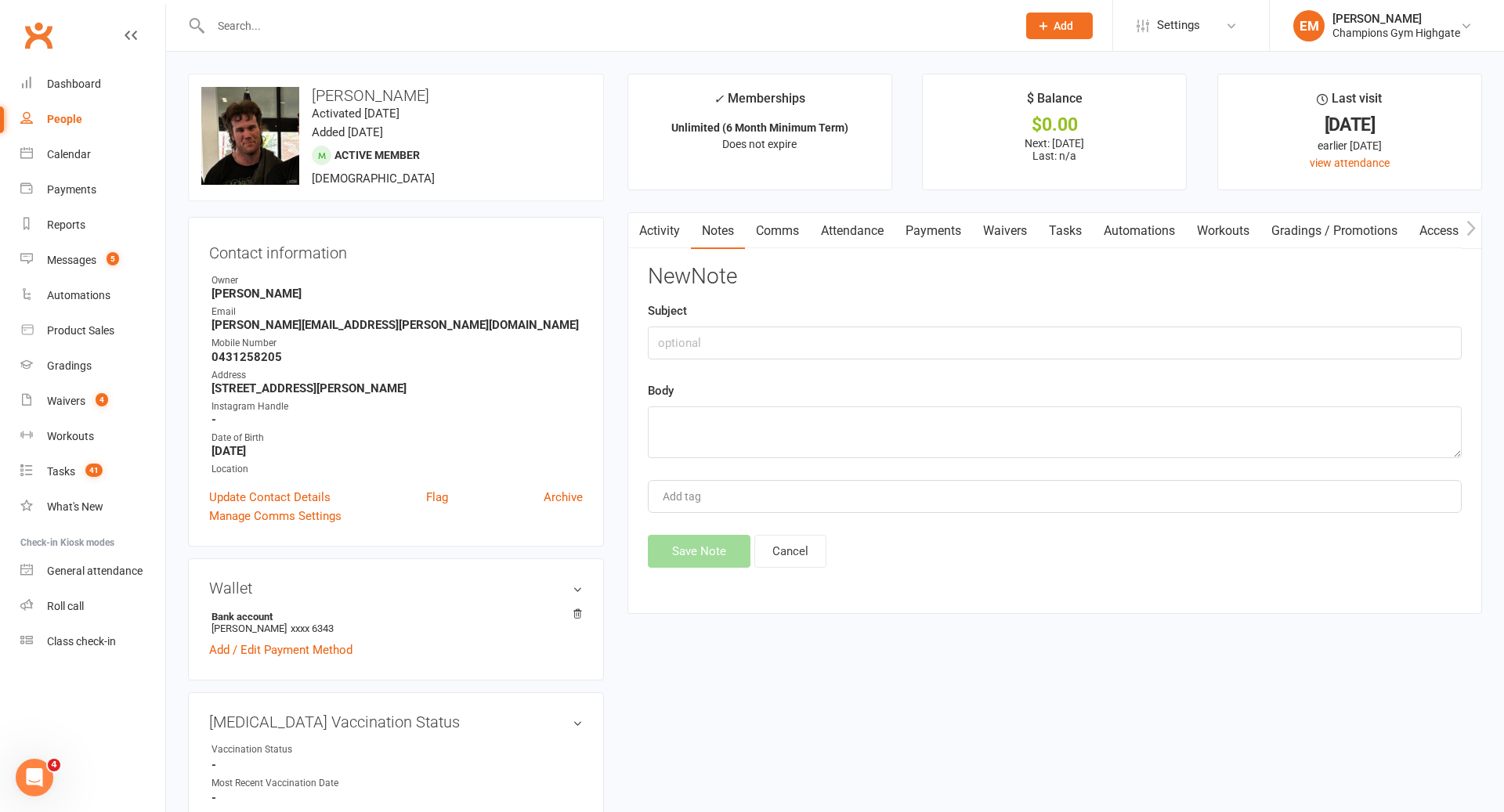
click at [907, 458] on div "New Note Subject Body Add tag Save Note Cancel" at bounding box center [1054, 416] width 814 height 303
click at [937, 422] on textarea at bounding box center [1054, 432] width 814 height 52
type textarea "m"
type textarea "Alessandro moved to level 1 - training consistently"
click at [858, 362] on div "New Note Subject Body Alessandro moved to level 1 - training consistently Add t…" at bounding box center [1054, 416] width 814 height 303
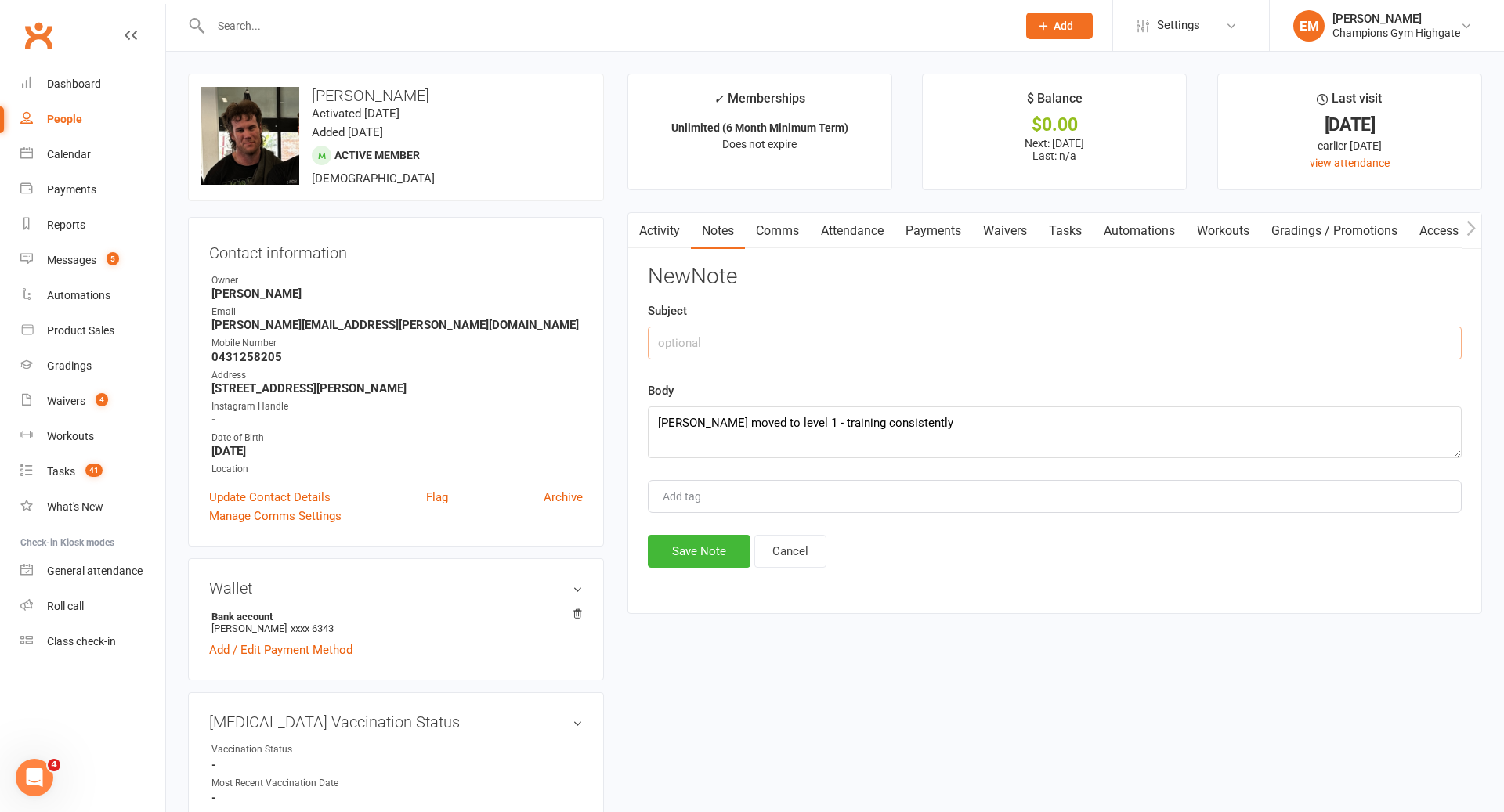
click at [858, 349] on input "text" at bounding box center [1054, 342] width 814 height 33
drag, startPoint x: 1001, startPoint y: 444, endPoint x: 716, endPoint y: 364, distance: 296.0
click at [716, 364] on div "New Note Subject Body Alessandro moved to level 1 - training consistently Add t…" at bounding box center [1054, 416] width 814 height 303
drag, startPoint x: 788, startPoint y: 543, endPoint x: 261, endPoint y: 200, distance: 628.8
click at [788, 543] on button "Cancel" at bounding box center [791, 551] width 72 height 33
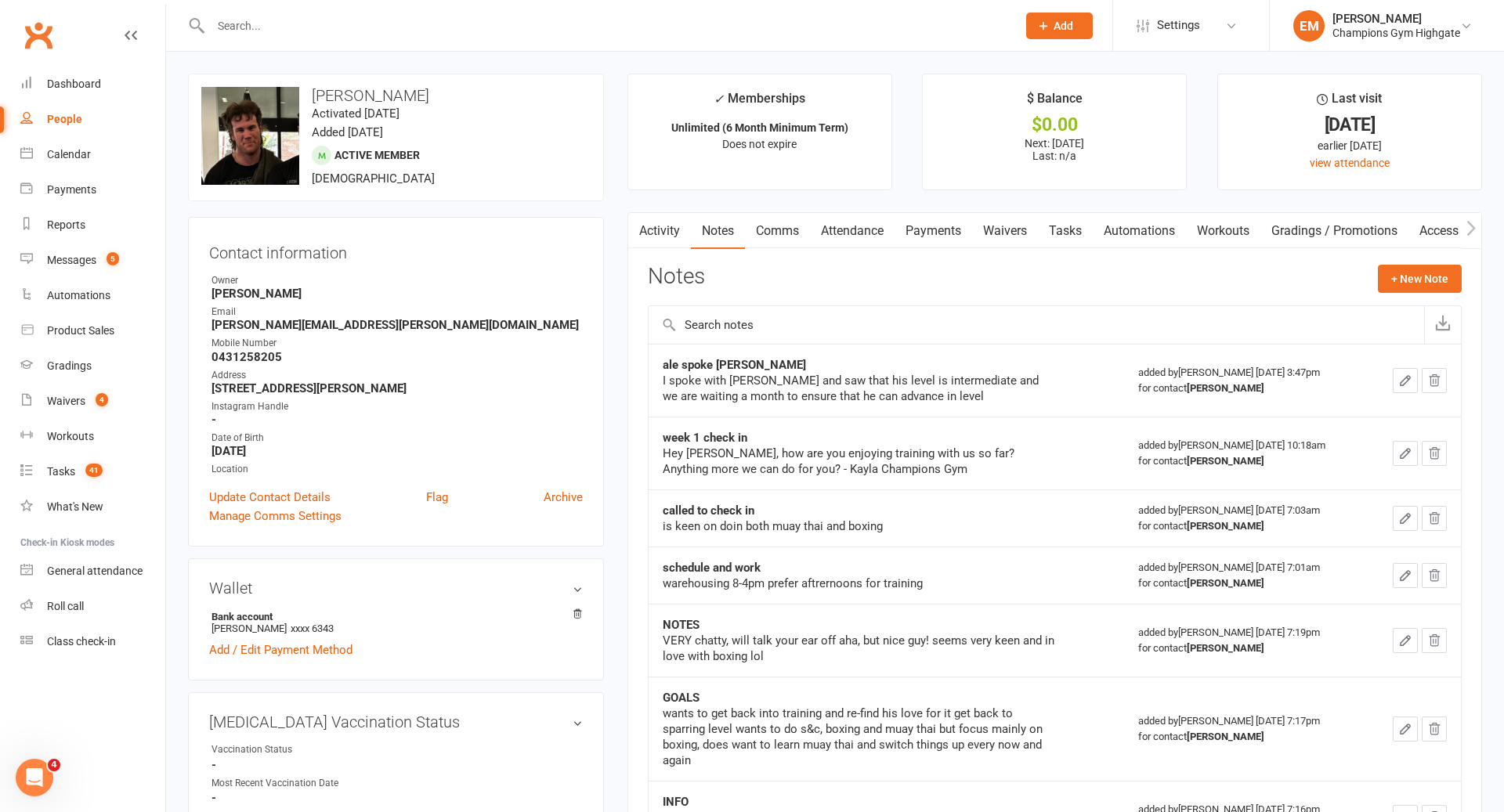
click at [553, 20] on input "text" at bounding box center [605, 26] width 800 height 22
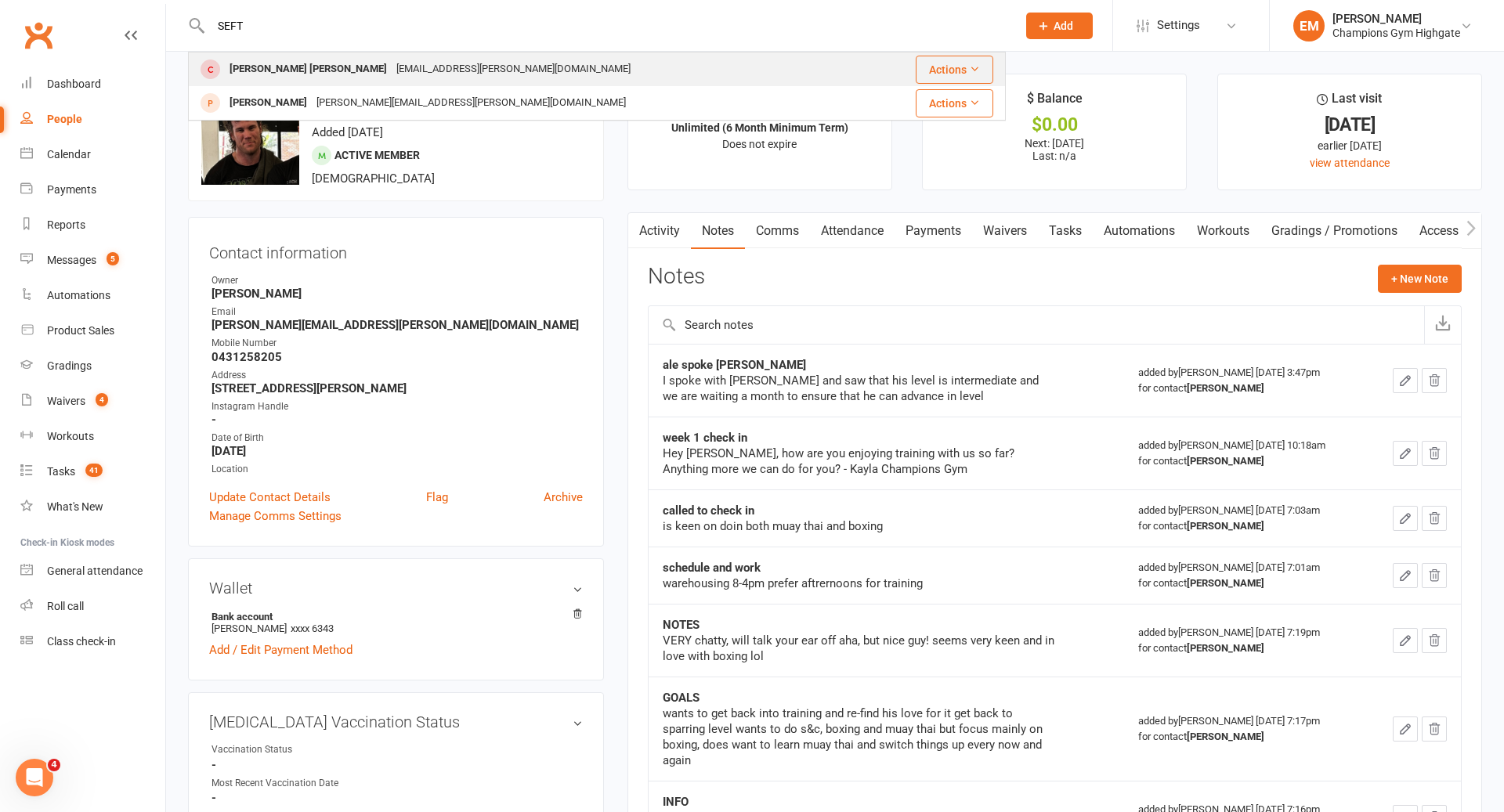
type input "SEFT"
click at [433, 62] on div "Sefton Peters sef.peters@gmail.com" at bounding box center [529, 70] width 680 height 32
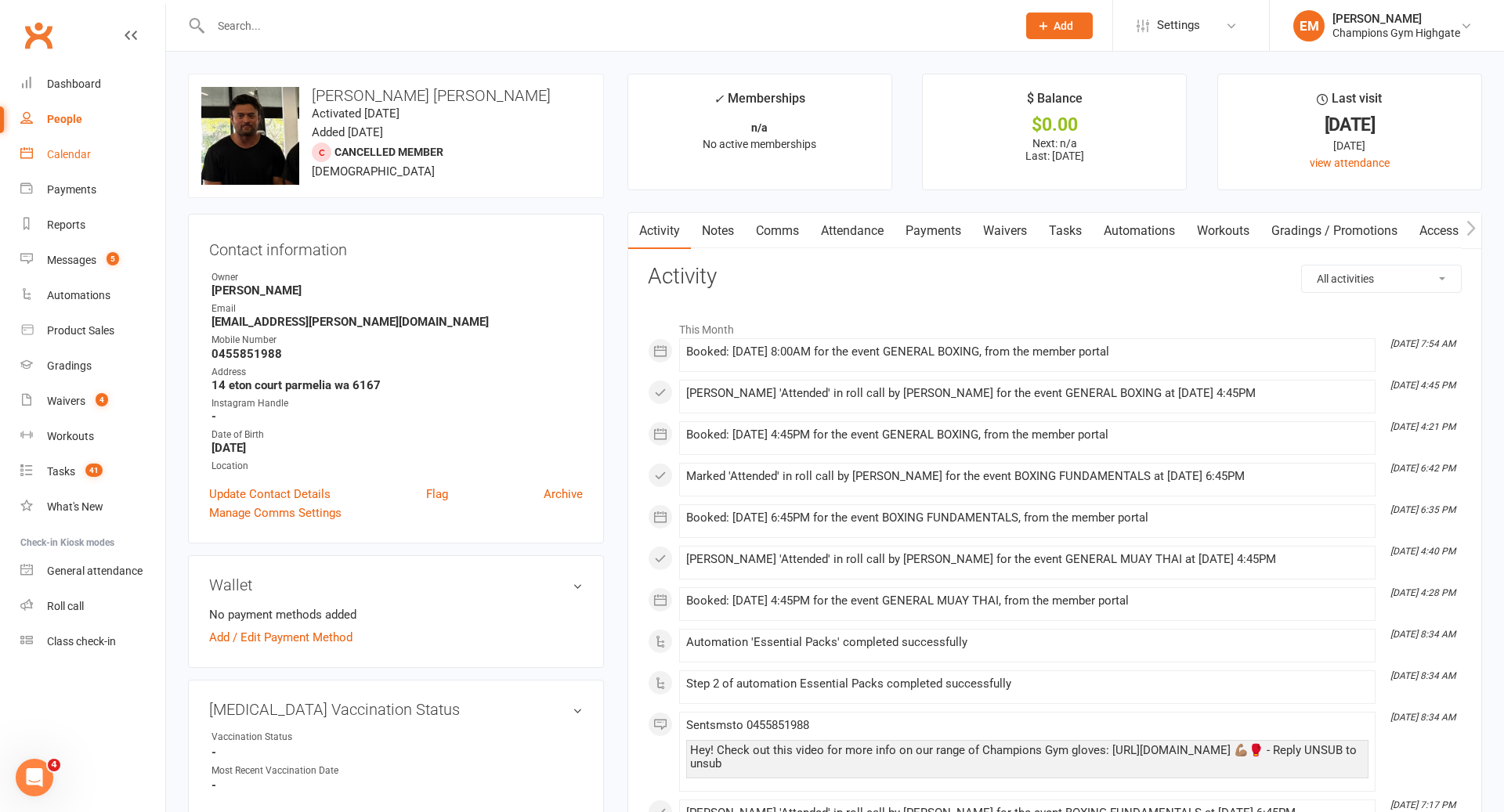
click at [86, 138] on link "Calendar" at bounding box center [92, 154] width 145 height 35
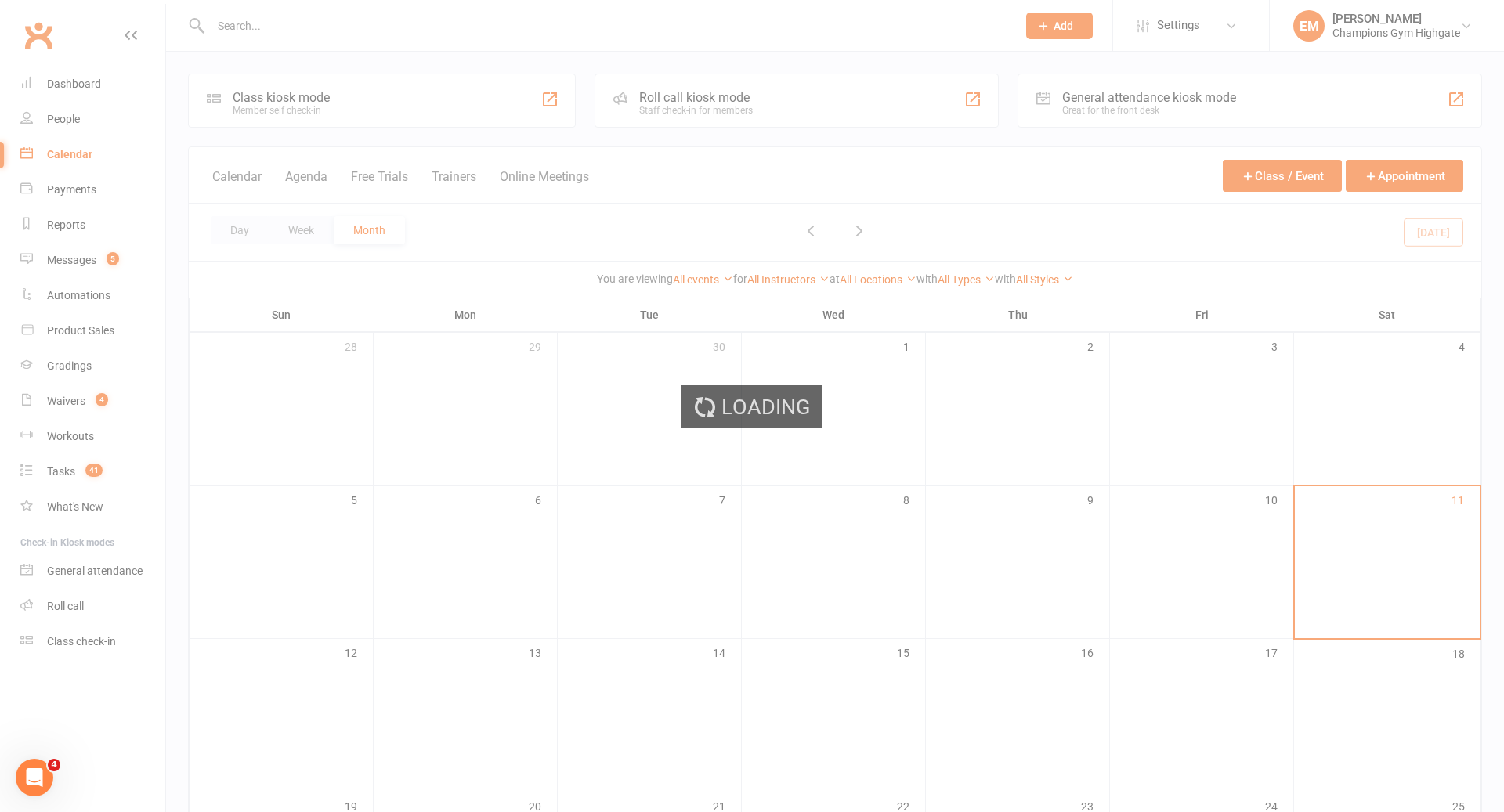
click at [86, 138] on ui-view "Prospect Member Non-attending contact Class / event Appointment Grading event T…" at bounding box center [752, 641] width 1504 height 1274
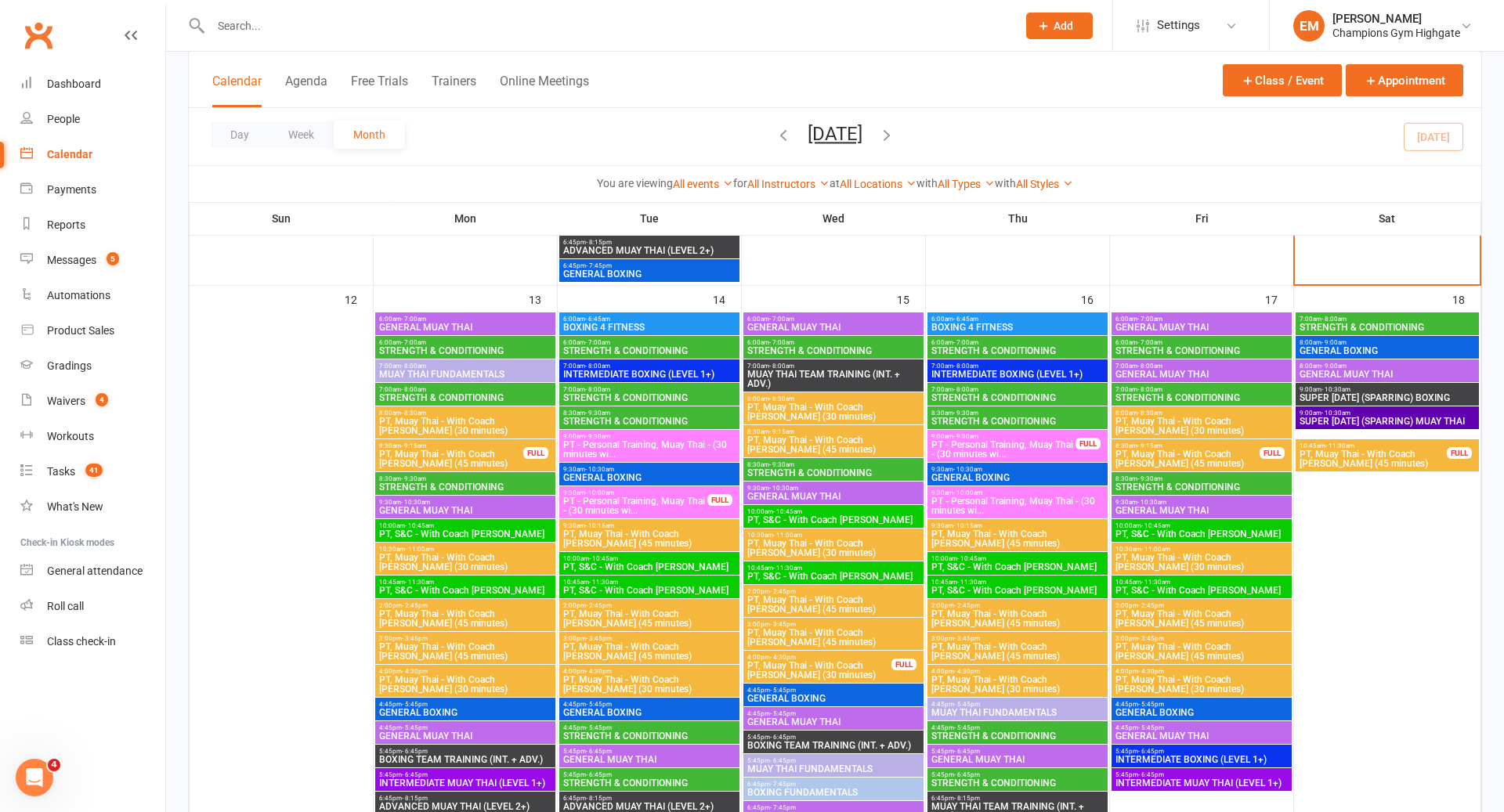
scroll to position [1304, 0]
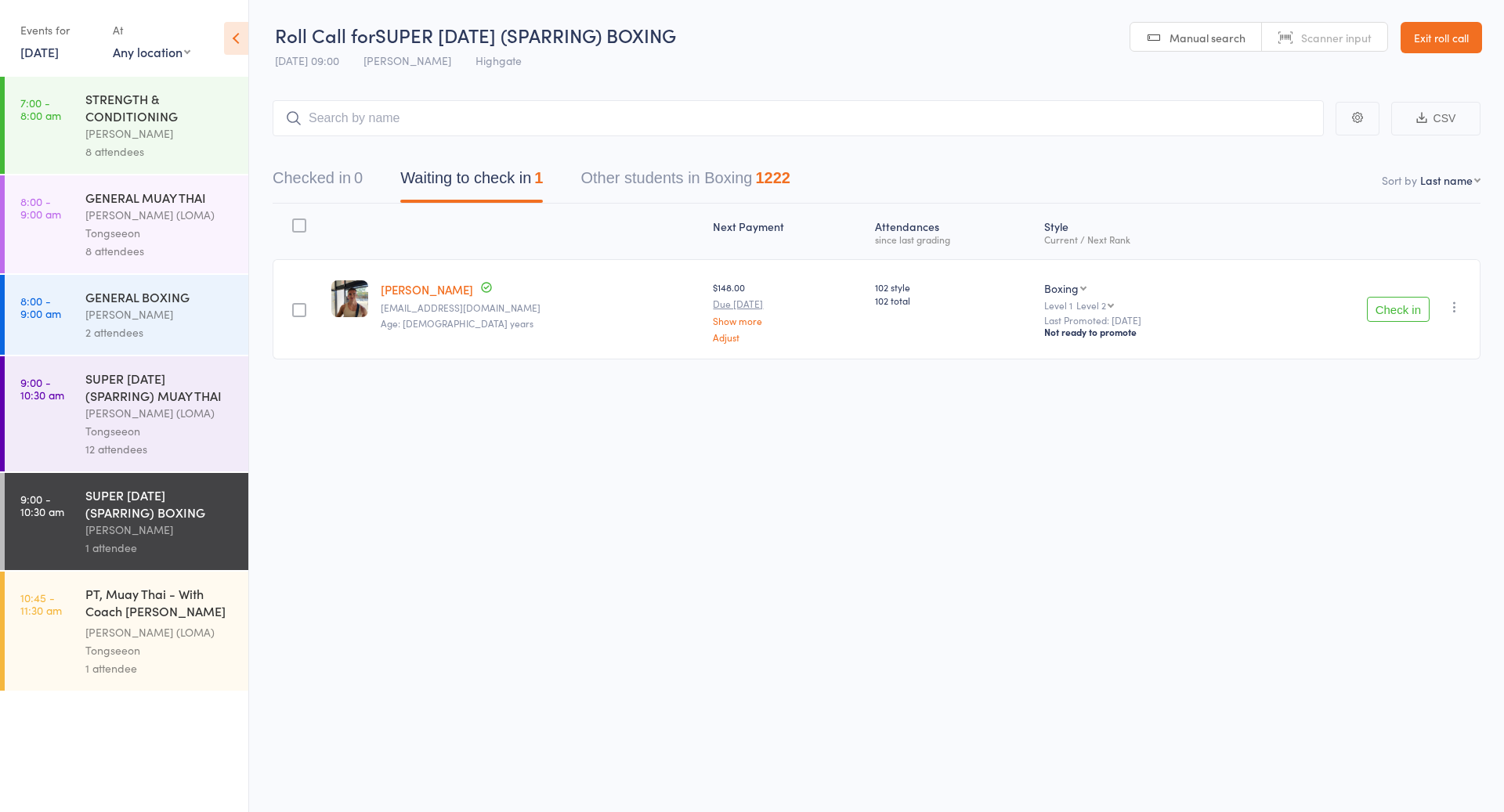
click at [152, 306] on div "[PERSON_NAME]" at bounding box center [160, 314] width 150 height 18
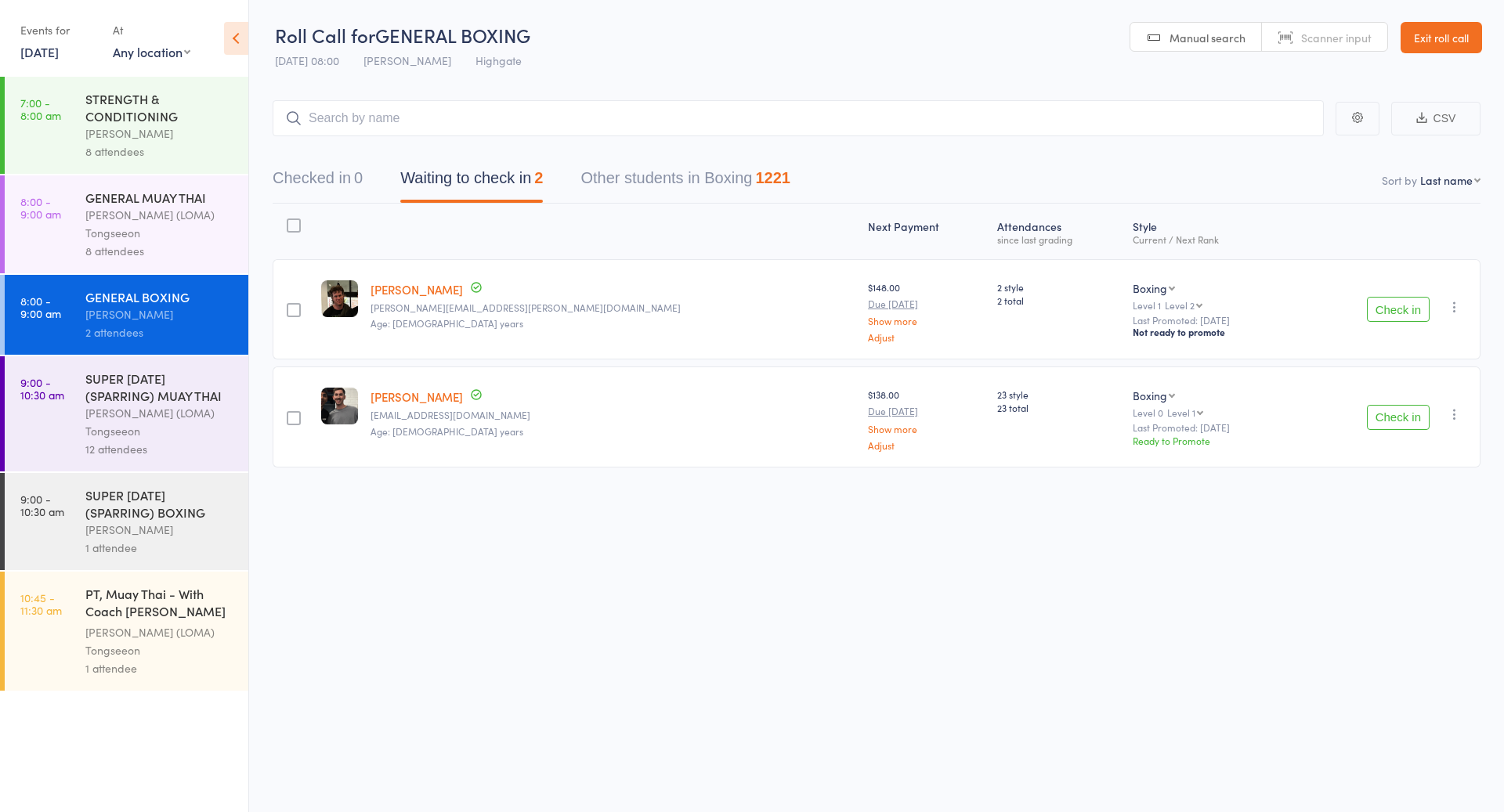
click at [1420, 305] on button "Check in" at bounding box center [1398, 309] width 62 height 25
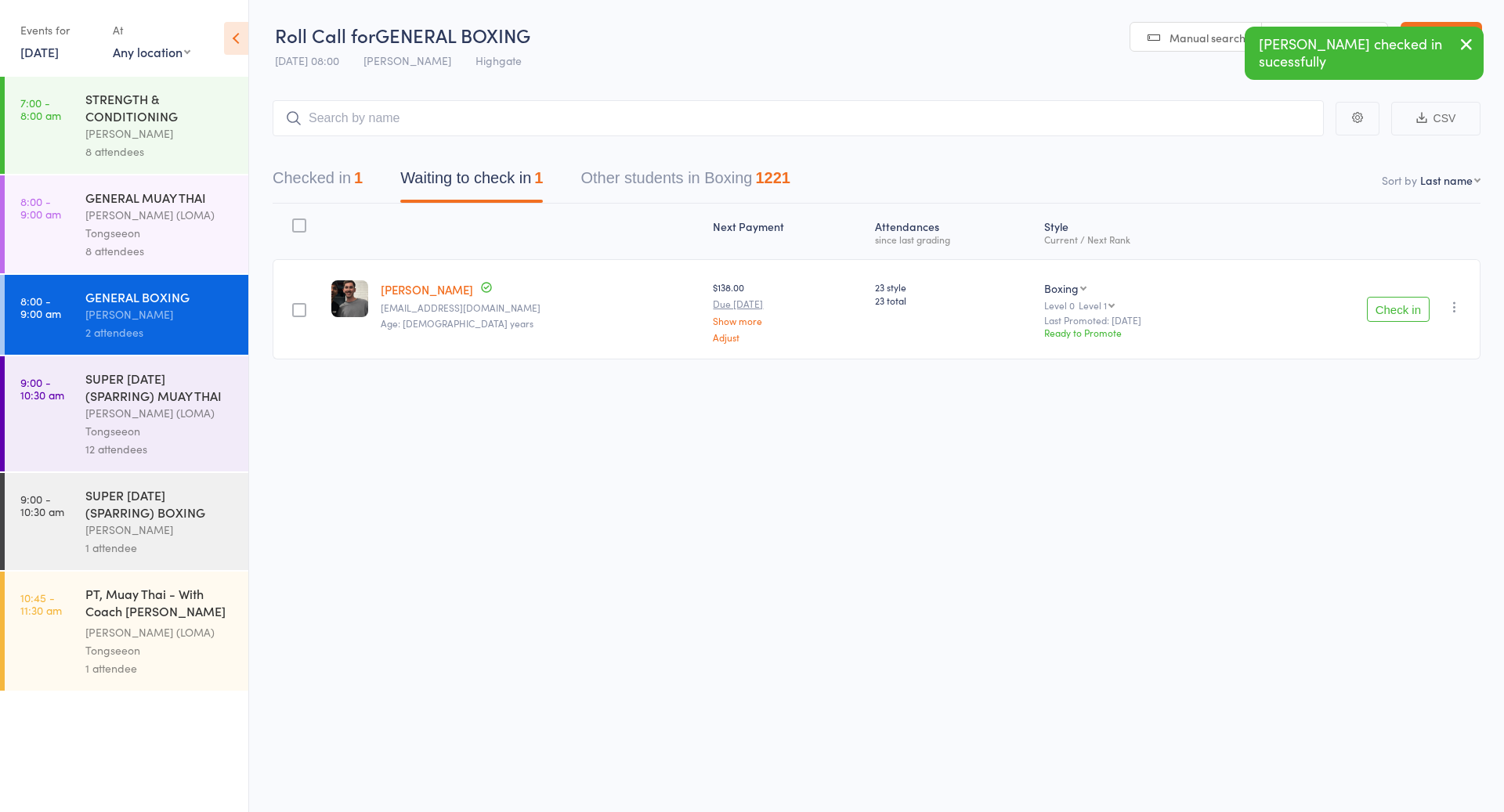
click at [220, 402] on div "SUPER [DATE] (SPARRING) MUAY THAI" at bounding box center [160, 386] width 150 height 34
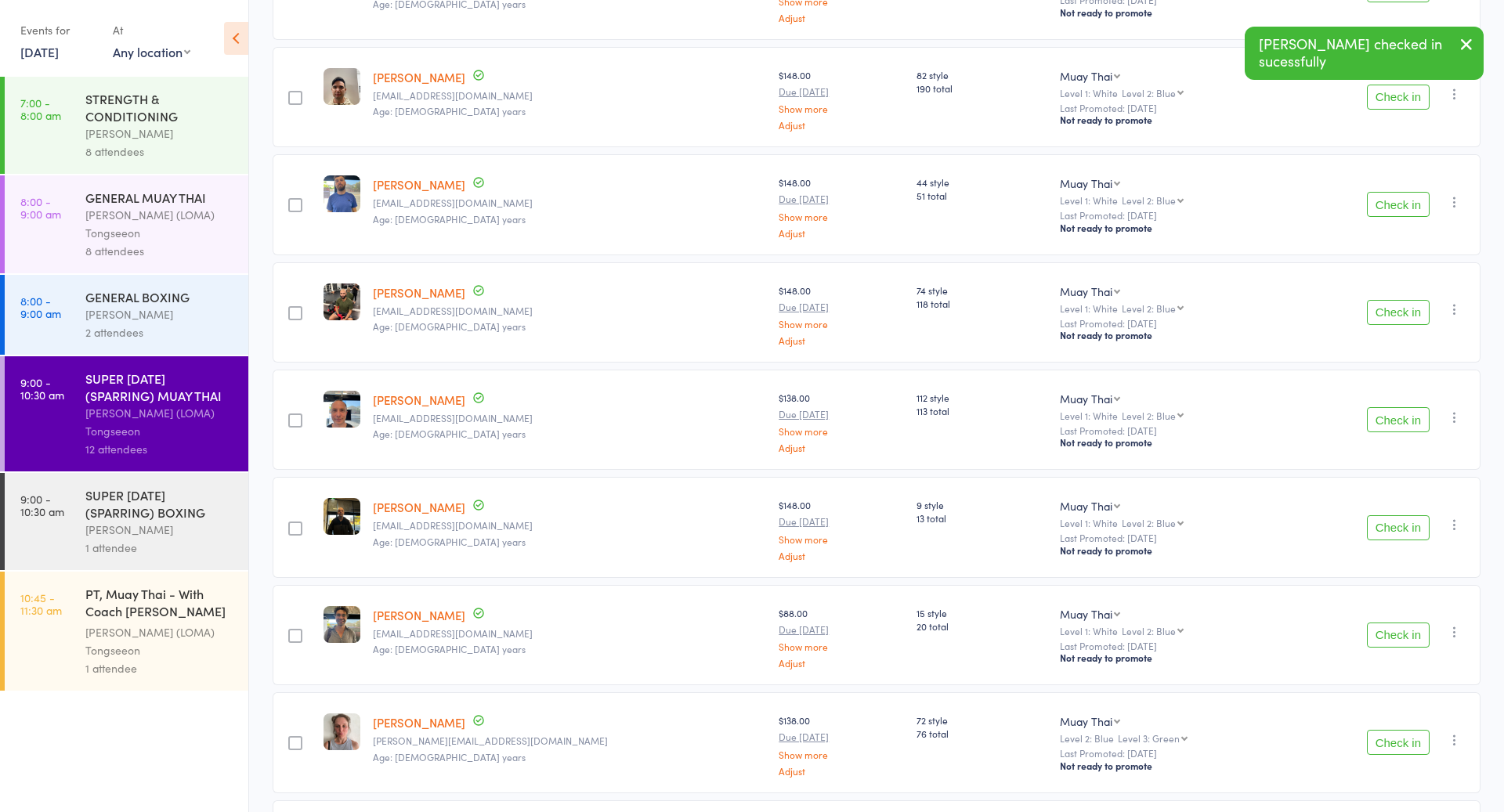
scroll to position [787, 0]
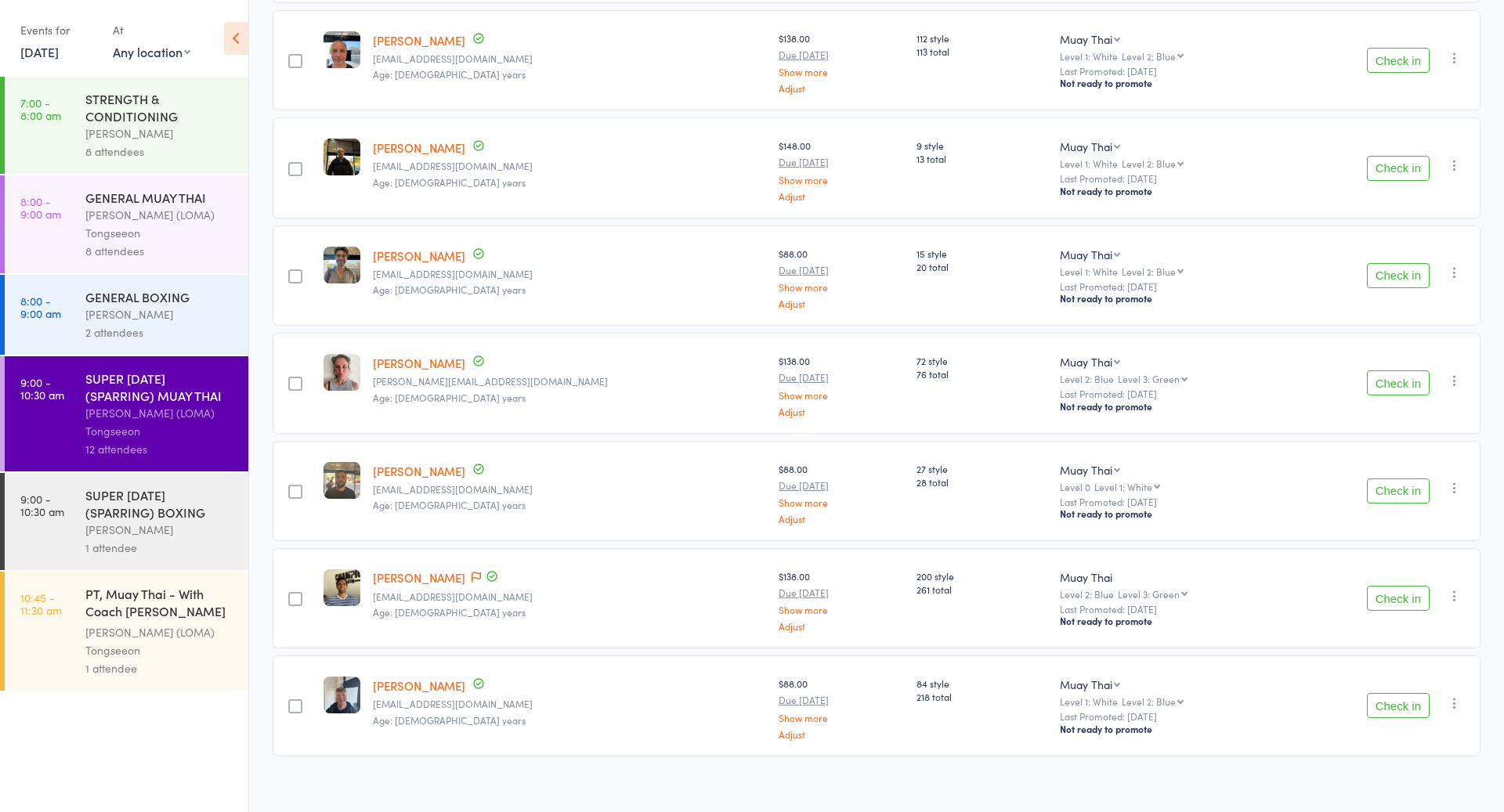
click at [1406, 381] on button "Check in" at bounding box center [1398, 382] width 62 height 25
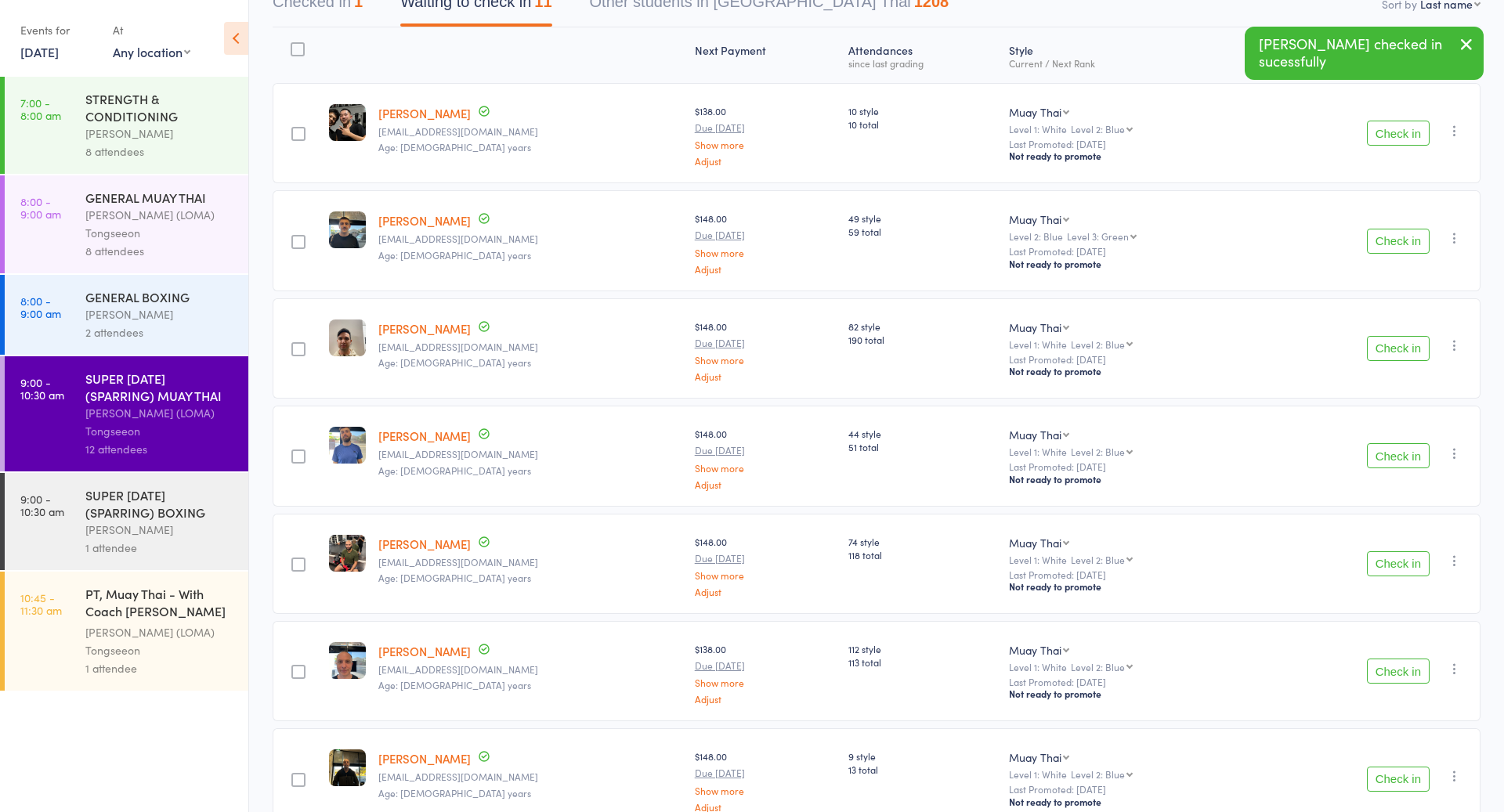
scroll to position [86, 0]
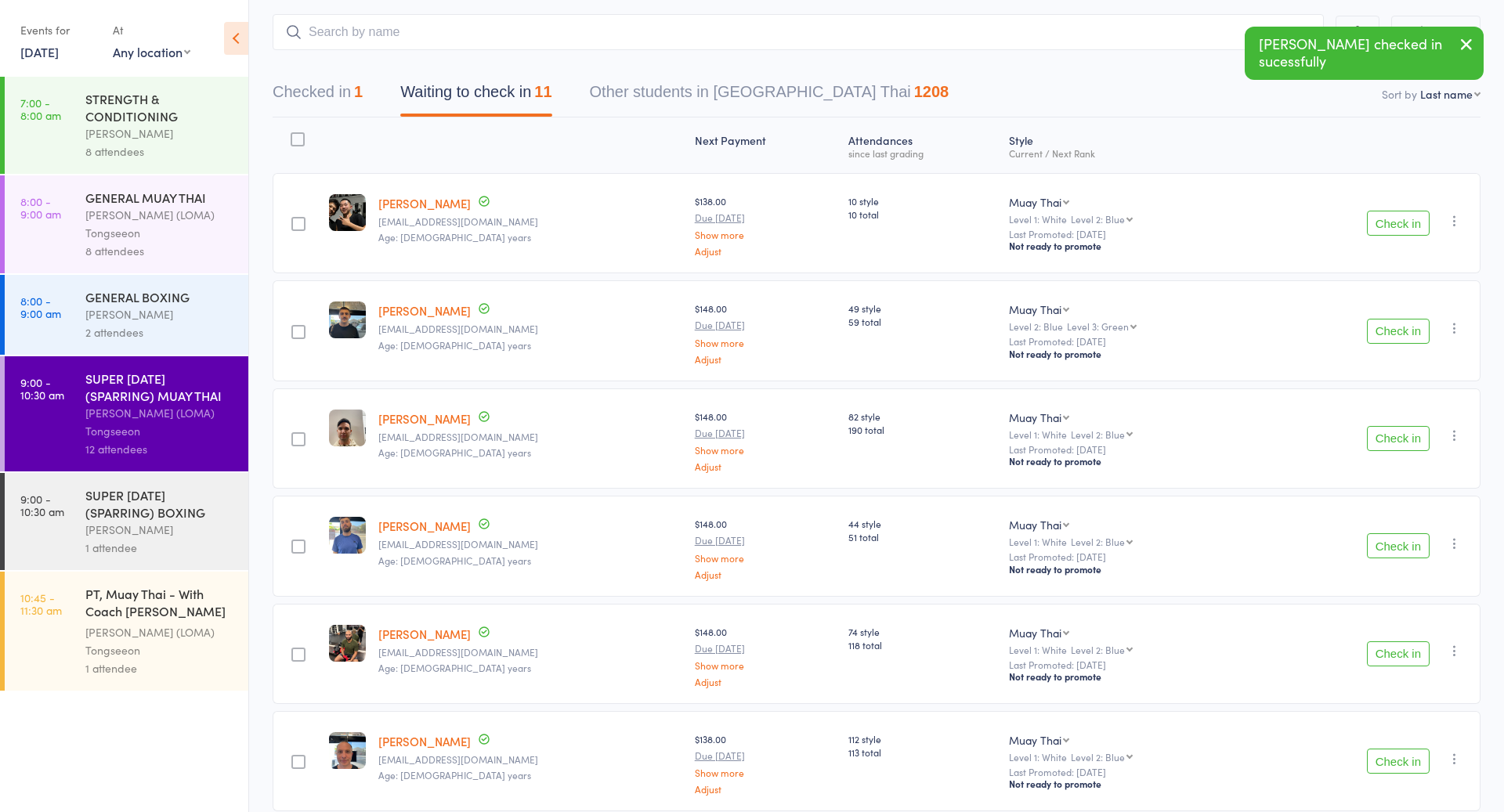
click at [130, 253] on div "8 attendees" at bounding box center [160, 250] width 150 height 18
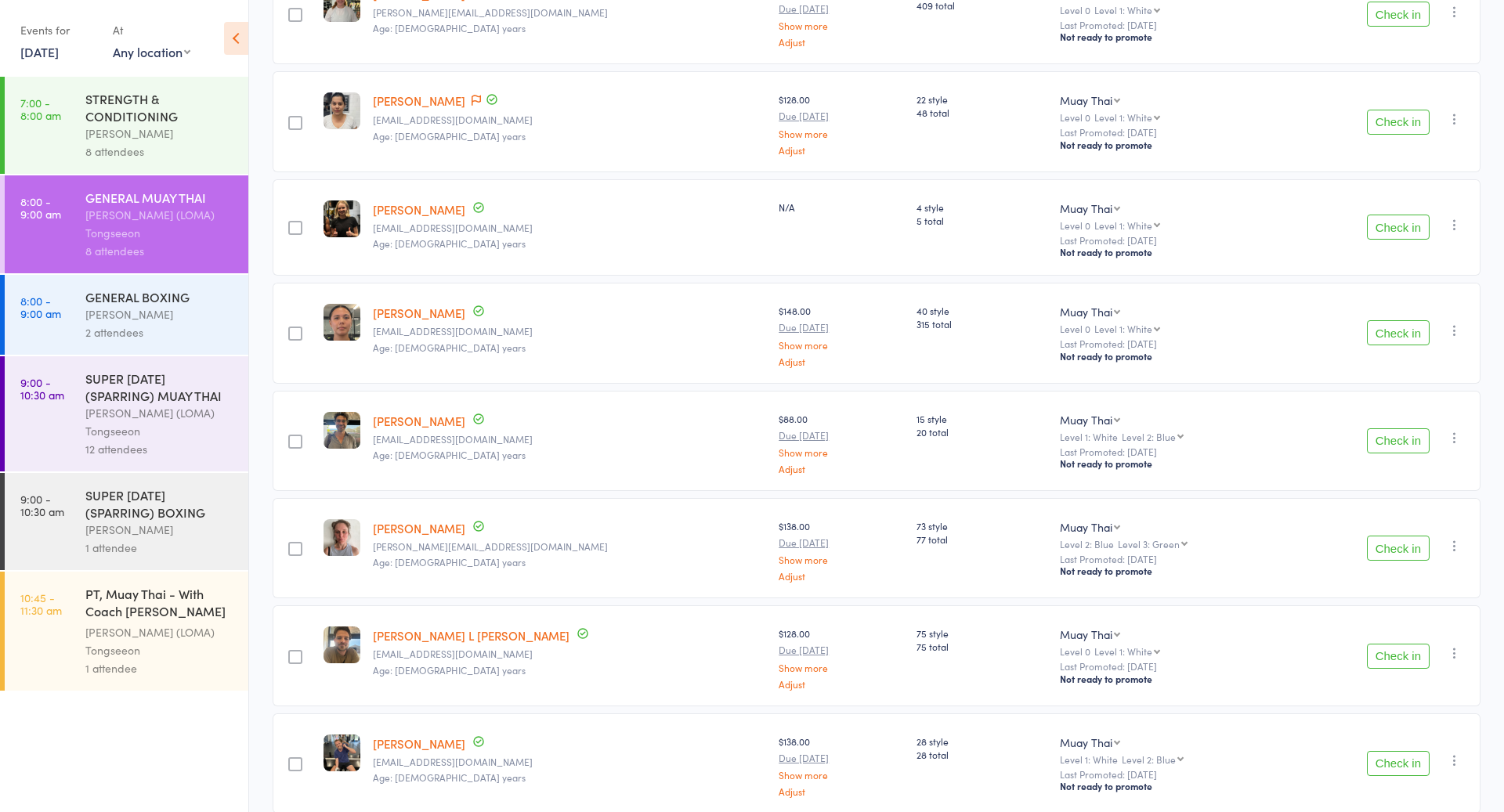
scroll to position [357, 0]
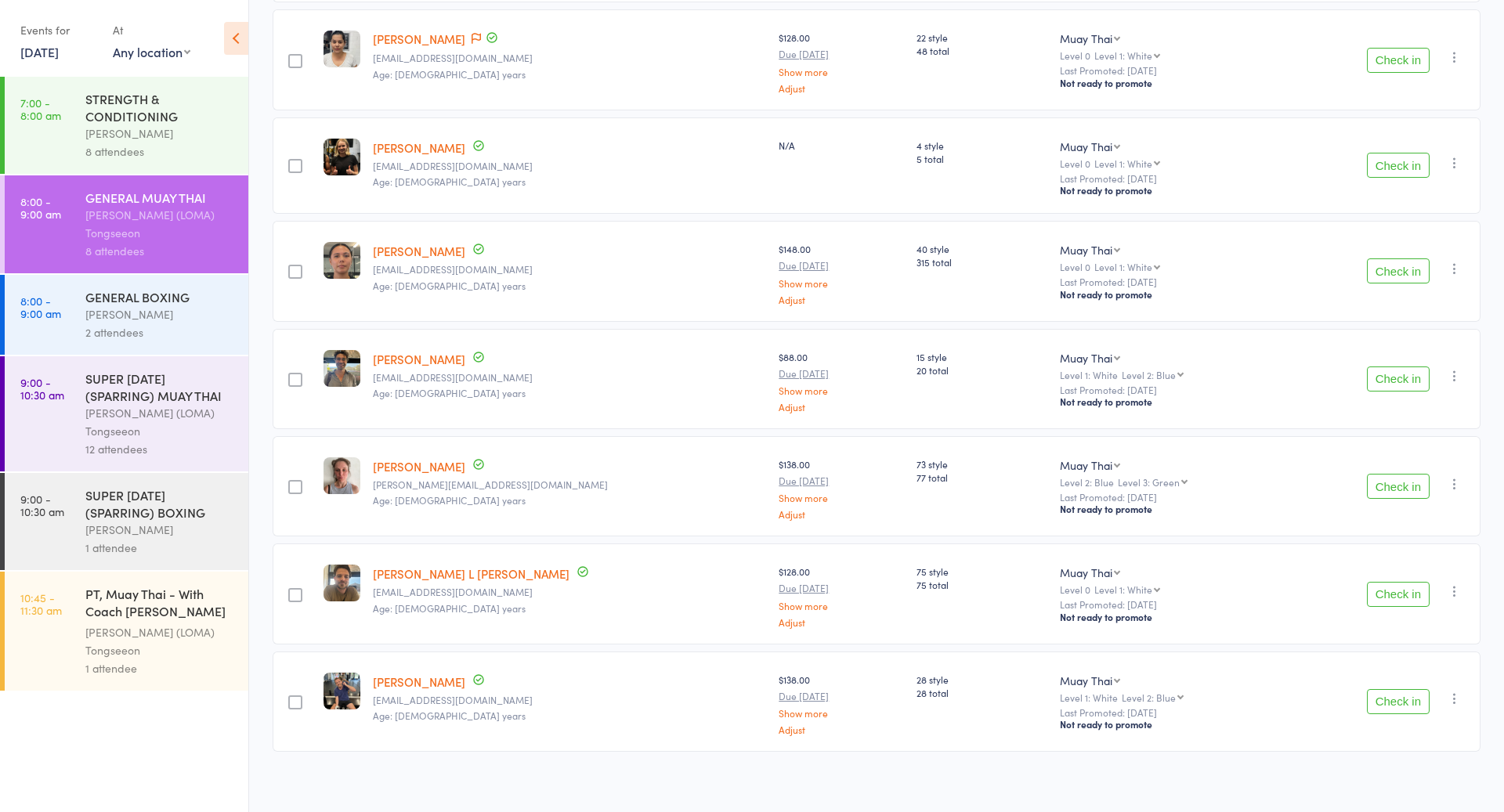
click at [1407, 486] on button "Check in" at bounding box center [1398, 486] width 62 height 25
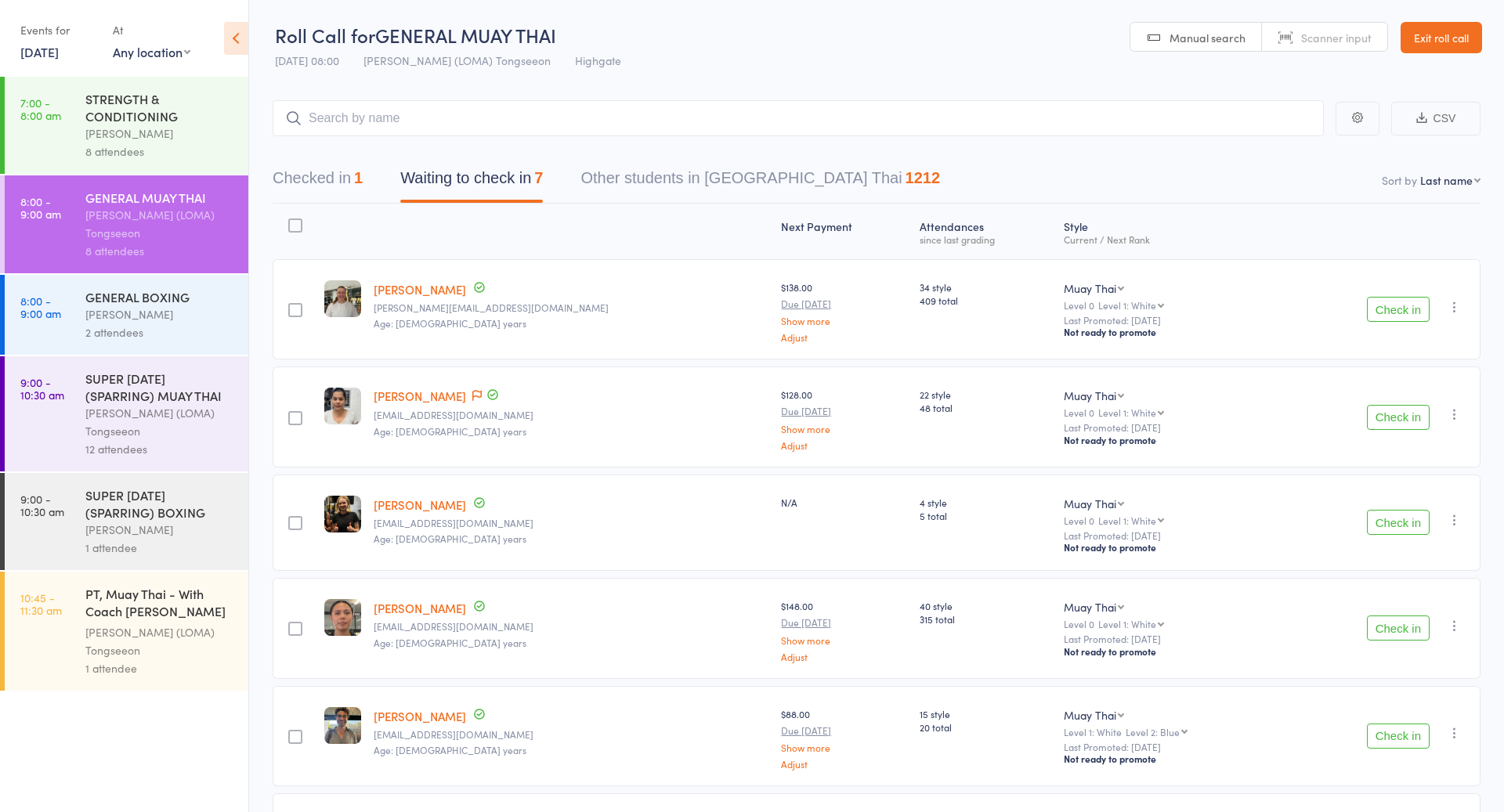
scroll to position [250, 0]
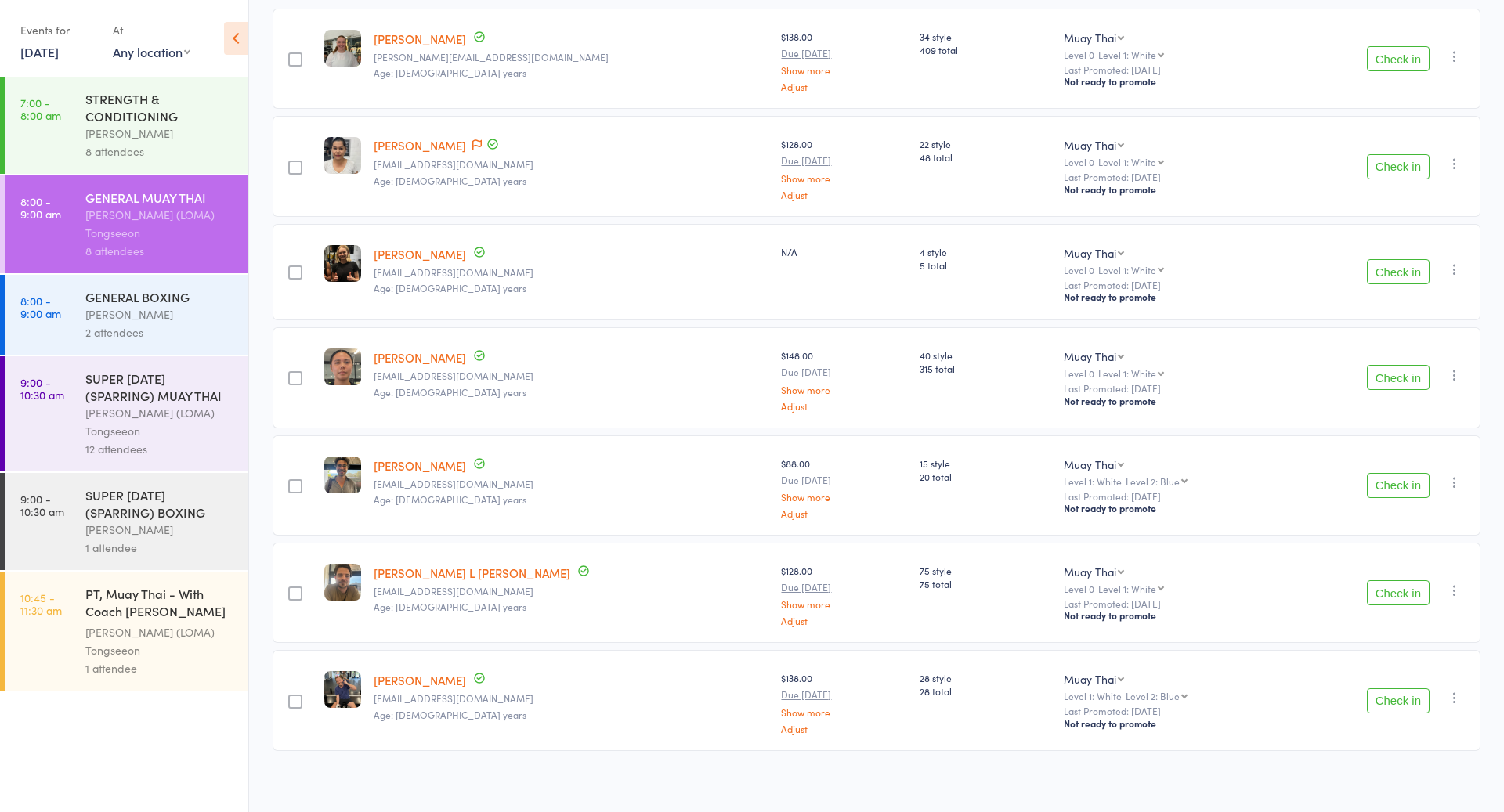
click at [1411, 592] on button "Check in" at bounding box center [1398, 592] width 62 height 25
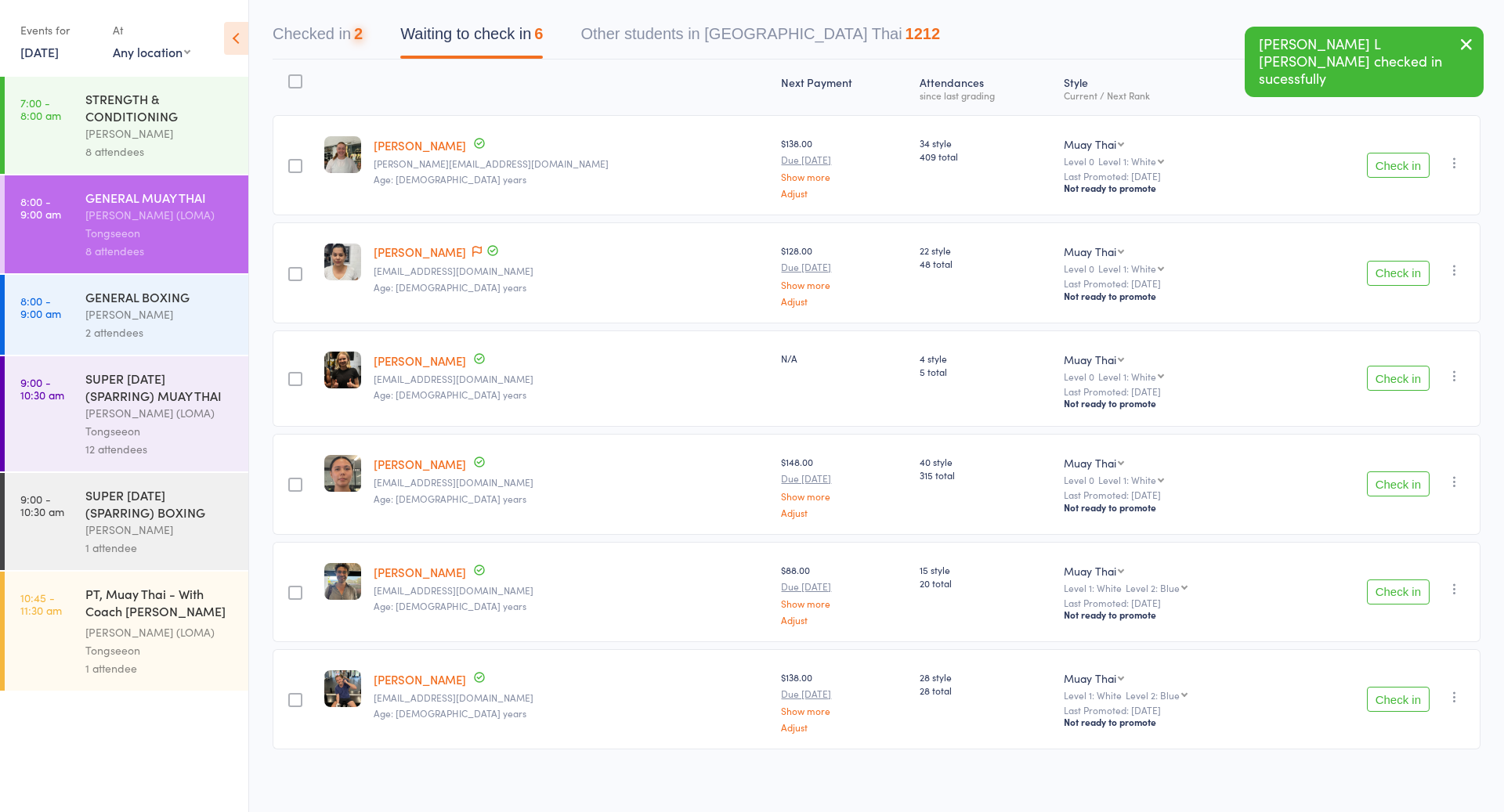
scroll to position [0, 0]
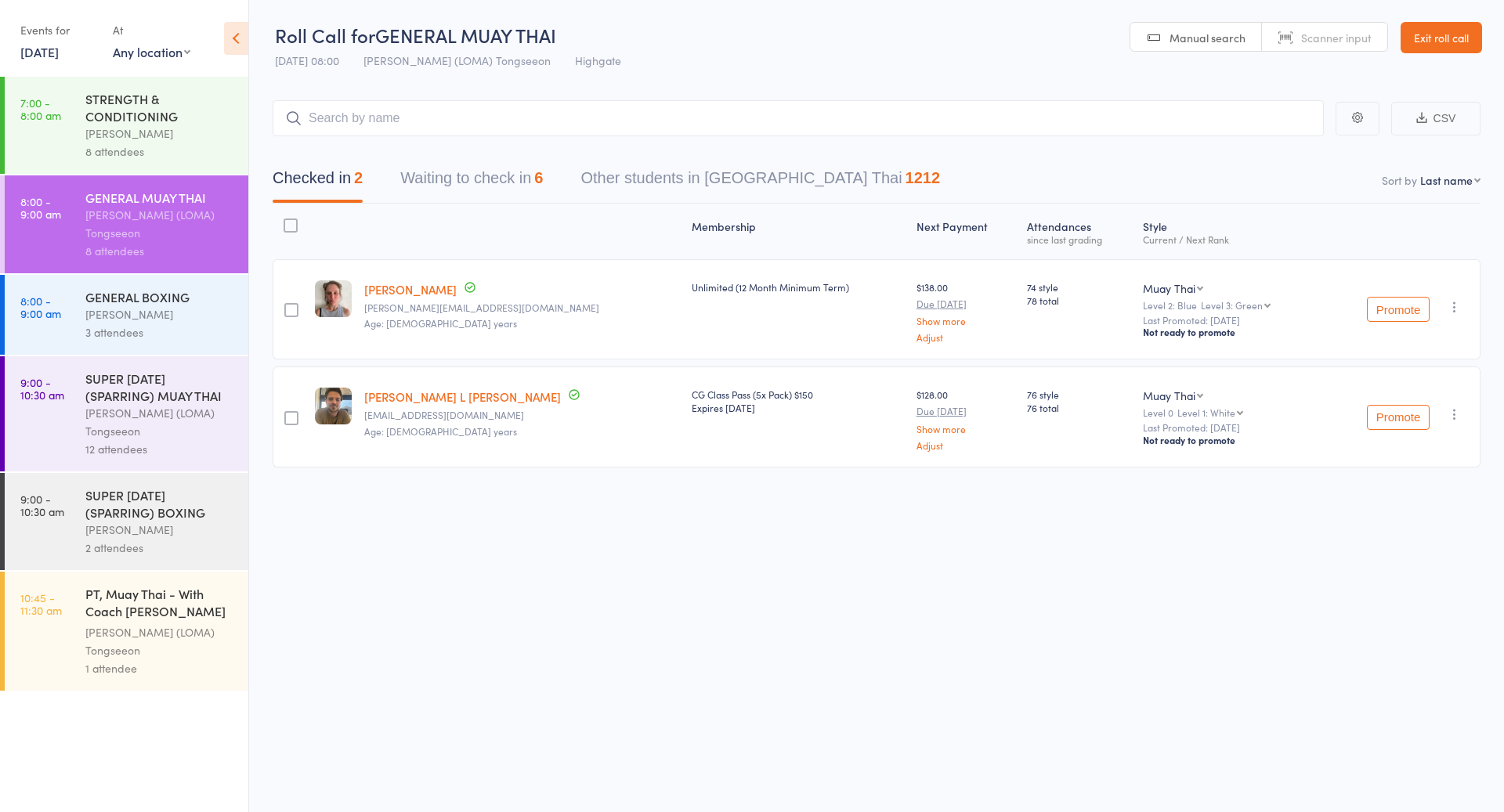
click at [143, 377] on div "SUPER [DATE] (SPARRING) MUAY THAI" at bounding box center [160, 386] width 150 height 34
click at [146, 306] on div "[PERSON_NAME]" at bounding box center [160, 314] width 150 height 18
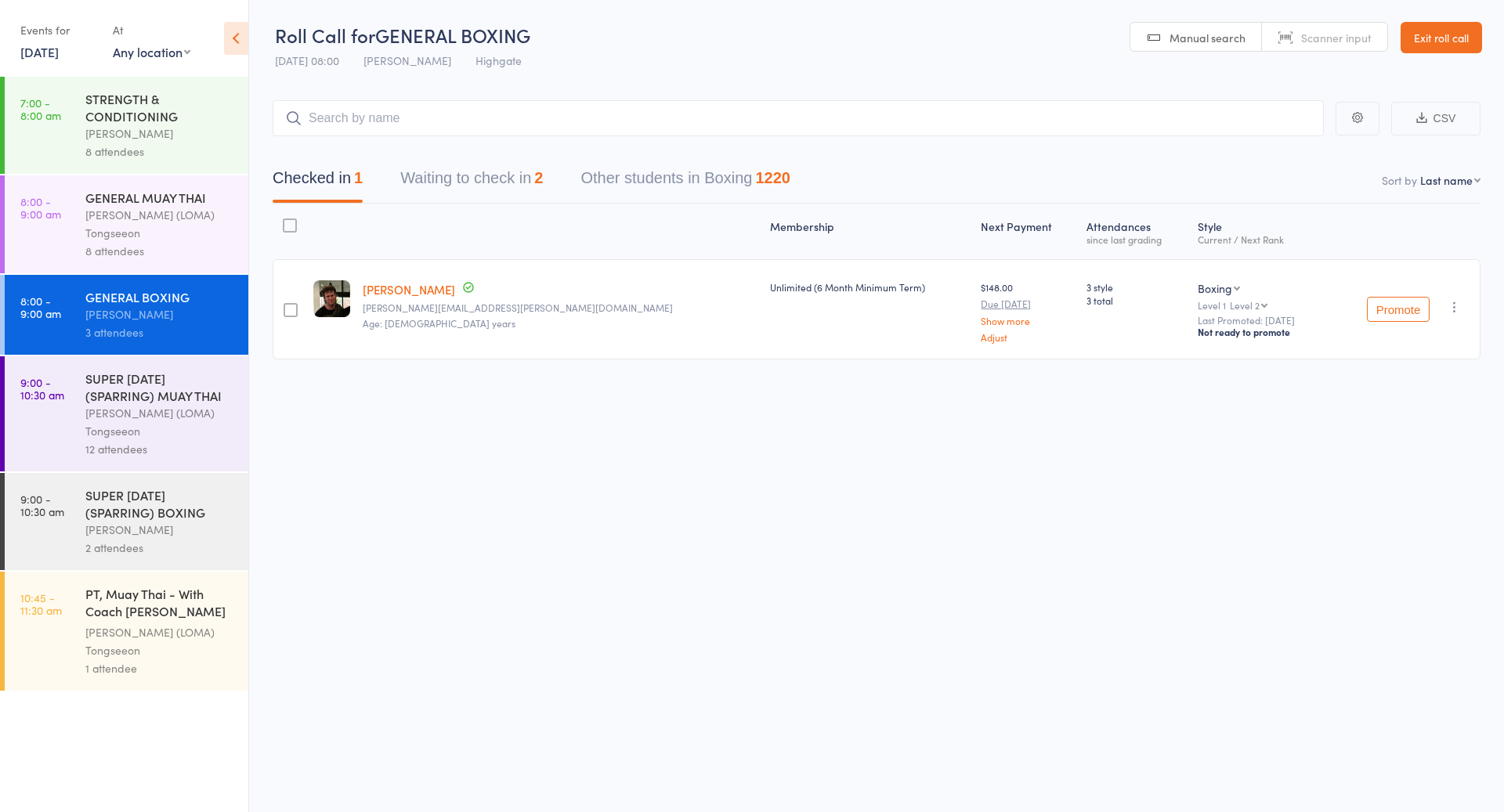
click at [523, 174] on button "Waiting to check in 2" at bounding box center [471, 182] width 142 height 42
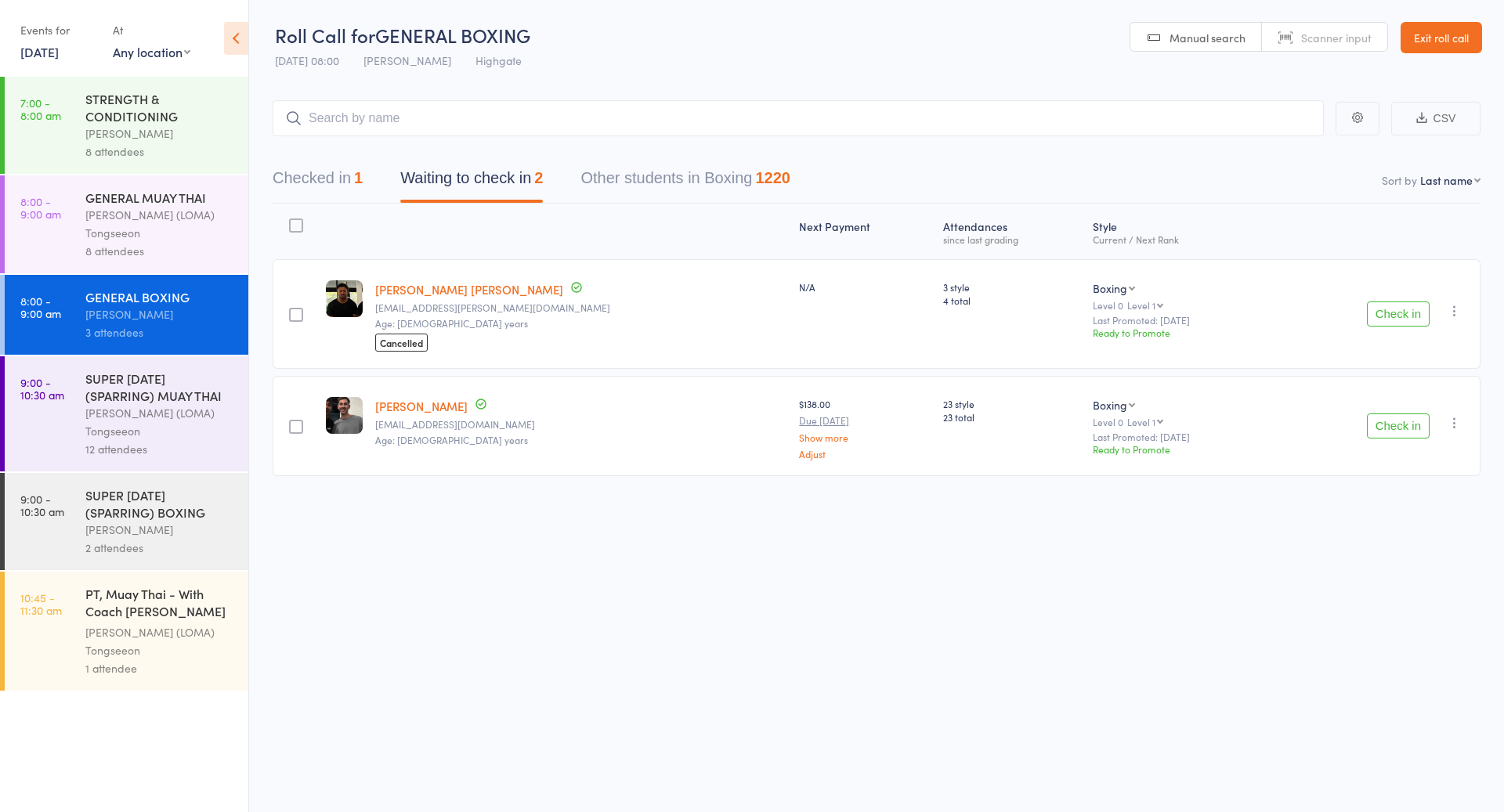
click at [1413, 421] on button "Check in" at bounding box center [1398, 426] width 62 height 25
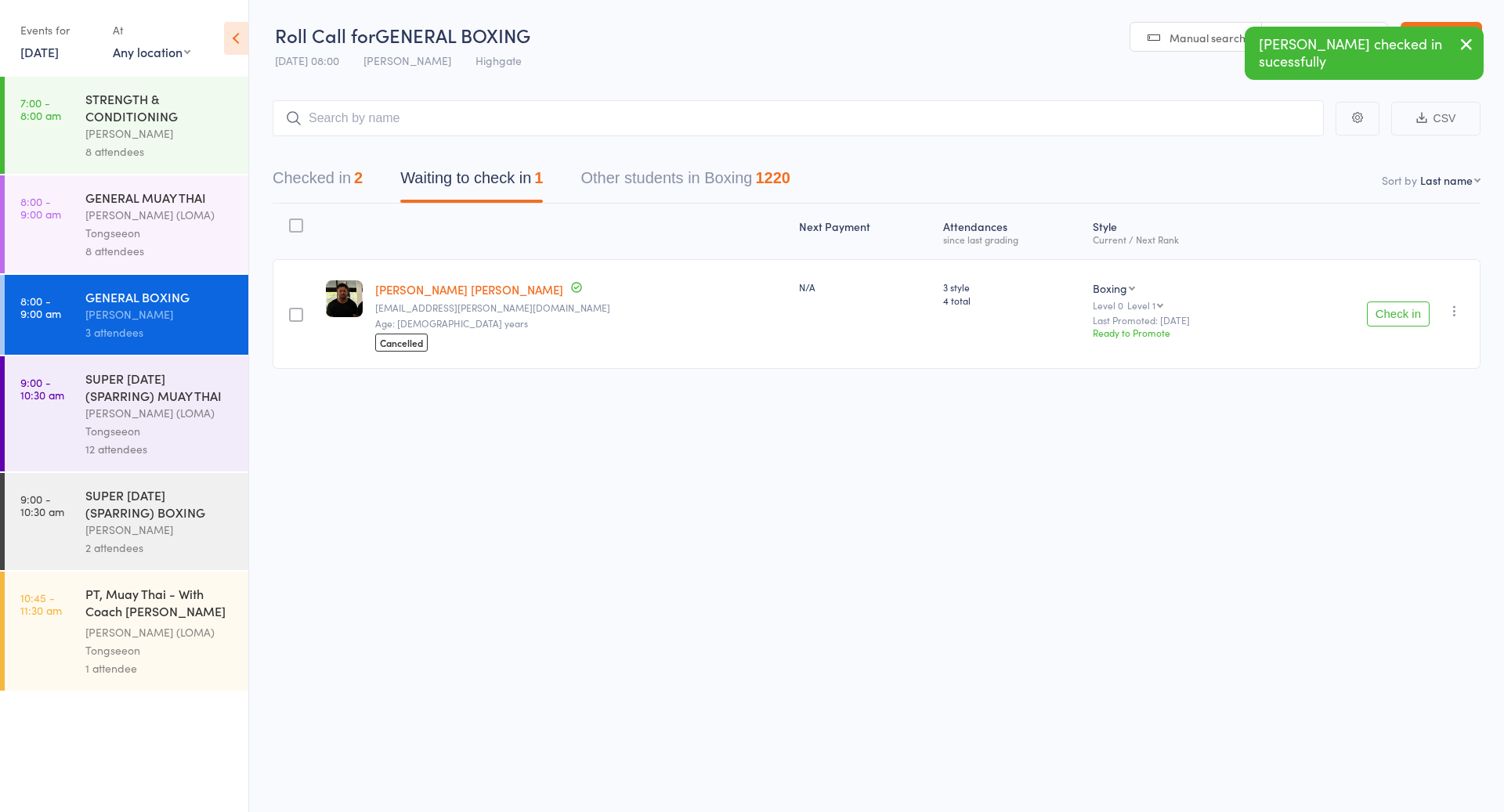
click at [111, 244] on div "8 attendees" at bounding box center [160, 250] width 150 height 18
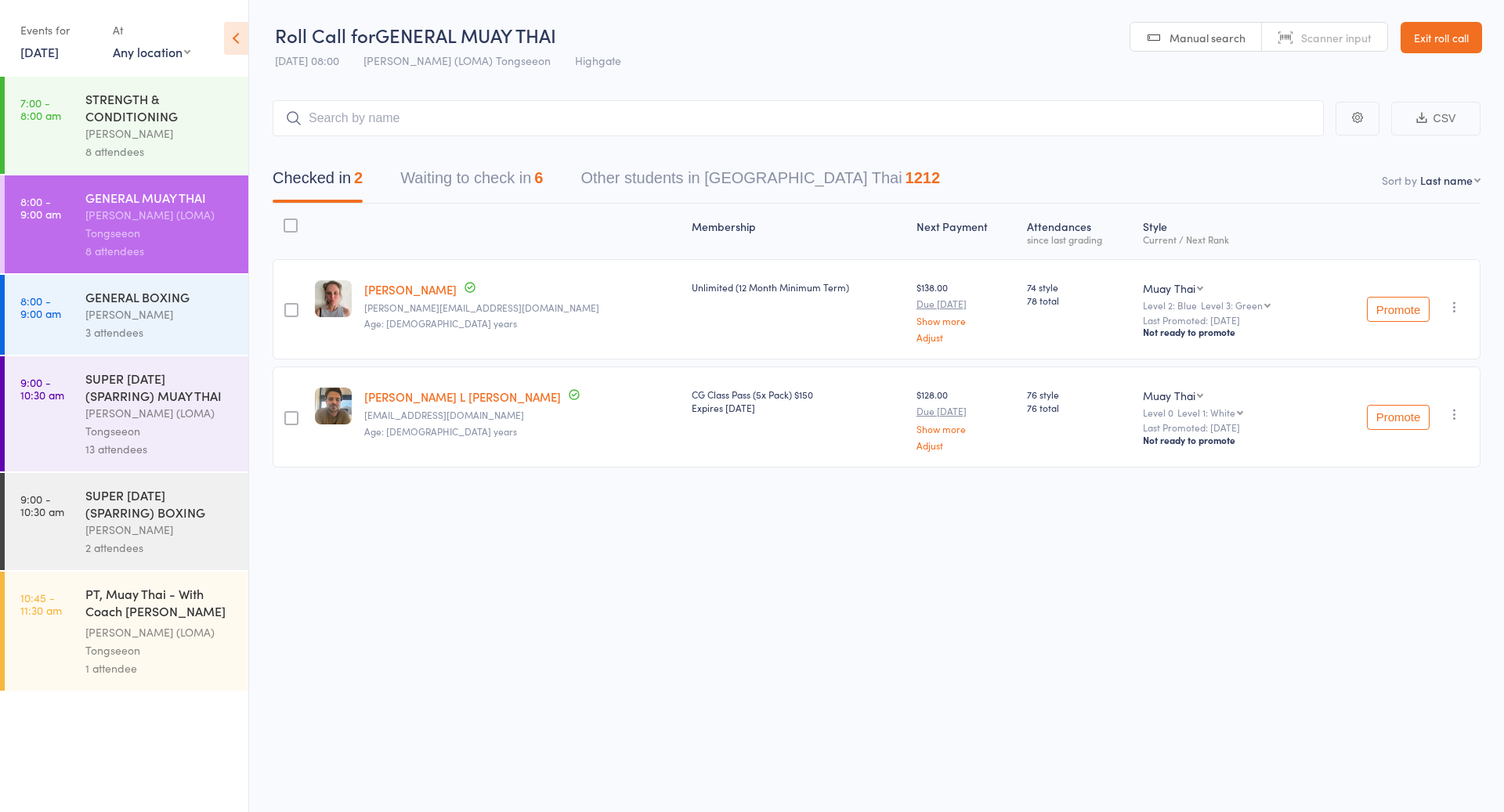
click at [111, 277] on div "GENERAL BOXING [PERSON_NAME] 3 attendees" at bounding box center [167, 315] width 163 height 80
click at [134, 294] on div "GENERAL BOXING" at bounding box center [160, 297] width 150 height 18
click at [160, 292] on div "GENERAL BOXING" at bounding box center [160, 297] width 150 height 18
click at [160, 299] on div "GENERAL BOXING" at bounding box center [160, 297] width 150 height 18
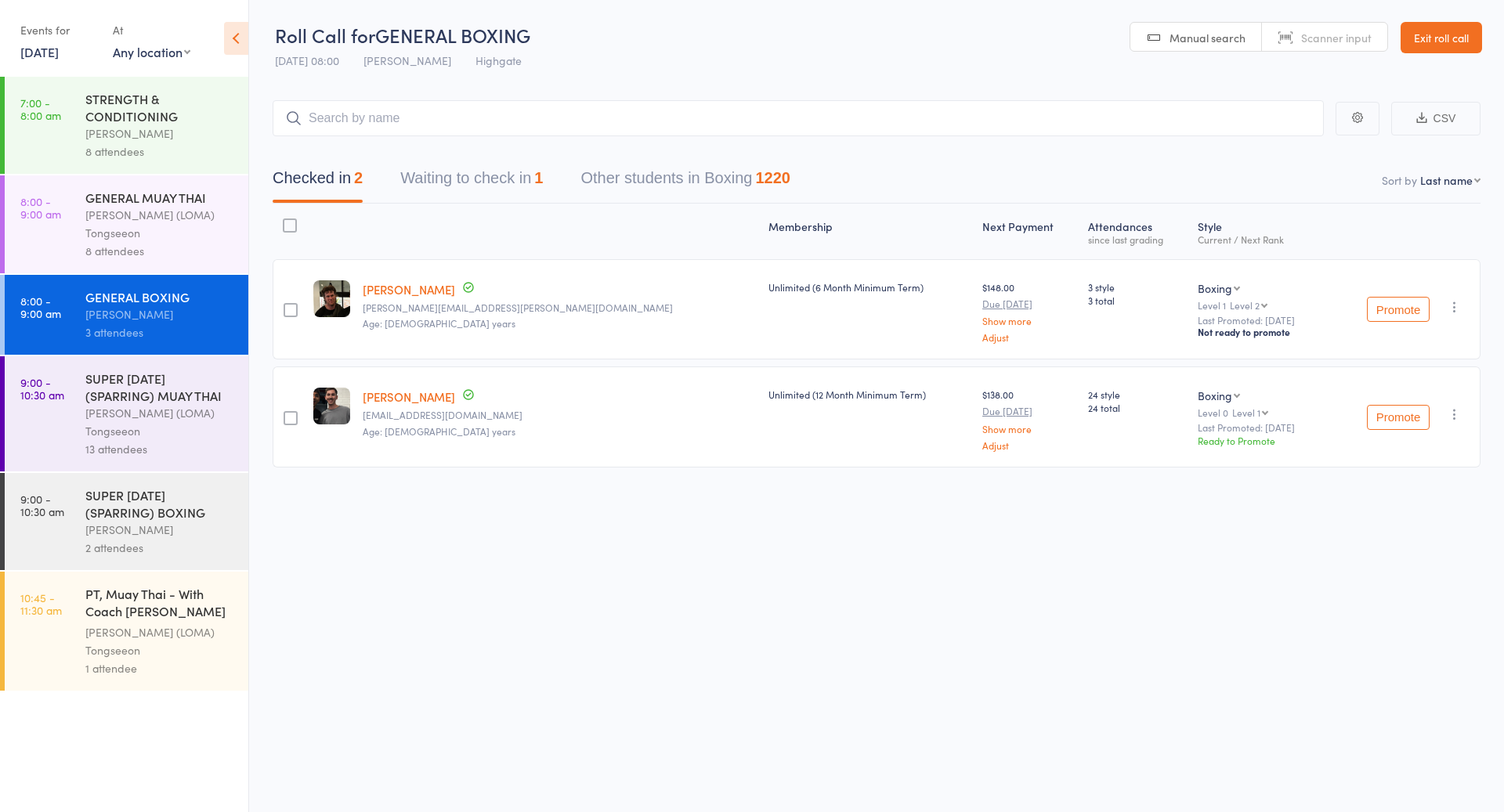
click at [455, 174] on button "Waiting to check in 1" at bounding box center [471, 182] width 142 height 42
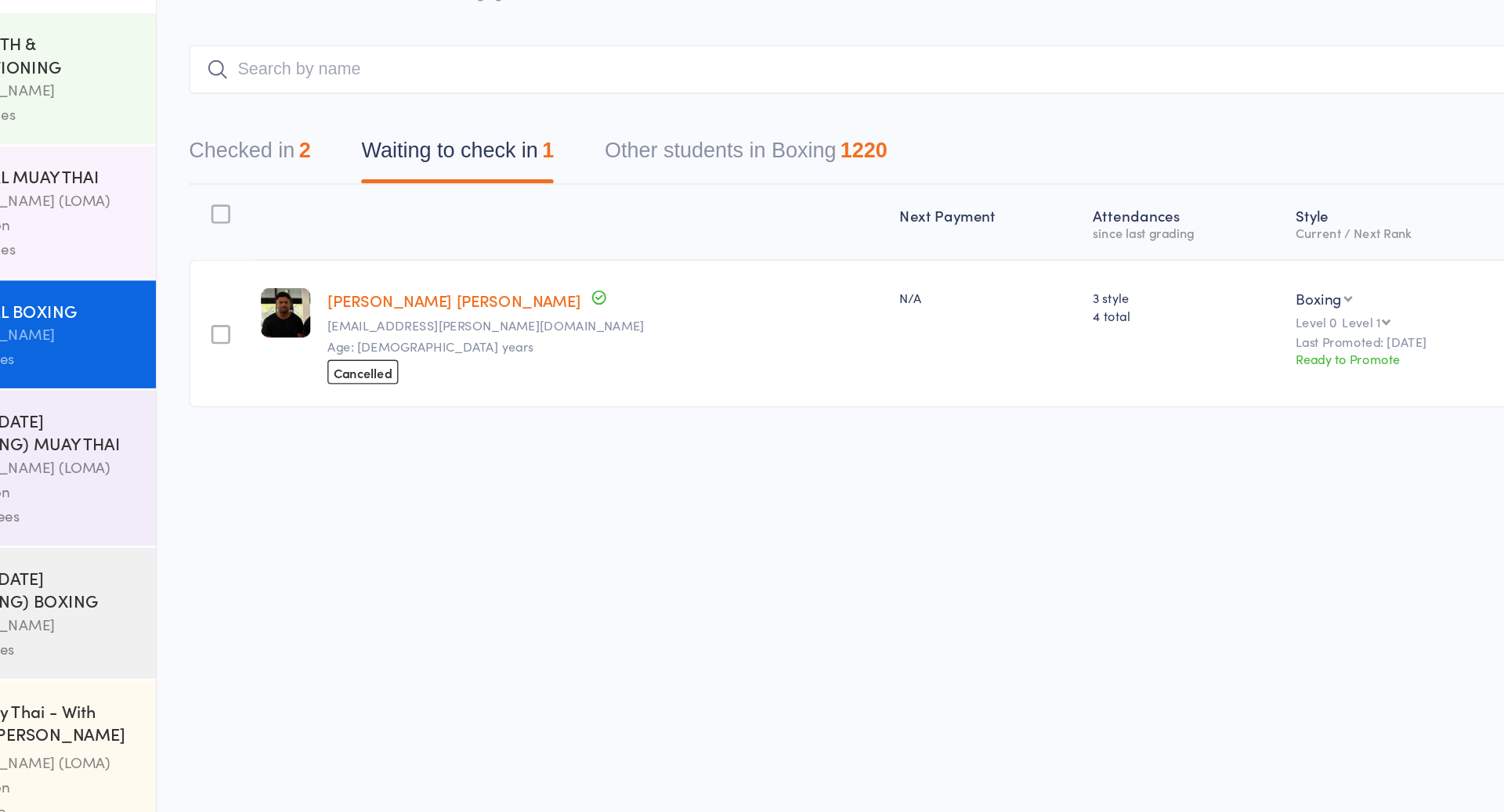
click at [404, 288] on link "[PERSON_NAME] [PERSON_NAME]" at bounding box center [469, 289] width 188 height 17
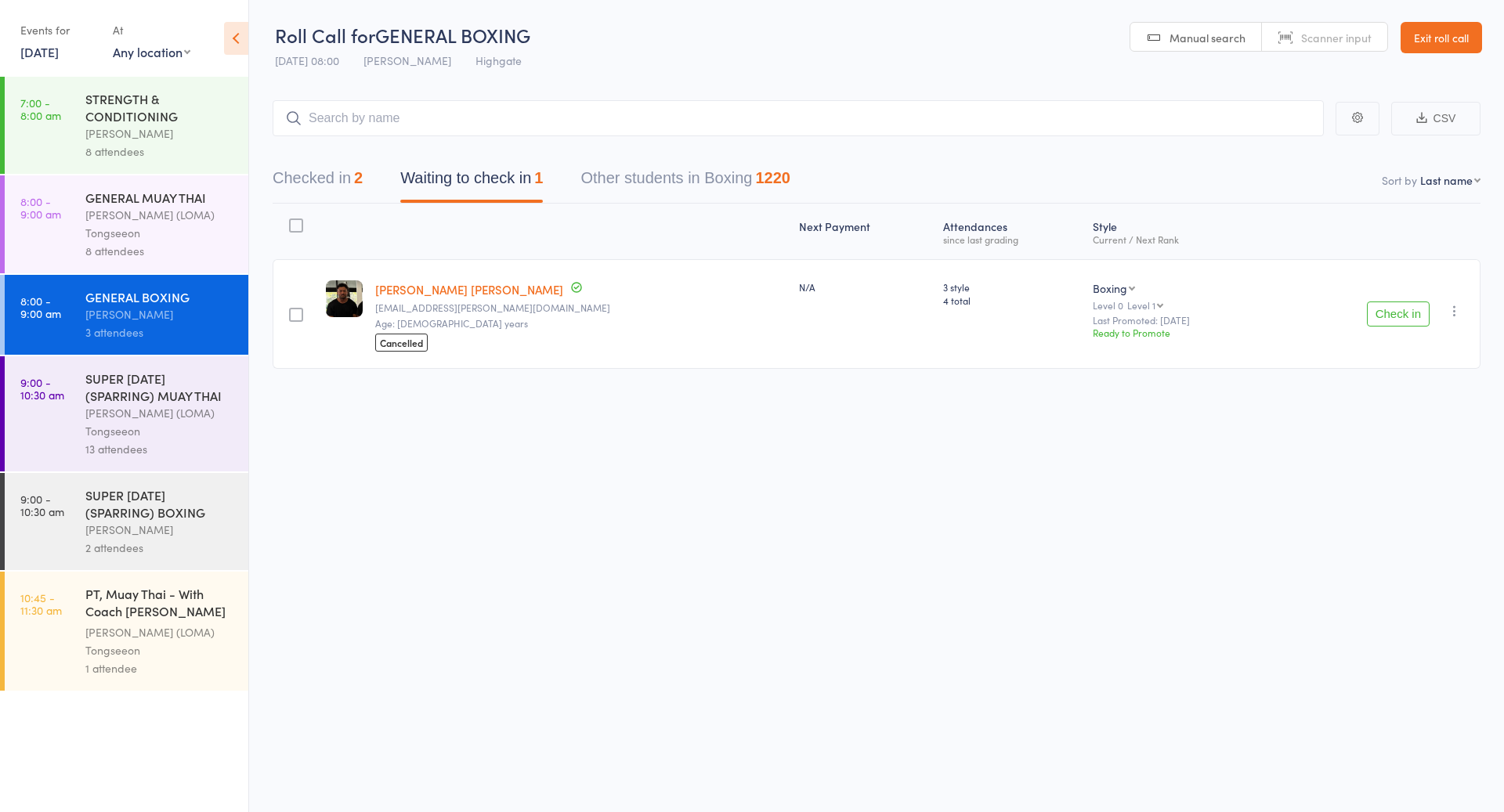
click at [163, 238] on div "[PERSON_NAME] (LOMA) Tongseeon" at bounding box center [160, 223] width 150 height 36
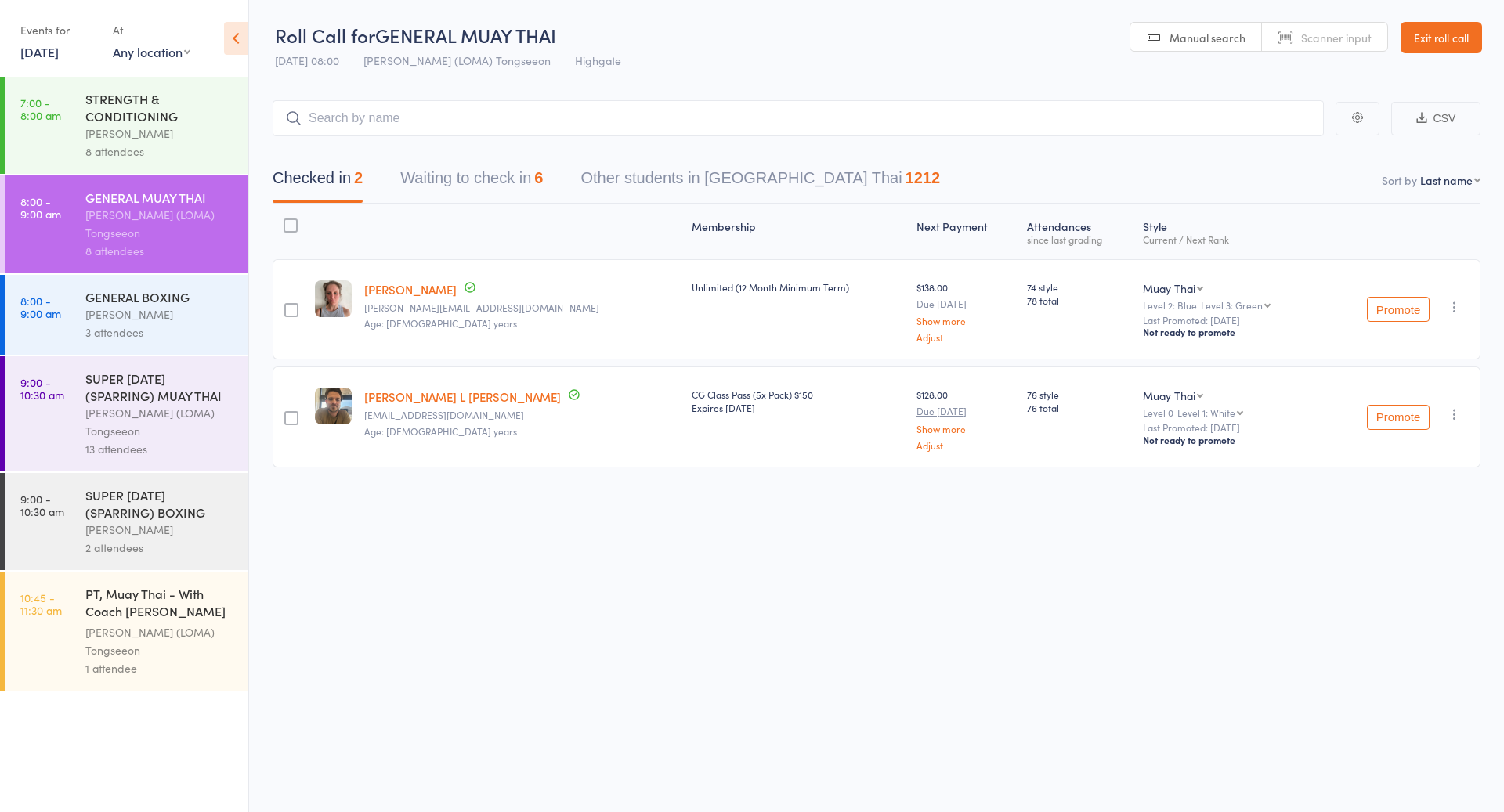
click at [522, 176] on button "Waiting to check in 6" at bounding box center [471, 182] width 142 height 42
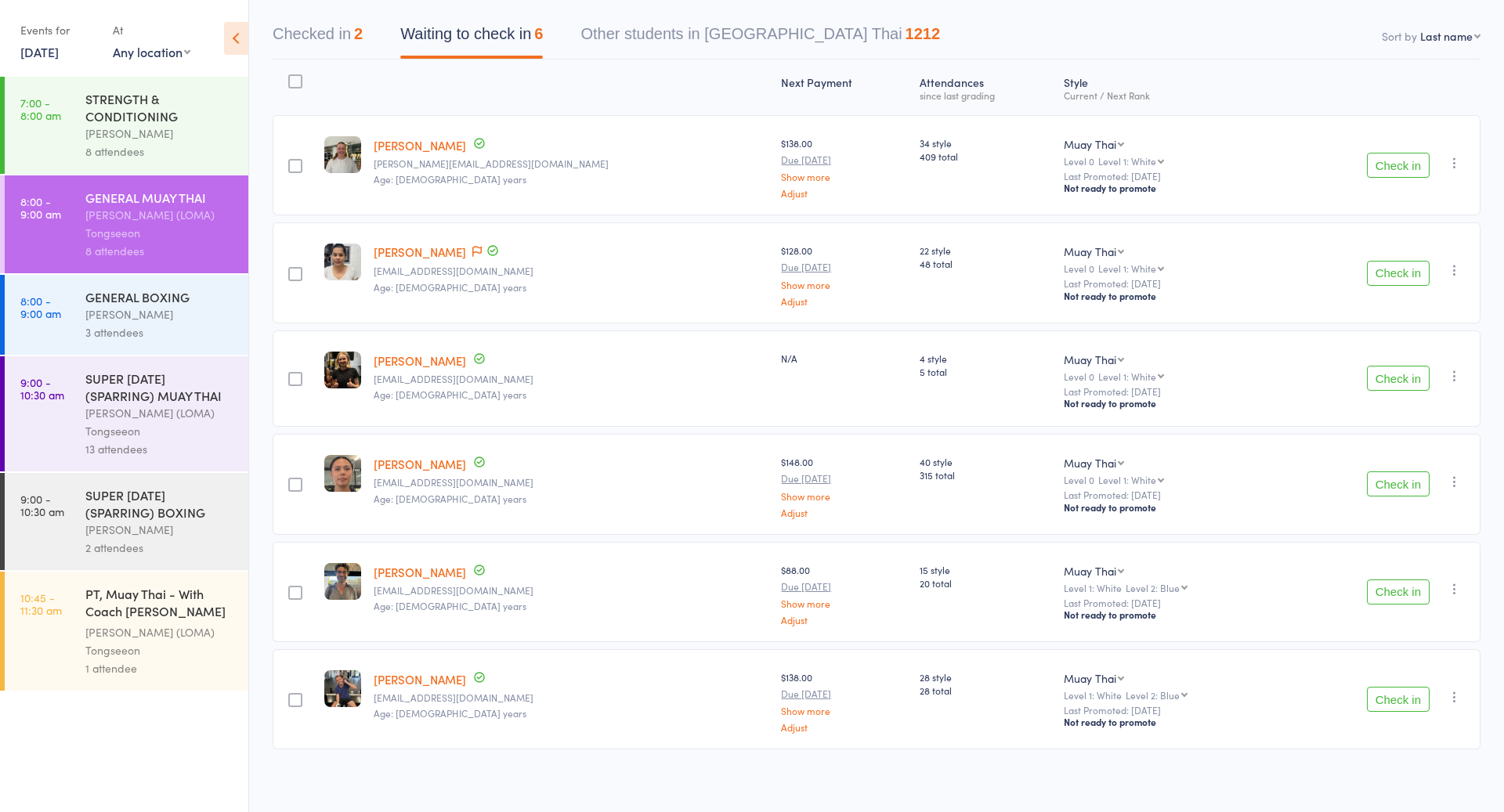
scroll to position [144, 0]
click at [1390, 367] on button "Check in" at bounding box center [1398, 378] width 62 height 25
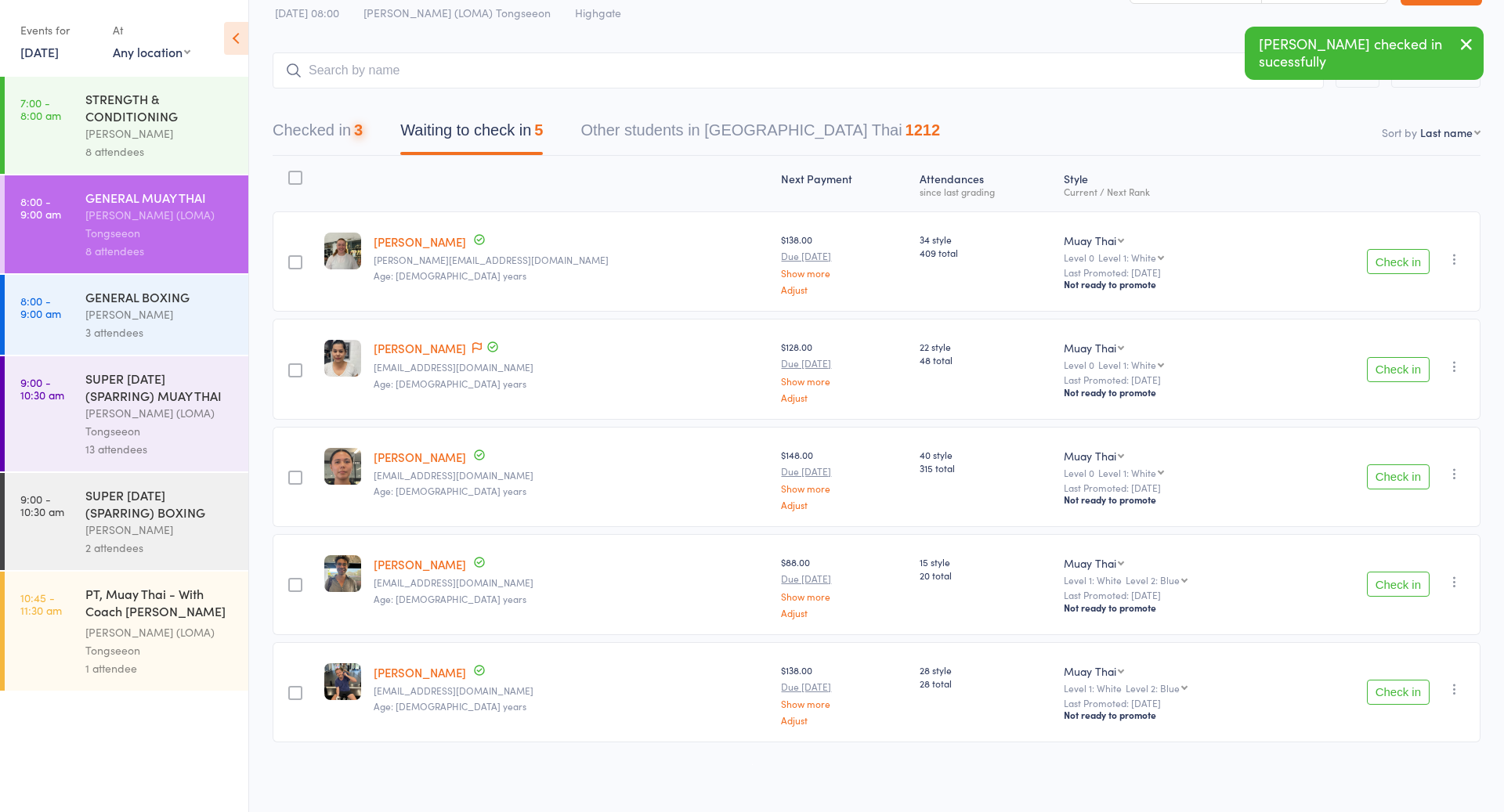
scroll to position [41, 0]
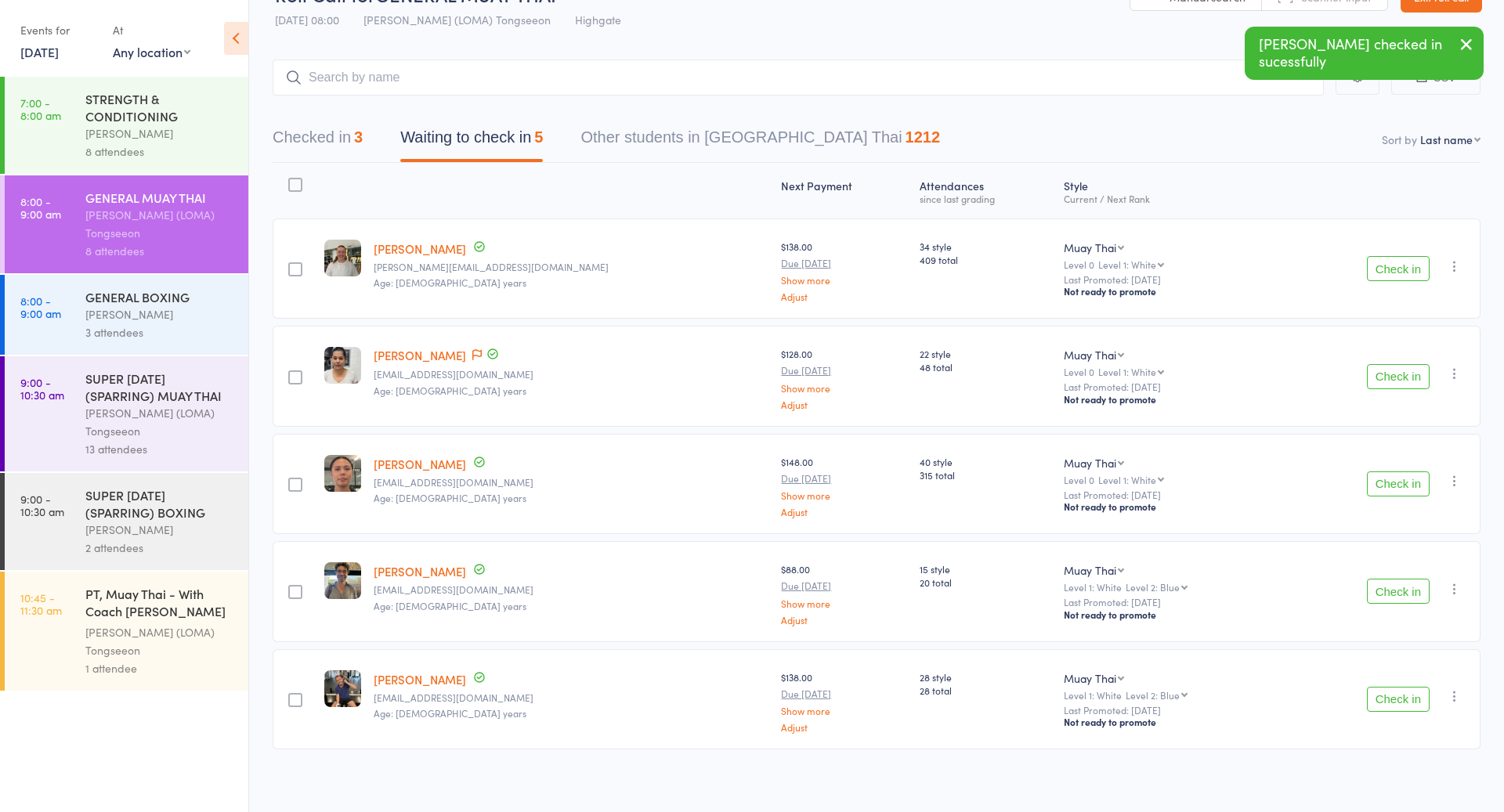
click at [1390, 593] on button "Check in" at bounding box center [1398, 590] width 62 height 25
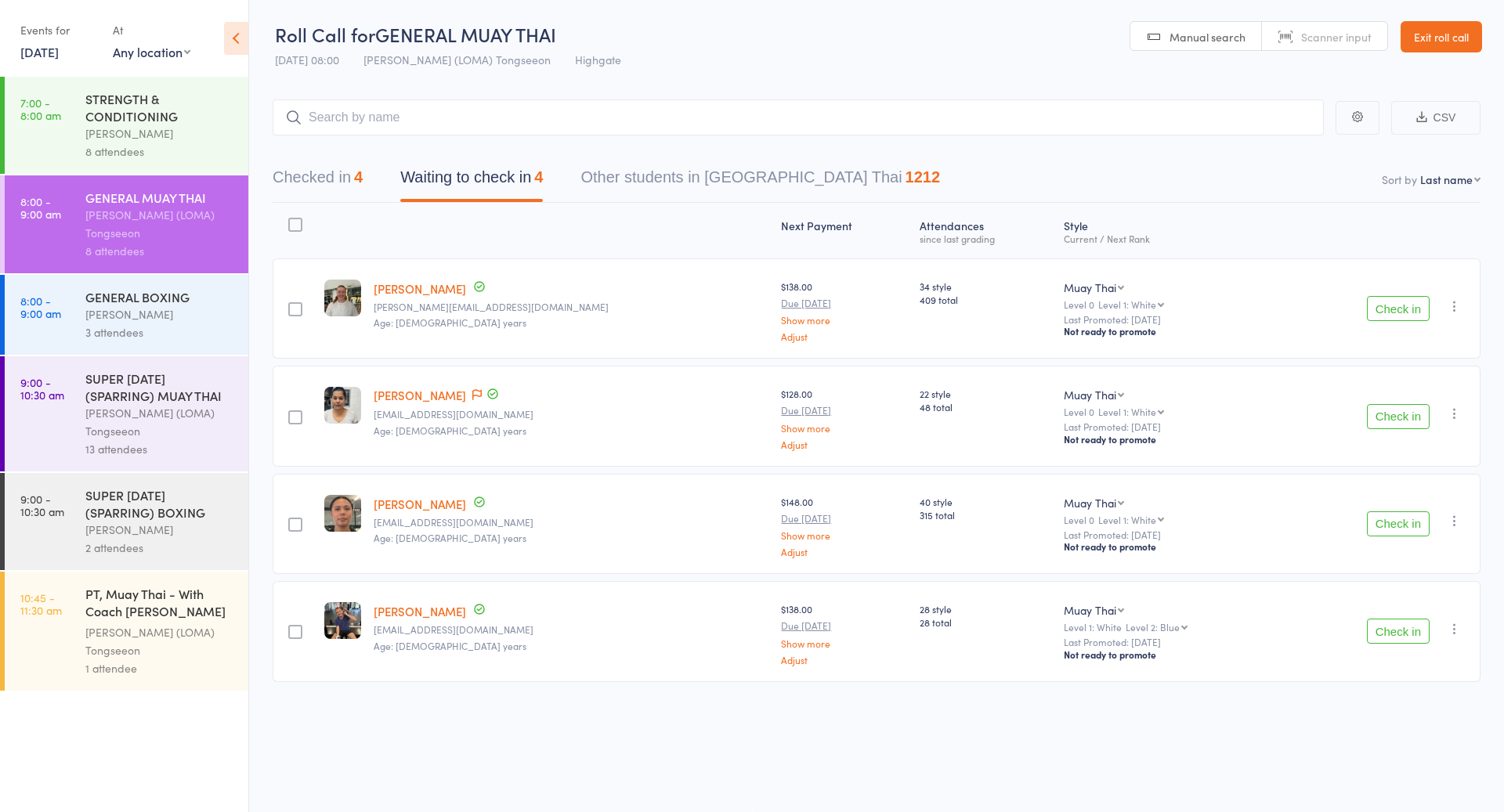
click at [1413, 311] on button "Check in" at bounding box center [1398, 308] width 62 height 25
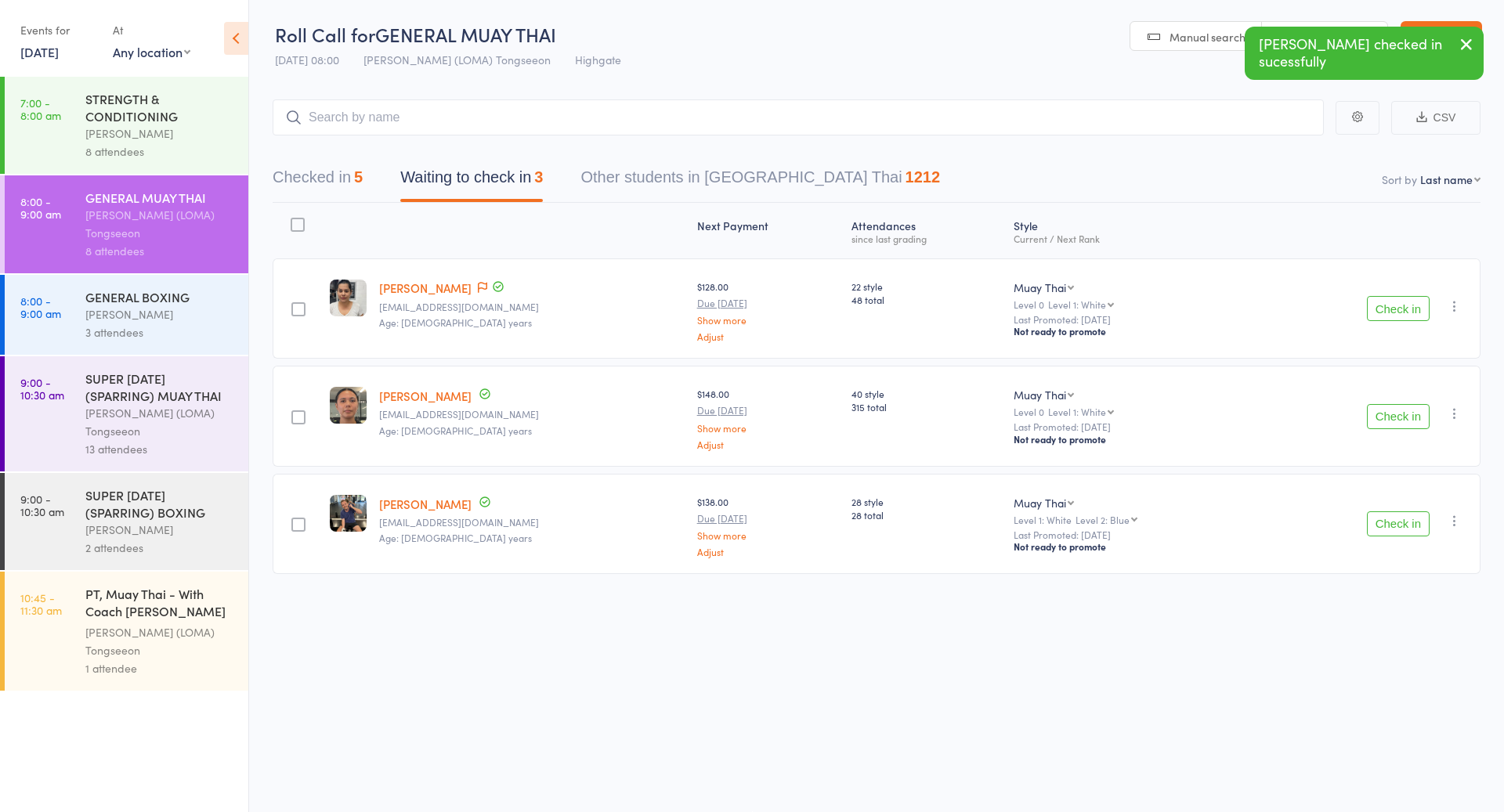
click at [1410, 311] on button "Check in" at bounding box center [1398, 308] width 62 height 25
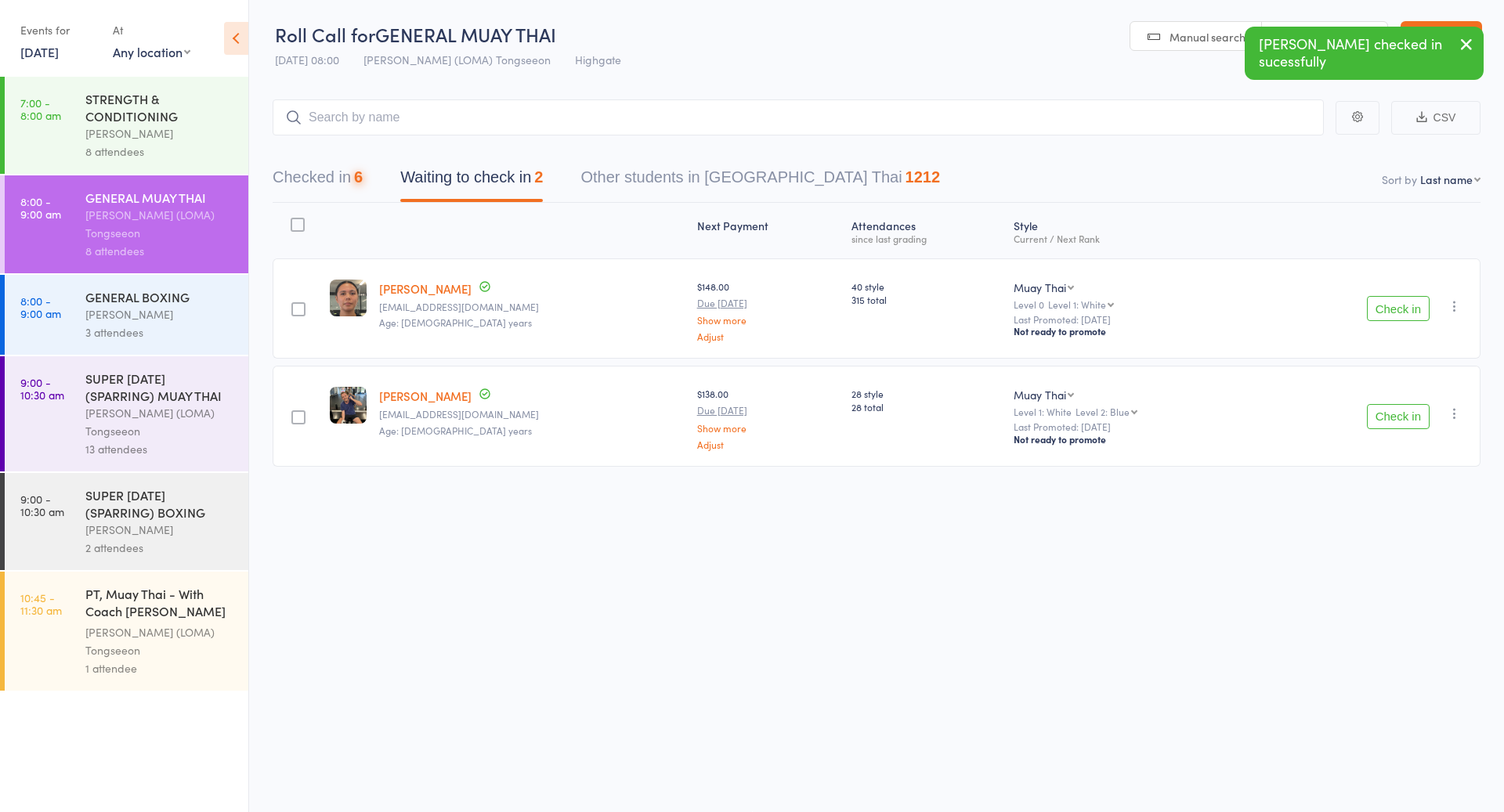
click at [1410, 311] on button "Check in" at bounding box center [1398, 308] width 62 height 25
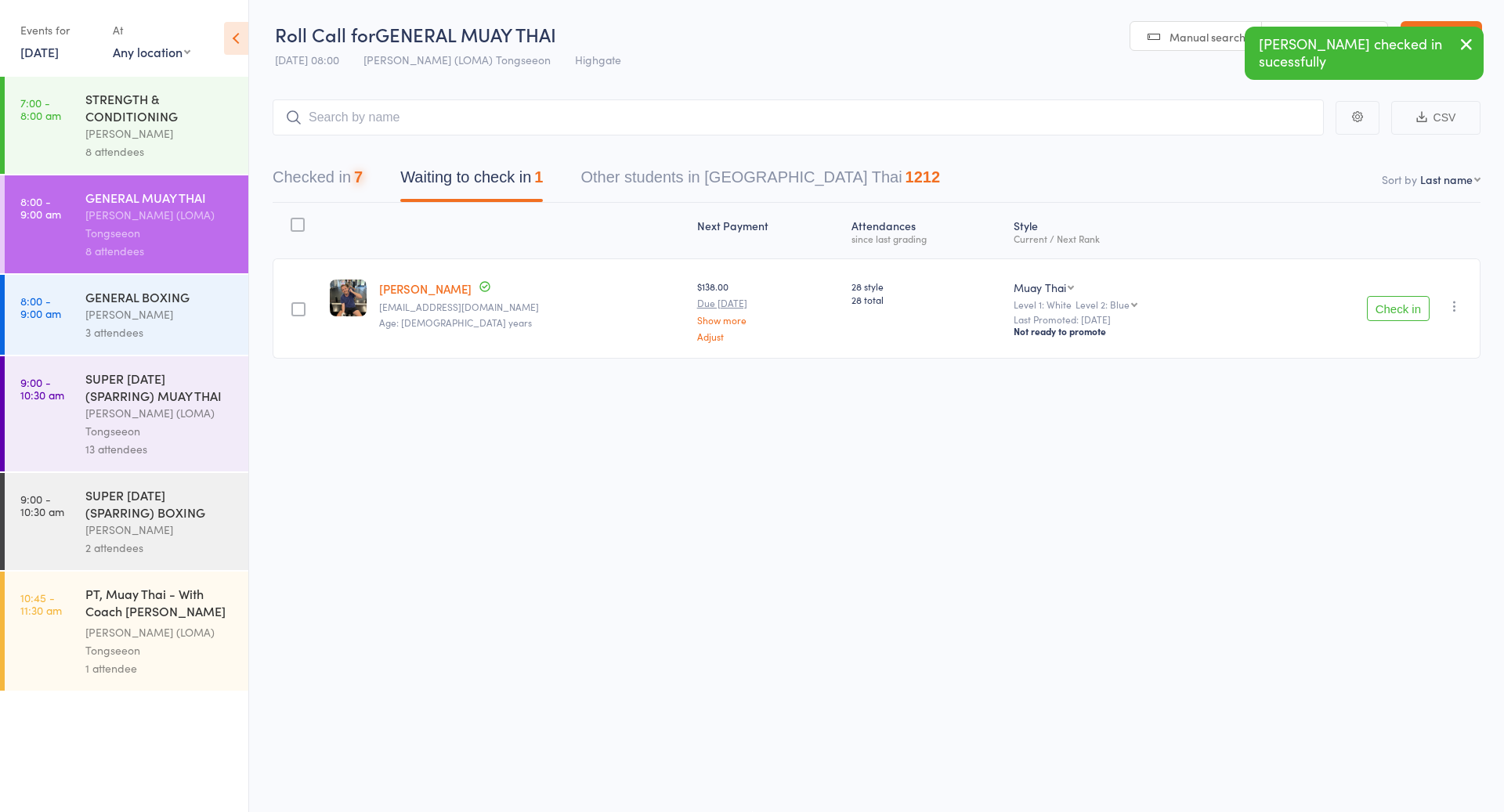
click at [1410, 311] on button "Check in" at bounding box center [1398, 308] width 62 height 25
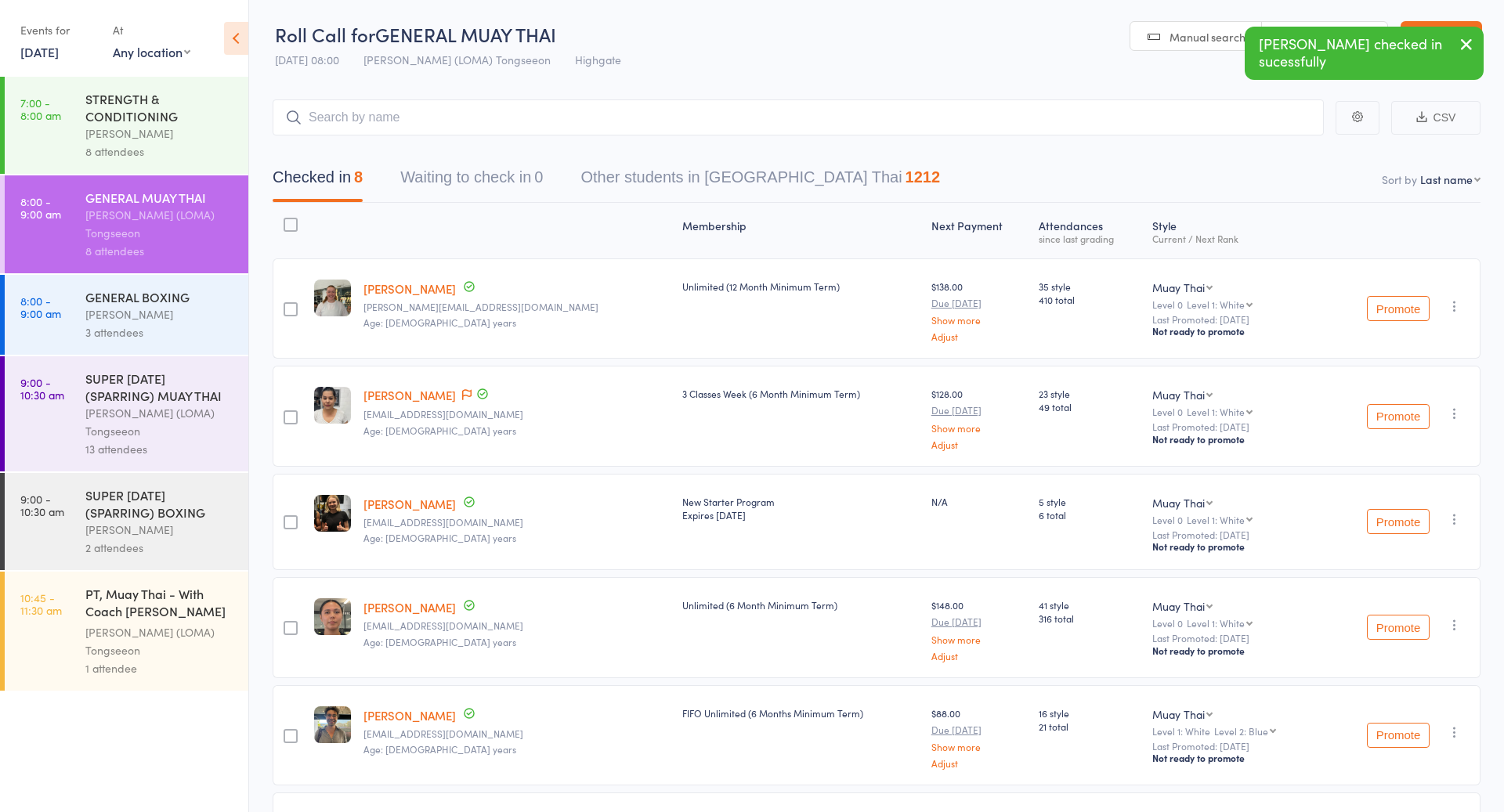
click at [139, 290] on div "GENERAL BOXING" at bounding box center [160, 297] width 150 height 18
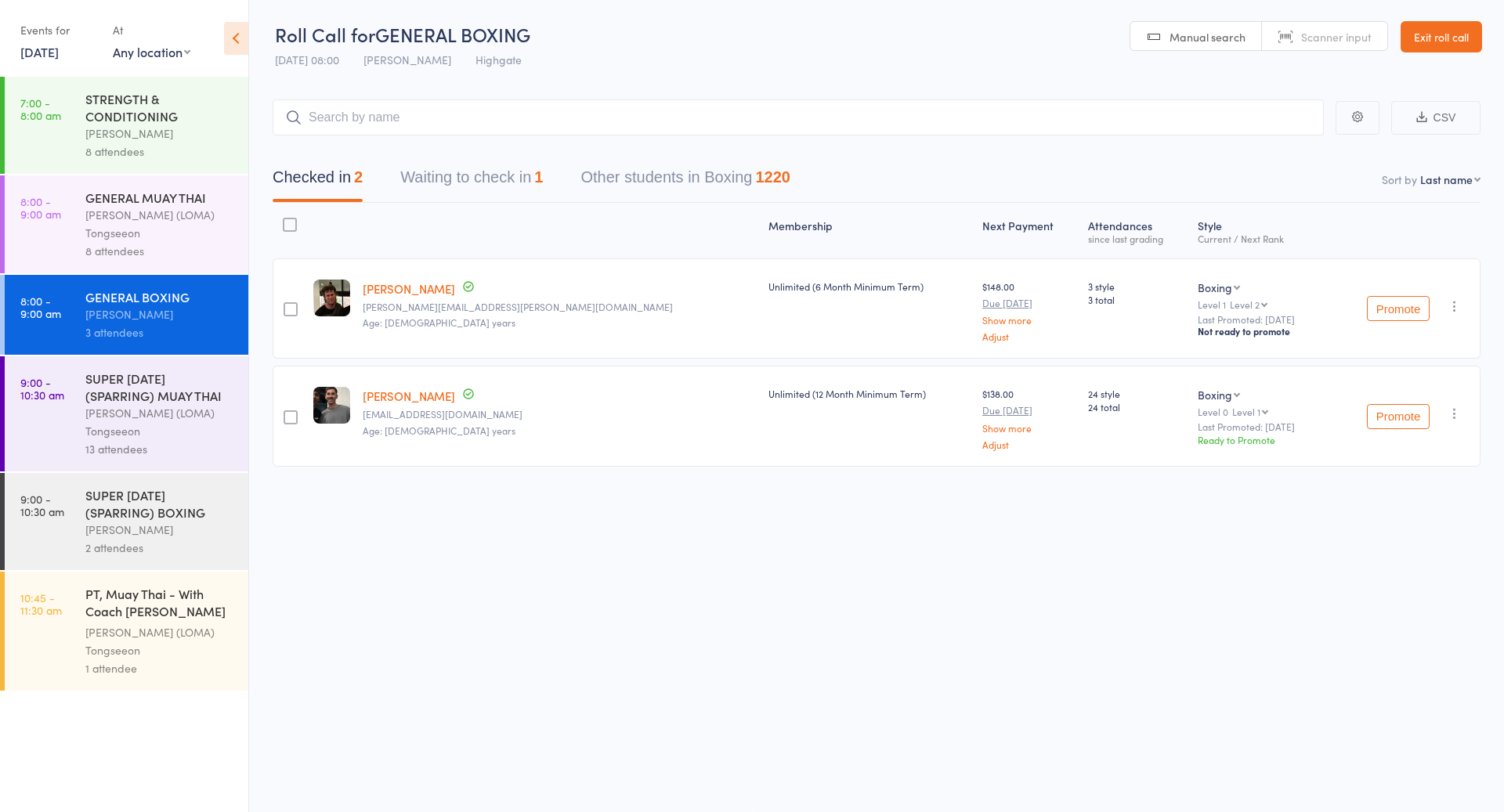
click at [458, 194] on button "Waiting to check in 1" at bounding box center [471, 182] width 142 height 42
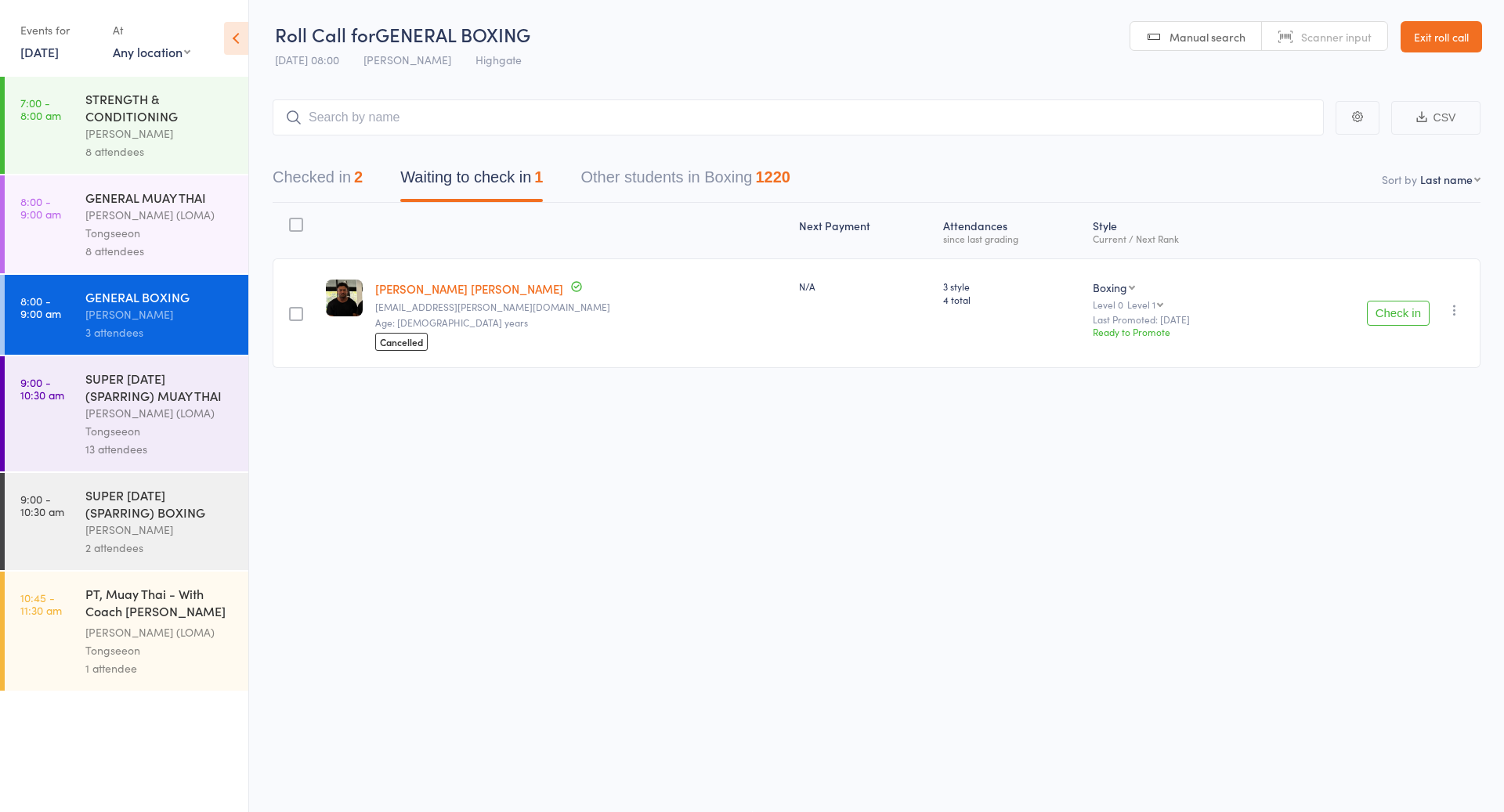
click at [1417, 315] on button "Check in" at bounding box center [1398, 313] width 62 height 25
